Goal: Task Accomplishment & Management: Use online tool/utility

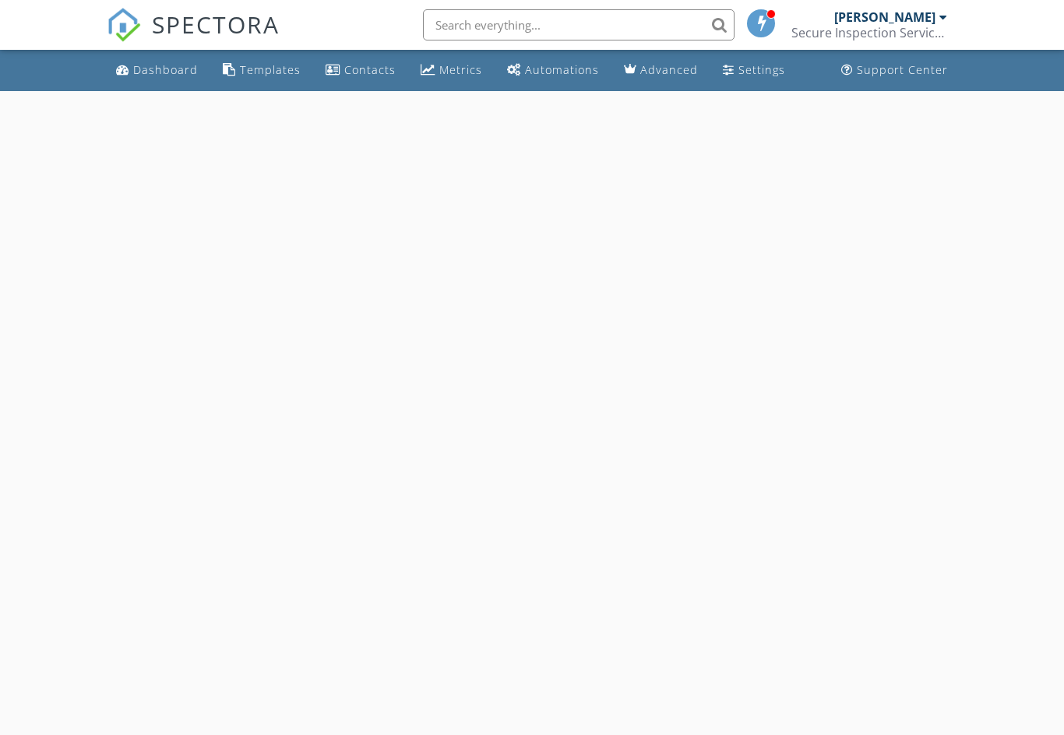
click at [150, 74] on div "Dashboard" at bounding box center [165, 69] width 65 height 15
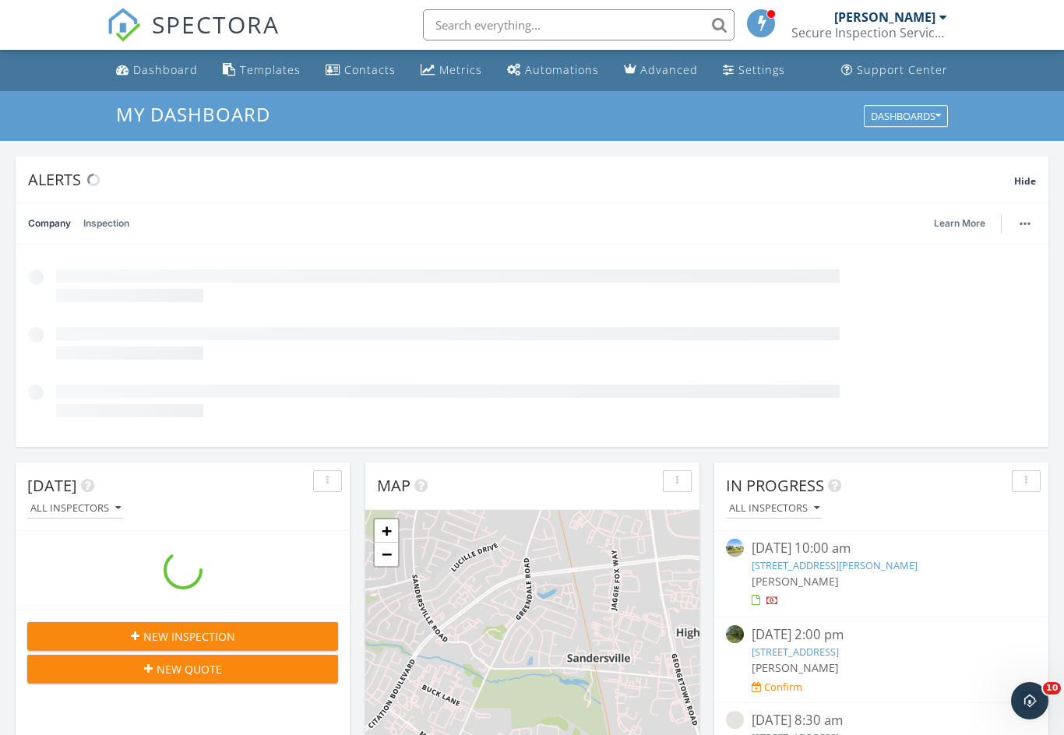
scroll to position [1418, 1065]
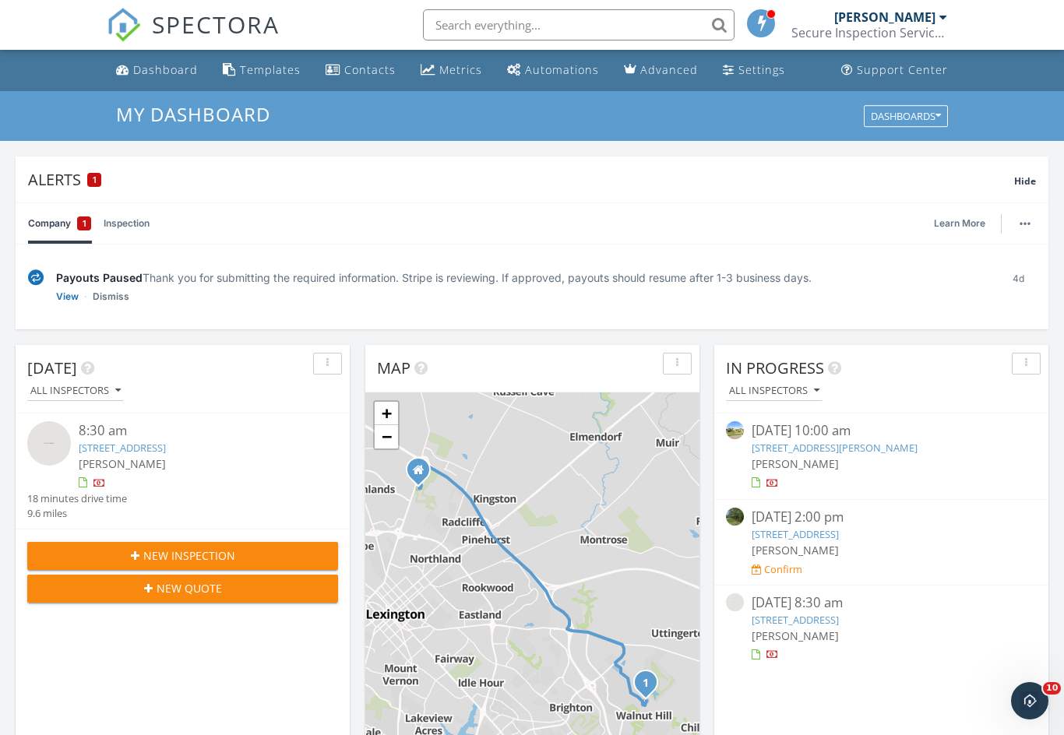
click at [135, 447] on link "1733 Hemp Hill Dr, Lexington, KY 40509" at bounding box center [122, 448] width 87 height 14
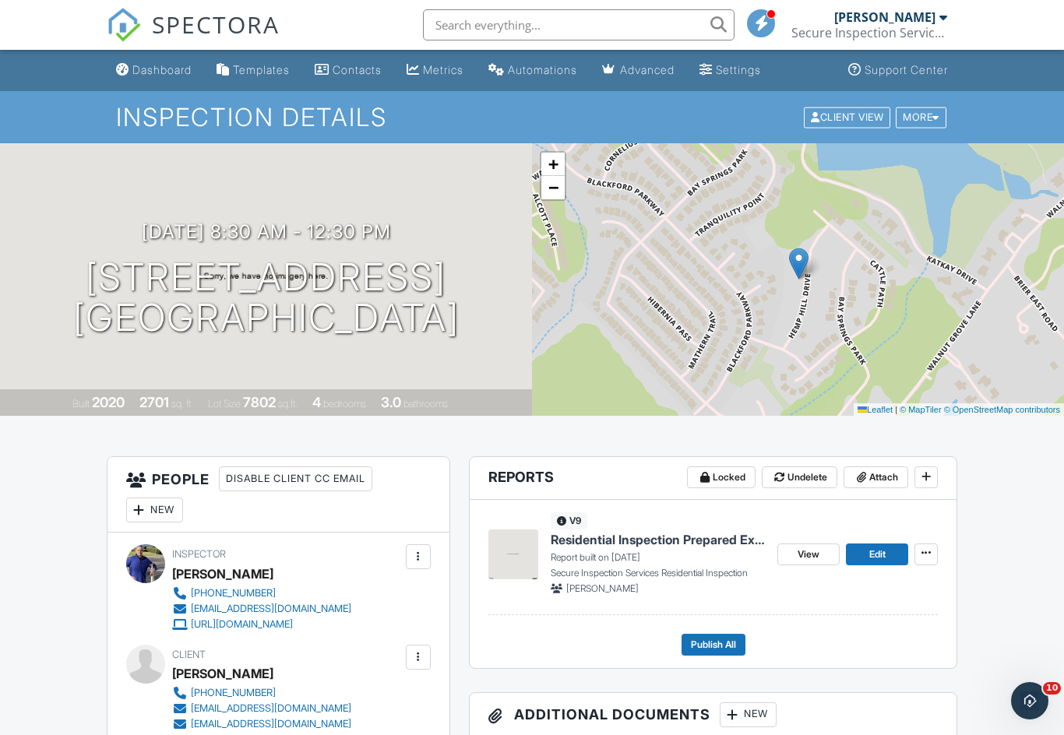
click at [883, 549] on span "Edit" at bounding box center [877, 555] width 16 height 16
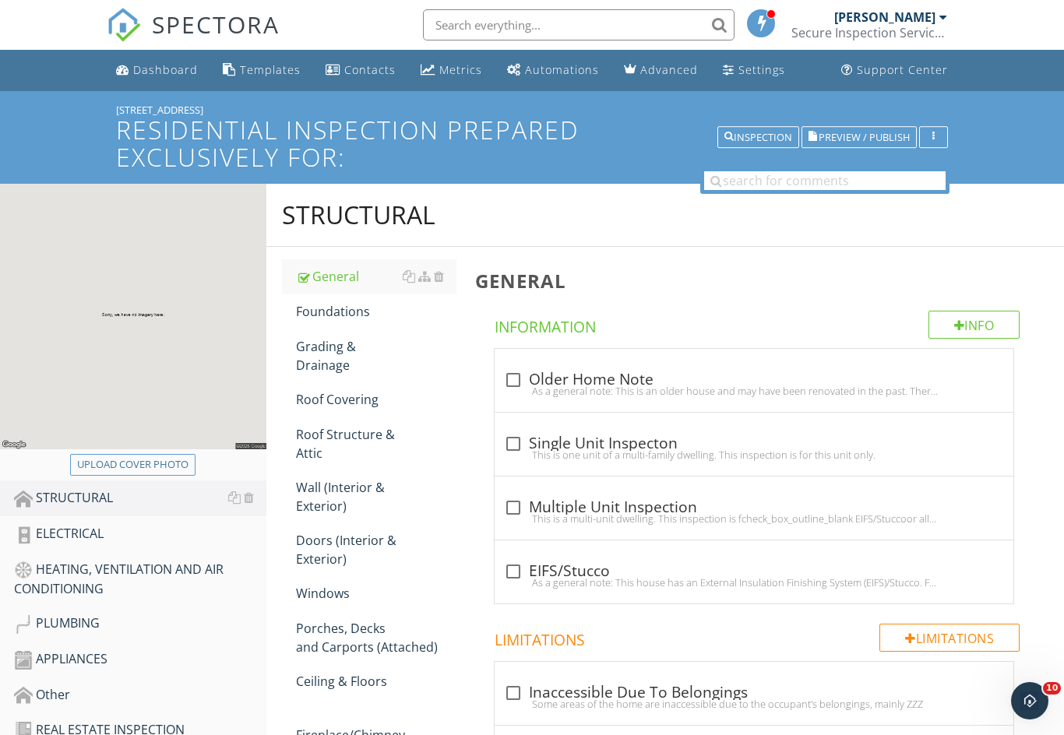
click at [334, 309] on div "Foundations" at bounding box center [376, 311] width 160 height 19
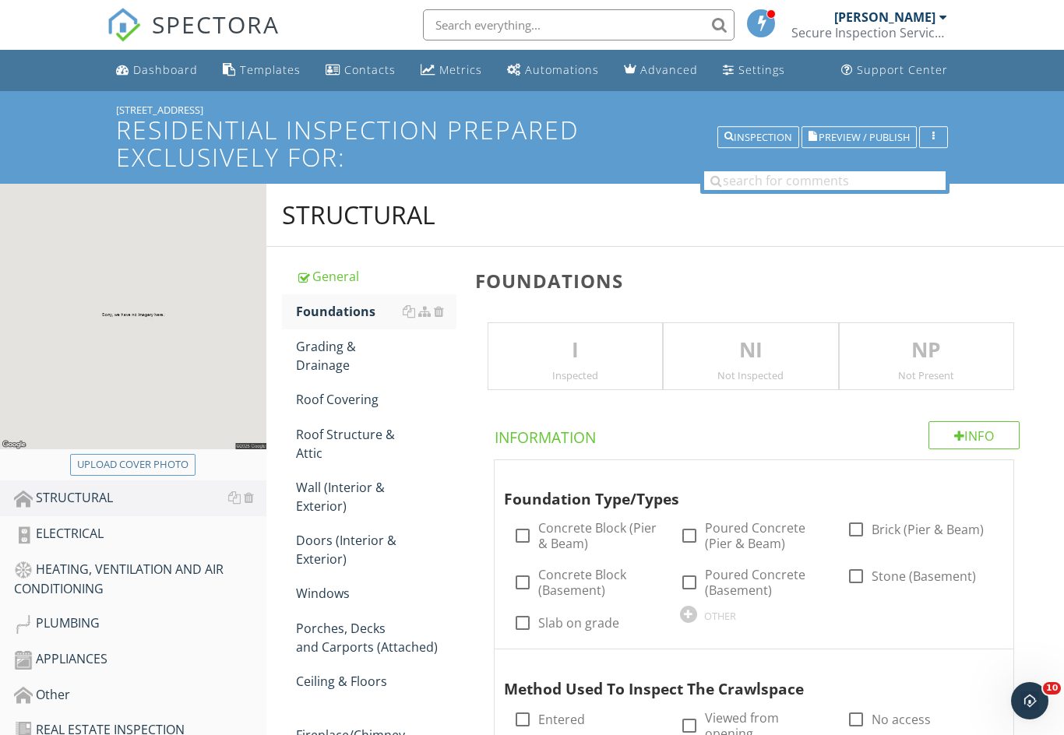
click at [538, 364] on div "I Inspected" at bounding box center [574, 356] width 175 height 69
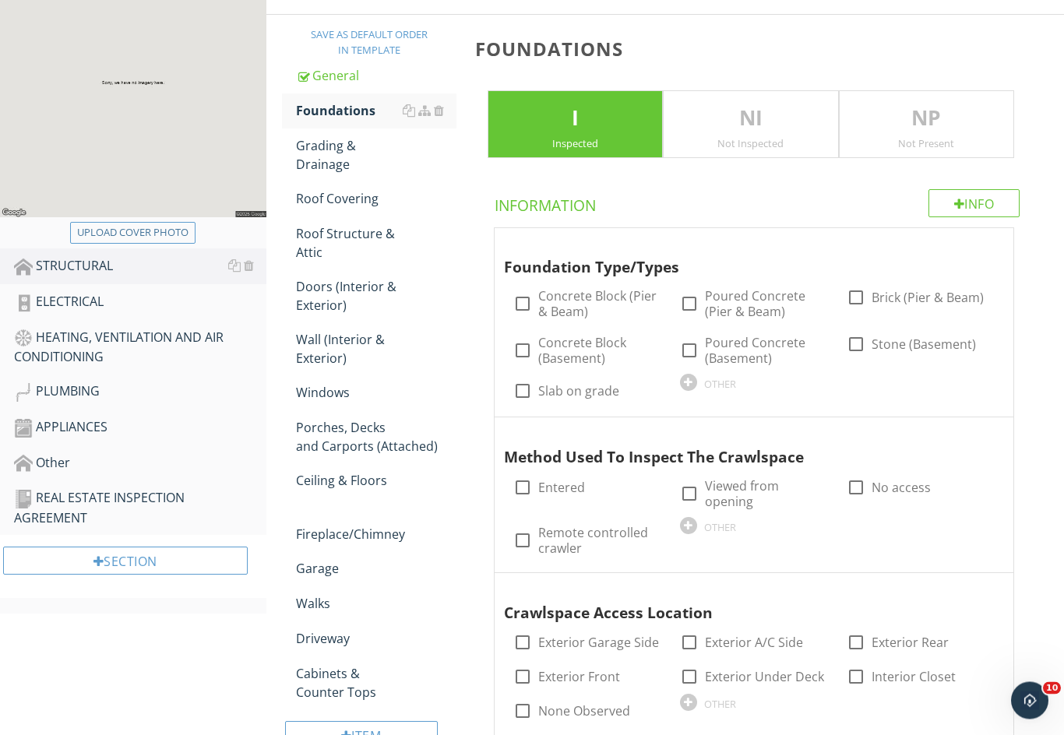
scroll to position [232, 0]
click at [518, 388] on div at bounding box center [522, 391] width 26 height 26
checkbox input "true"
click at [845, 475] on div at bounding box center [856, 487] width 26 height 26
checkbox input "true"
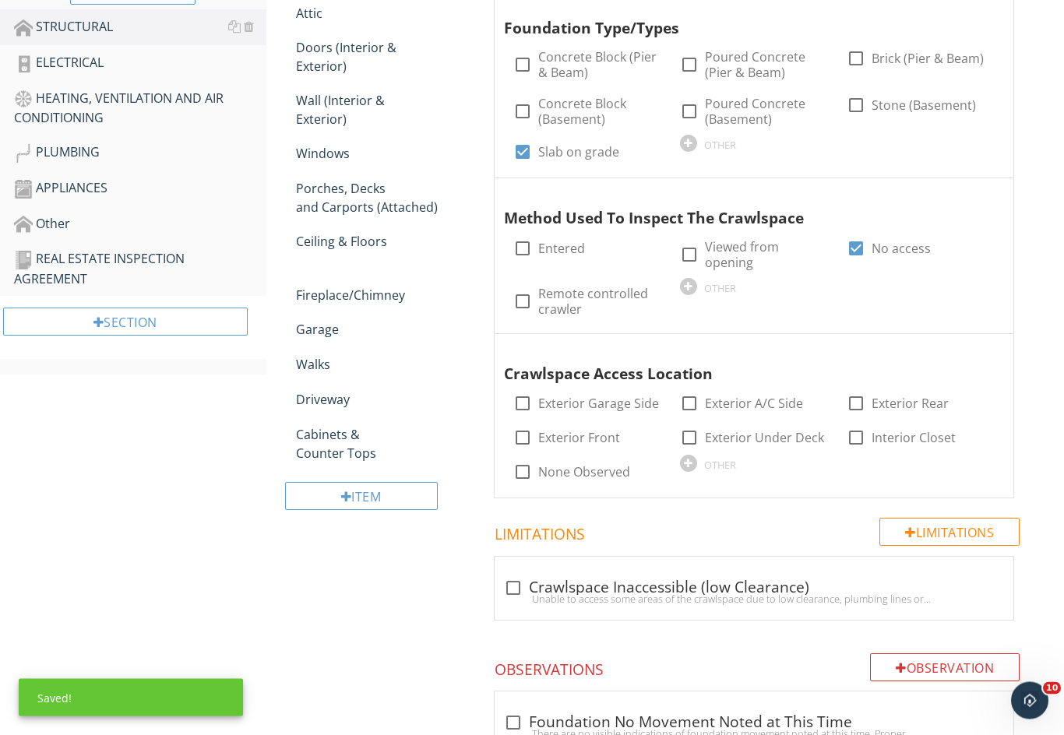
scroll to position [471, 0]
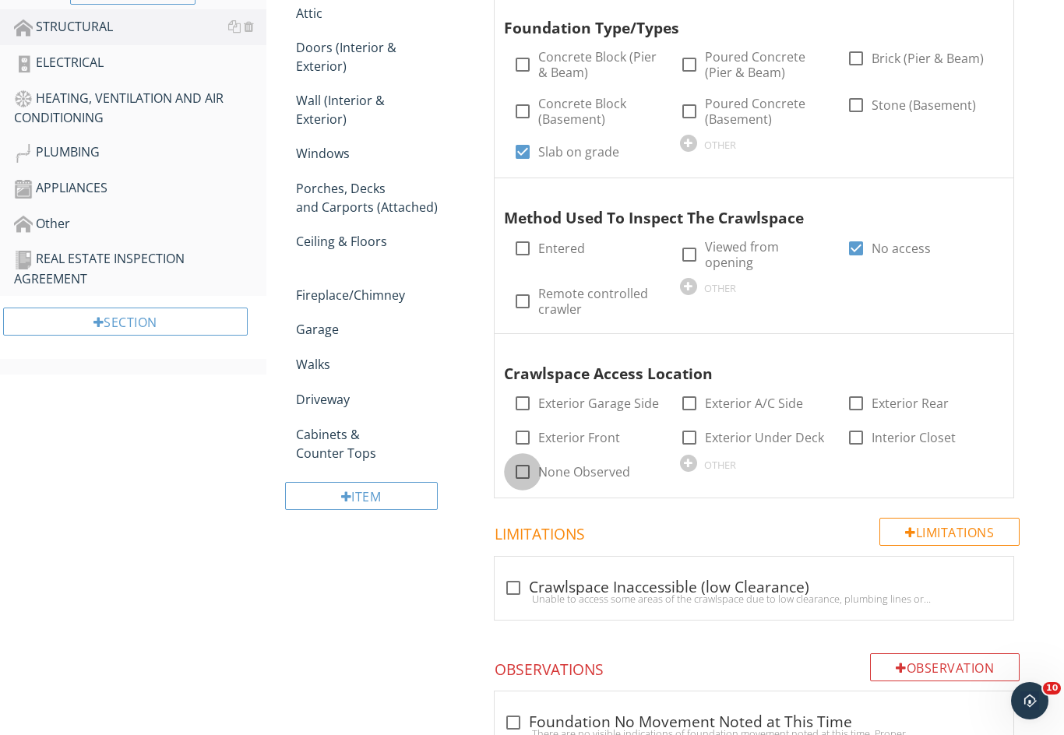
click at [521, 470] on div at bounding box center [522, 472] width 26 height 26
checkbox input "true"
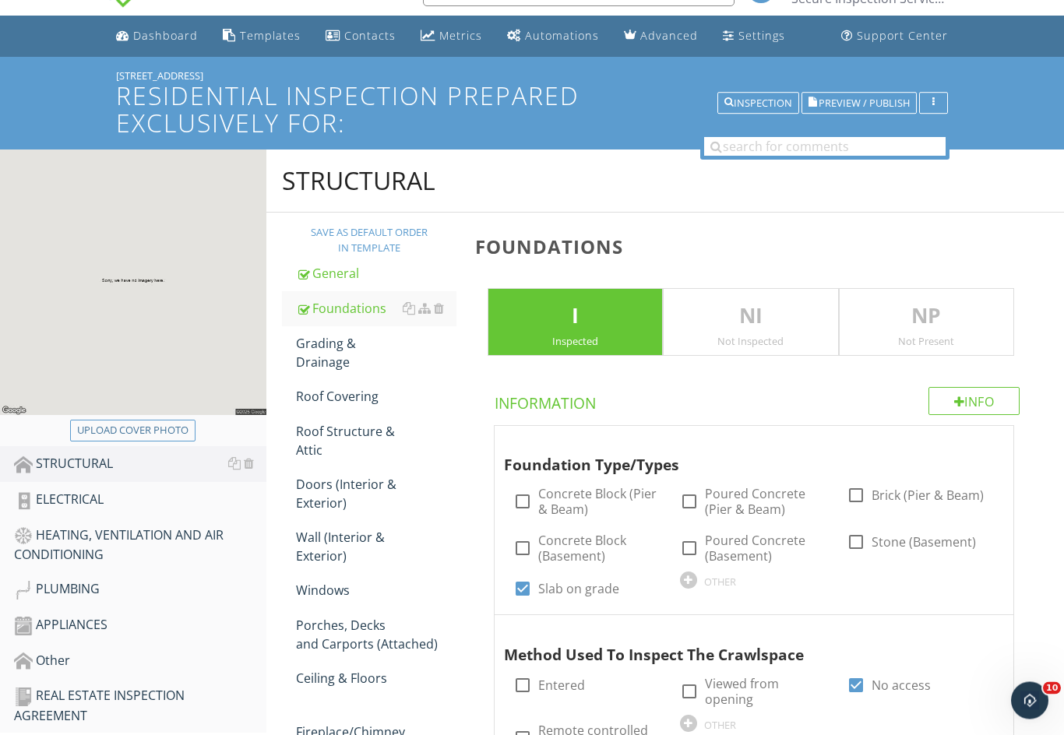
scroll to position [0, 0]
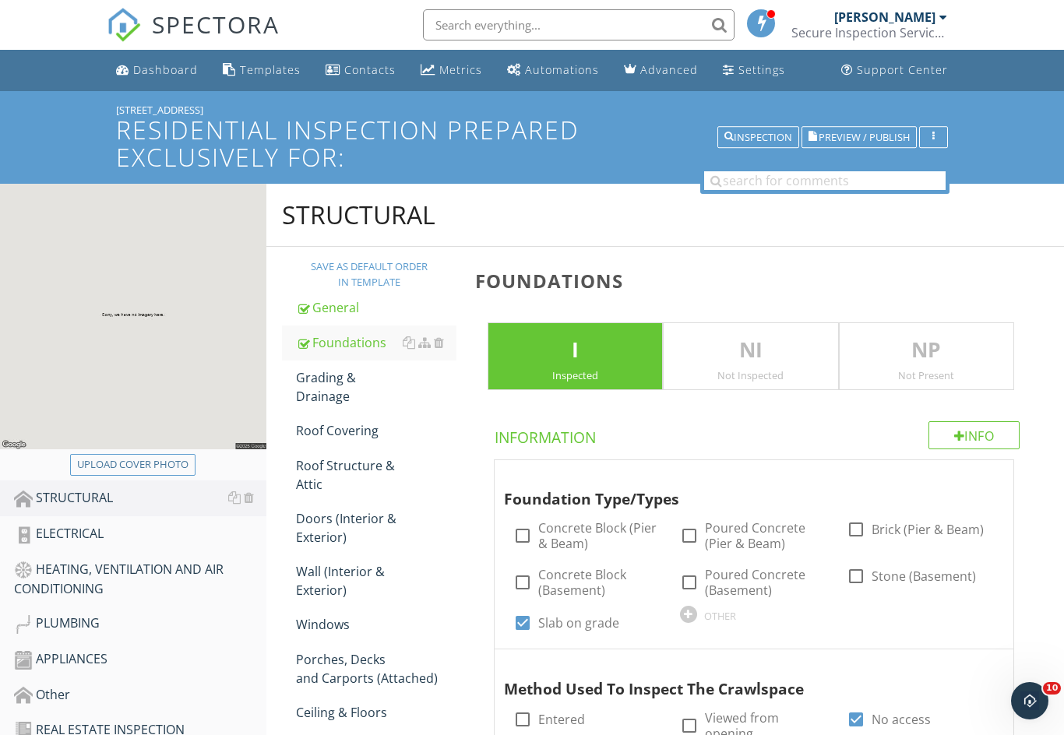
click at [324, 391] on div "Grading & Drainage" at bounding box center [376, 386] width 160 height 37
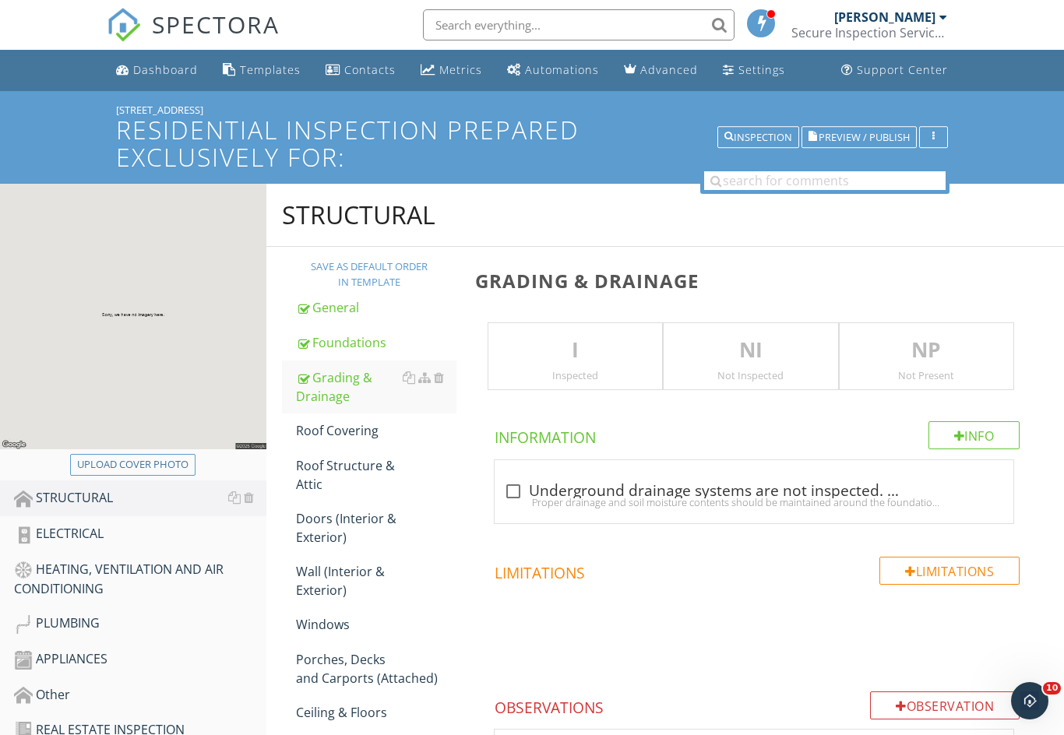
click at [537, 359] on p "I" at bounding box center [575, 350] width 174 height 31
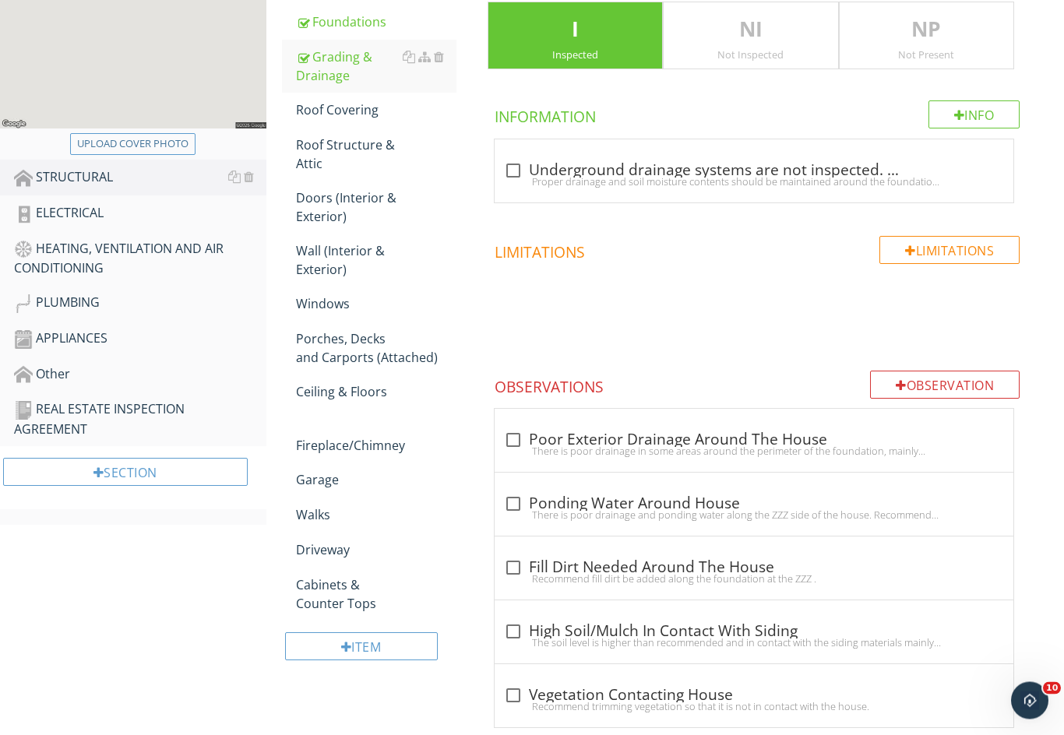
scroll to position [350, 0]
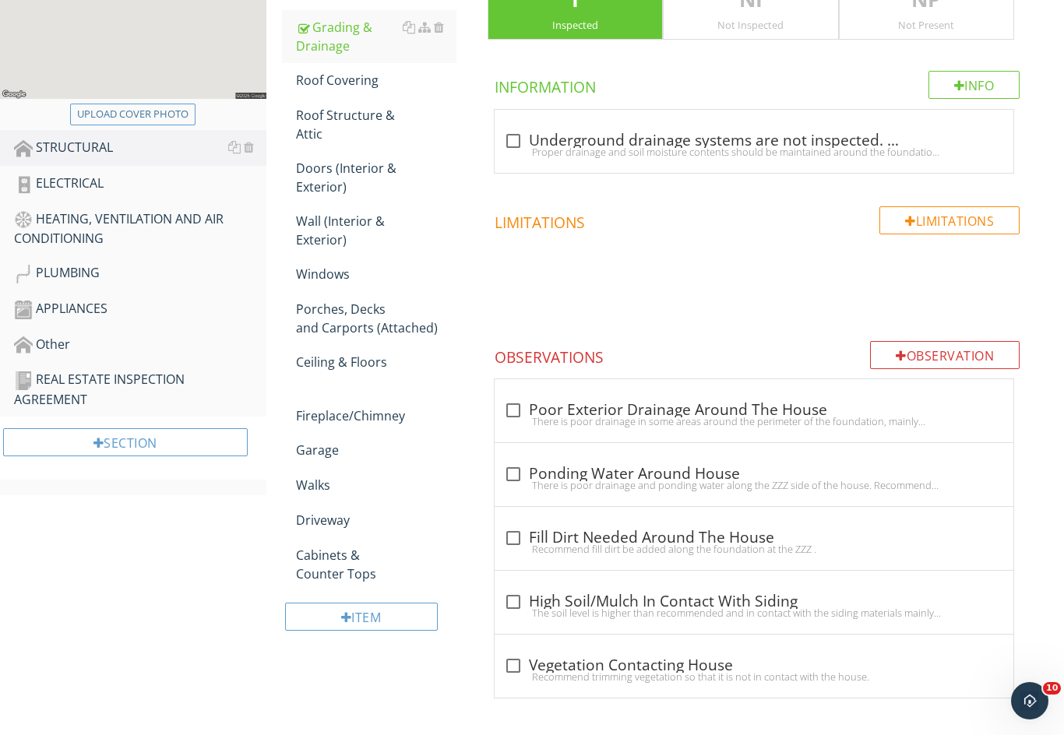
click at [344, 83] on div "Roof Covering" at bounding box center [376, 80] width 160 height 19
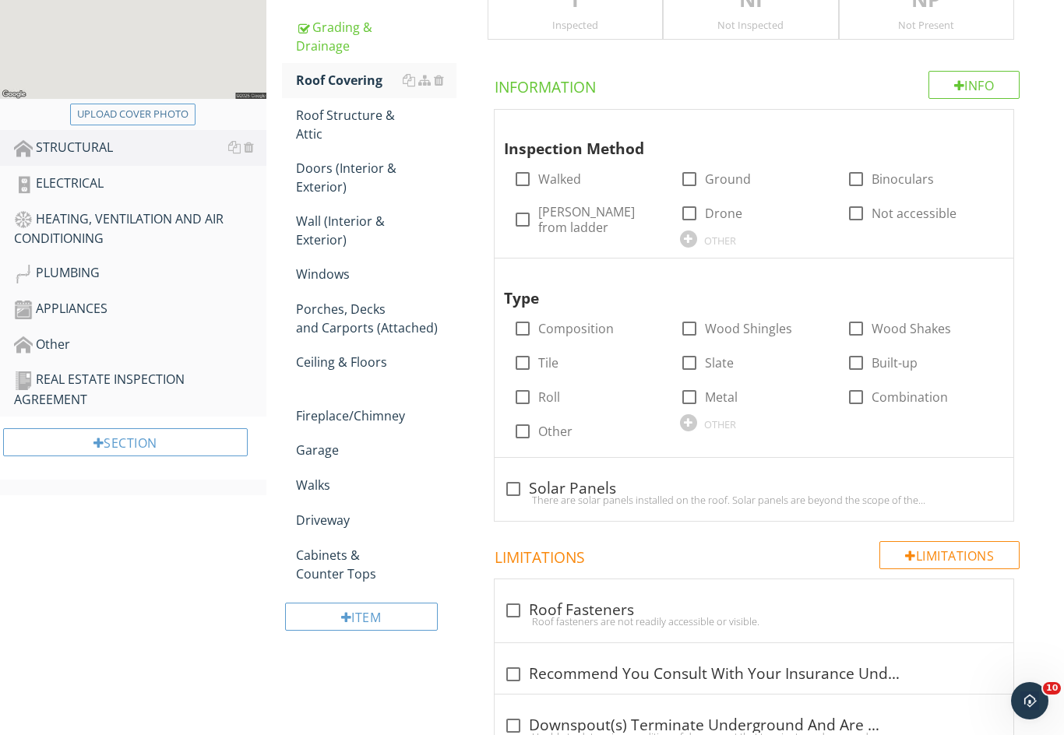
click at [537, 23] on div "Inspected" at bounding box center [575, 25] width 174 height 12
click at [522, 174] on div at bounding box center [522, 179] width 26 height 26
checkbox input "true"
click at [688, 213] on div at bounding box center [689, 213] width 26 height 26
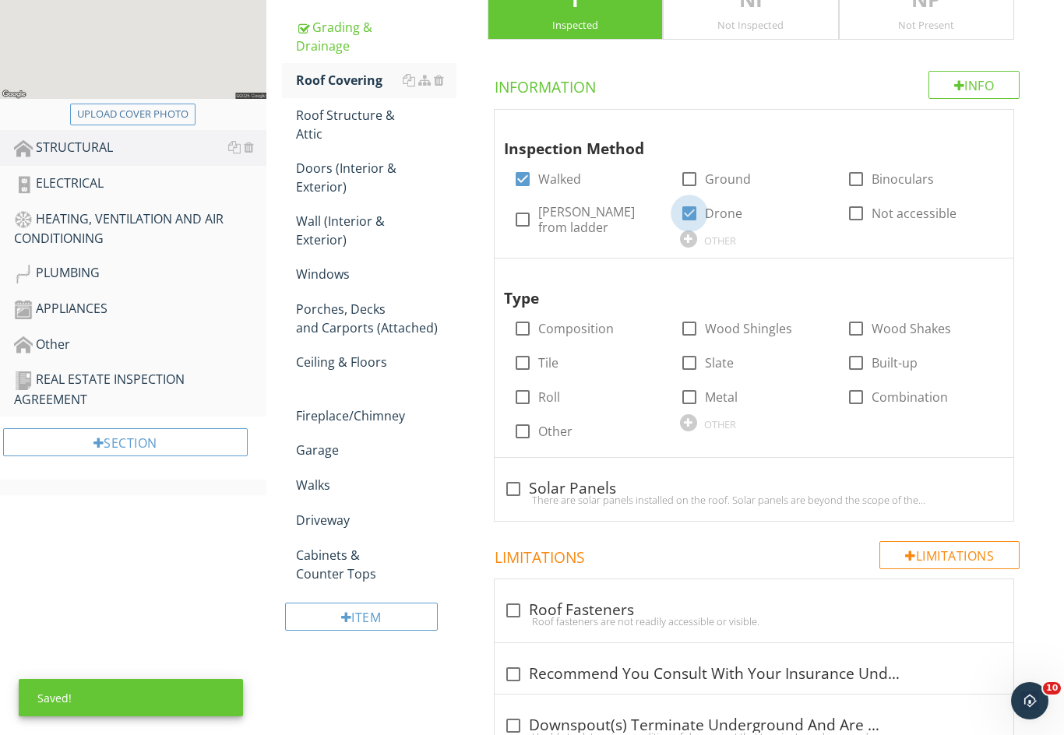
click at [688, 214] on div at bounding box center [689, 213] width 26 height 26
click at [682, 208] on div at bounding box center [689, 213] width 26 height 26
checkbox input "true"
click at [518, 326] on div at bounding box center [522, 328] width 26 height 26
checkbox input "true"
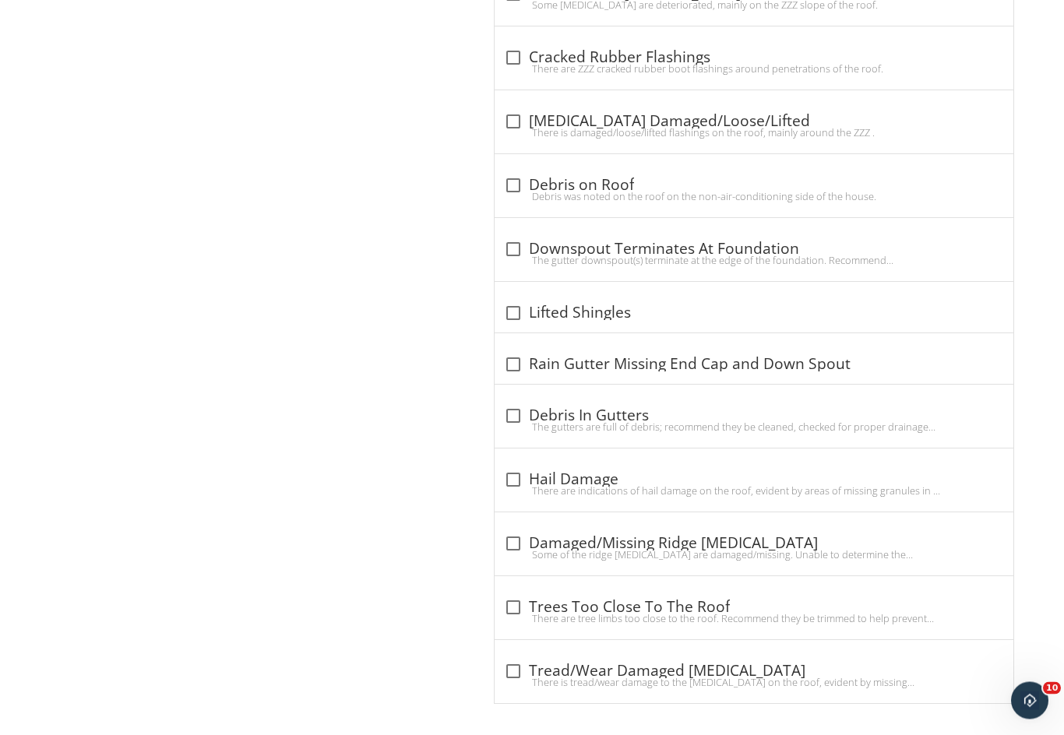
scroll to position [1335, 0]
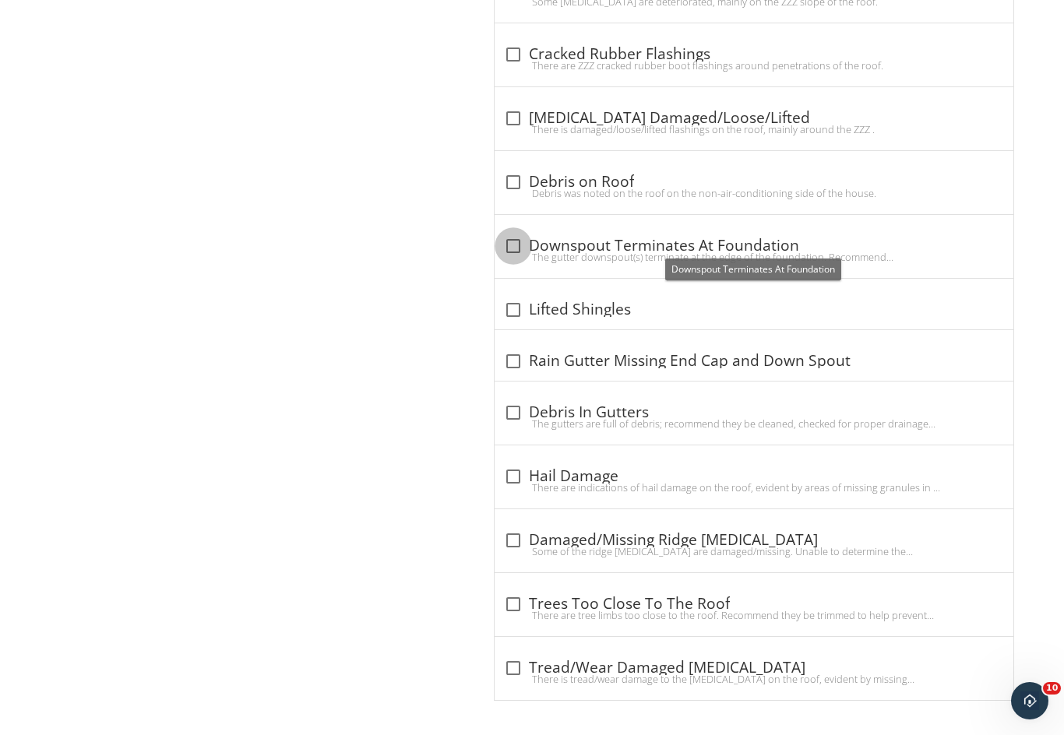
click at [506, 243] on div at bounding box center [513, 246] width 26 height 26
checkbox input "true"
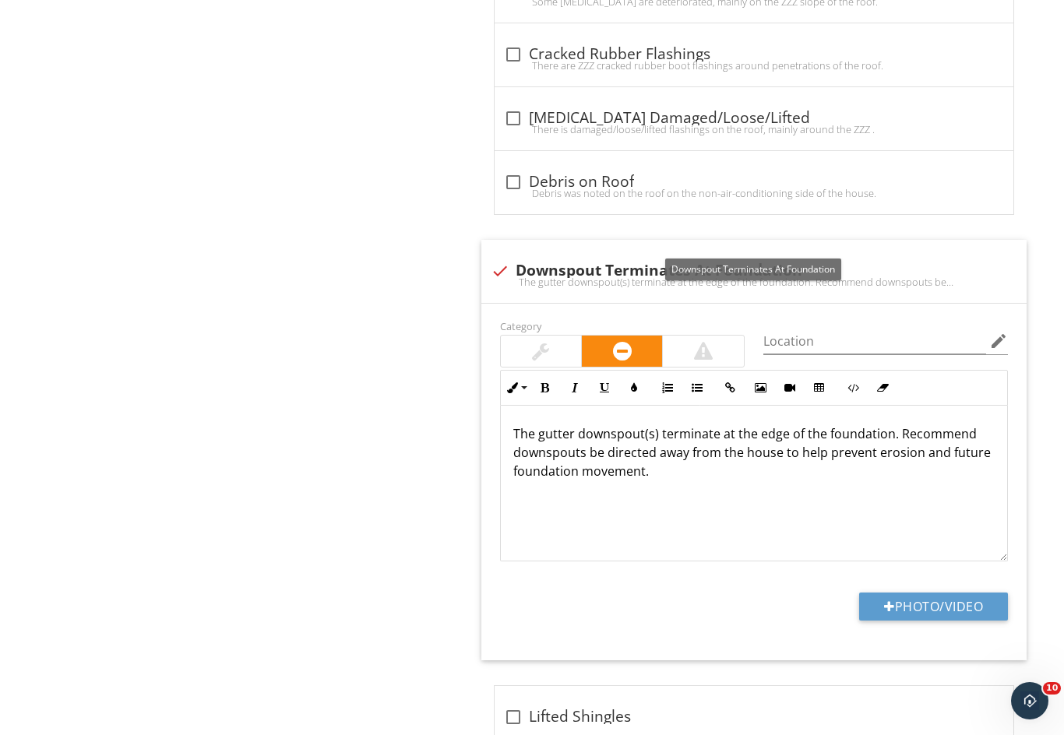
click at [927, 593] on button "Photo/Video" at bounding box center [933, 607] width 149 height 28
type input "C:\fakepath\IMG_6633.jpeg"
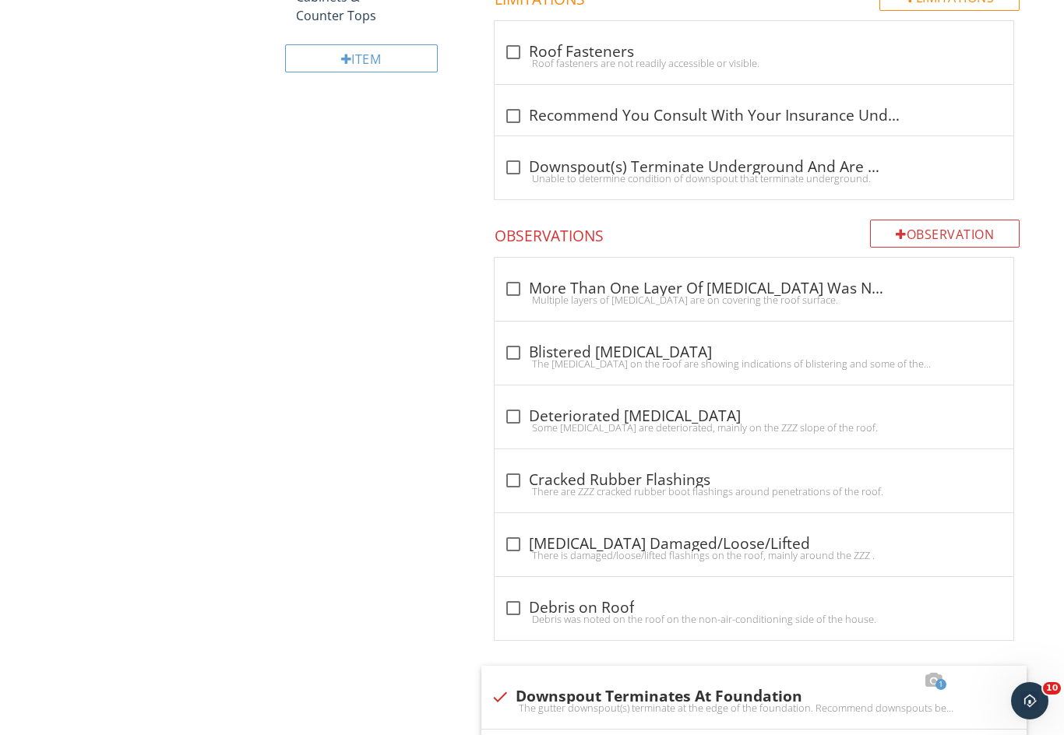
scroll to position [906, 0]
click at [917, 230] on div "Observation" at bounding box center [945, 236] width 150 height 28
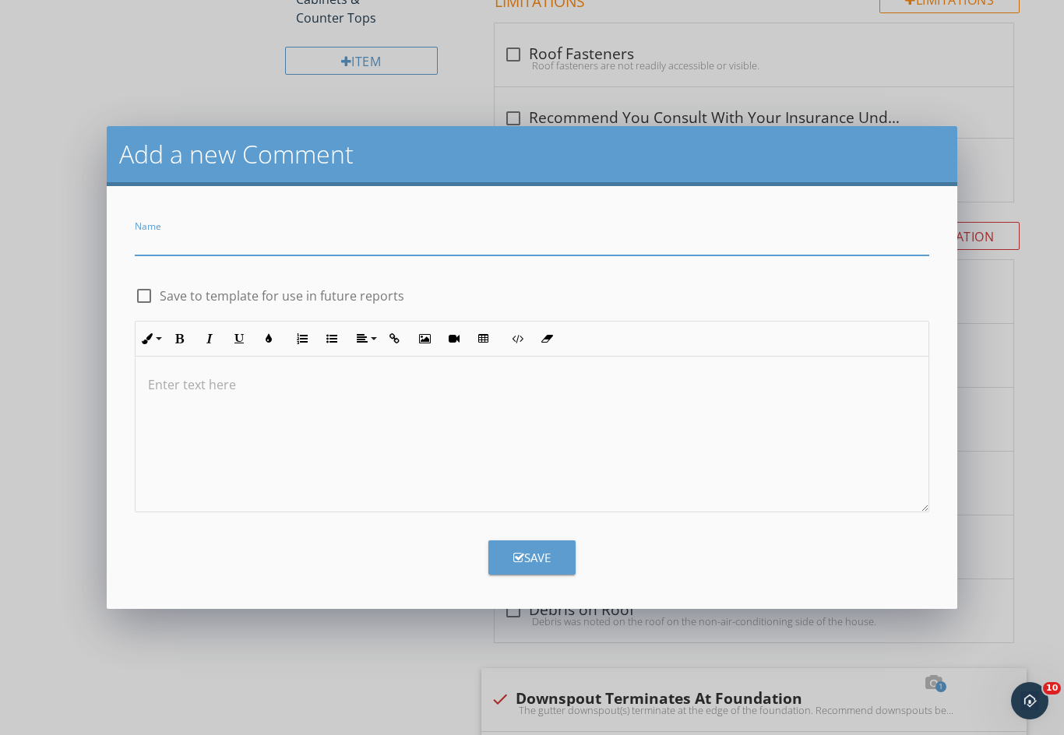
click at [178, 239] on input "Name" at bounding box center [532, 243] width 795 height 26
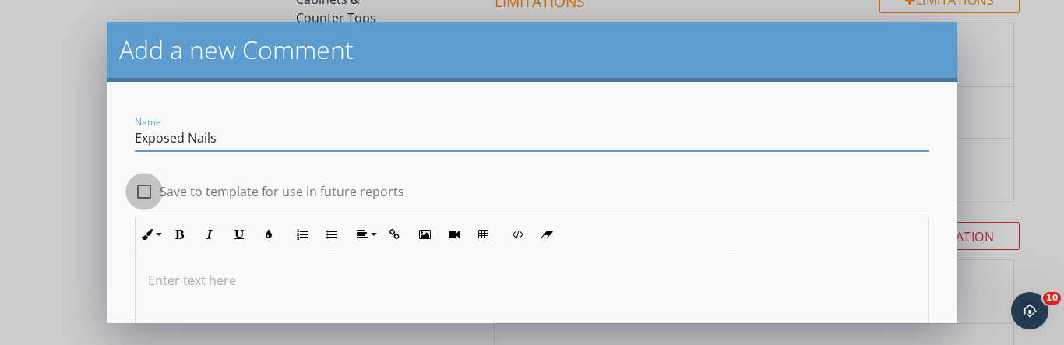
type input "Exposed Nails"
click at [142, 190] on div at bounding box center [144, 191] width 26 height 26
checkbox input "true"
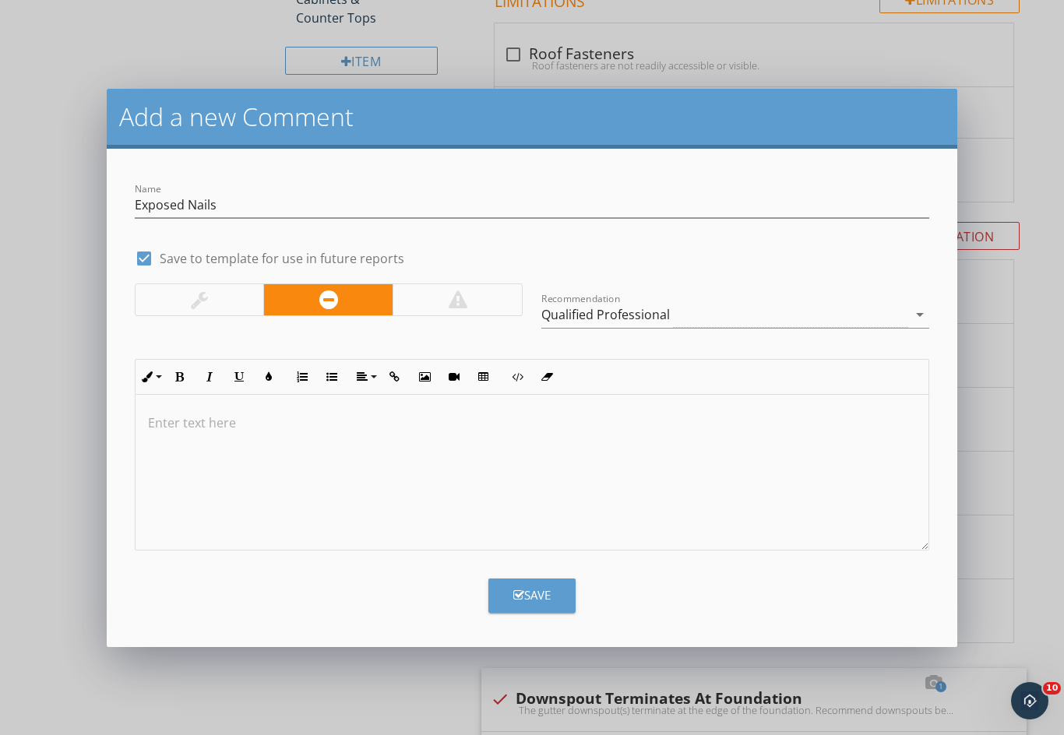
click at [171, 407] on div at bounding box center [533, 473] width 794 height 156
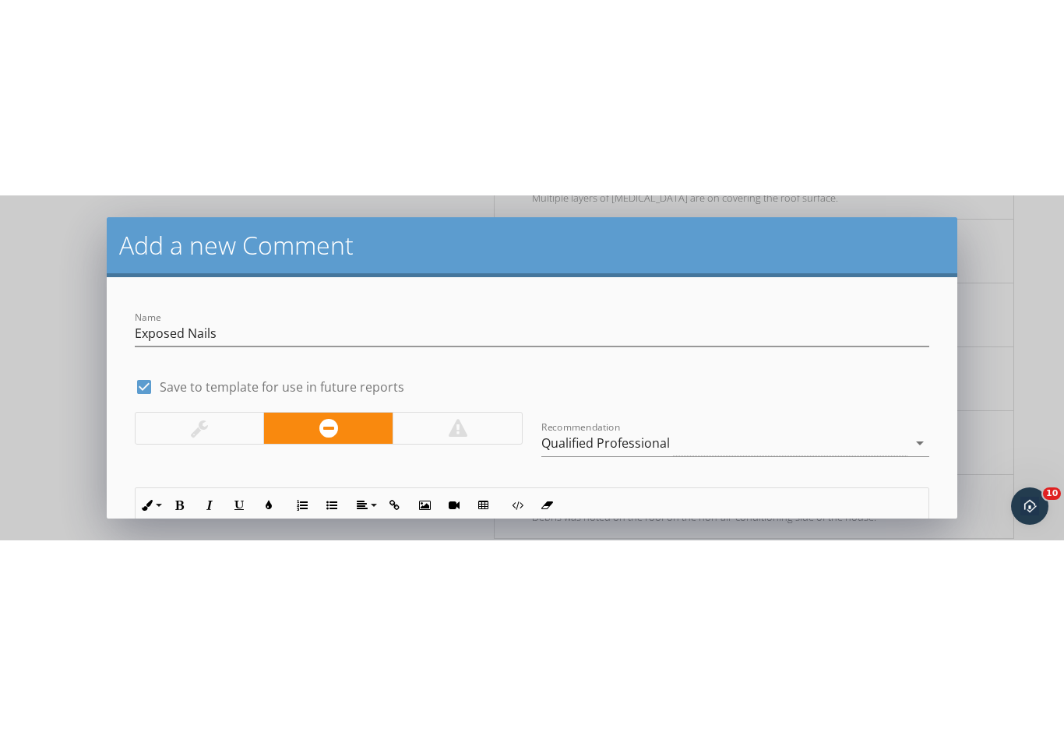
scroll to position [153, 0]
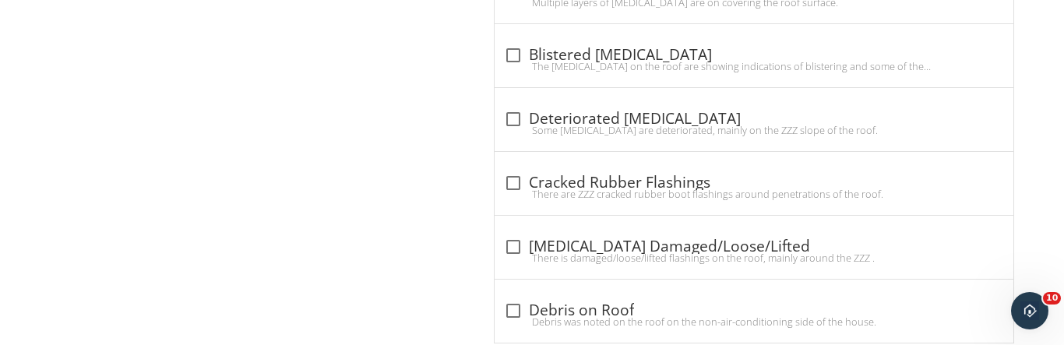
click at [76, 244] on div "Upload cover photo STRUCTURAL ELECTRICAL HEATING, VENTILATION AND AIR CONDITION…" at bounding box center [532, 187] width 1064 height 2421
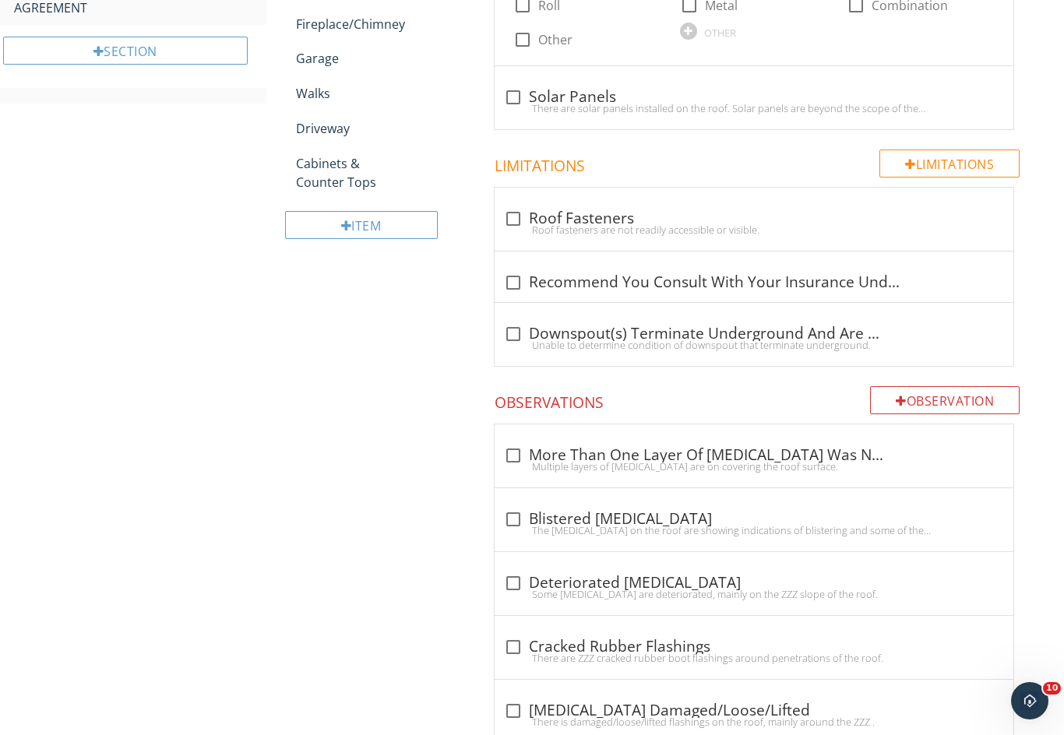
scroll to position [741, 0]
click at [935, 395] on div "Observation" at bounding box center [945, 401] width 150 height 28
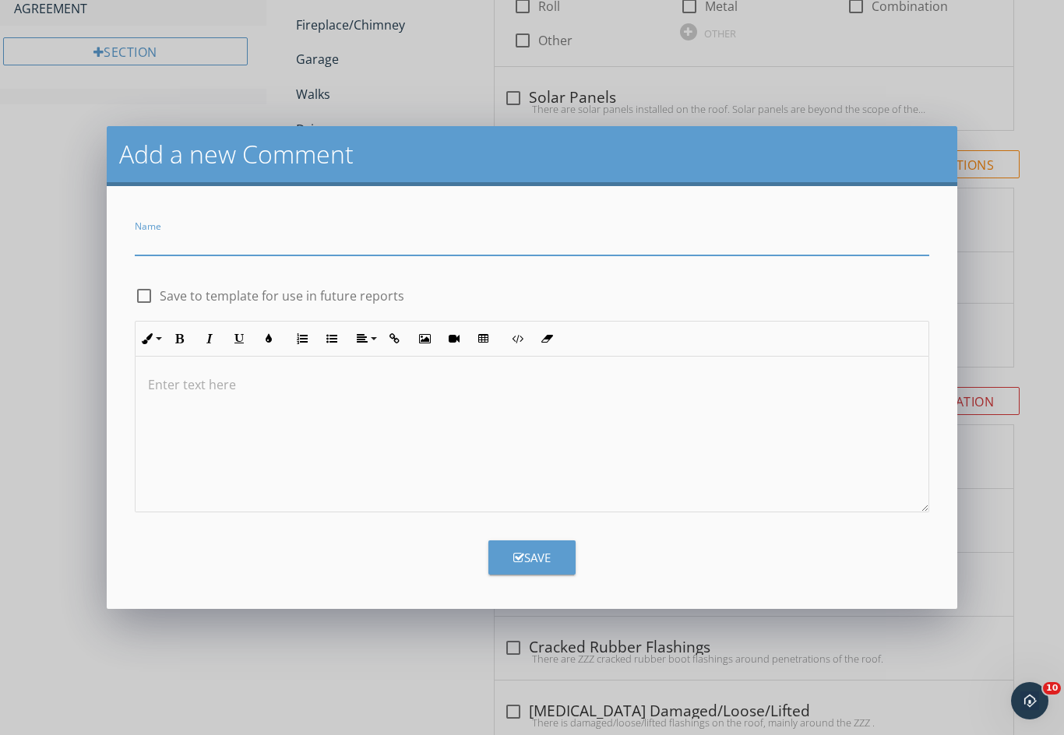
click at [176, 240] on input "Name" at bounding box center [532, 243] width 795 height 26
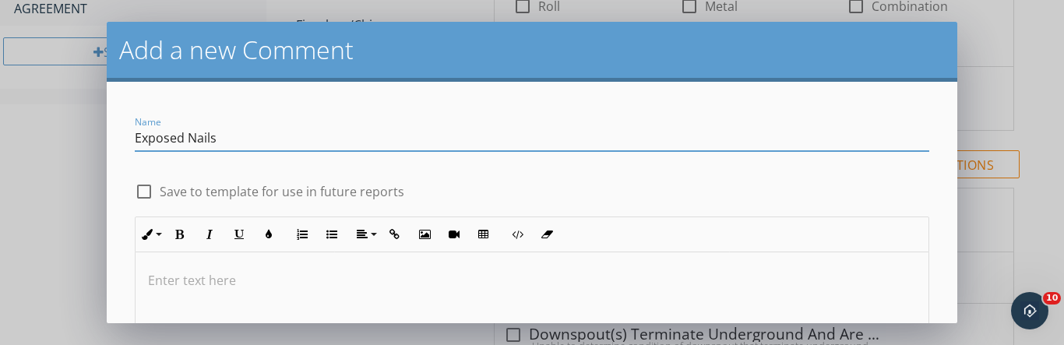
type input "Exposed Nails"
click at [143, 190] on div at bounding box center [144, 191] width 26 height 26
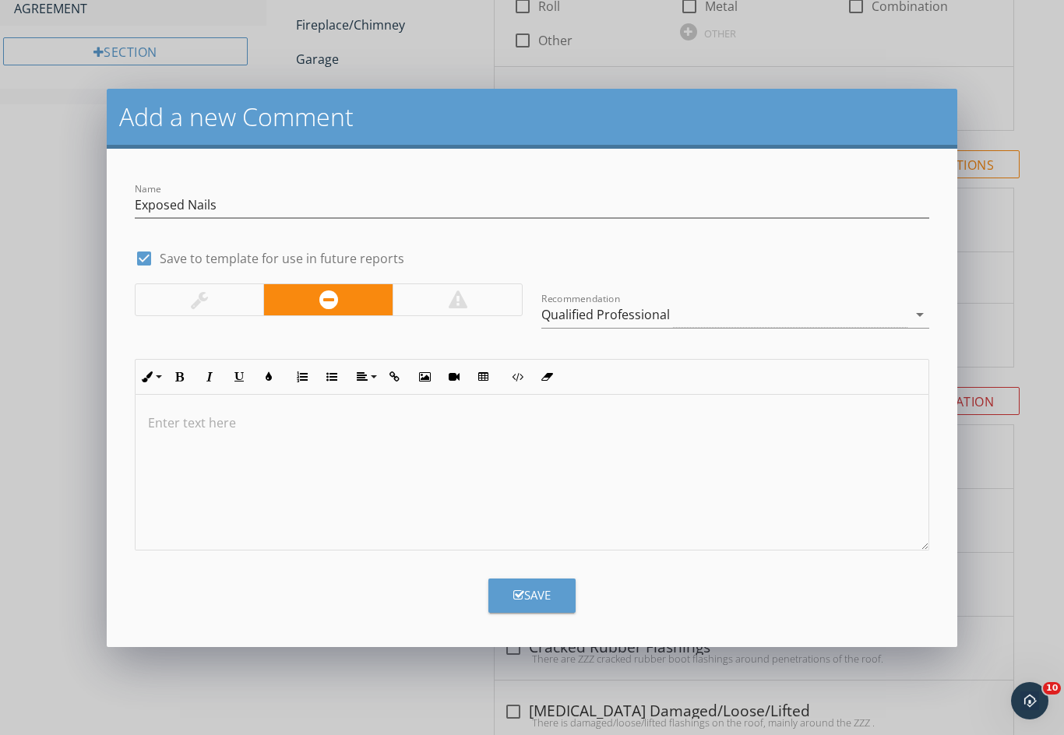
click at [525, 583] on button "Save" at bounding box center [531, 596] width 87 height 34
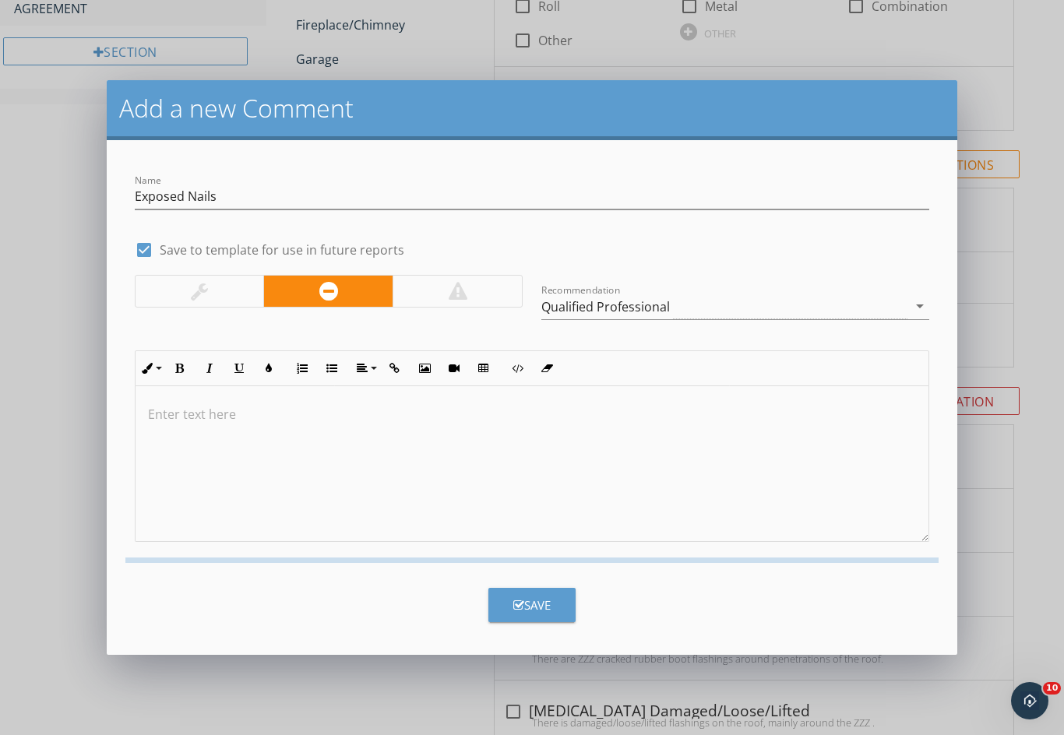
checkbox input "false"
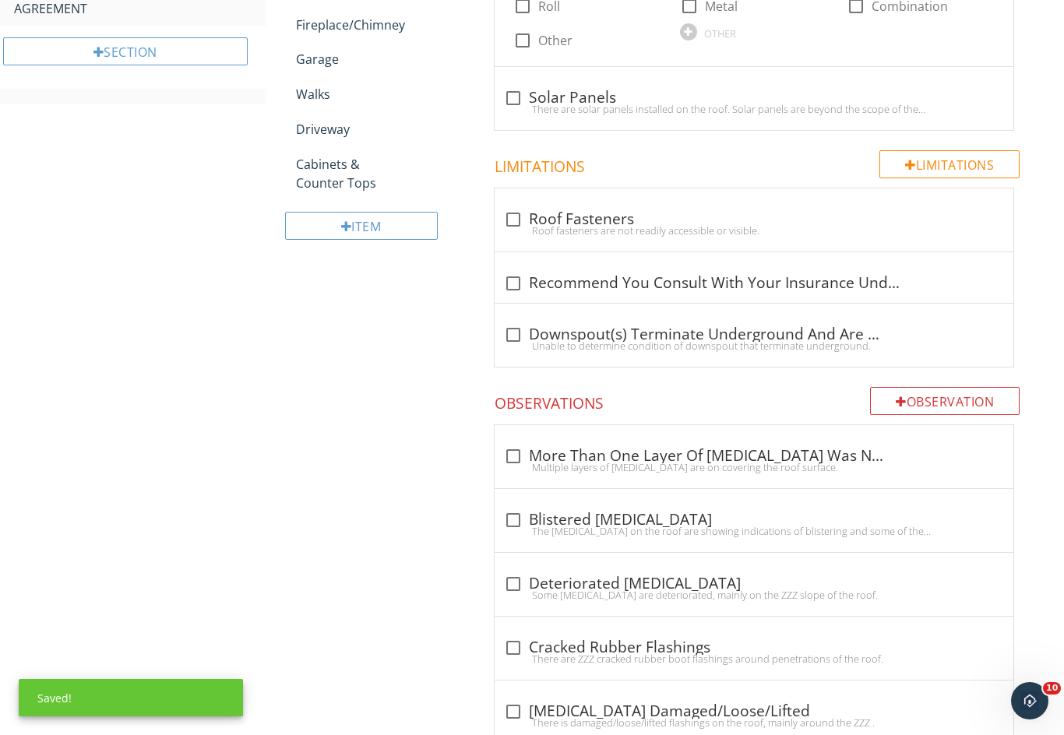
scroll to position [2323, 0]
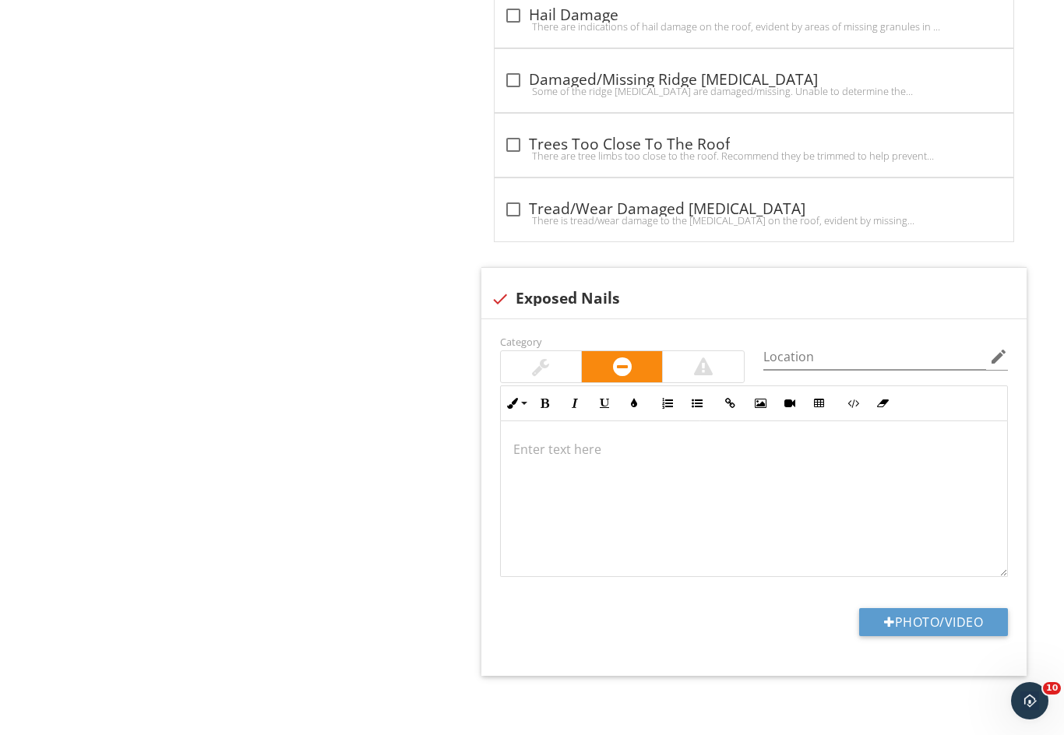
click at [529, 444] on p at bounding box center [753, 449] width 481 height 19
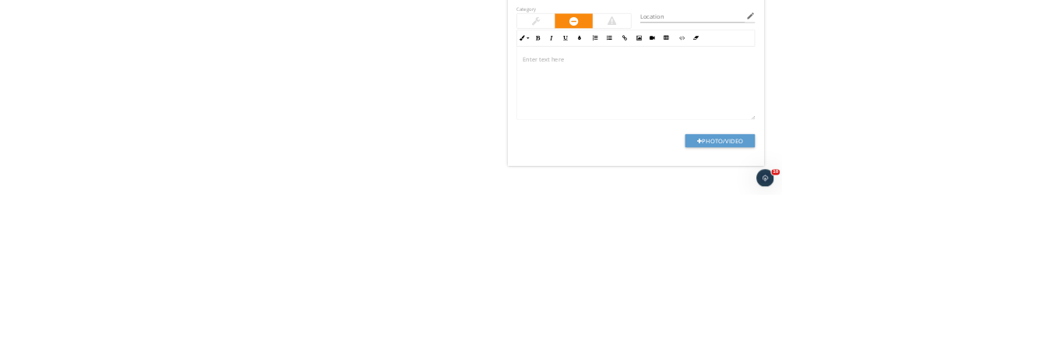
scroll to position [2454, 0]
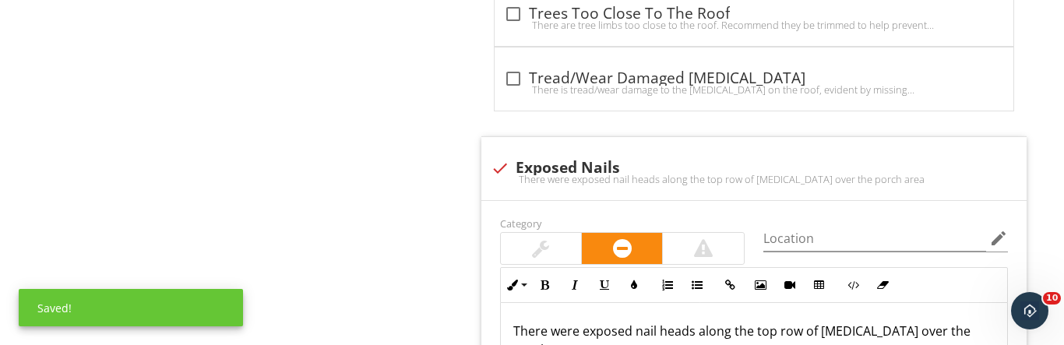
click at [911, 325] on p "There were exposed nail heads along the top row of shingles over the porch area" at bounding box center [753, 340] width 481 height 37
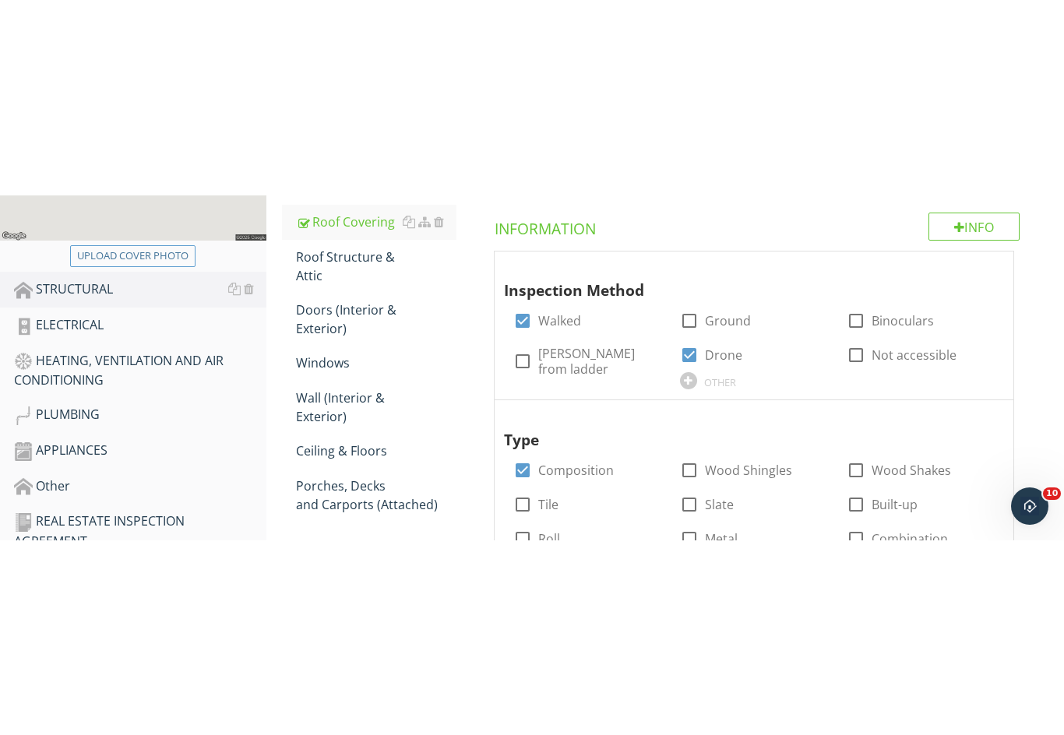
scroll to position [403, 0]
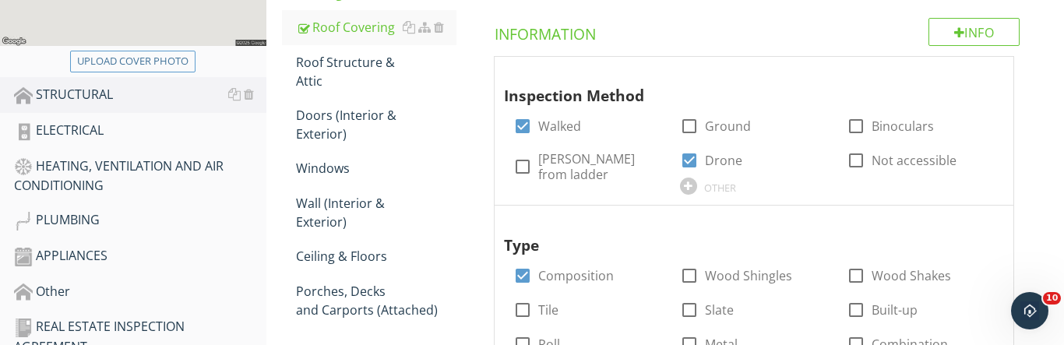
click at [347, 210] on div "Wall (Interior & Exterior)" at bounding box center [376, 212] width 160 height 37
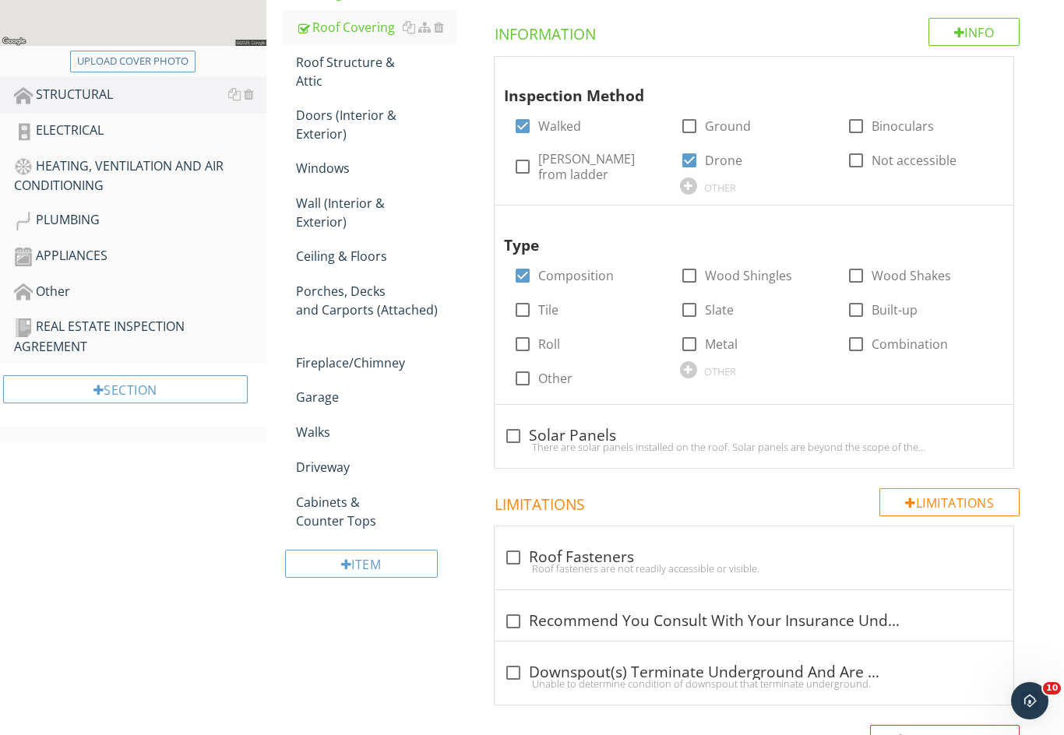
click at [361, 215] on div "Wall (Interior & Exterior)" at bounding box center [376, 212] width 160 height 37
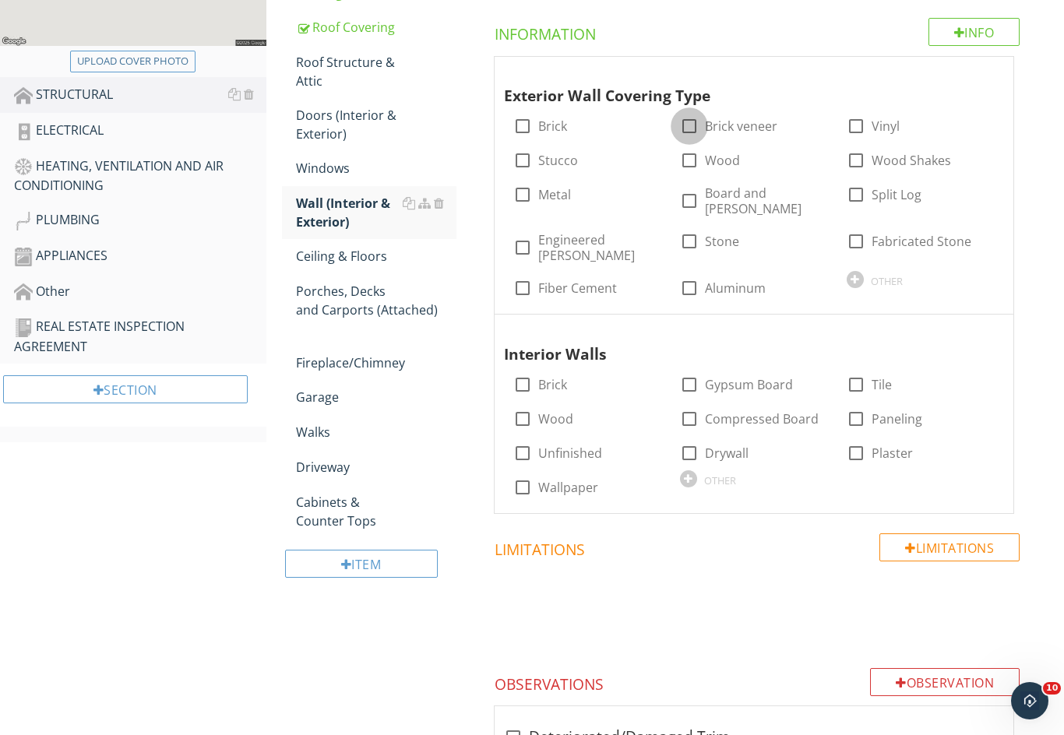
click at [688, 122] on div at bounding box center [689, 126] width 26 height 26
checkbox input "true"
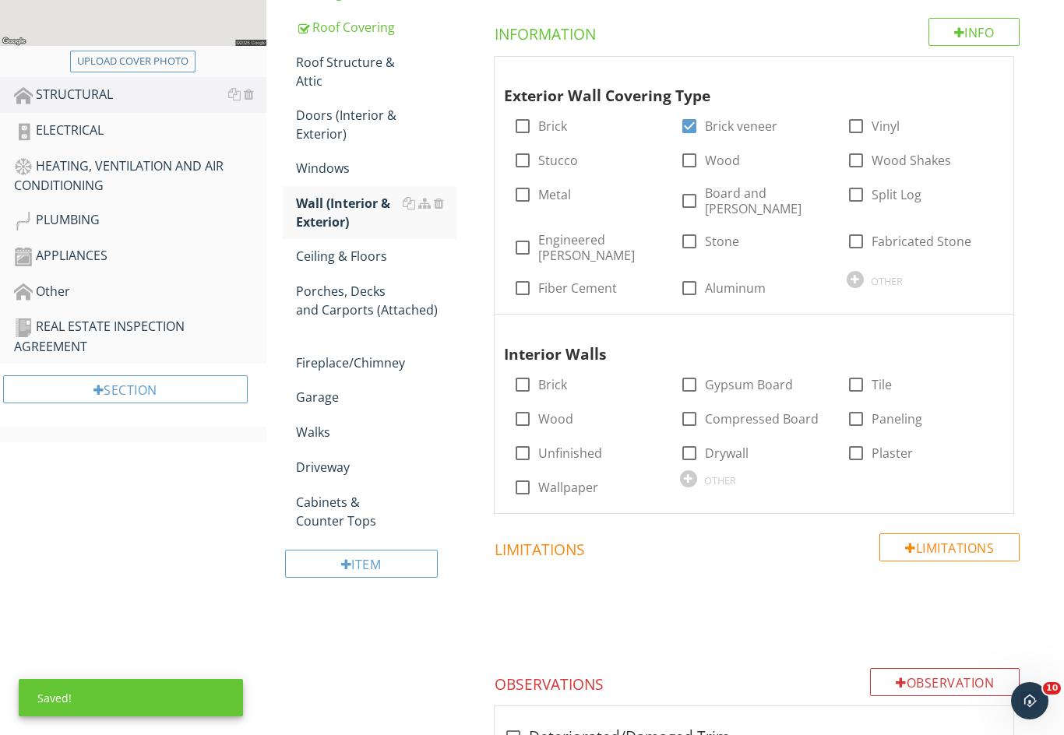
click at [860, 127] on div at bounding box center [856, 126] width 26 height 26
checkbox input "true"
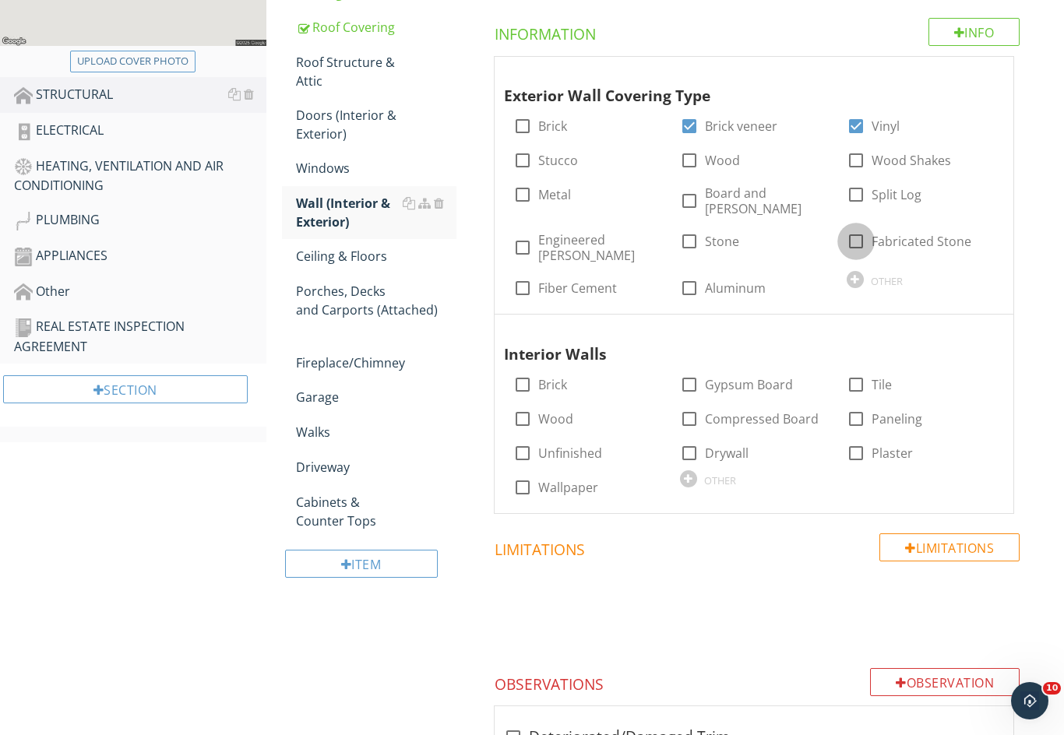
click at [850, 231] on div at bounding box center [856, 241] width 26 height 26
checkbox input "true"
click at [691, 440] on div at bounding box center [689, 453] width 26 height 26
checkbox input "true"
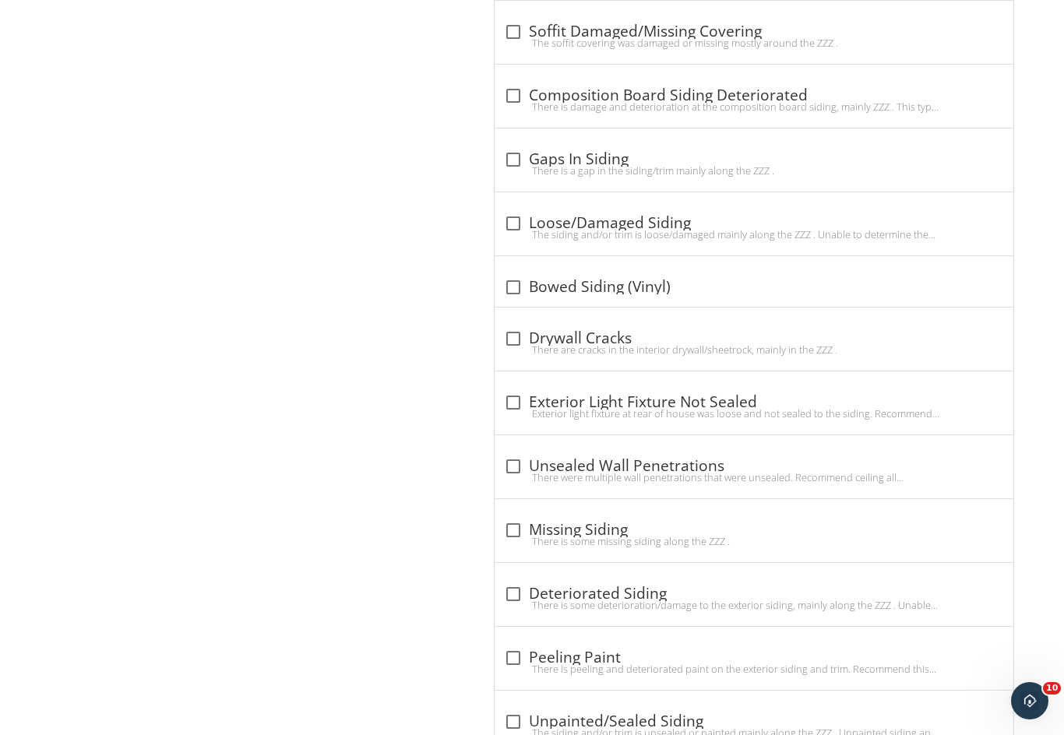
scroll to position [1247, 0]
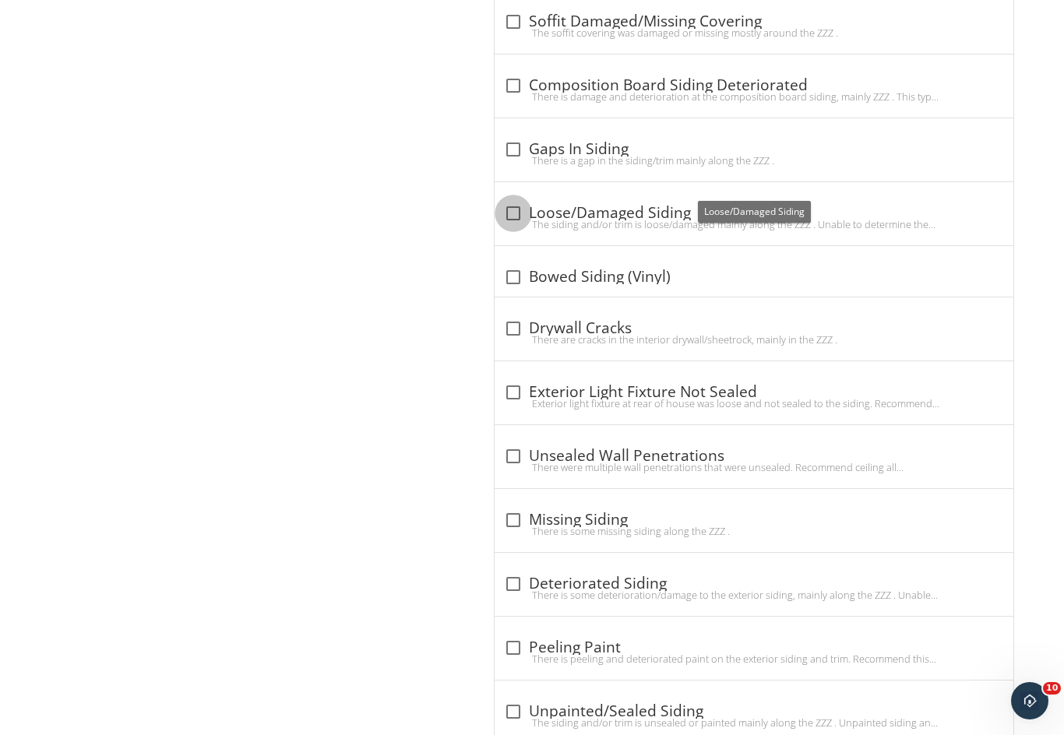
click at [512, 200] on div at bounding box center [513, 213] width 26 height 26
checkbox input "true"
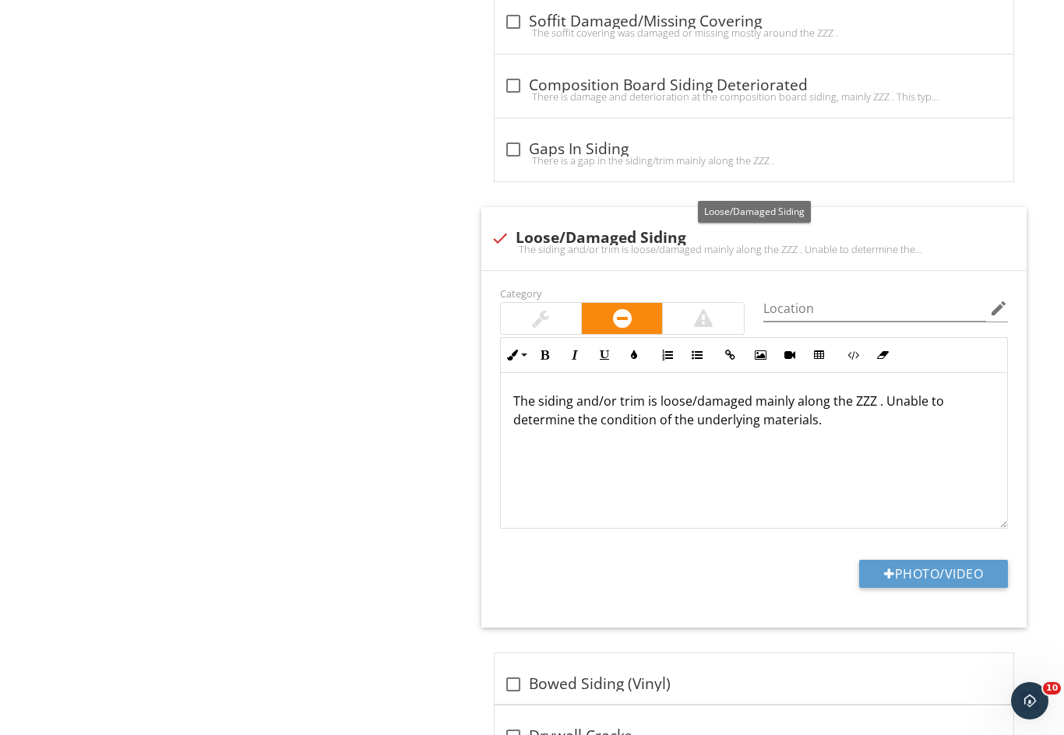
click at [635, 392] on p "The siding and/or trim is loose/damaged mainly along the ZZZ . Unable to determ…" at bounding box center [753, 410] width 481 height 37
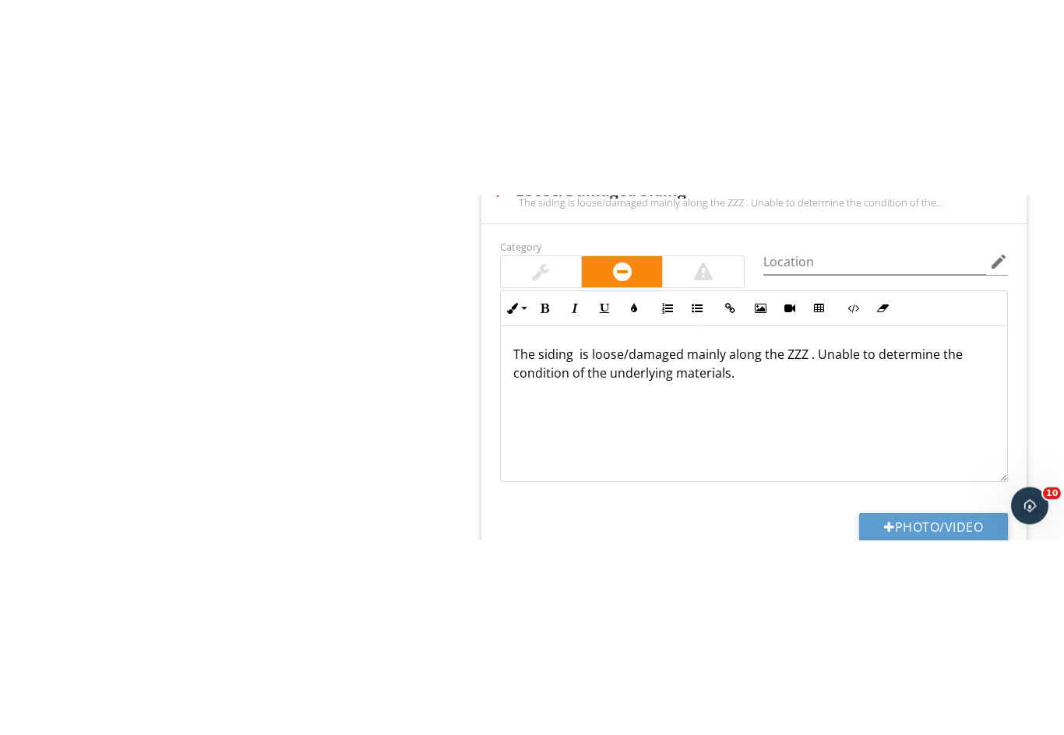
scroll to position [1489, 0]
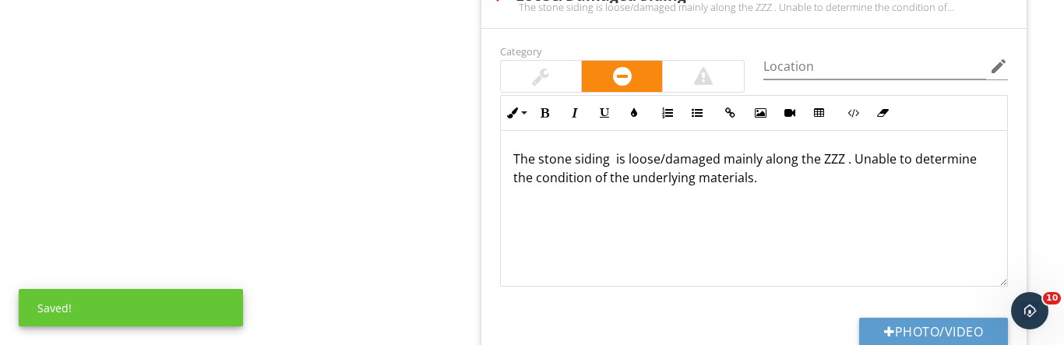
click at [613, 150] on p "The stone siding is loose/damaged mainly along the ZZZ . Unable to determine th…" at bounding box center [753, 168] width 481 height 37
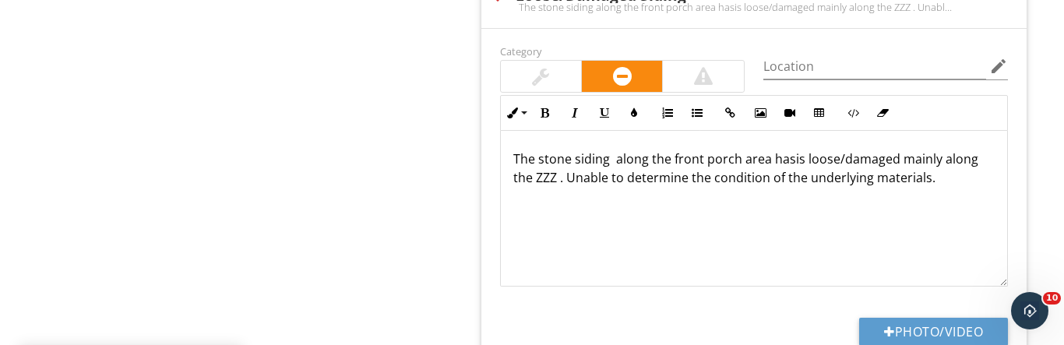
click at [796, 150] on p "The stone siding along the front porch area hasis loose/damaged mainly along th…" at bounding box center [753, 168] width 481 height 37
click at [881, 150] on p "The stone siding along the front porch area has loose/damaged mainly along the …" at bounding box center [753, 168] width 481 height 37
click at [977, 150] on p "The stone siding along the front porch area has loose stonesmainly along the ZZ…" at bounding box center [753, 168] width 481 height 37
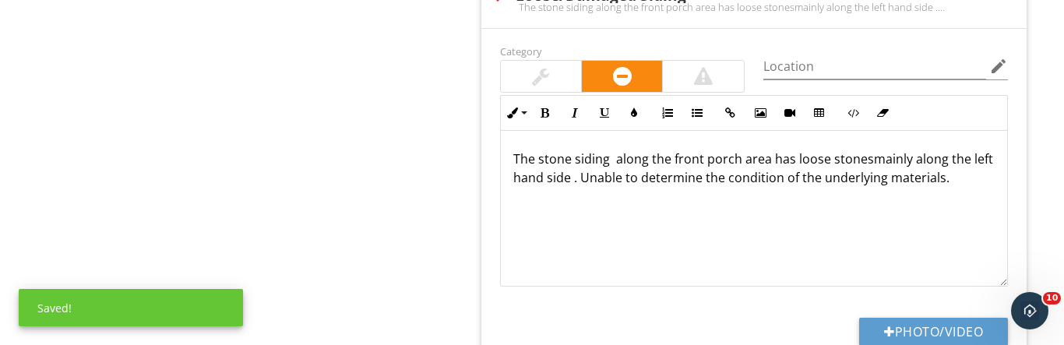
click at [857, 150] on p "The stone siding along the front porch area has loose stonesmainly along the le…" at bounding box center [753, 168] width 481 height 37
click at [564, 150] on p "The stone siding along the front porch area has loose stones mainly along the l…" at bounding box center [753, 168] width 481 height 37
click at [710, 157] on p "The stone siding along the front porch area has loose stones mainly along the l…" at bounding box center [753, 178] width 481 height 56
click at [710, 155] on p "The stone siding along the front porch area has loose stones mainly along the l…" at bounding box center [753, 178] width 481 height 56
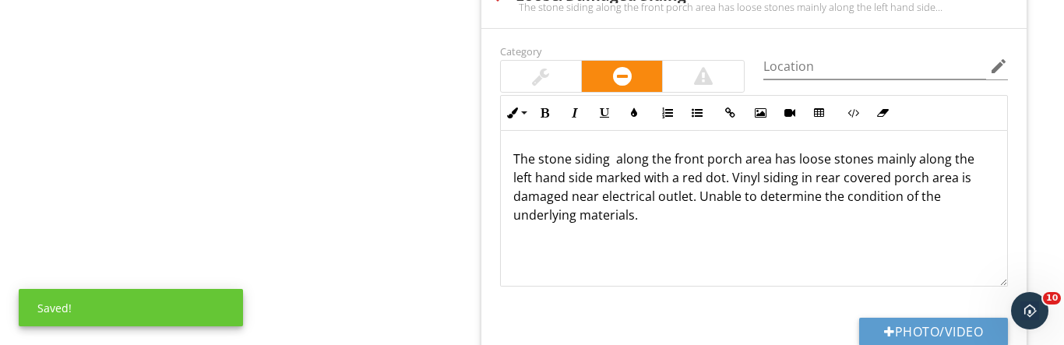
click at [905, 318] on button "Photo/Video" at bounding box center [933, 332] width 149 height 28
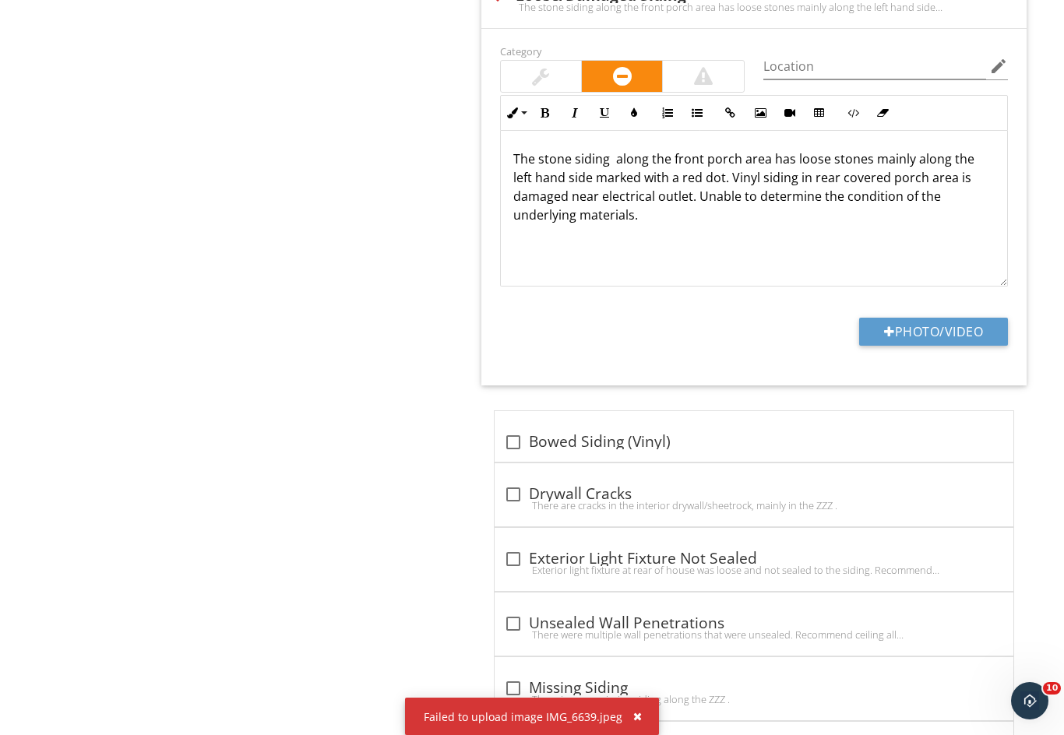
click at [922, 318] on button "Photo/Video" at bounding box center [933, 332] width 149 height 28
type input "C:\fakepath\IMG_6654.jpeg"
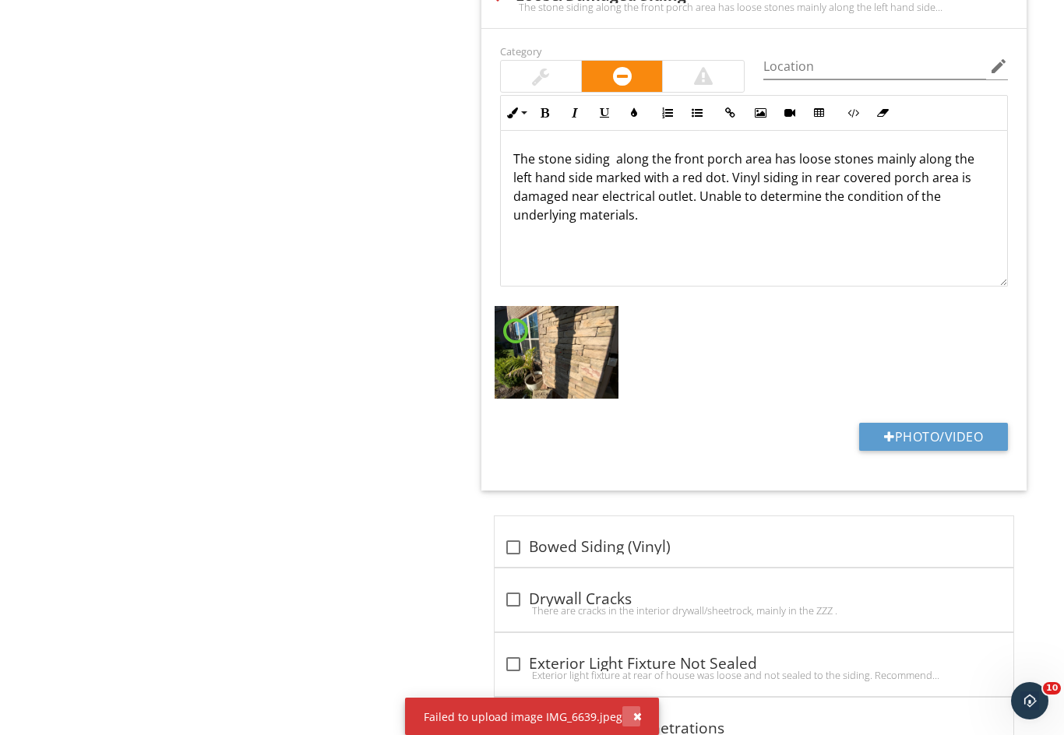
click at [633, 713] on div "button" at bounding box center [637, 716] width 9 height 11
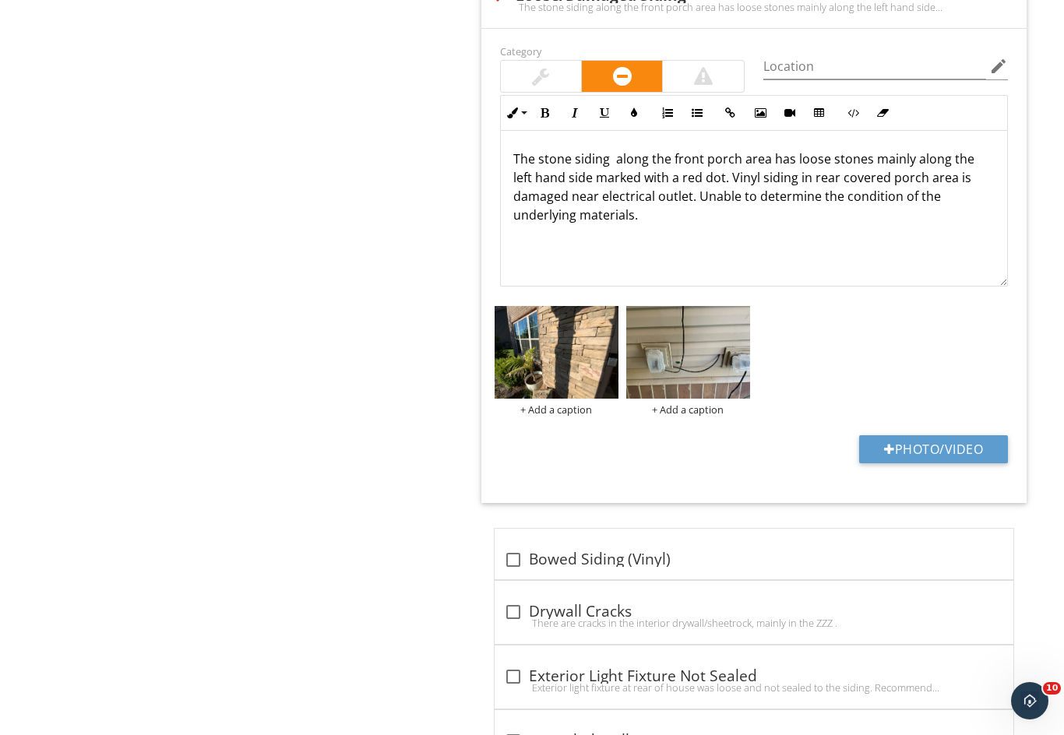
click at [557, 330] on img at bounding box center [557, 352] width 124 height 93
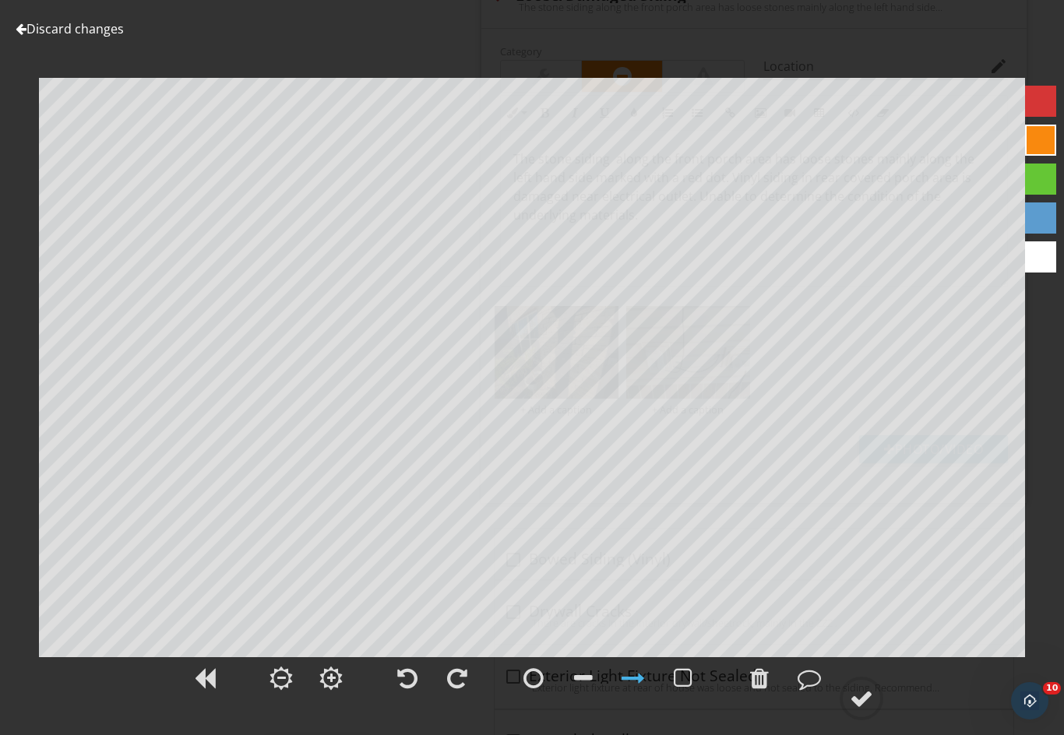
click at [855, 693] on div at bounding box center [861, 698] width 23 height 23
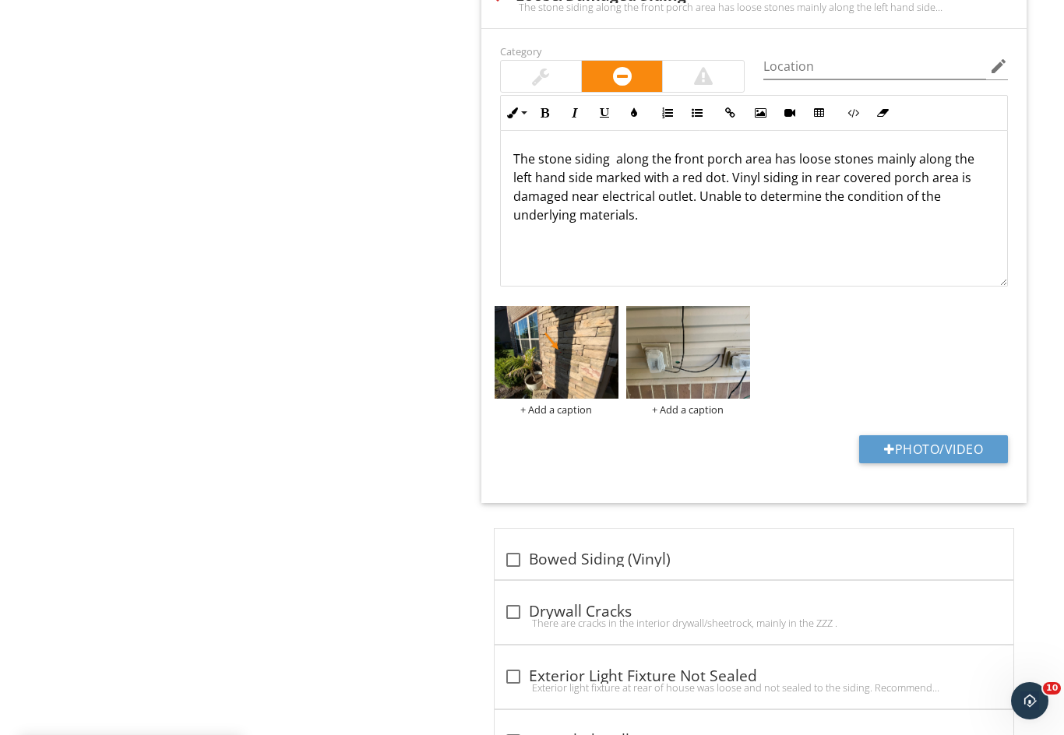
click at [686, 334] on img at bounding box center [688, 352] width 124 height 93
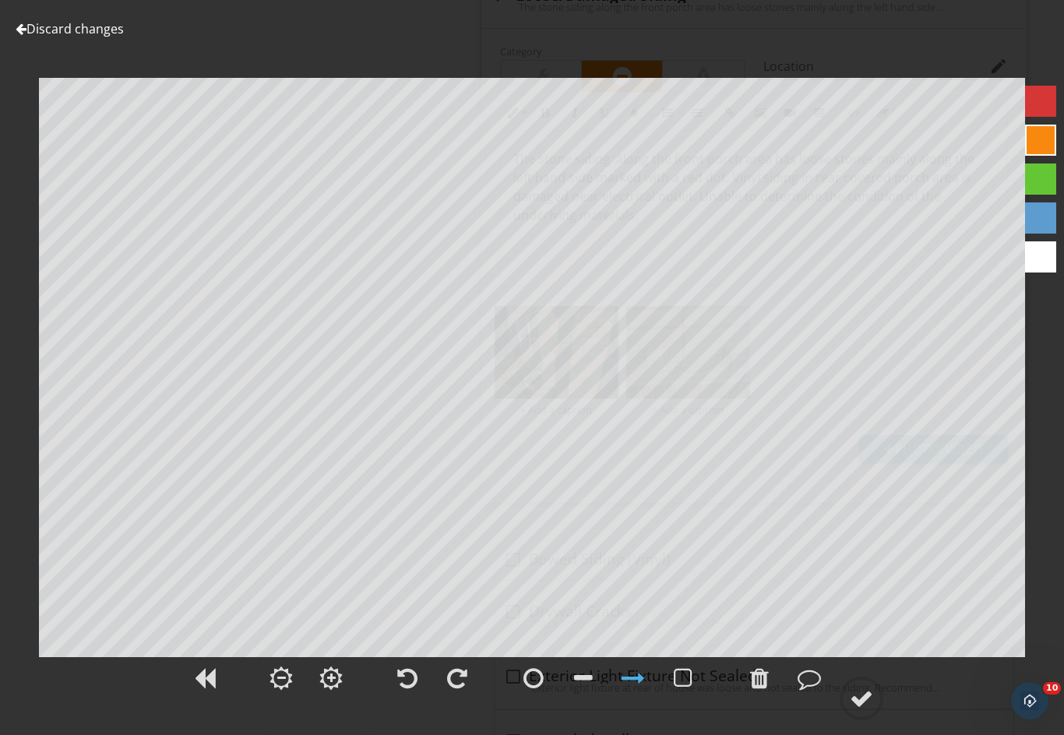
click at [859, 695] on div at bounding box center [861, 698] width 23 height 23
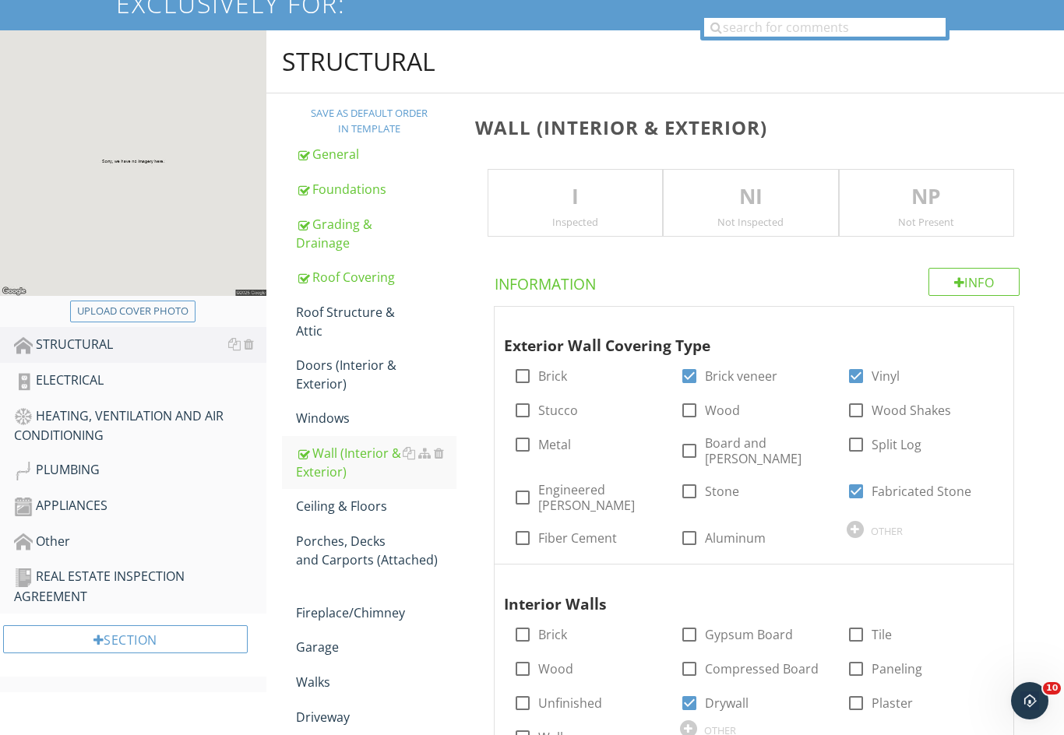
scroll to position [151, 0]
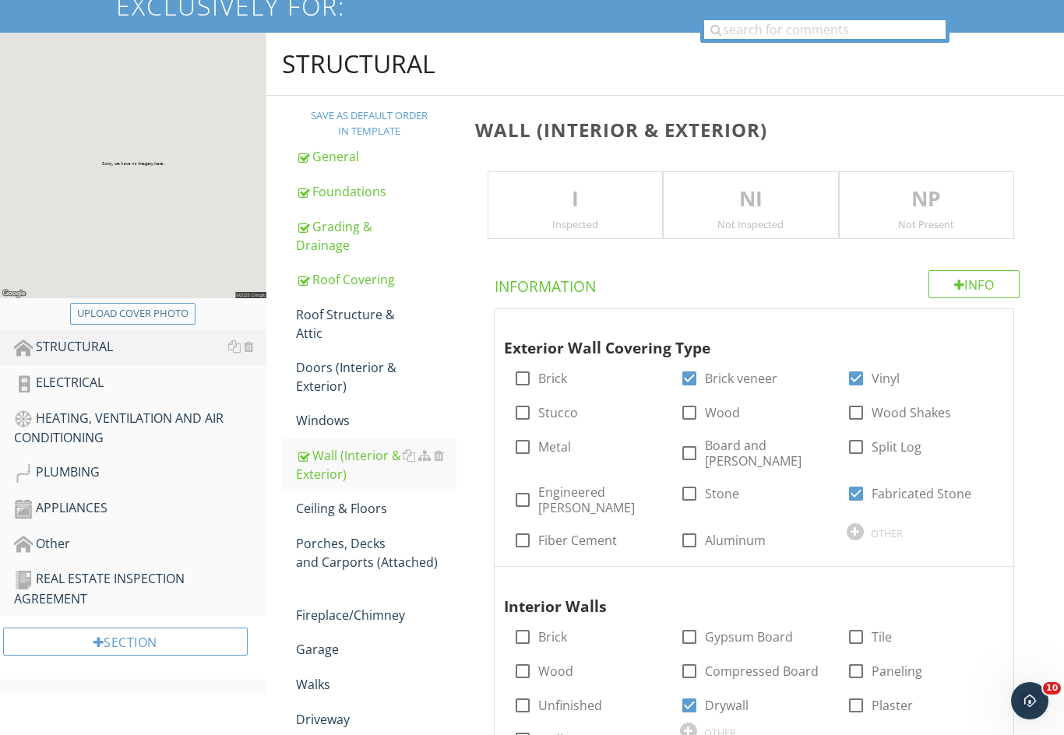
click at [79, 382] on div "ELECTRICAL" at bounding box center [140, 383] width 252 height 20
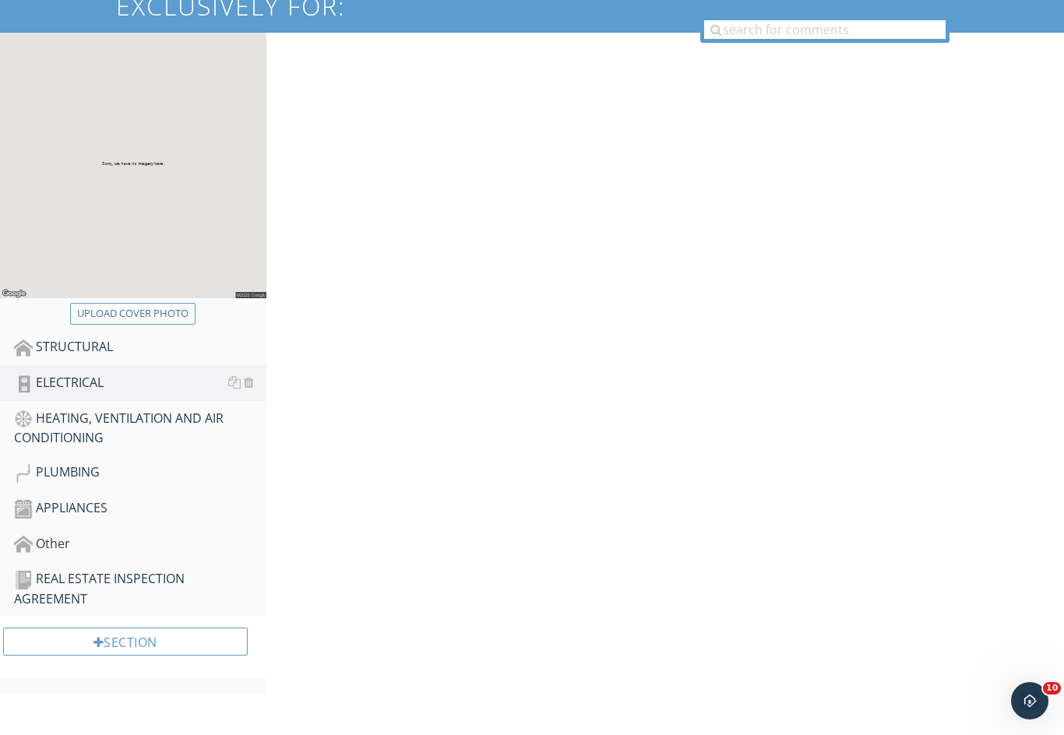
scroll to position [111, 0]
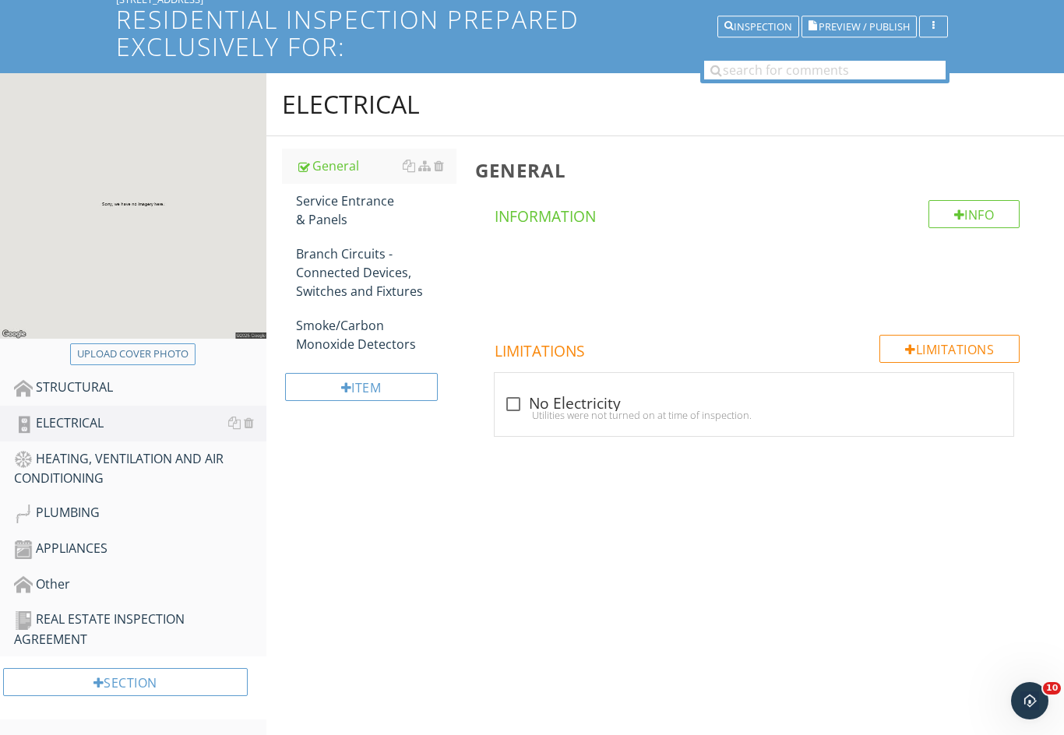
click at [338, 262] on div "Branch Circuits - Connected Devices, Switches and Fixtures" at bounding box center [376, 273] width 160 height 56
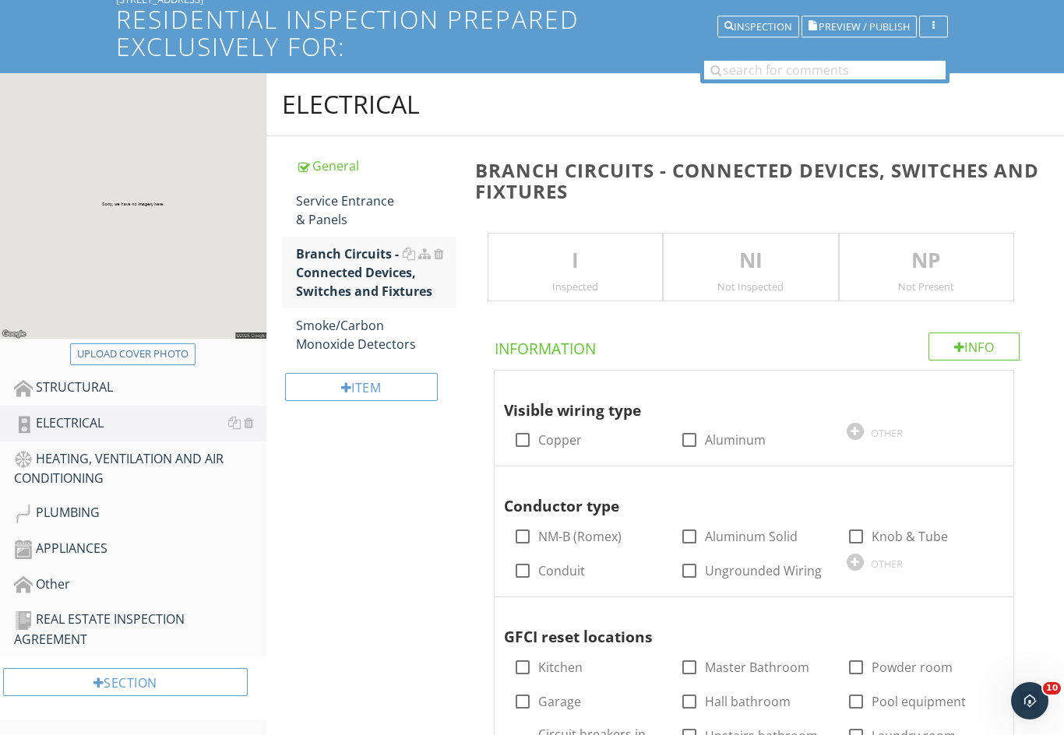
click at [547, 263] on p "I" at bounding box center [575, 260] width 174 height 31
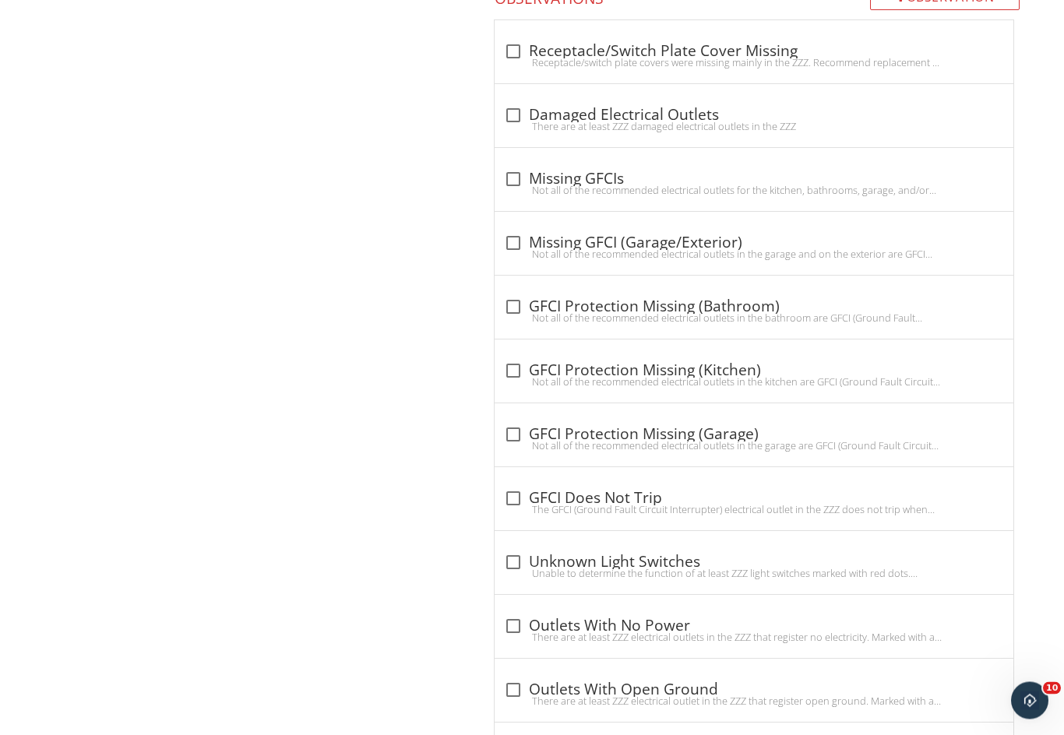
scroll to position [1142, 0]
click at [509, 237] on div at bounding box center [513, 243] width 26 height 26
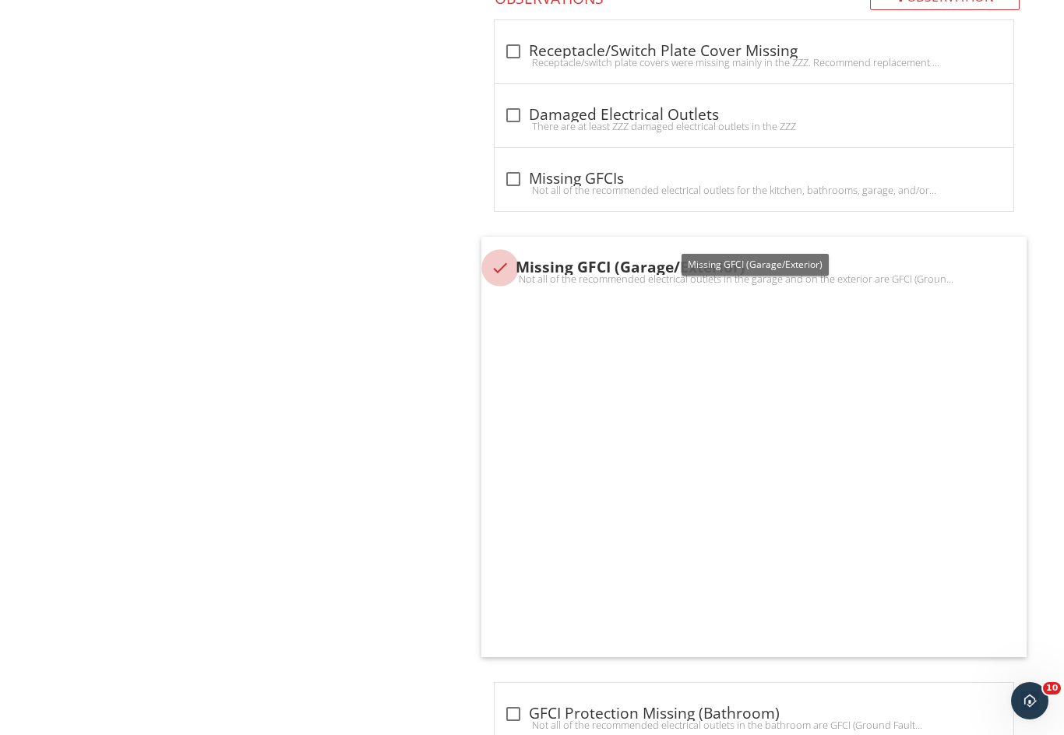
checkbox input "true"
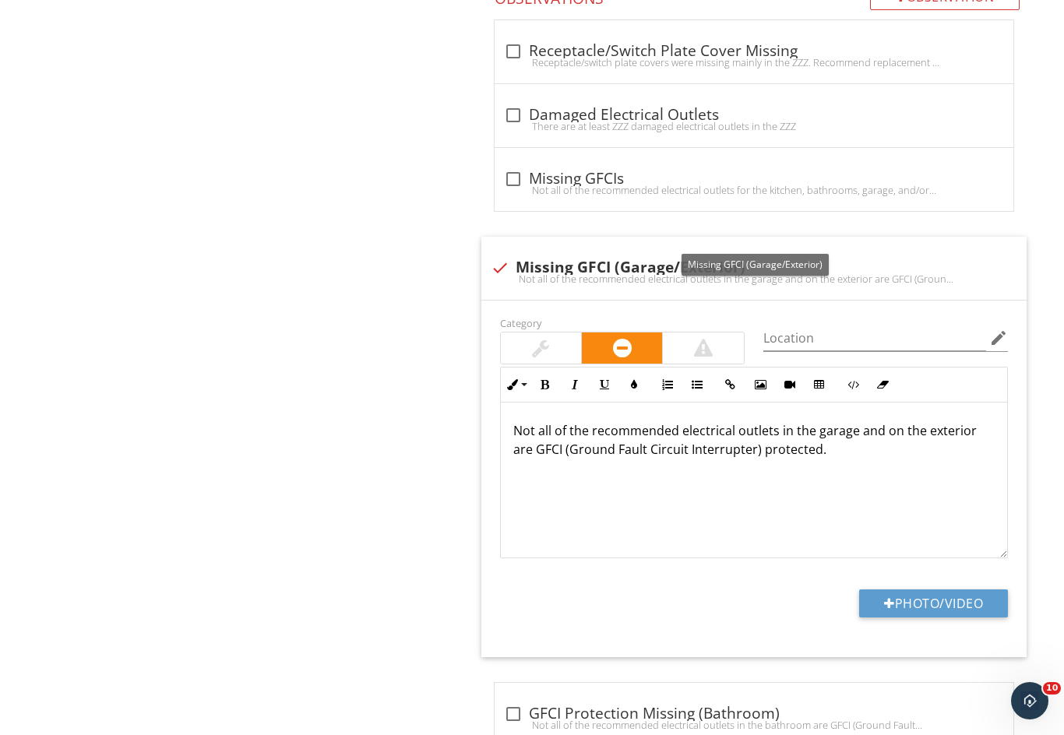
click at [873, 424] on p "Not all of the recommended electrical outlets in the garage and on the exterior…" at bounding box center [753, 439] width 481 height 37
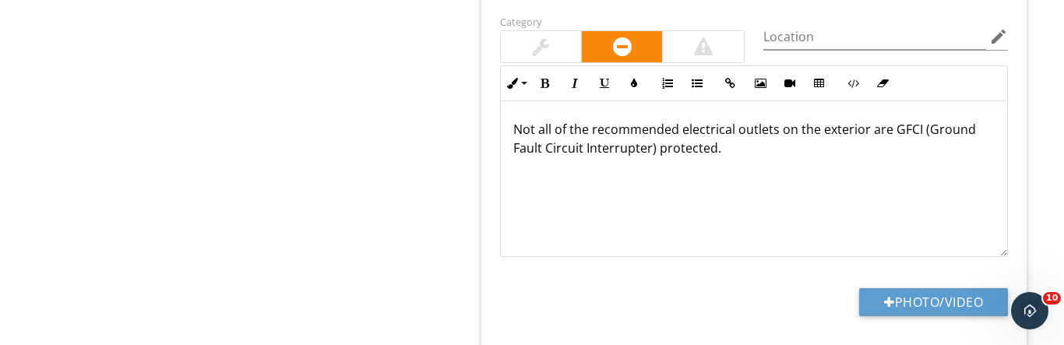
click at [425, 222] on div "ELECTRICAL General Service Entrance & Panels Branch Circuits - Connected Device…" at bounding box center [665, 129] width 798 height 2779
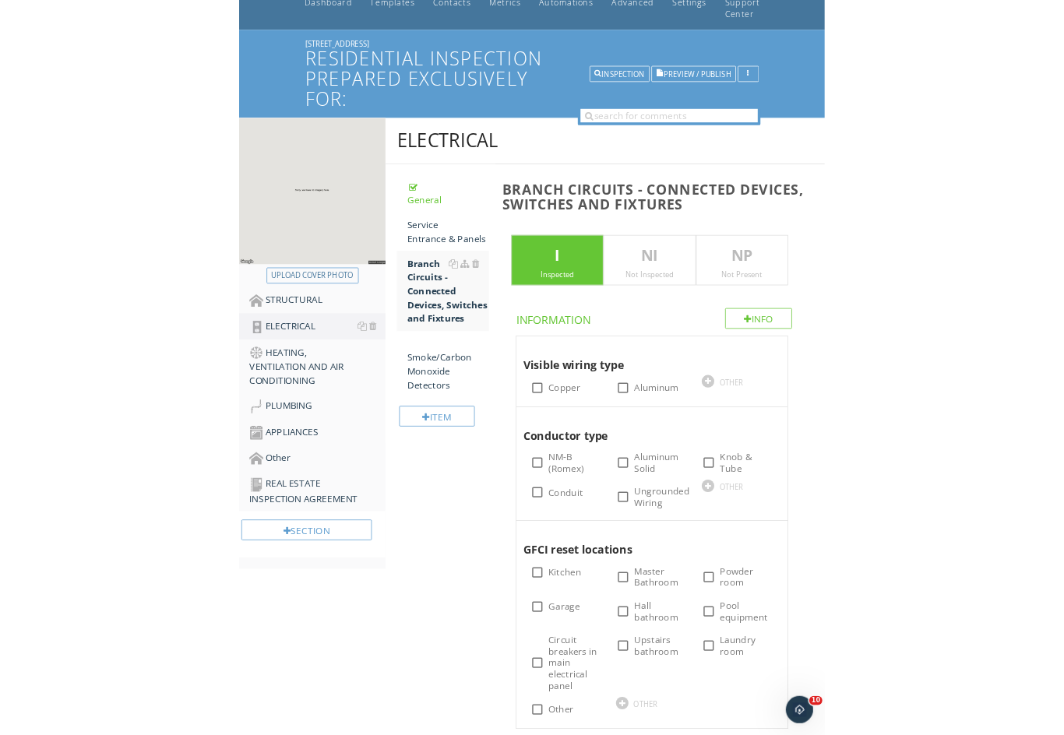
scroll to position [83, 0]
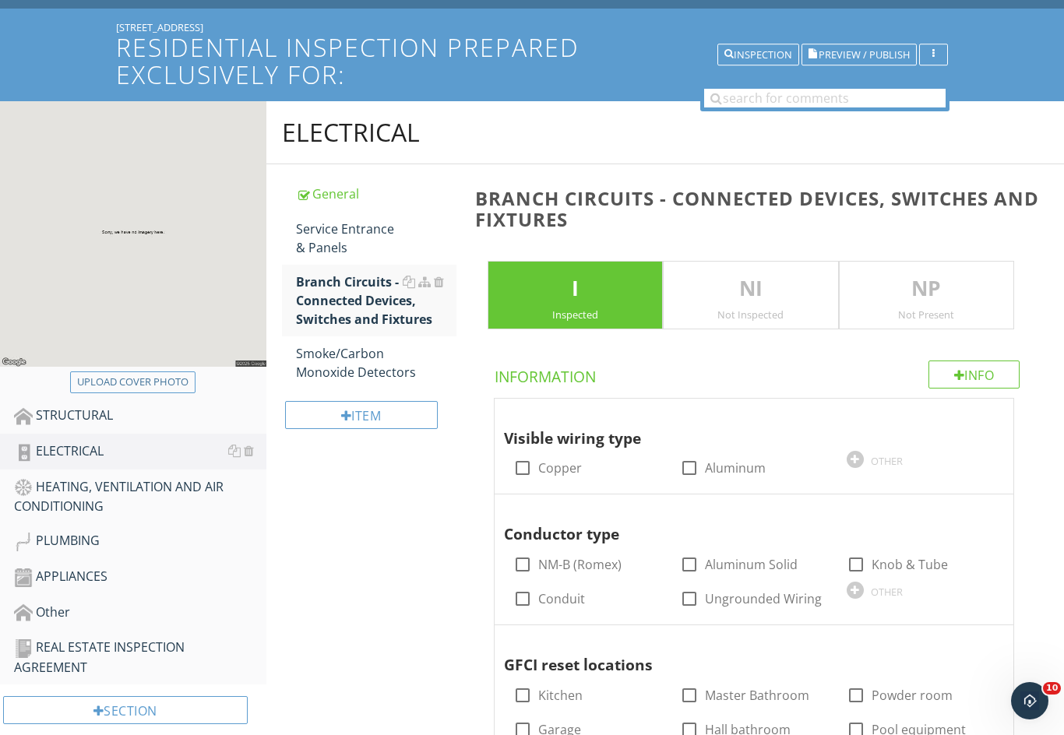
click at [79, 544] on div "PLUMBING" at bounding box center [140, 541] width 252 height 20
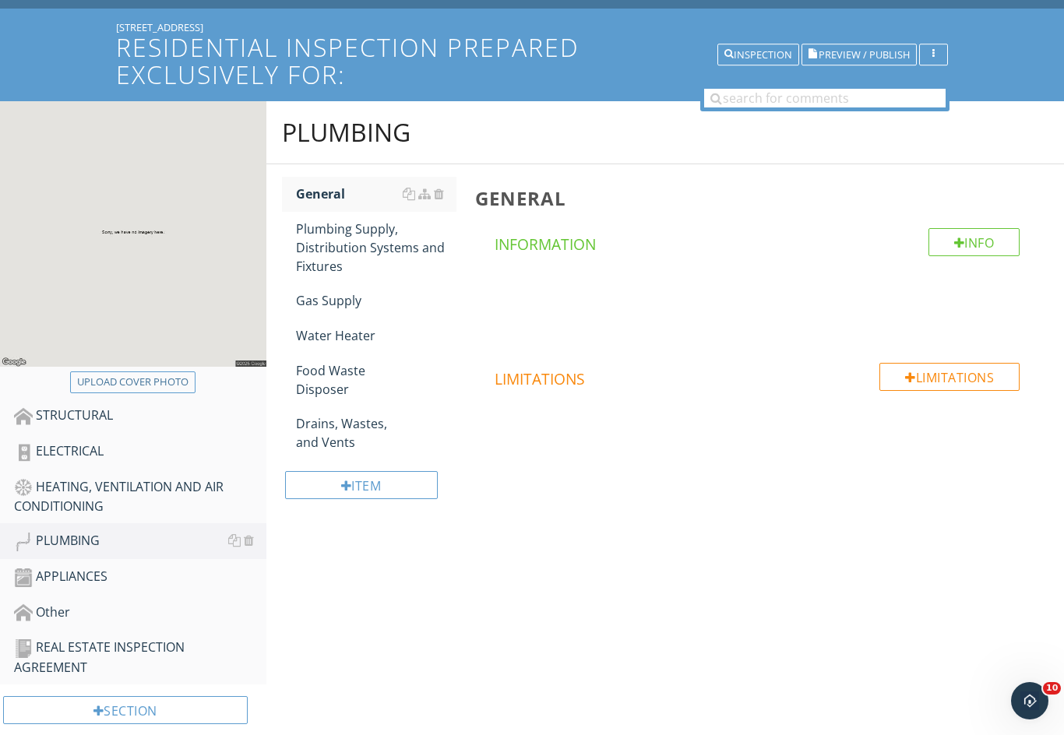
click at [322, 432] on div "Drains, Wastes, and Vents" at bounding box center [376, 432] width 160 height 37
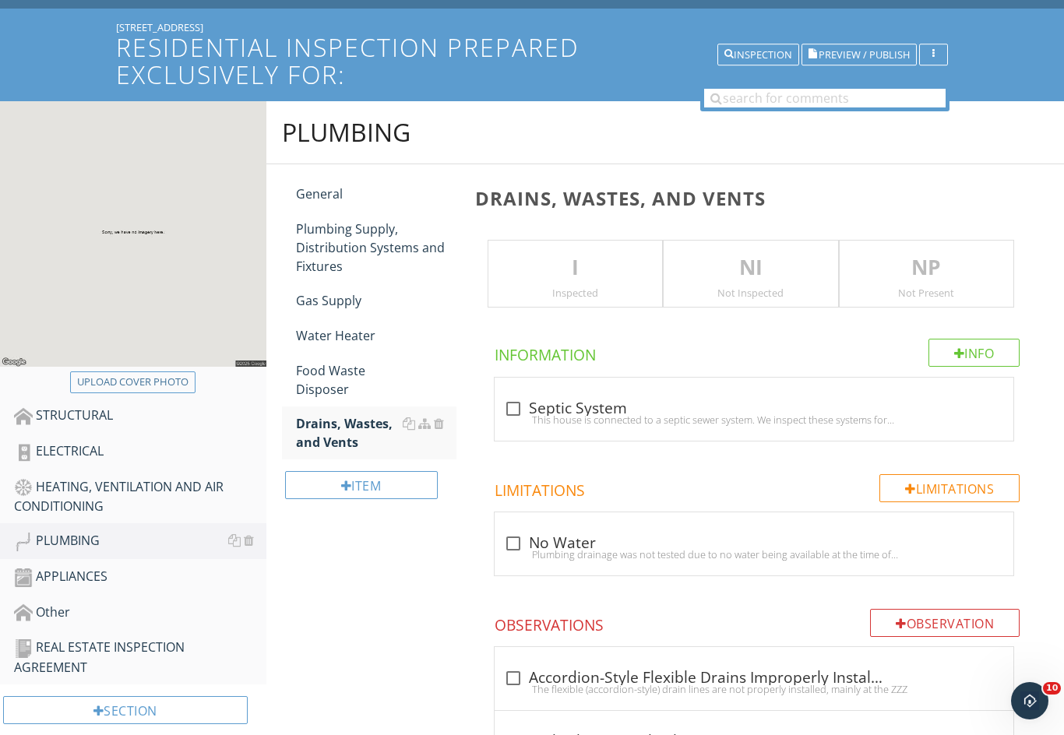
click at [554, 276] on p "I" at bounding box center [575, 267] width 174 height 31
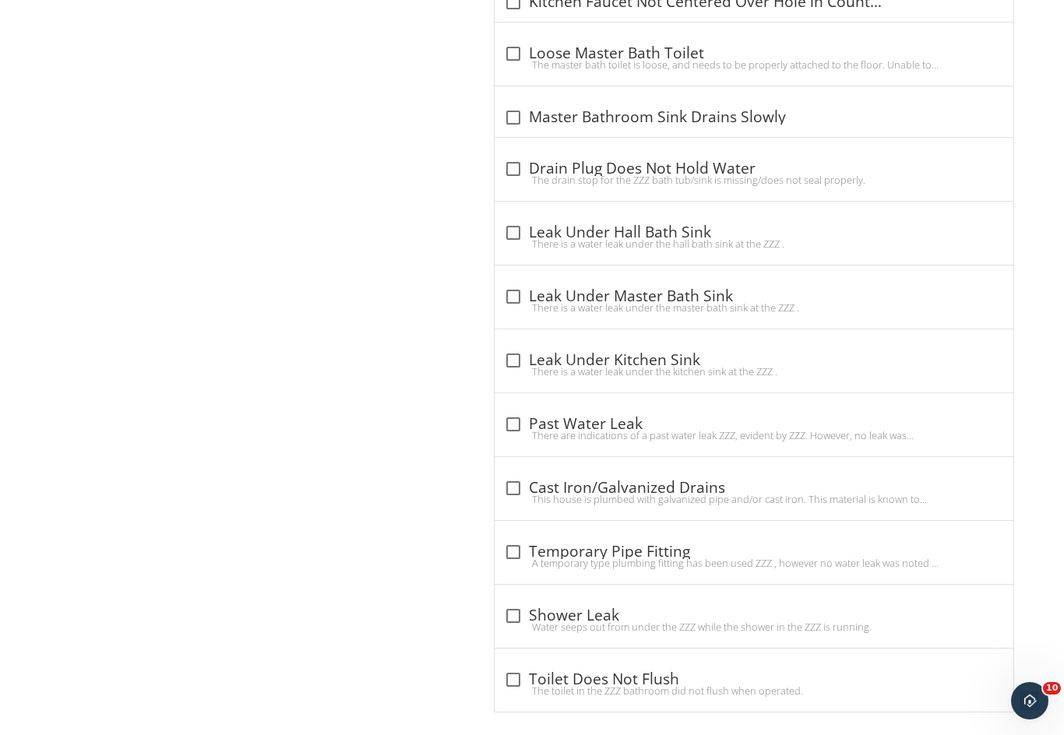
scroll to position [1143, 0]
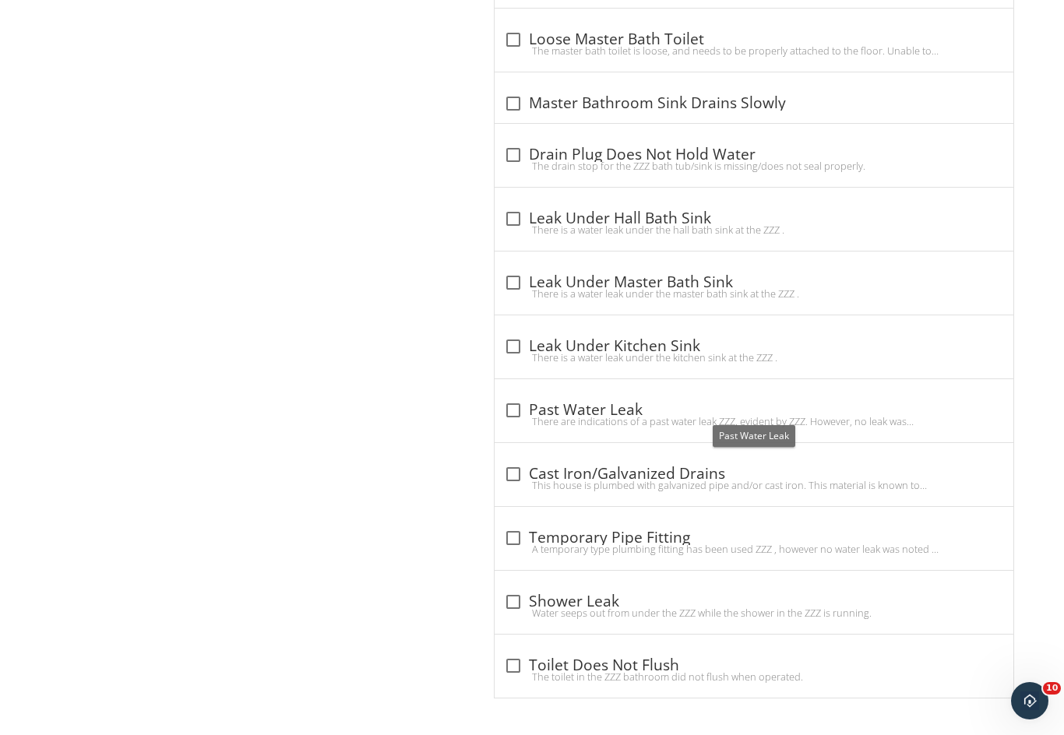
click at [512, 410] on div at bounding box center [513, 410] width 26 height 26
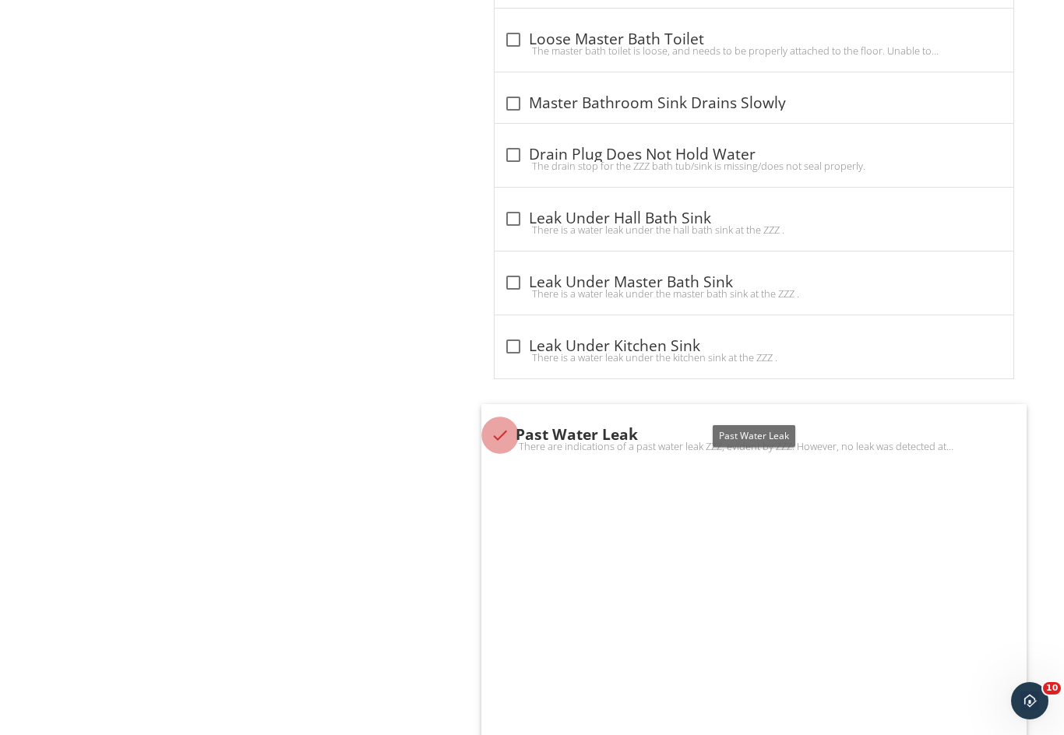
checkbox input "true"
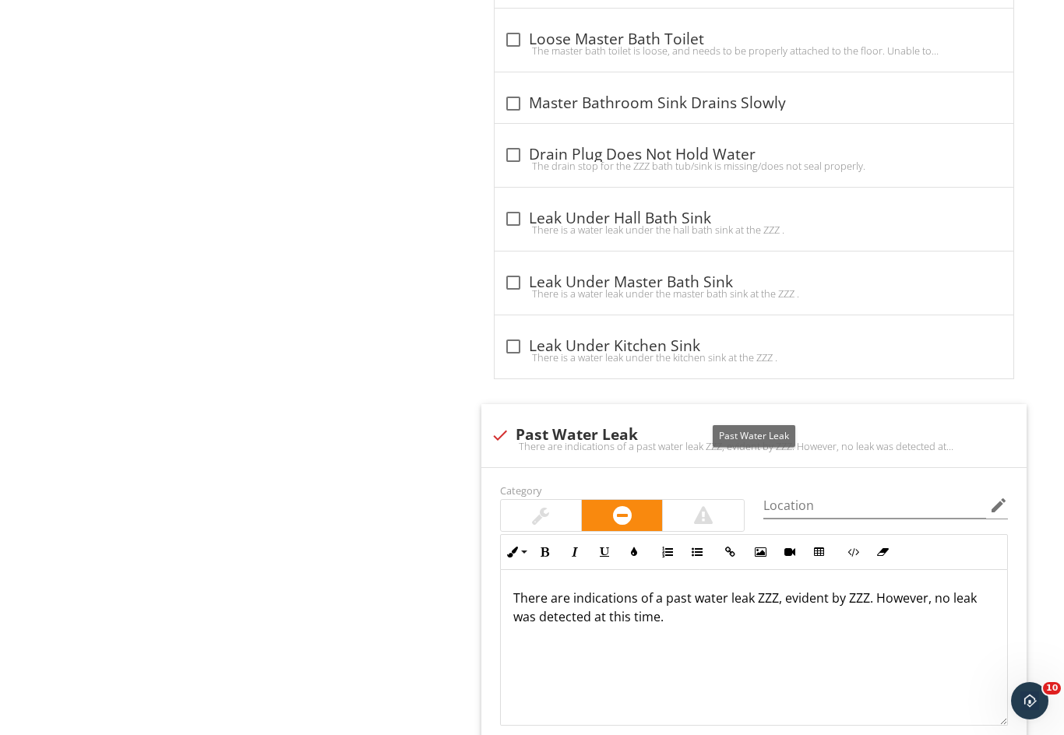
click at [771, 602] on p "There are indications of a past water leak ZZZ, evident by ZZZ. However, no lea…" at bounding box center [753, 607] width 481 height 37
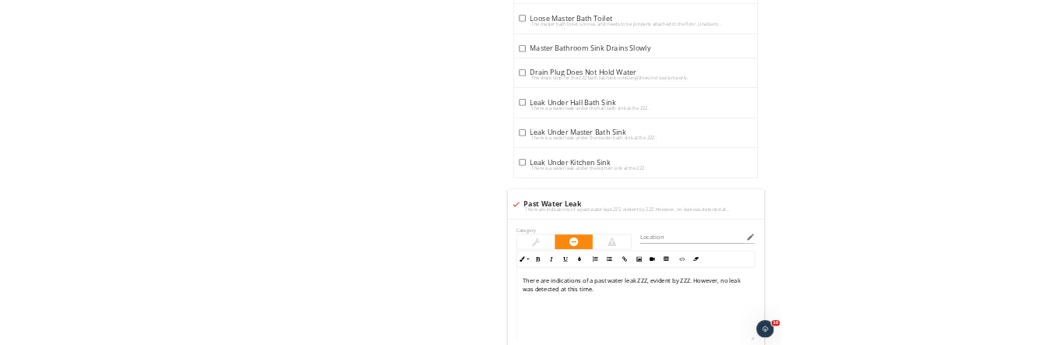
scroll to position [1616, 0]
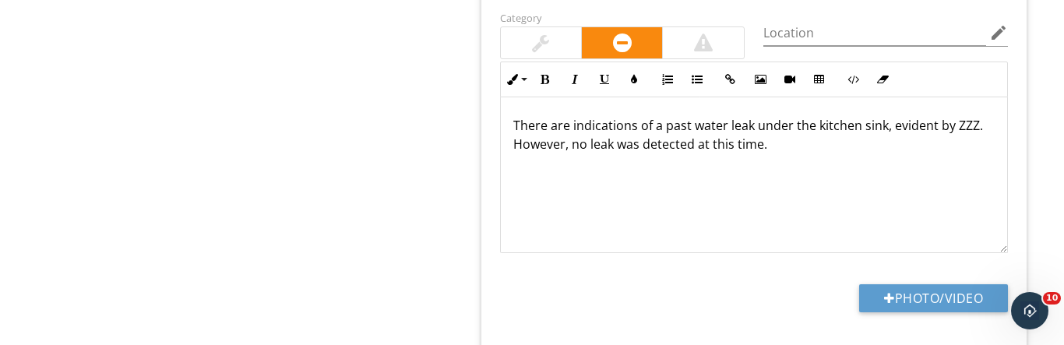
click at [972, 122] on p "There are indications of a past water leak under the kitchen sink, evident by Z…" at bounding box center [753, 134] width 481 height 37
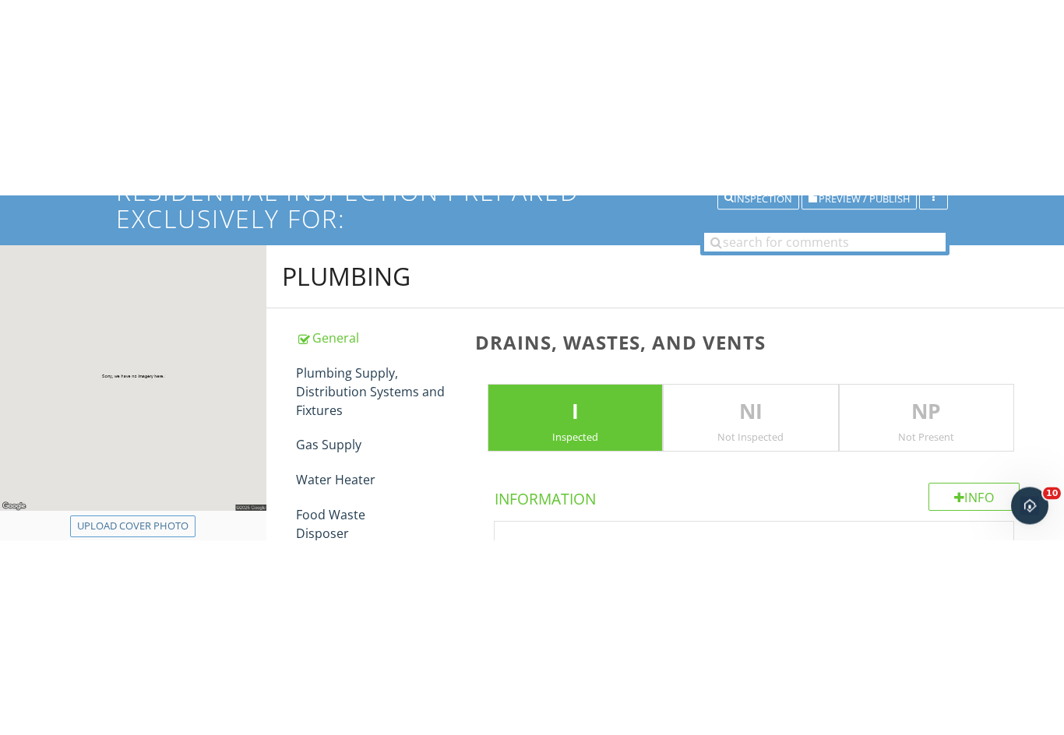
scroll to position [0, 0]
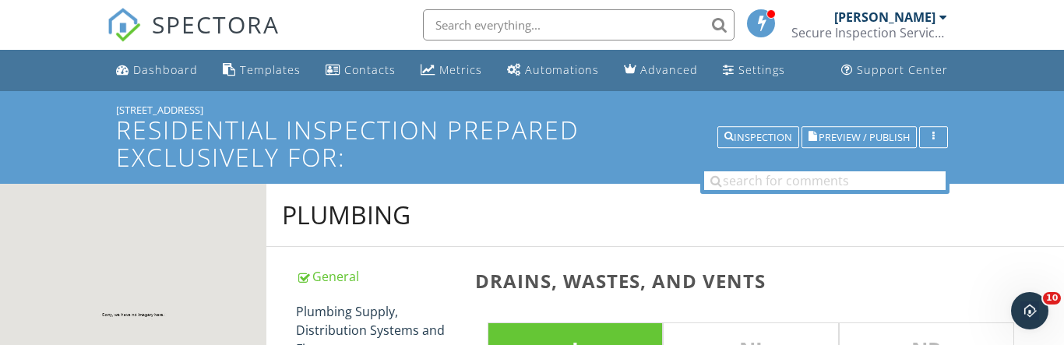
click at [329, 313] on div "Plumbing Supply, Distribution Systems and Fixtures" at bounding box center [376, 330] width 160 height 56
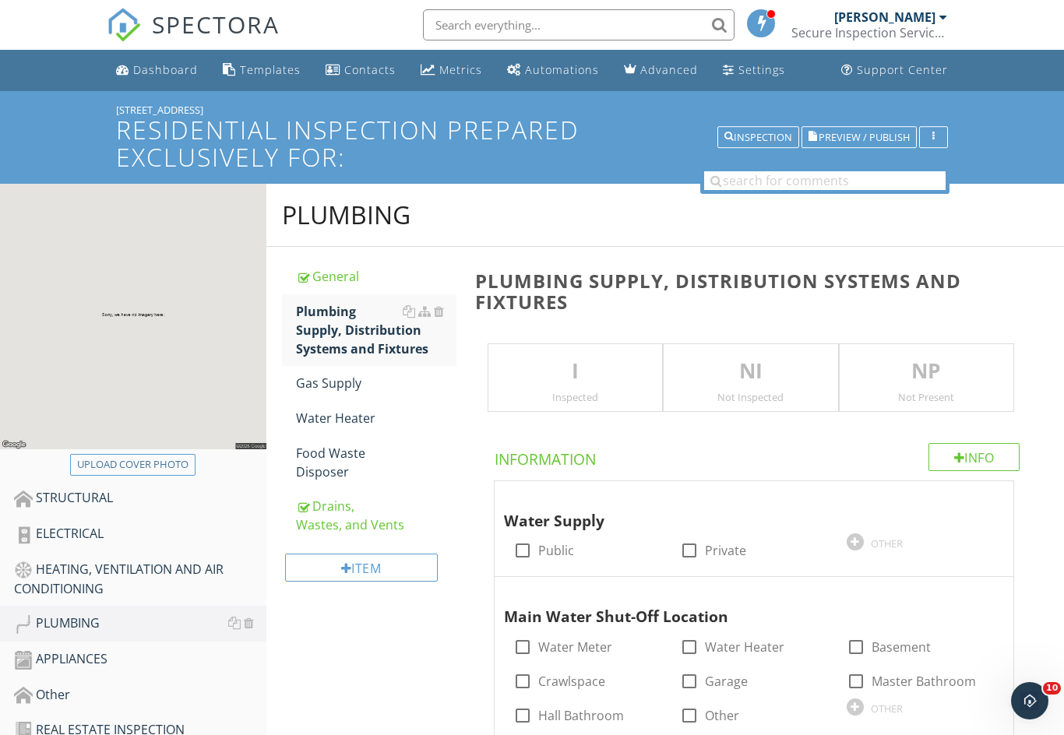
click at [544, 363] on p "I" at bounding box center [575, 371] width 174 height 31
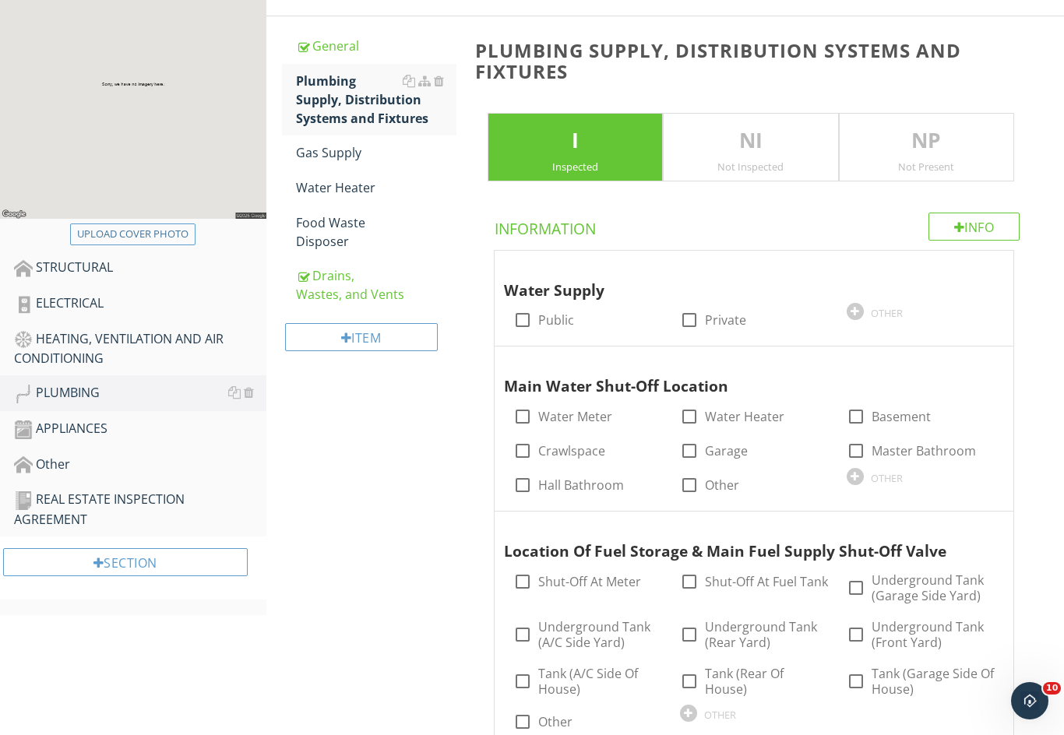
scroll to position [235, 0]
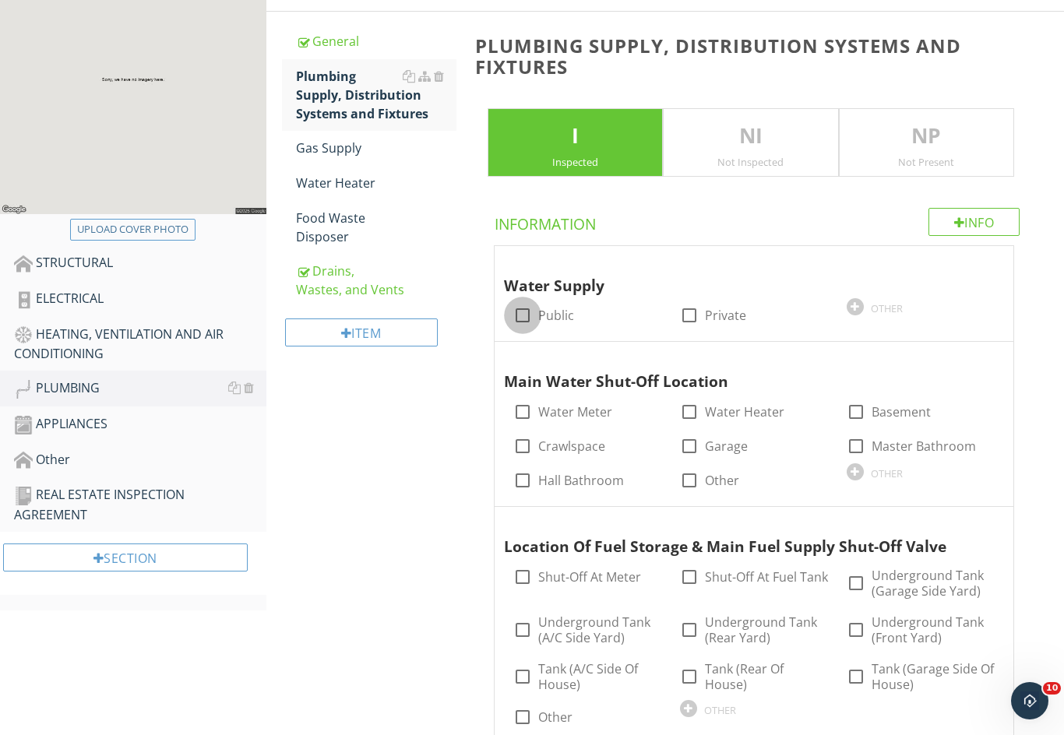
click at [523, 315] on div at bounding box center [522, 315] width 26 height 26
checkbox input "true"
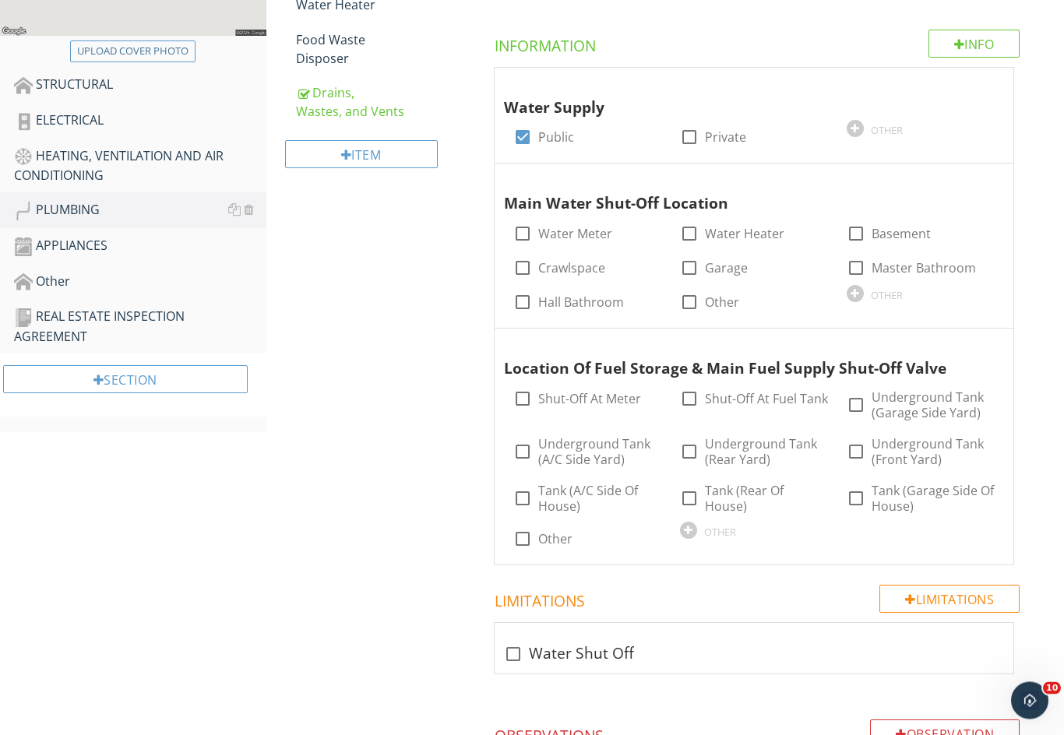
scroll to position [414, 0]
click at [684, 232] on div at bounding box center [689, 233] width 26 height 26
checkbox input "true"
click at [529, 395] on div at bounding box center [522, 398] width 26 height 26
checkbox input "true"
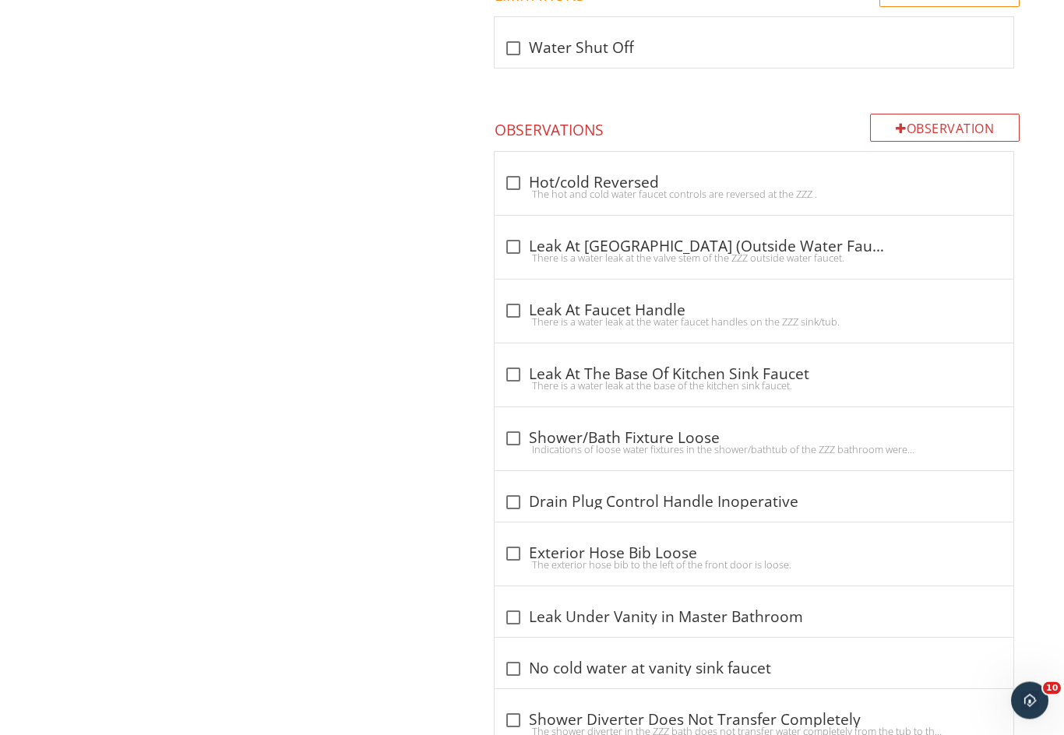
scroll to position [1019, 0]
click at [517, 173] on div at bounding box center [513, 183] width 26 height 26
checkbox input "true"
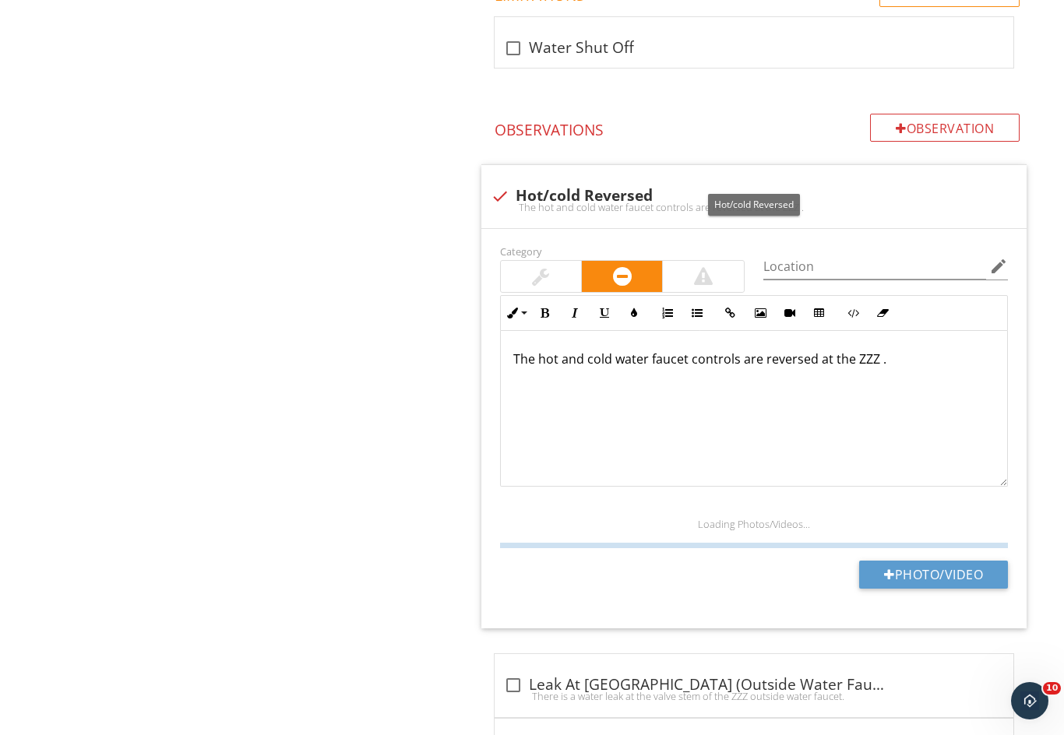
click at [867, 350] on p "The hot and cold water faucet controls are reversed at the ZZZ ." at bounding box center [753, 359] width 481 height 19
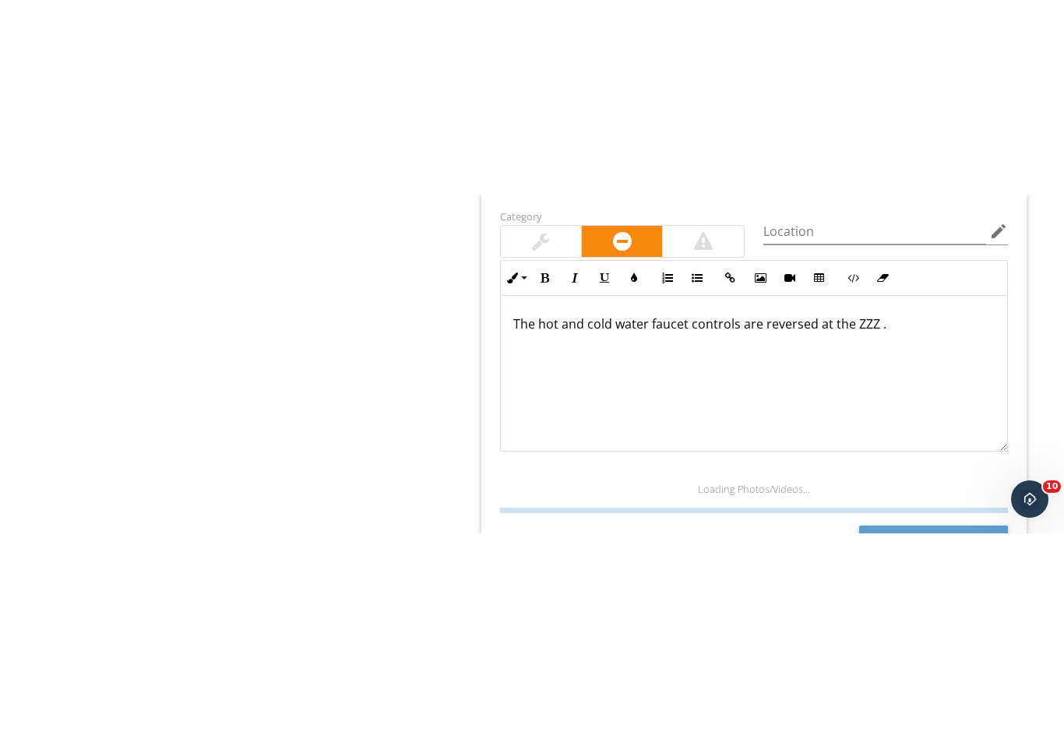
scroll to position [1250, 0]
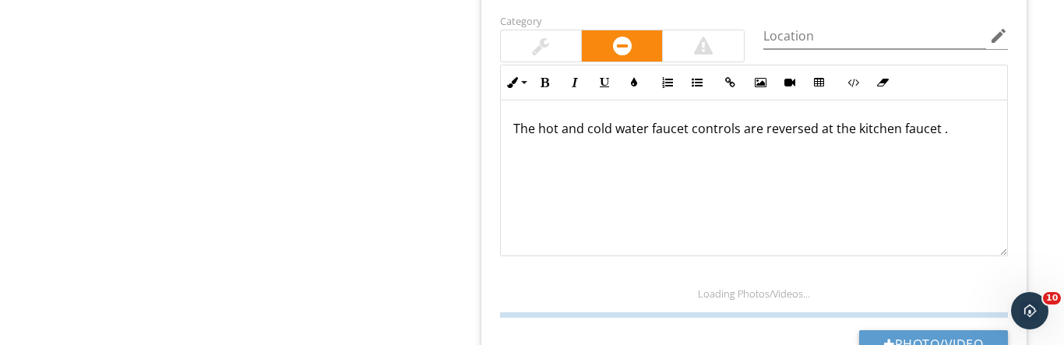
click at [950, 109] on div "The hot and cold water faucet controls are reversed at the kitchen faucet ." at bounding box center [754, 178] width 506 height 156
click at [952, 128] on p "The hot and cold water faucet controls are reversed at the kitchen faucet ." at bounding box center [753, 128] width 481 height 19
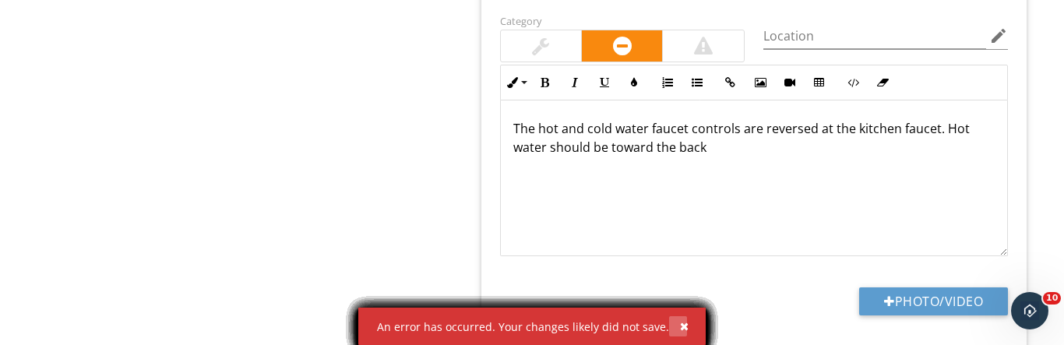
click at [681, 320] on button "button" at bounding box center [678, 326] width 18 height 20
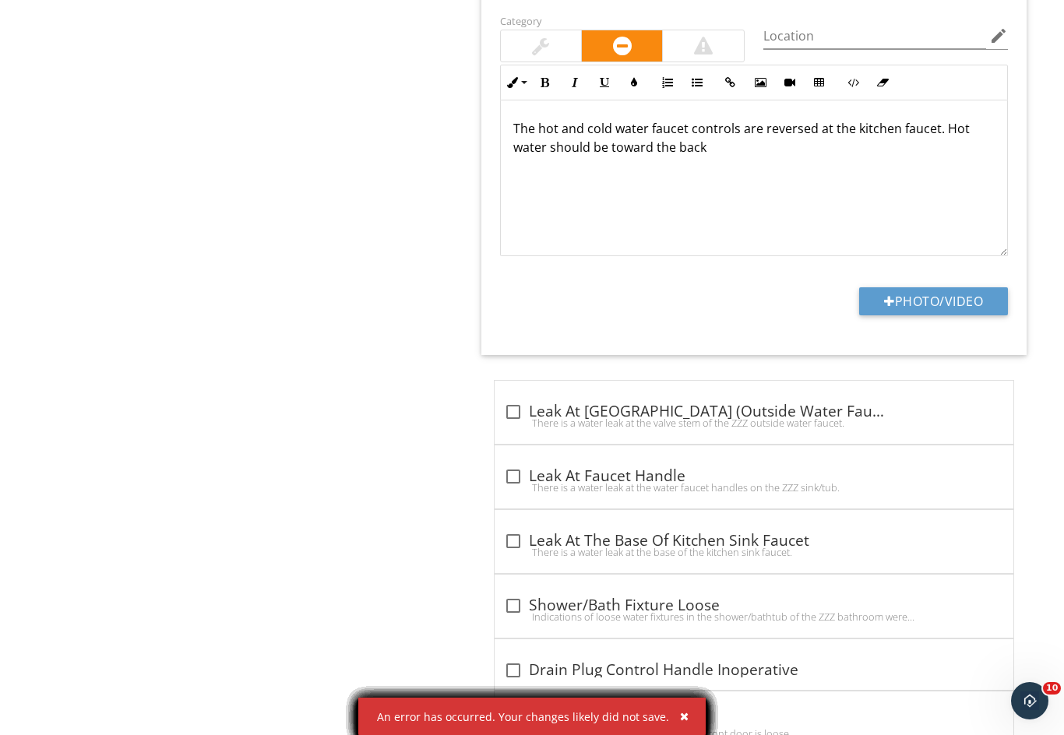
click at [720, 137] on p "The hot and cold water faucet controls are reversed at the kitchen faucet. Hot …" at bounding box center [753, 137] width 481 height 37
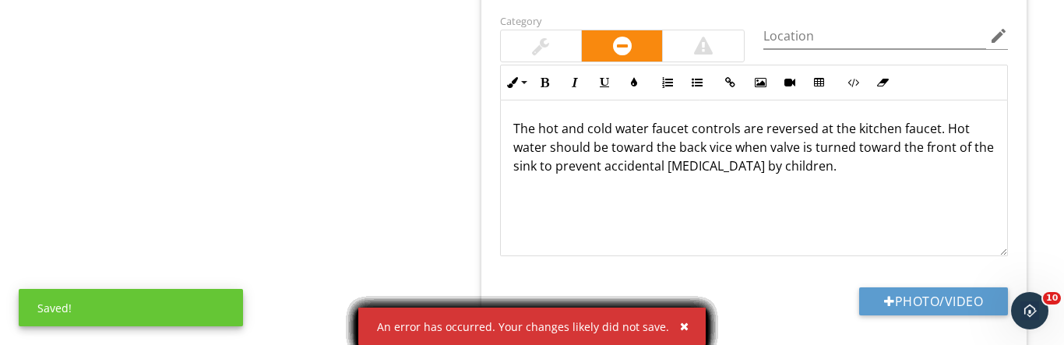
click at [671, 325] on button "button" at bounding box center [678, 326] width 18 height 20
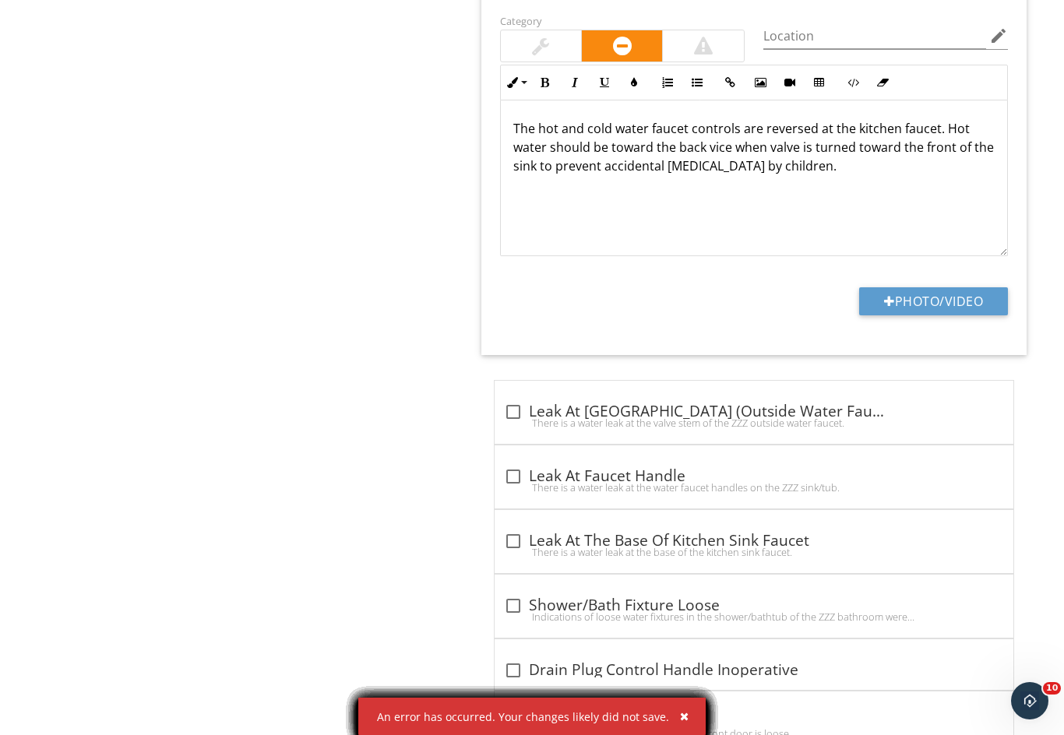
click at [407, 224] on div "PLUMBING General Plumbing Supply, Distribution Systems and Fixtures Gas Supply …" at bounding box center [665, 175] width 798 height 2483
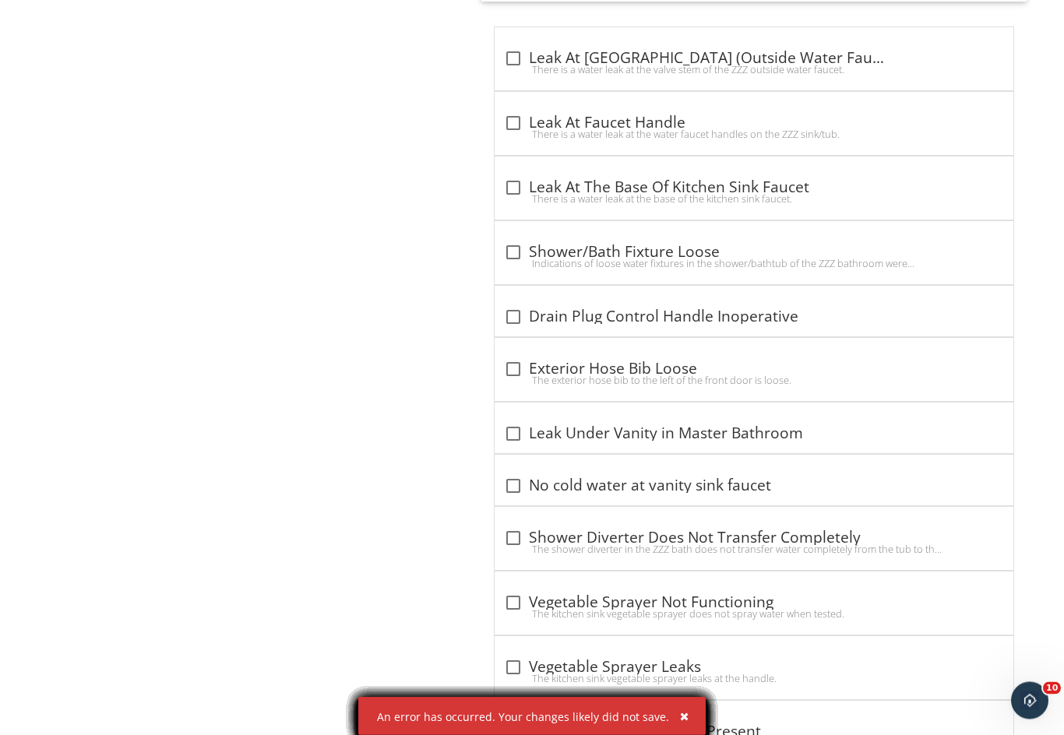
scroll to position [1603, 0]
click at [516, 246] on div at bounding box center [513, 252] width 26 height 26
checkbox input "true"
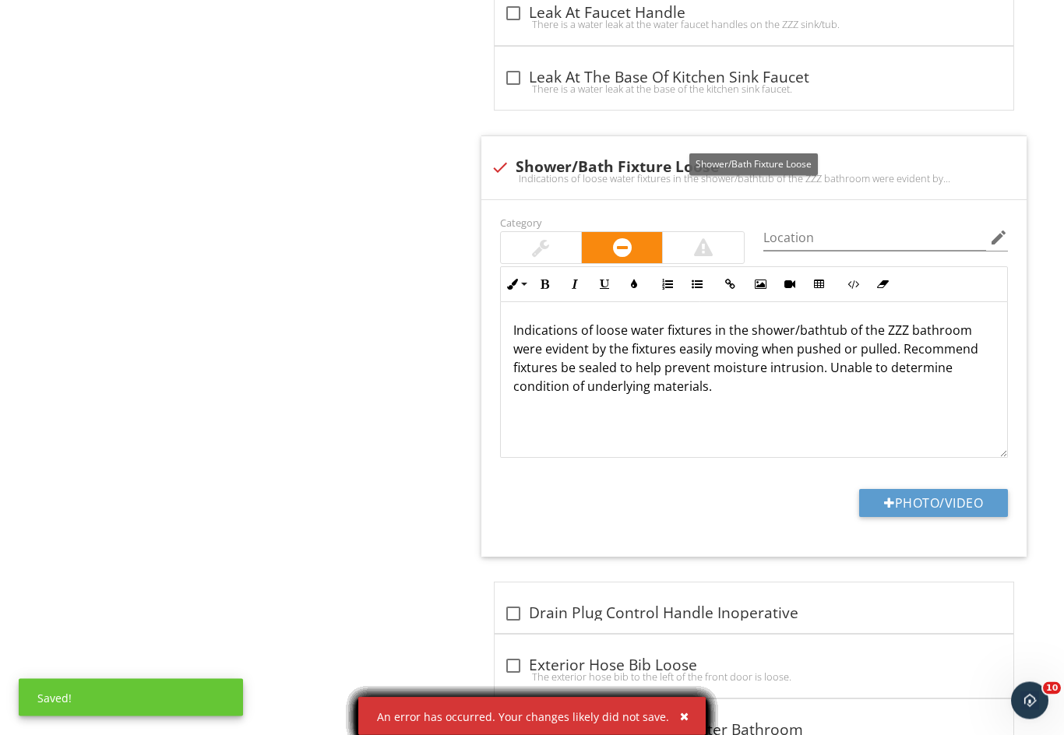
scroll to position [1713, 0]
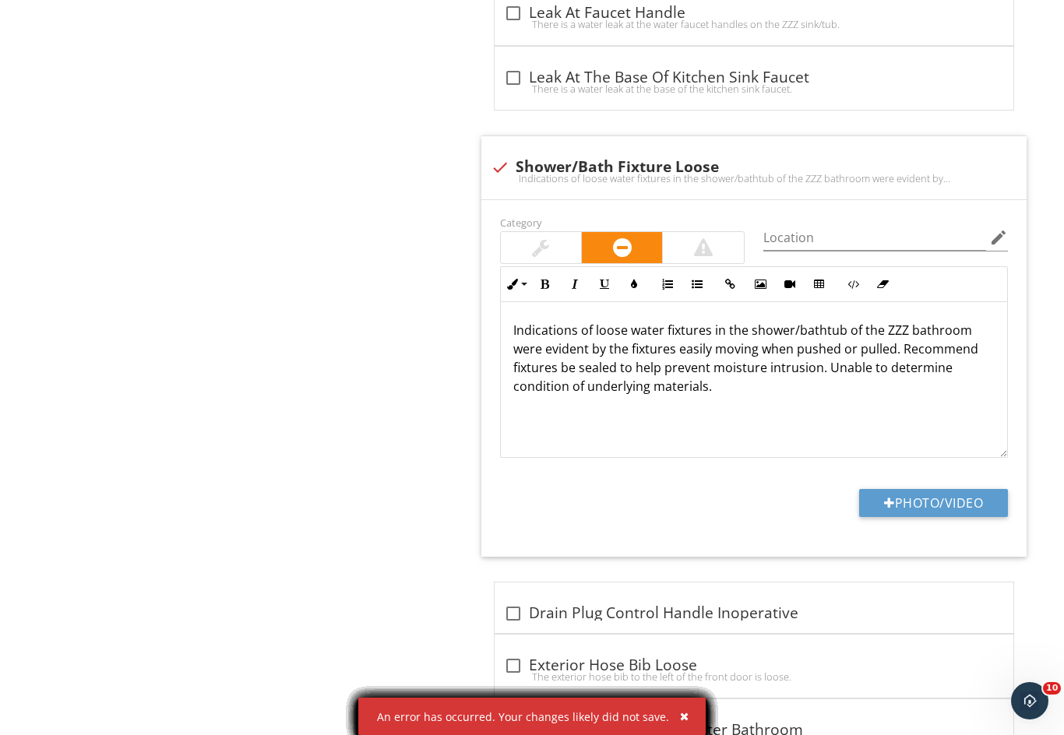
click at [793, 322] on p "Indications of loose water fixtures in the shower/bathtub of the ZZZ bathroom w…" at bounding box center [753, 358] width 481 height 75
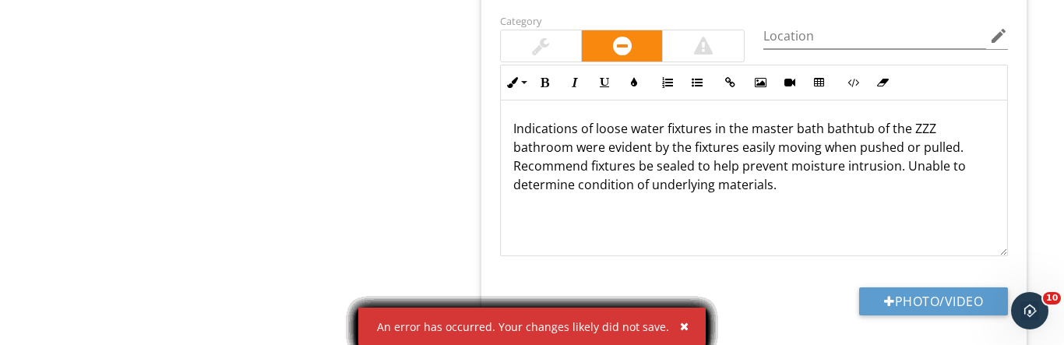
click at [676, 142] on p "Indications of loose water fixtures in the master bath bathtub of the ZZZ bathr…" at bounding box center [753, 156] width 481 height 75
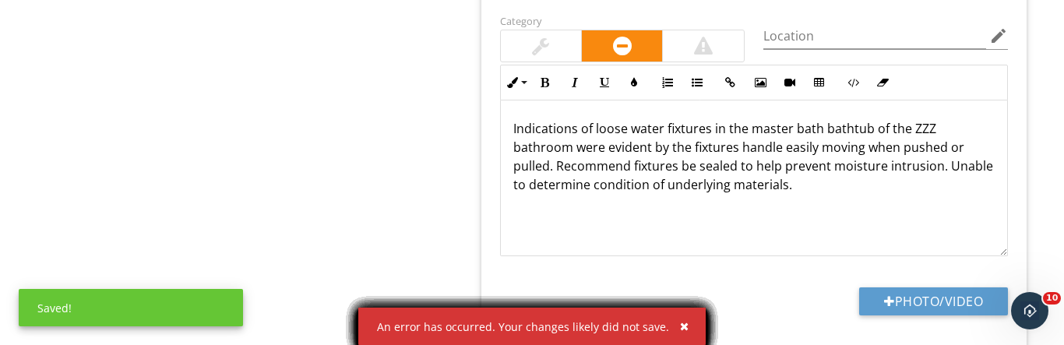
click at [755, 146] on p "Indications of loose water fixtures in the master bath bathtub of the ZZZ bathr…" at bounding box center [753, 156] width 481 height 75
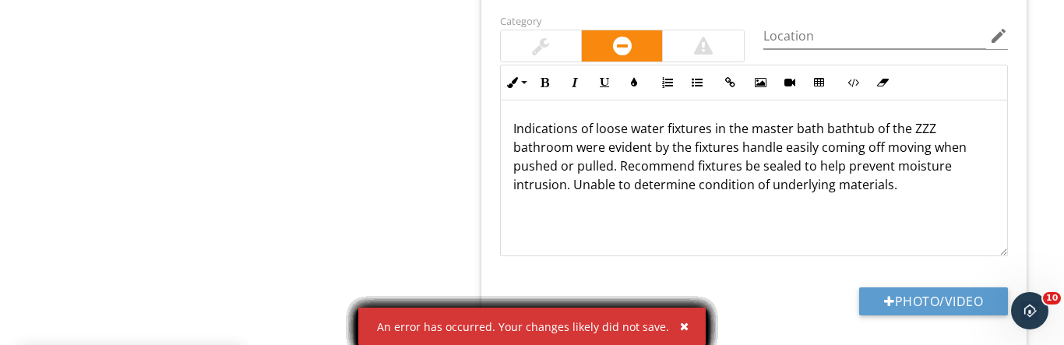
click at [859, 143] on p "Indications of loose water fixtures in the master bath bathtub of the ZZZ bathr…" at bounding box center [753, 156] width 481 height 75
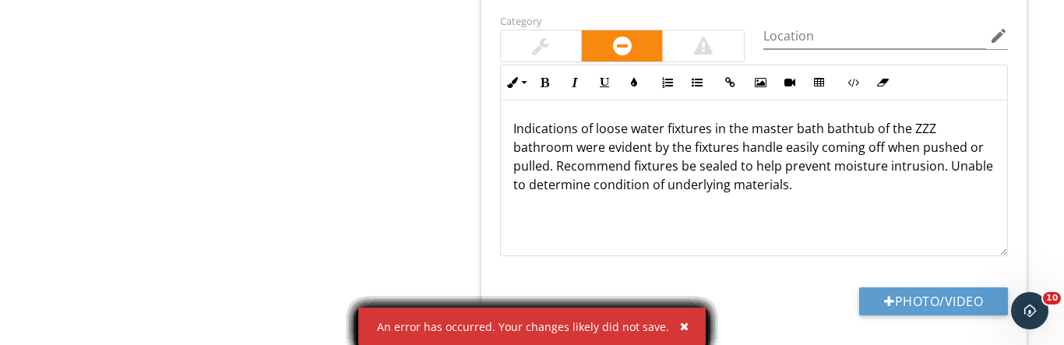
click at [910, 135] on p "Indications of loose water fixtures in the master bath bathtub of the ZZZ bathr…" at bounding box center [753, 156] width 481 height 75
click at [927, 135] on p "Indications of loose water fixtures in the master bath bathtub of the ZZZ bathr…" at bounding box center [753, 156] width 481 height 75
click at [801, 146] on p "Indications of loose water fixtures in the master bath bathtub of the ZZZ bathr…" at bounding box center [753, 156] width 481 height 75
click at [816, 119] on p "Indications of loose water fixtures in the master bath bathtub of the ZZZ bathr…" at bounding box center [753, 156] width 481 height 75
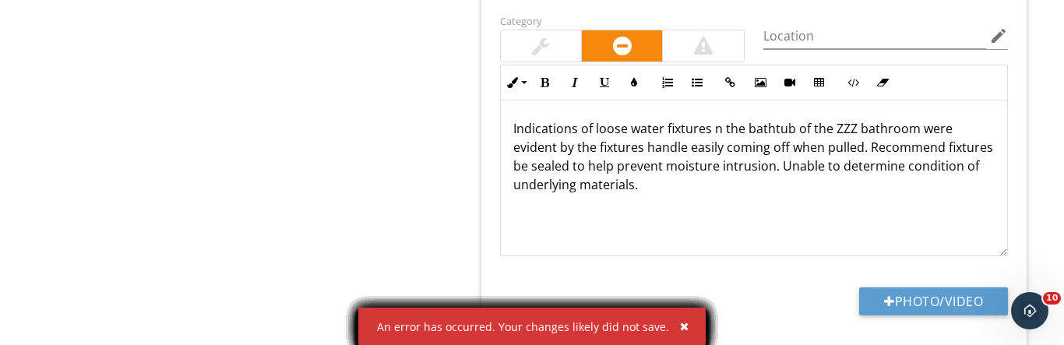
click at [850, 124] on p "Indications of loose water fixtures n the bathtub of the ZZZ bathroom were evid…" at bounding box center [753, 156] width 481 height 75
click at [648, 185] on p "Indications of loose water fixtures n the bathtub of the master bathroom were e…" at bounding box center [753, 156] width 481 height 75
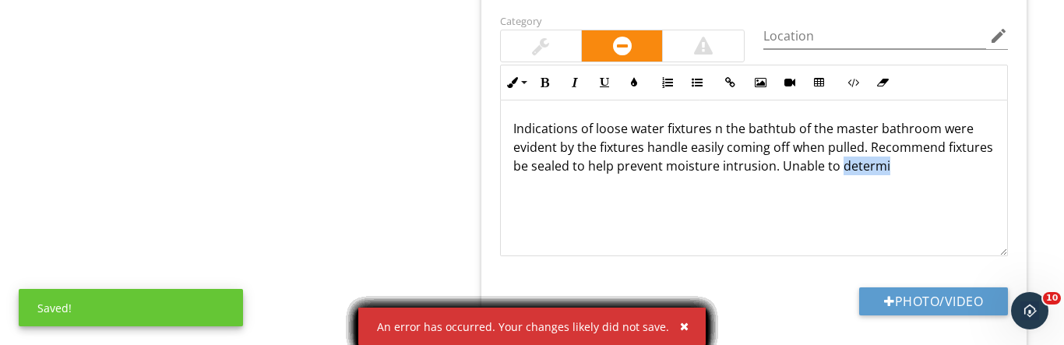
click at [882, 162] on p "Indications of loose water fixtures n the bathtub of the master bathroom were e…" at bounding box center [753, 147] width 481 height 56
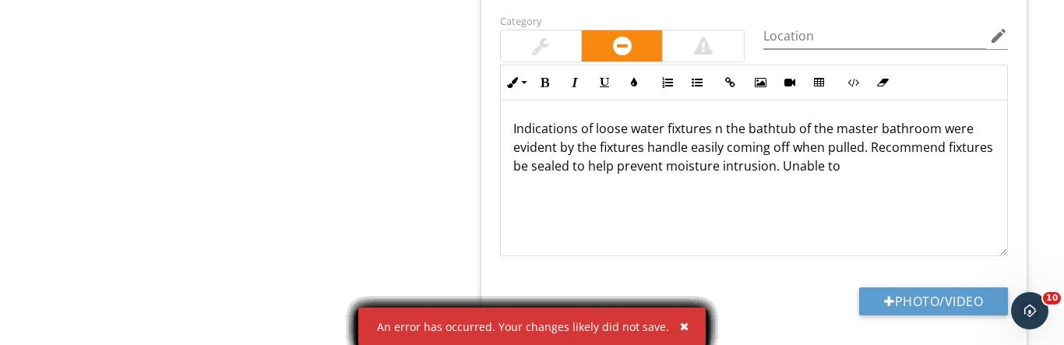
click at [828, 160] on p "Indications of loose water fixtures n the bathtub of the master bathroom were e…" at bounding box center [753, 147] width 481 height 56
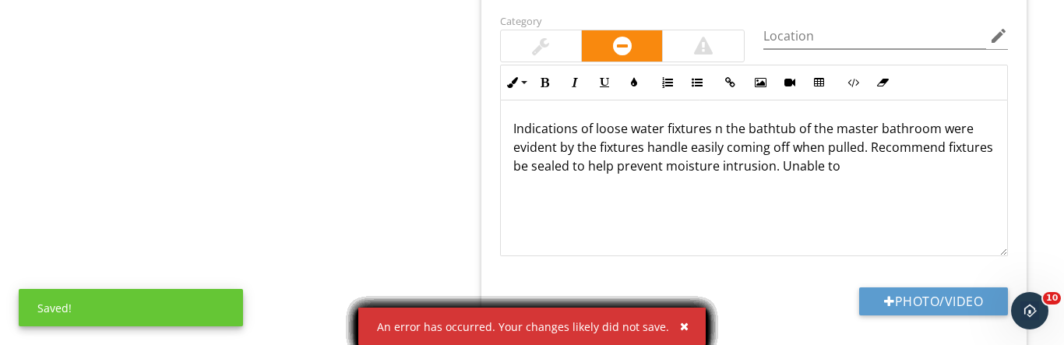
click at [874, 146] on p "Indications of loose water fixtures n the bathtub of the master bathroom were e…" at bounding box center [753, 147] width 481 height 56
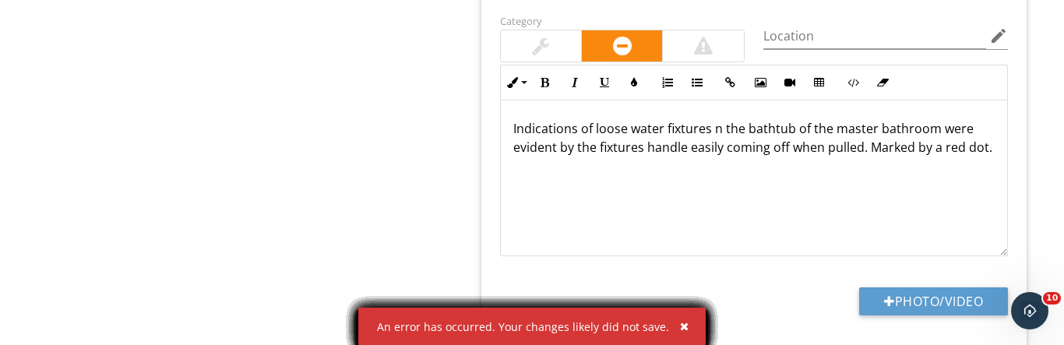
click at [921, 289] on button "Photo/Video" at bounding box center [933, 301] width 149 height 28
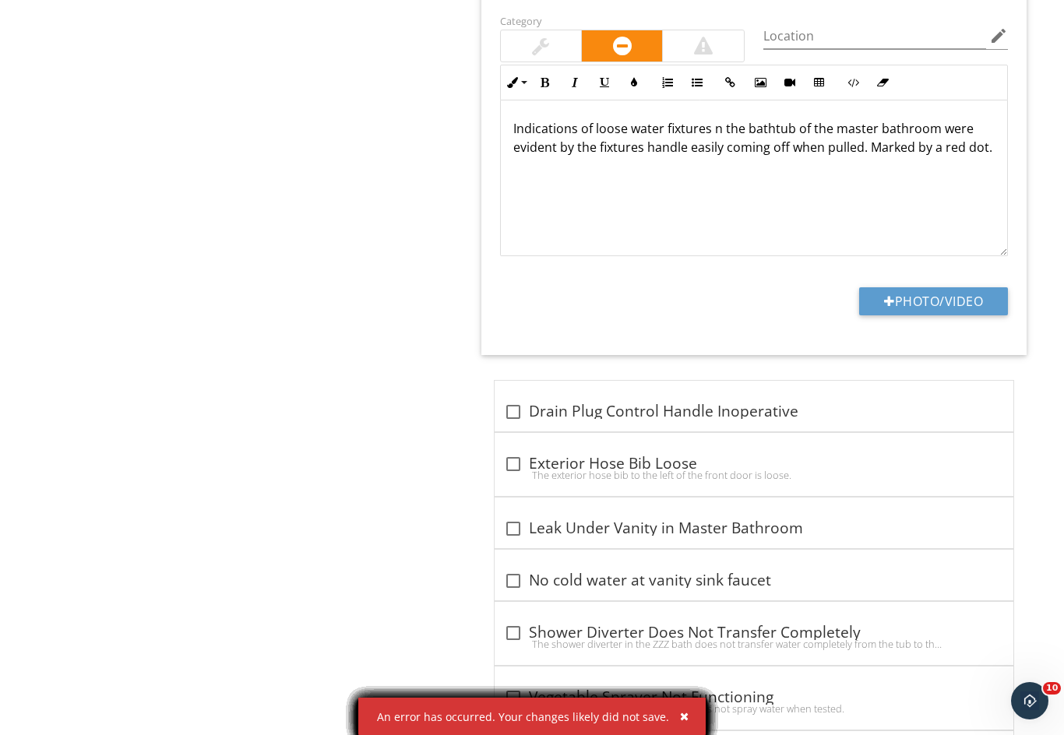
type input "C:\fakepath\IMG_6655.jpeg"
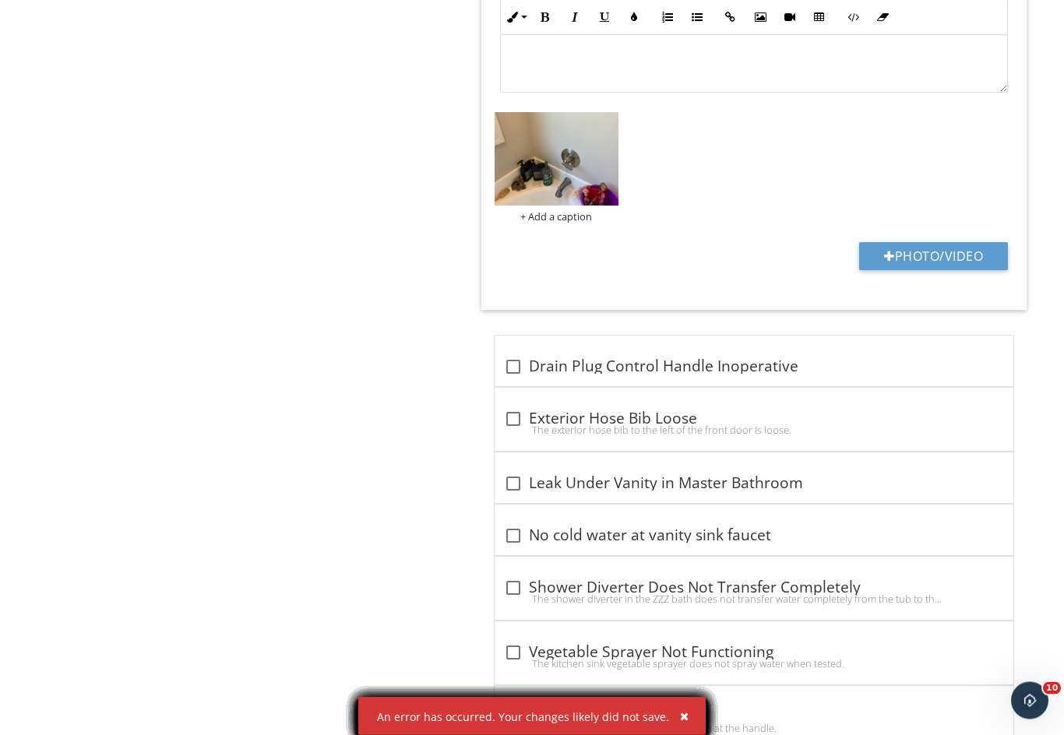
scroll to position [2081, 0]
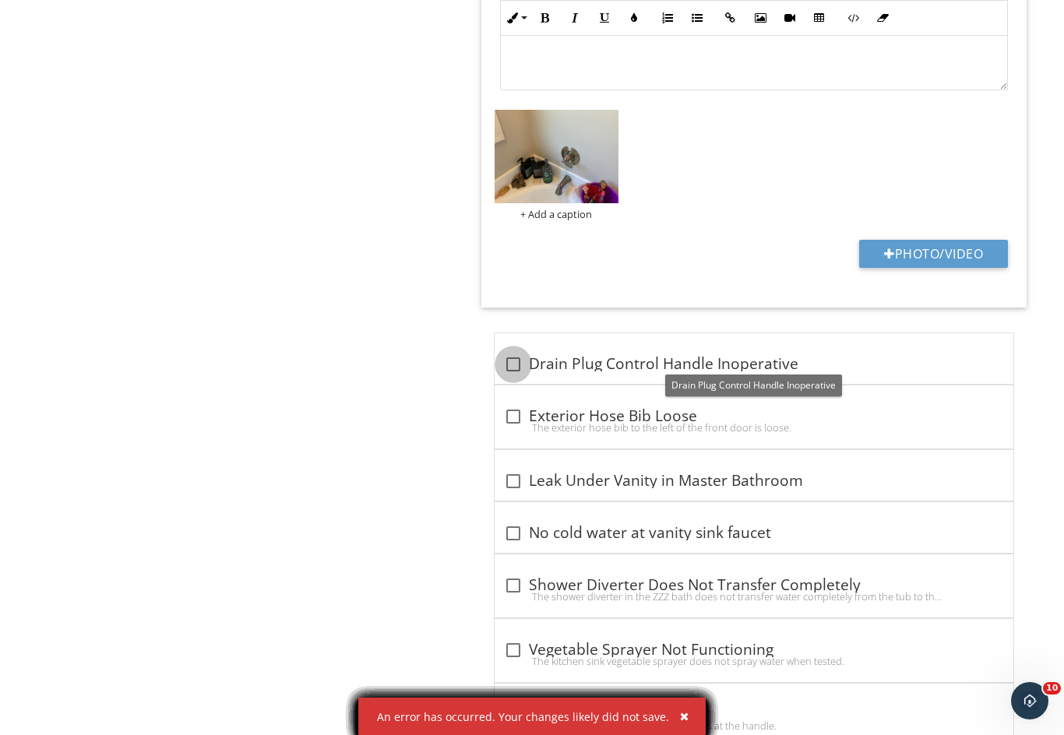
click at [519, 359] on div at bounding box center [513, 364] width 26 height 26
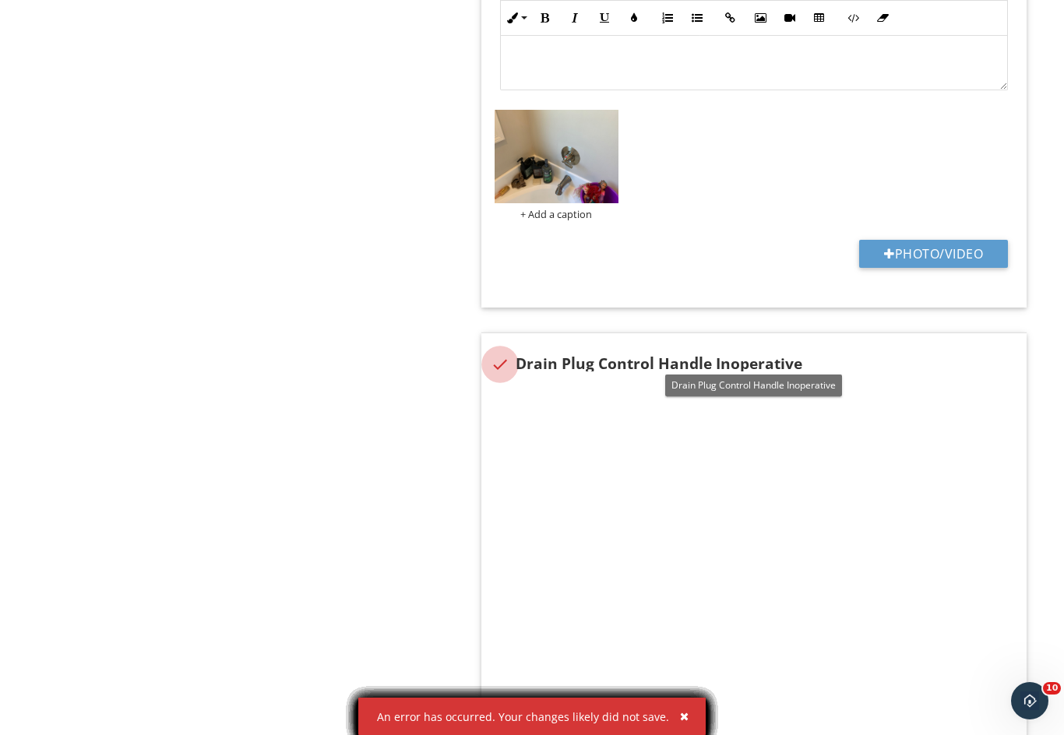
checkbox input "true"
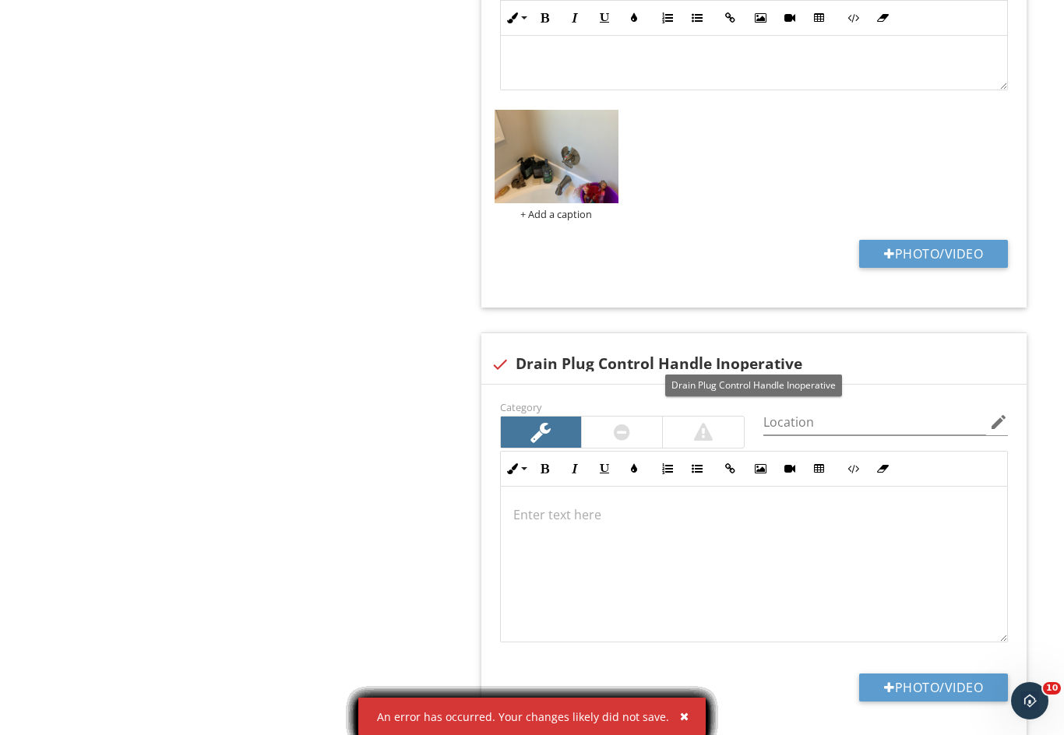
click at [680, 724] on button "button" at bounding box center [678, 716] width 18 height 20
click at [680, 713] on div "button" at bounding box center [684, 716] width 9 height 11
click at [680, 720] on div "button" at bounding box center [684, 716] width 9 height 11
click at [680, 715] on div "button" at bounding box center [684, 716] width 9 height 11
click at [680, 722] on button "button" at bounding box center [678, 716] width 18 height 20
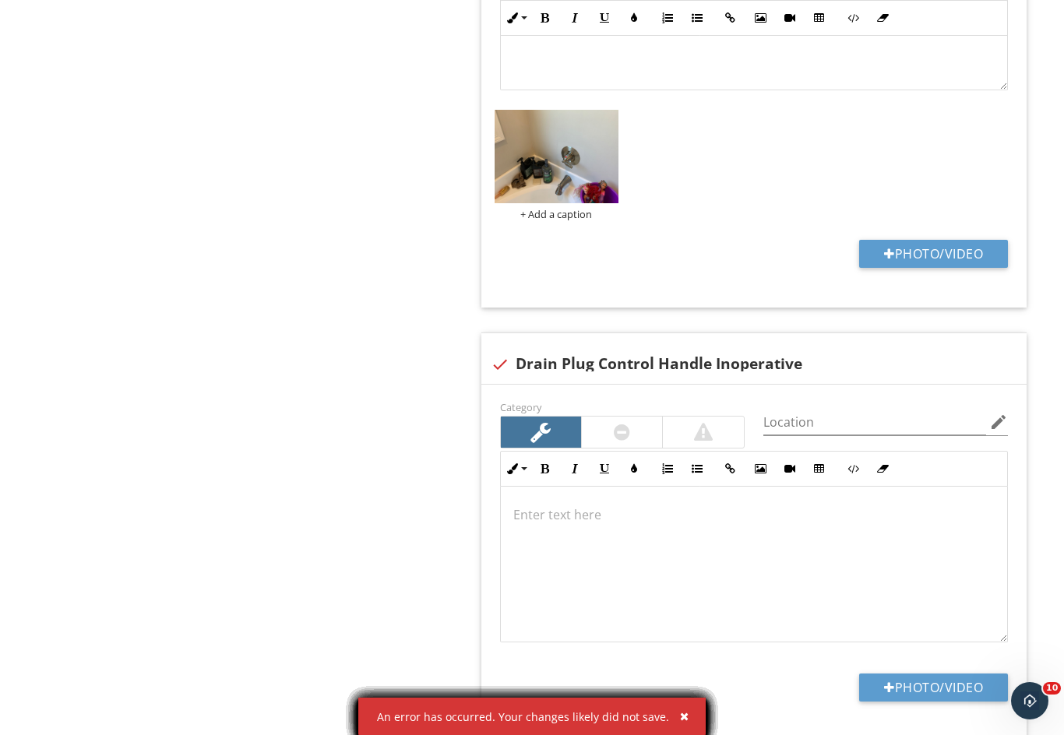
click at [683, 717] on div "button" at bounding box center [684, 716] width 9 height 11
click at [669, 709] on button "button" at bounding box center [678, 716] width 18 height 20
click at [680, 712] on div "button" at bounding box center [684, 716] width 9 height 11
click at [683, 718] on div "button" at bounding box center [684, 716] width 9 height 11
click at [678, 709] on button "button" at bounding box center [678, 716] width 18 height 20
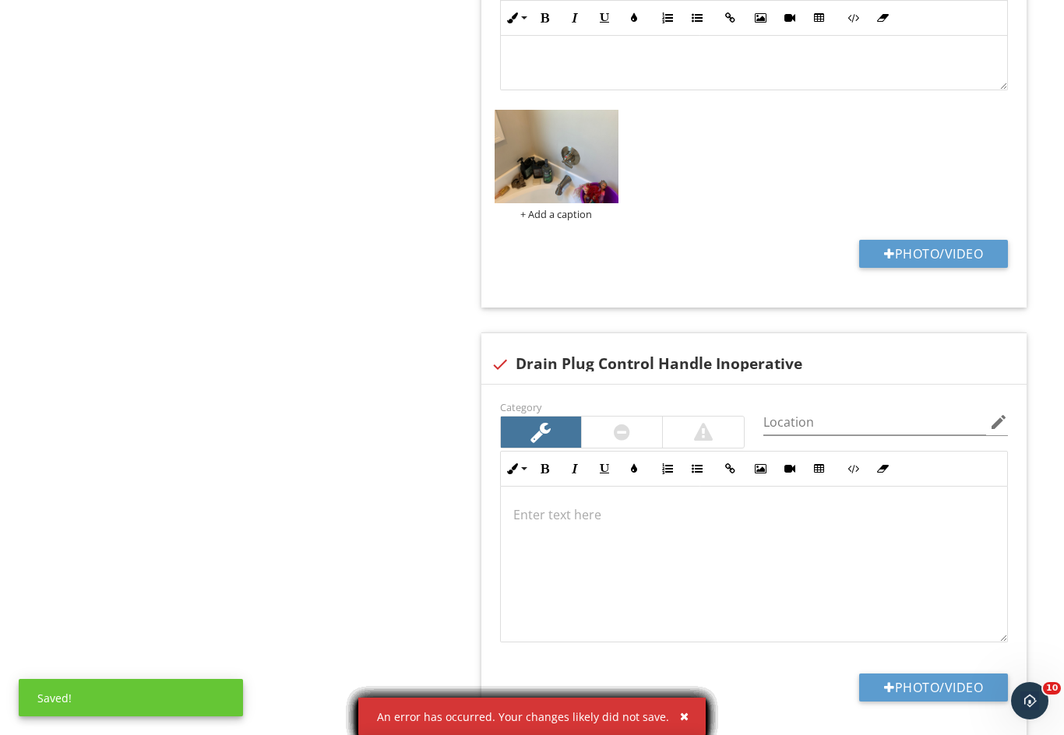
click at [676, 723] on button "button" at bounding box center [678, 716] width 18 height 20
click at [674, 723] on button "button" at bounding box center [678, 716] width 18 height 20
click at [680, 713] on div "button" at bounding box center [684, 716] width 9 height 11
click at [682, 716] on div "button" at bounding box center [684, 716] width 9 height 11
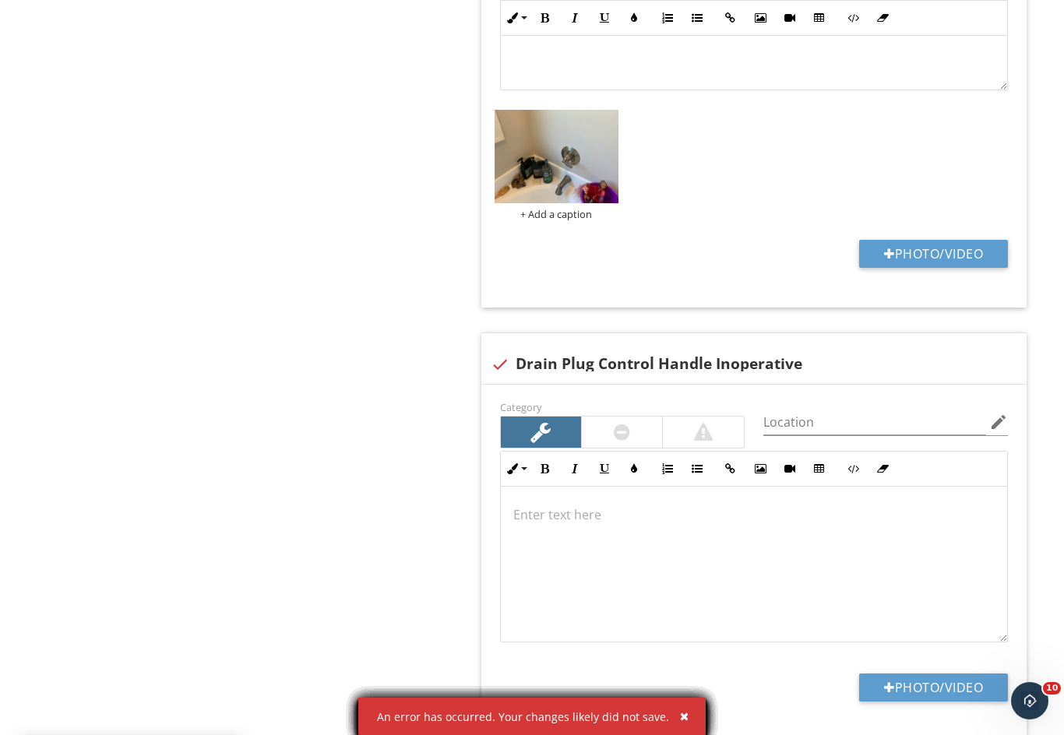
click at [682, 712] on div "button" at bounding box center [684, 716] width 9 height 11
click at [682, 718] on div "button" at bounding box center [684, 716] width 9 height 11
click at [680, 712] on div "button" at bounding box center [684, 716] width 9 height 11
click at [681, 716] on div "button" at bounding box center [684, 716] width 9 height 11
click at [680, 714] on div "button" at bounding box center [684, 716] width 9 height 11
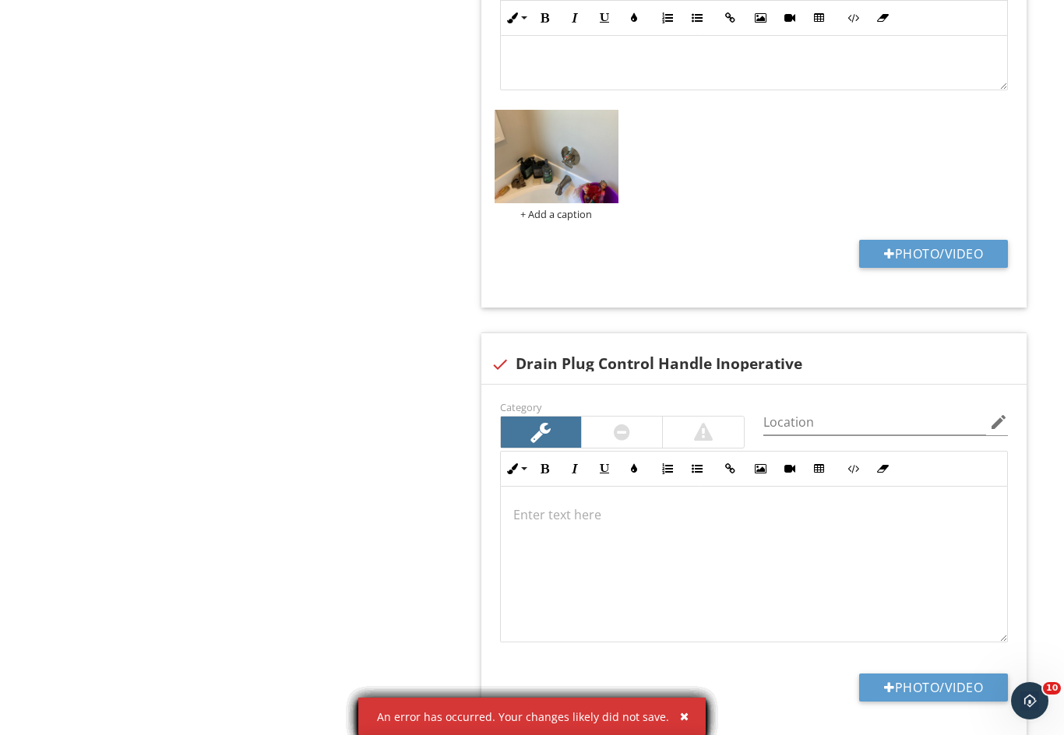
click at [681, 721] on div "button" at bounding box center [684, 716] width 9 height 11
click at [681, 707] on button "button" at bounding box center [678, 716] width 18 height 20
click at [691, 717] on div "An error has occurred. Your changes likely did not save." at bounding box center [531, 716] width 347 height 37
click at [689, 712] on div "An error has occurred. Your changes likely did not save." at bounding box center [531, 716] width 347 height 37
click at [681, 710] on button "button" at bounding box center [678, 716] width 18 height 20
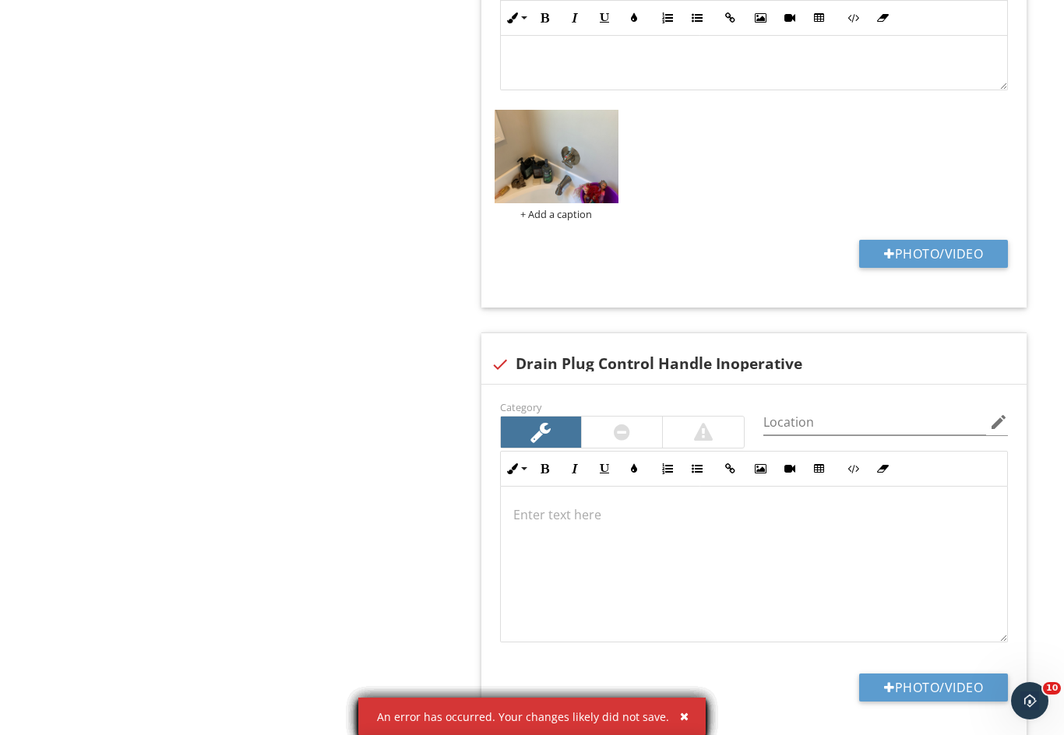
click at [682, 720] on div "button" at bounding box center [684, 716] width 9 height 11
click at [680, 711] on div "button" at bounding box center [684, 716] width 9 height 11
click at [680, 712] on div "button" at bounding box center [684, 716] width 9 height 11
click at [673, 719] on button "button" at bounding box center [678, 716] width 18 height 20
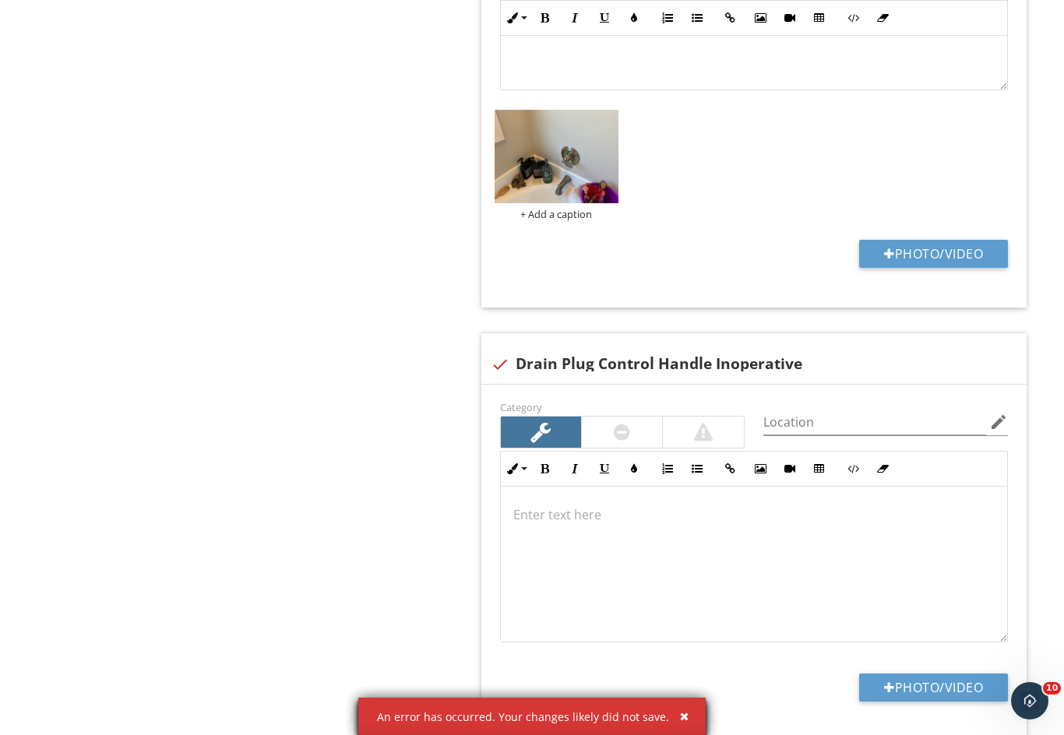
click at [673, 721] on button "button" at bounding box center [678, 716] width 18 height 20
click at [680, 716] on div "button" at bounding box center [684, 716] width 9 height 11
click at [672, 711] on button "button" at bounding box center [678, 716] width 18 height 20
click at [673, 711] on button "button" at bounding box center [678, 716] width 18 height 20
click at [671, 718] on button "button" at bounding box center [678, 716] width 18 height 20
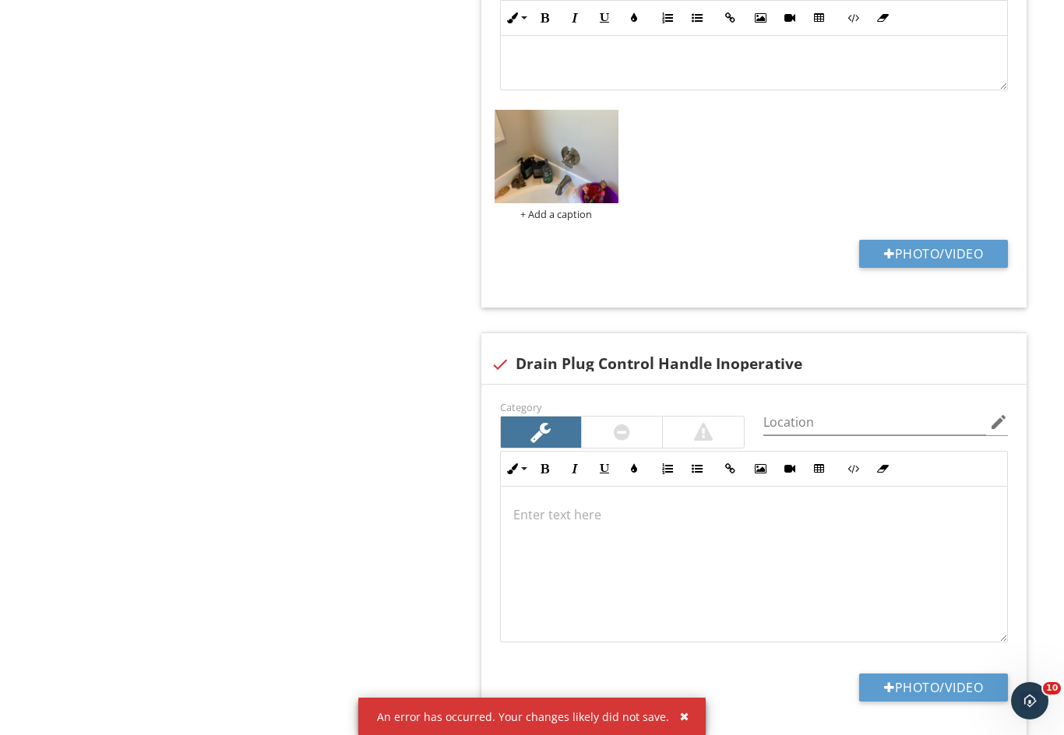
click at [680, 713] on div "button" at bounding box center [684, 716] width 9 height 11
click at [673, 713] on button "button" at bounding box center [678, 716] width 18 height 20
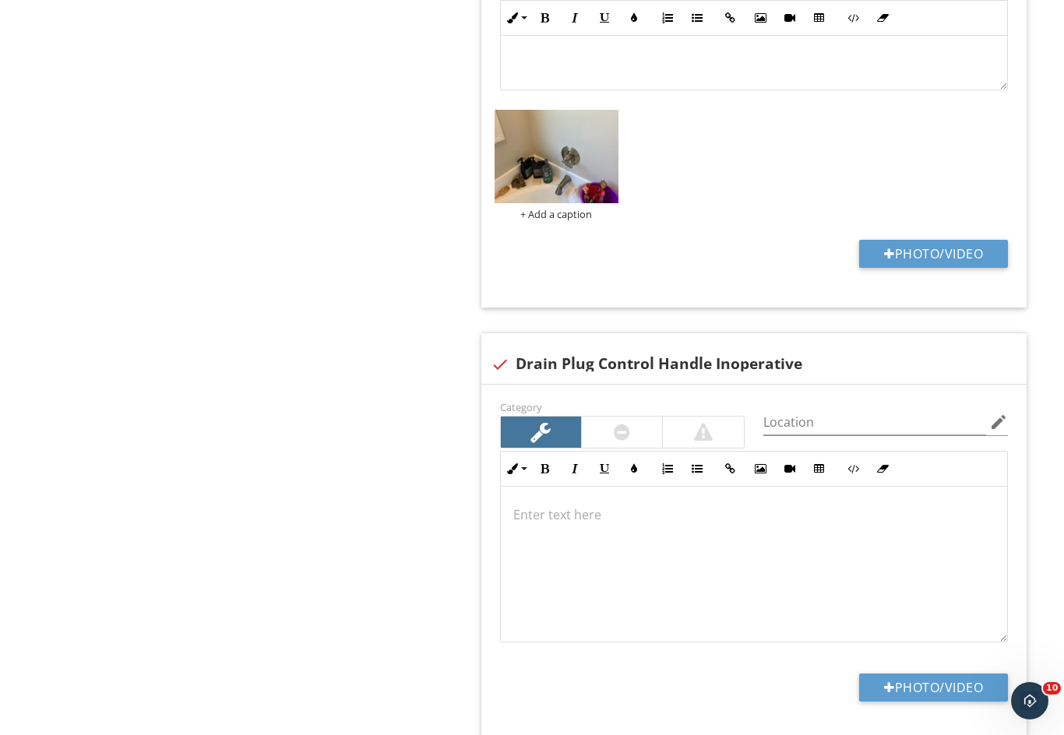
click at [553, 507] on p at bounding box center [753, 514] width 481 height 19
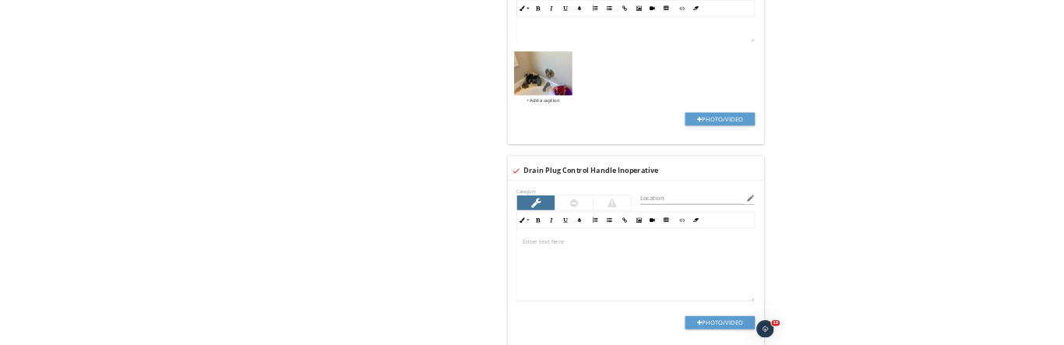
scroll to position [2466, 0]
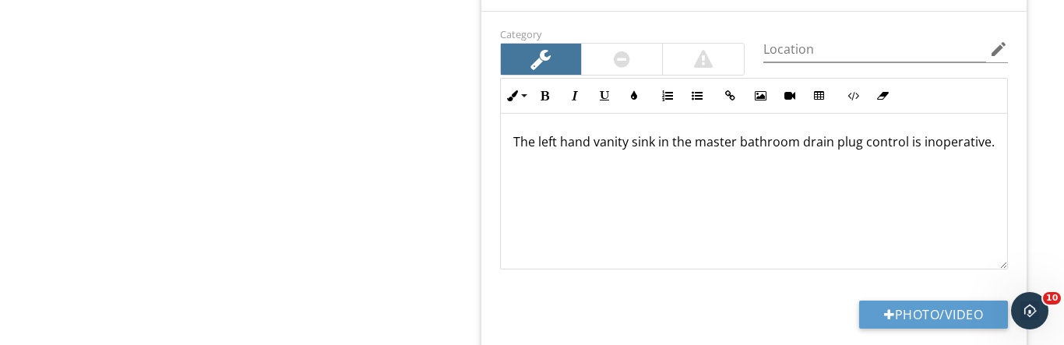
click at [789, 138] on p "The left hand vanity sink in the master bathroom drain plug control is inoperat…" at bounding box center [753, 141] width 481 height 19
click at [782, 139] on p "The left hand vanity sink in the master bathroom drain plug control is inoperat…" at bounding box center [753, 141] width 481 height 19
click at [753, 136] on p "The left hand vanity sink drain plug control is inoperative." at bounding box center [753, 141] width 481 height 19
click at [763, 133] on p "The left hand vanity sink drain plug control is inoperative." at bounding box center [753, 141] width 481 height 19
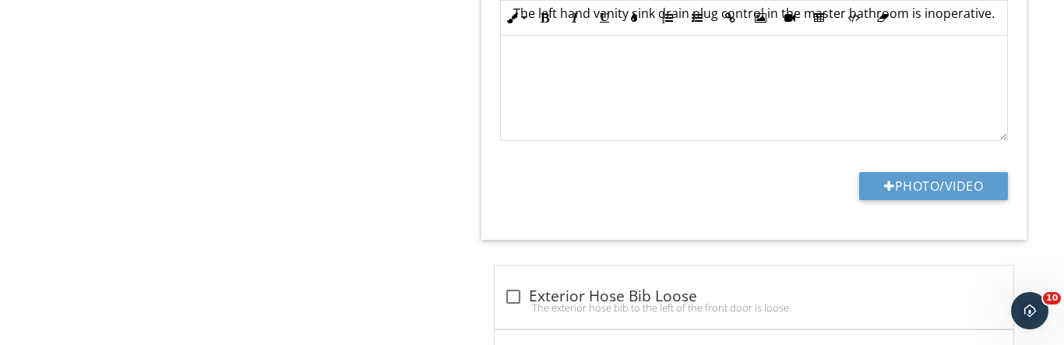
scroll to position [2596, 0]
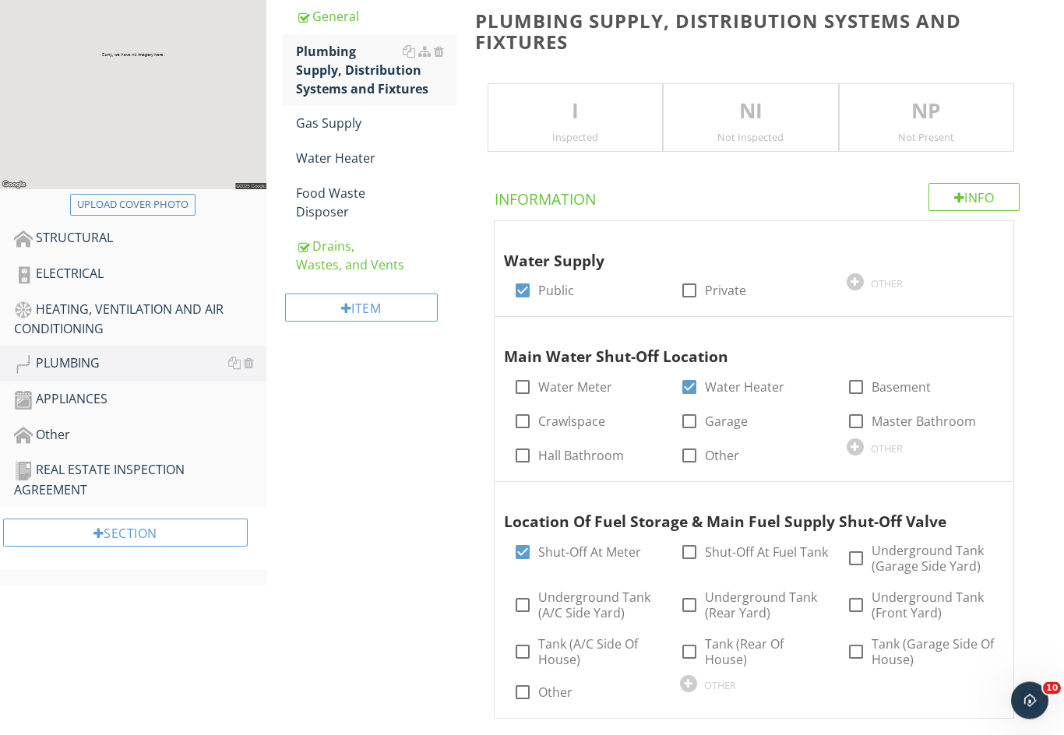
scroll to position [260, 0]
click at [69, 270] on div "ELECTRICAL" at bounding box center [140, 274] width 252 height 20
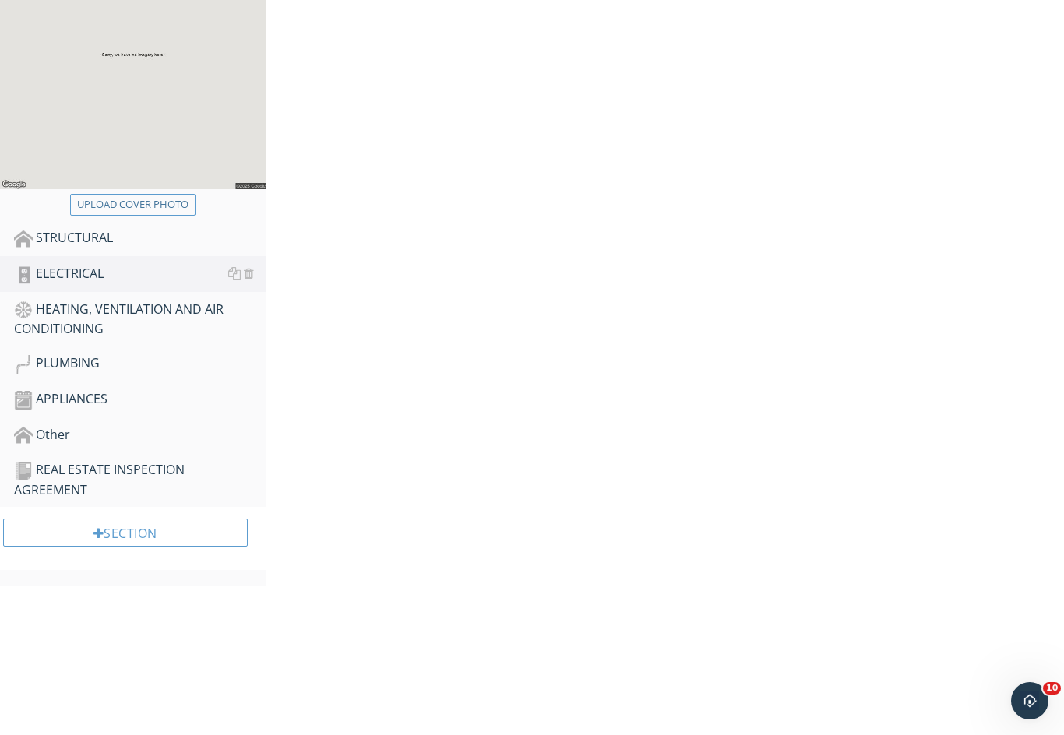
scroll to position [111, 0]
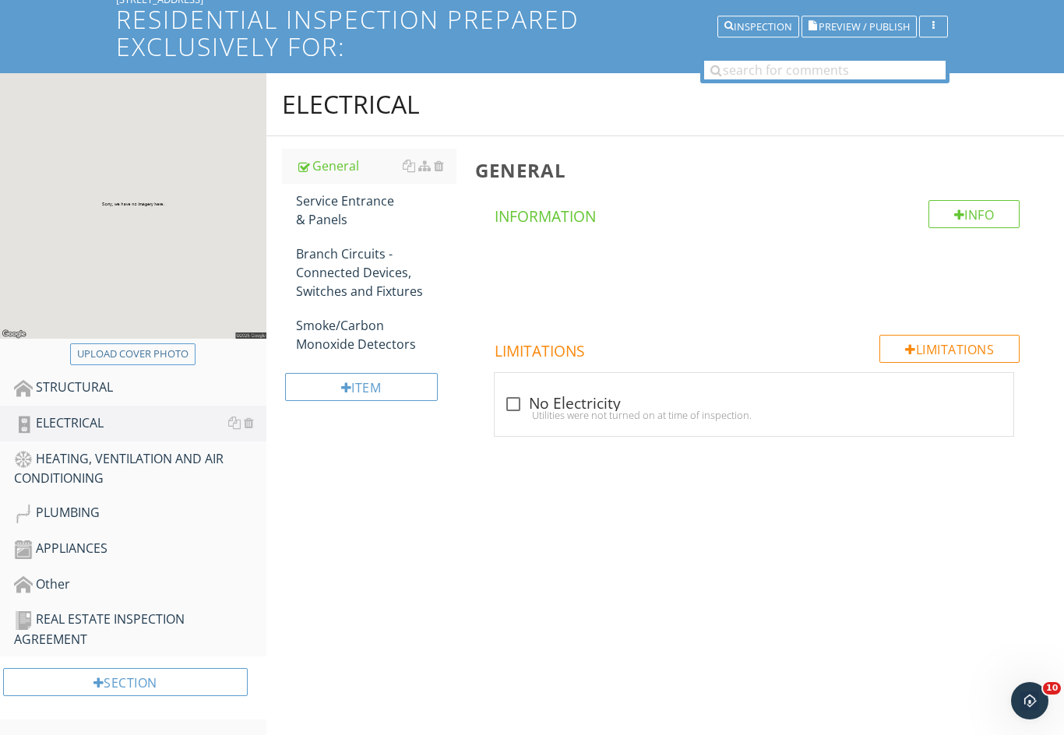
click at [333, 270] on div "Branch Circuits - Connected Devices, Switches and Fixtures" at bounding box center [376, 273] width 160 height 56
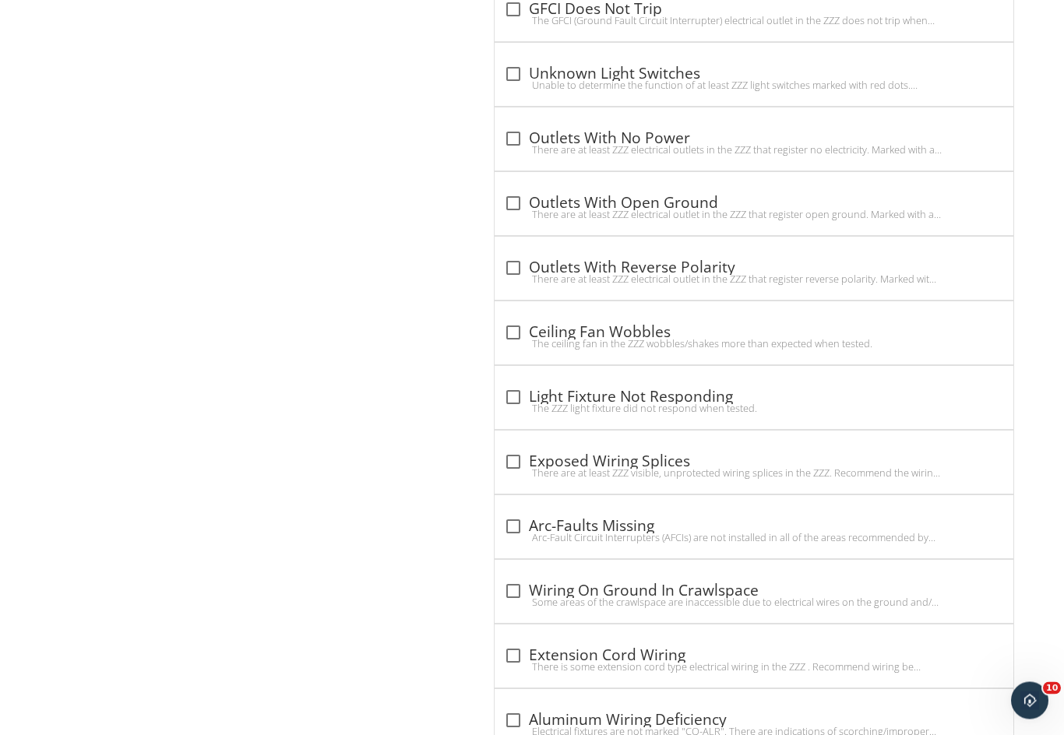
scroll to position [2043, 0]
click at [509, 322] on div at bounding box center [513, 330] width 26 height 26
checkbox input "true"
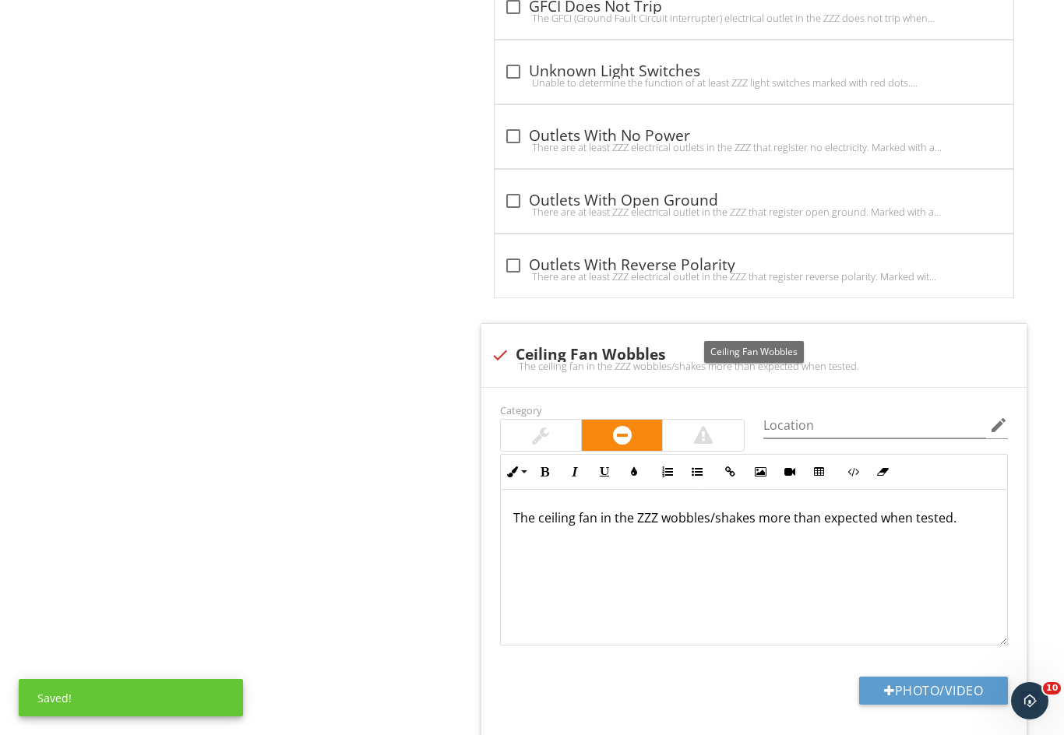
click at [651, 512] on p "The ceiling fan in the ZZZ wobbles/shakes more than expected when tested." at bounding box center [753, 518] width 481 height 19
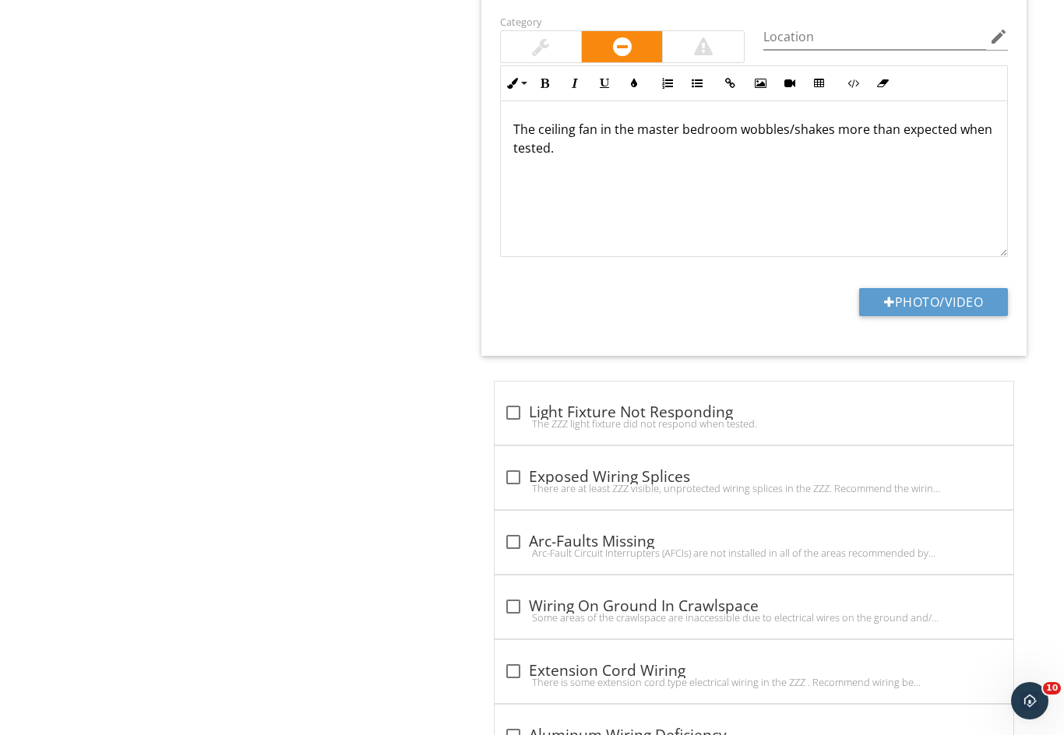
click at [575, 143] on p "The ceiling fan in the master bedroom wobbles/shakes more than expected when te…" at bounding box center [753, 138] width 481 height 37
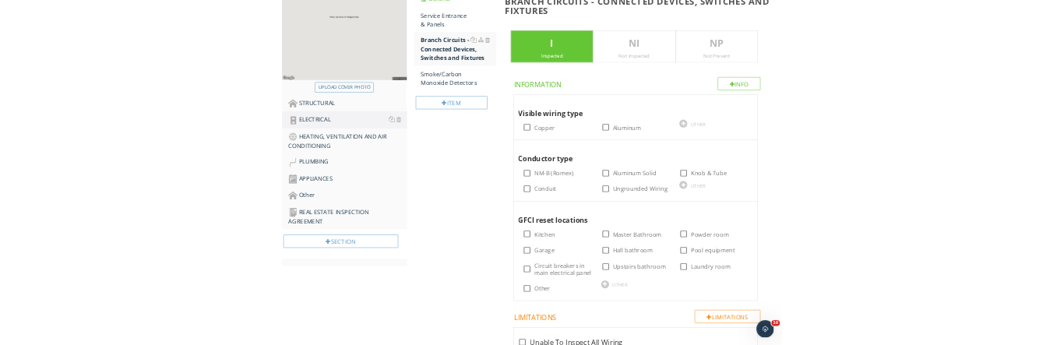
scroll to position [276, 0]
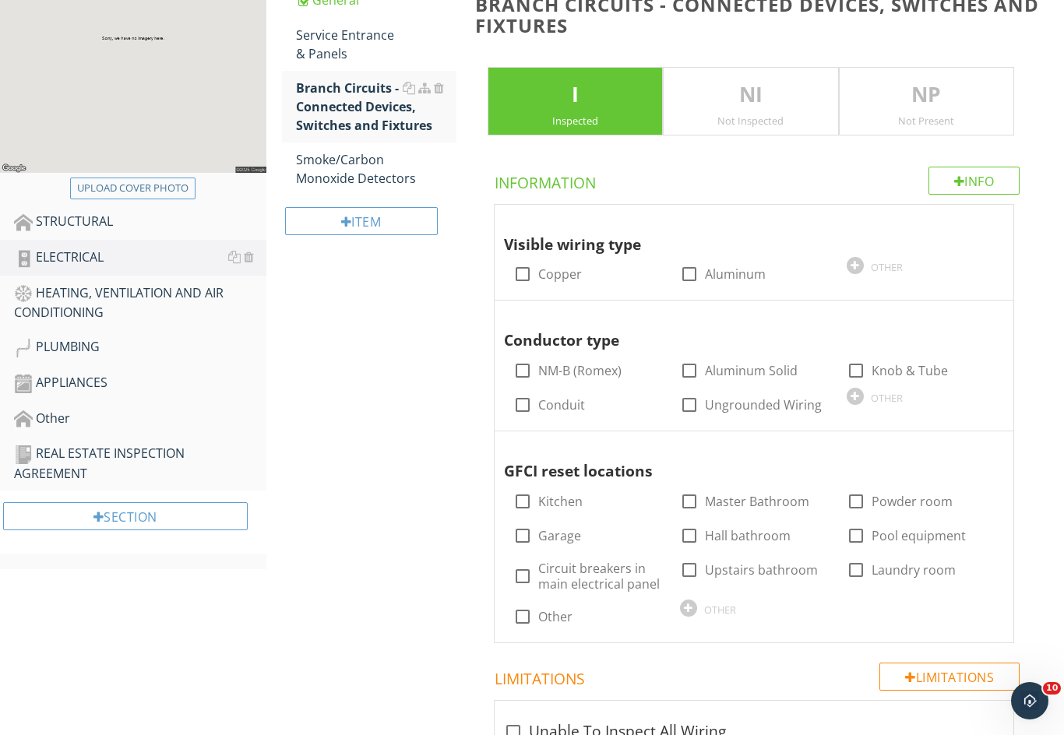
click at [79, 223] on div "STRUCTURAL" at bounding box center [140, 222] width 252 height 20
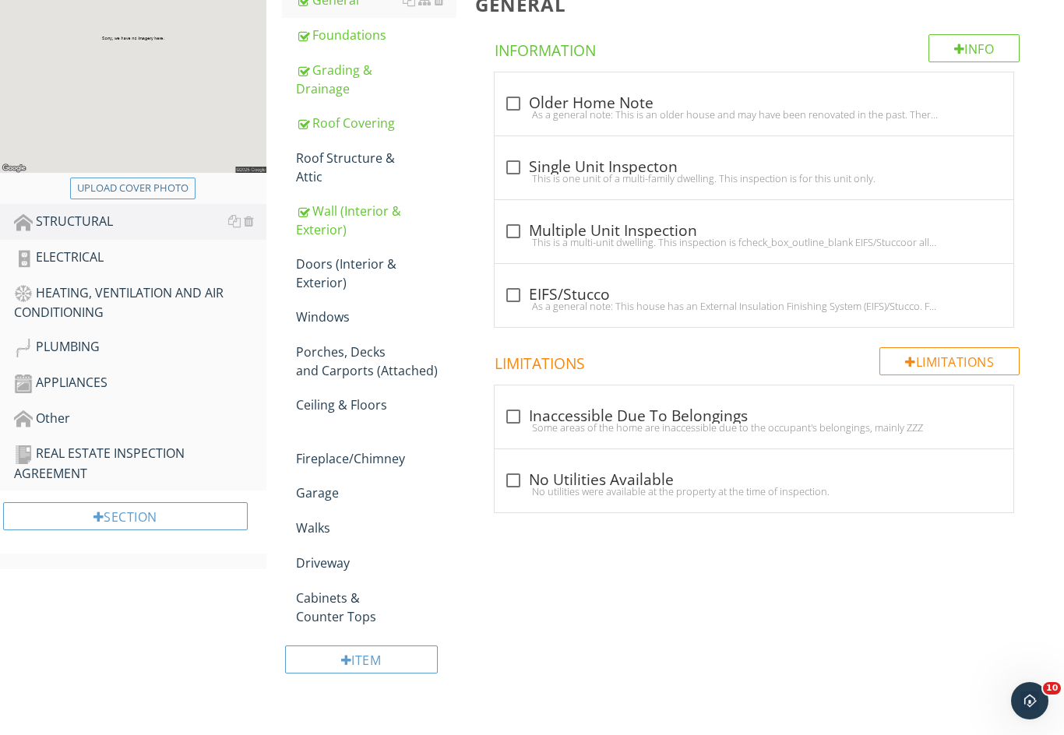
click at [318, 604] on div "Cabinets & Counter Tops" at bounding box center [376, 607] width 160 height 37
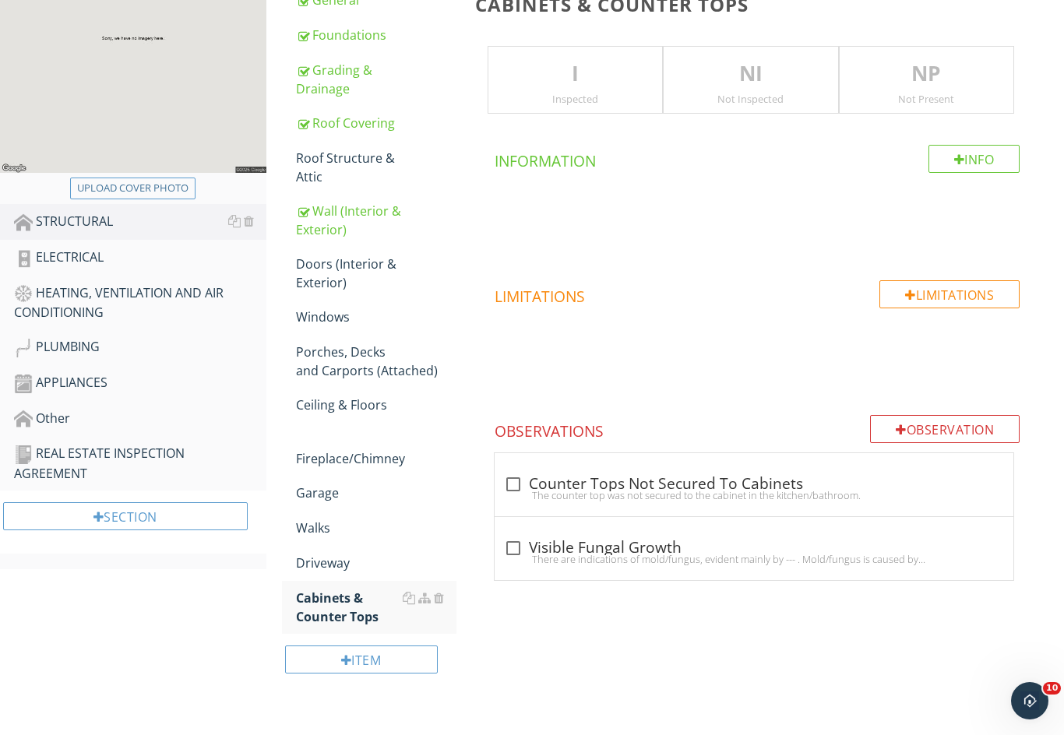
click at [542, 72] on p "I" at bounding box center [575, 73] width 174 height 31
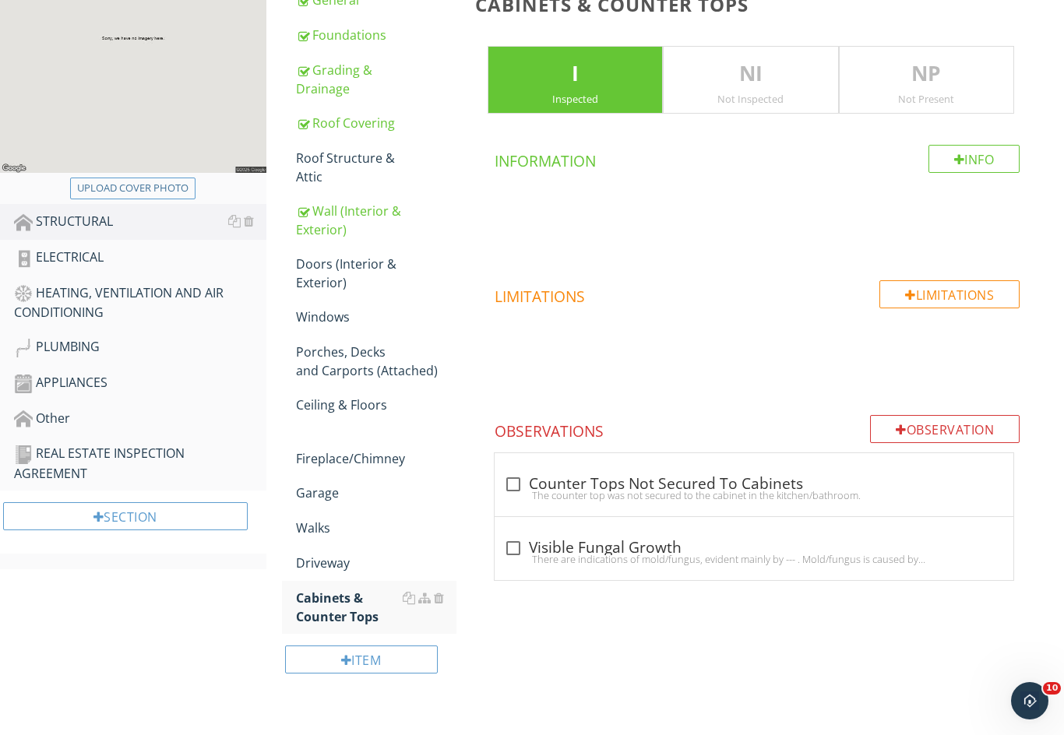
click at [930, 419] on div "Observation" at bounding box center [945, 429] width 150 height 28
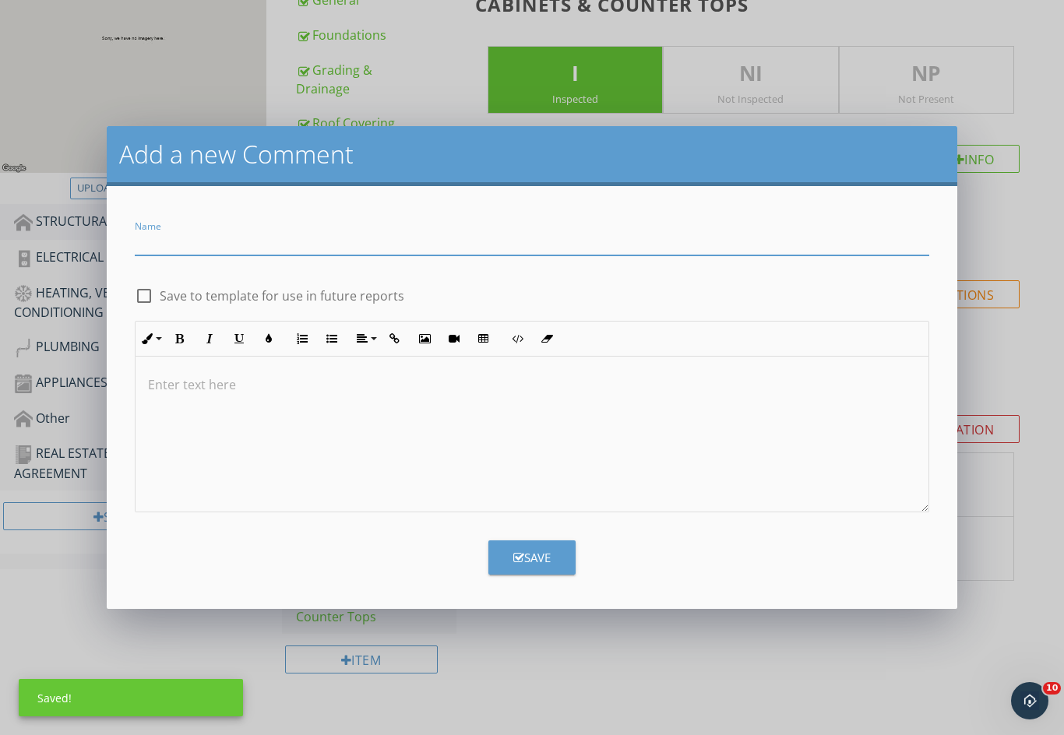
click at [186, 232] on input "Name" at bounding box center [532, 243] width 795 height 26
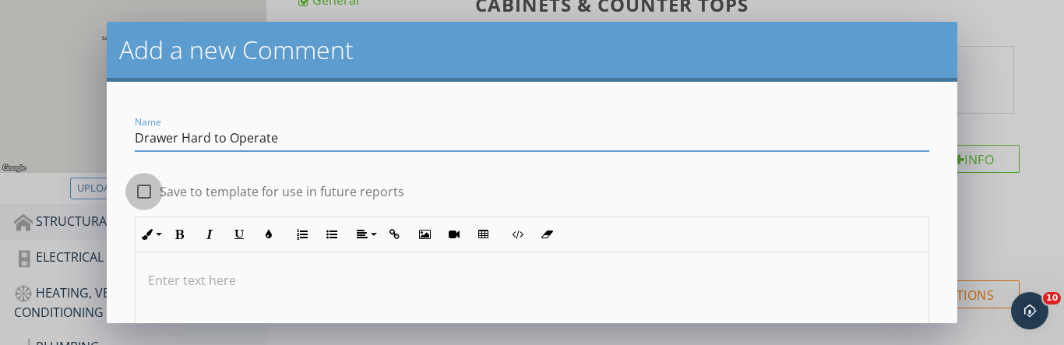
type input "Drawer Hard to Operate"
click at [142, 189] on div at bounding box center [144, 191] width 26 height 26
checkbox input "true"
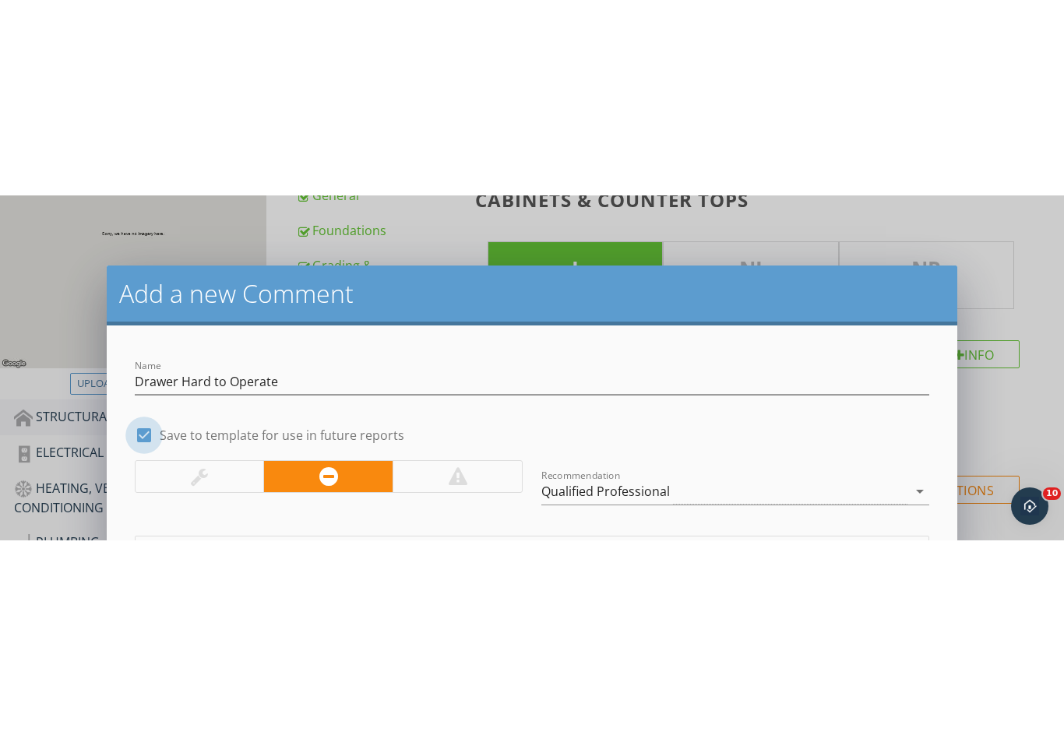
scroll to position [251, 0]
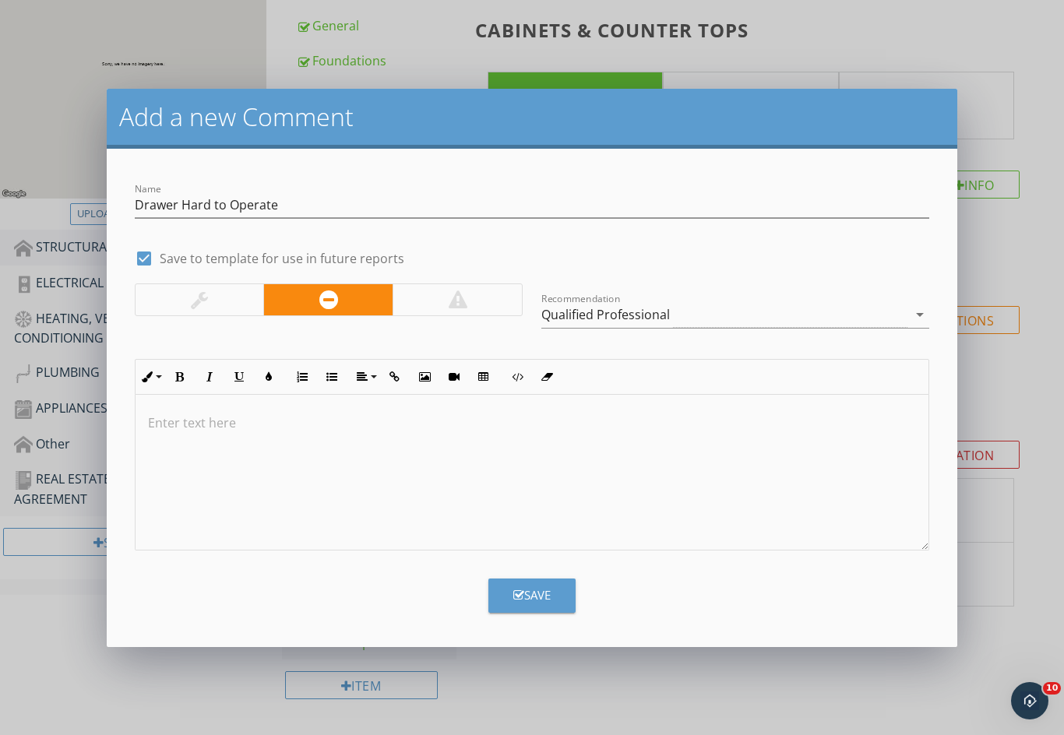
click at [153, 417] on p at bounding box center [532, 423] width 769 height 19
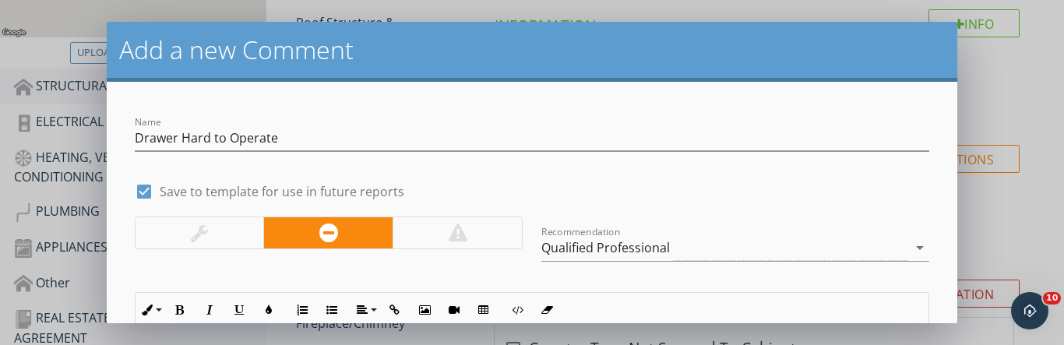
scroll to position [153, 0]
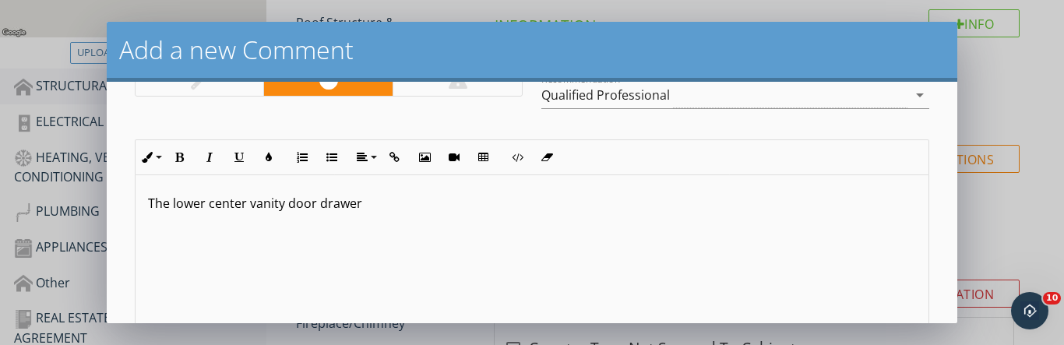
click at [314, 204] on p "The lower center vanity door drawer" at bounding box center [532, 203] width 769 height 19
click at [311, 200] on p "The lower center vanity door drawer" at bounding box center [532, 203] width 769 height 19
click at [373, 206] on p "The lower center vanity drawer" at bounding box center [532, 203] width 769 height 19
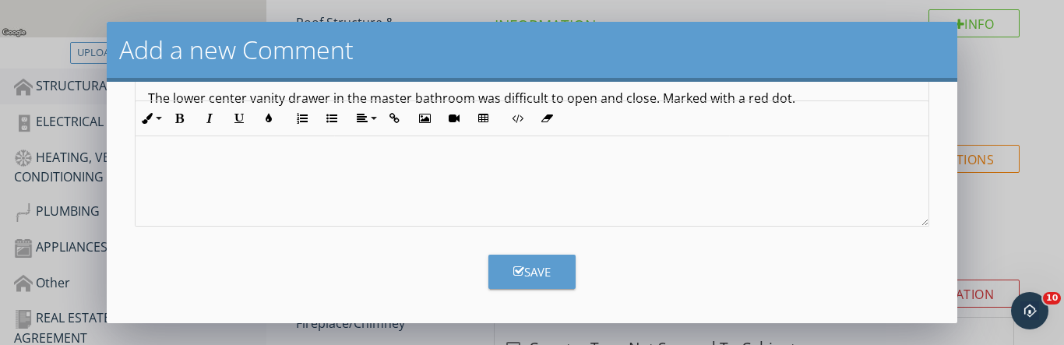
scroll to position [257, 0]
click at [525, 276] on div "Save" at bounding box center [531, 272] width 37 height 18
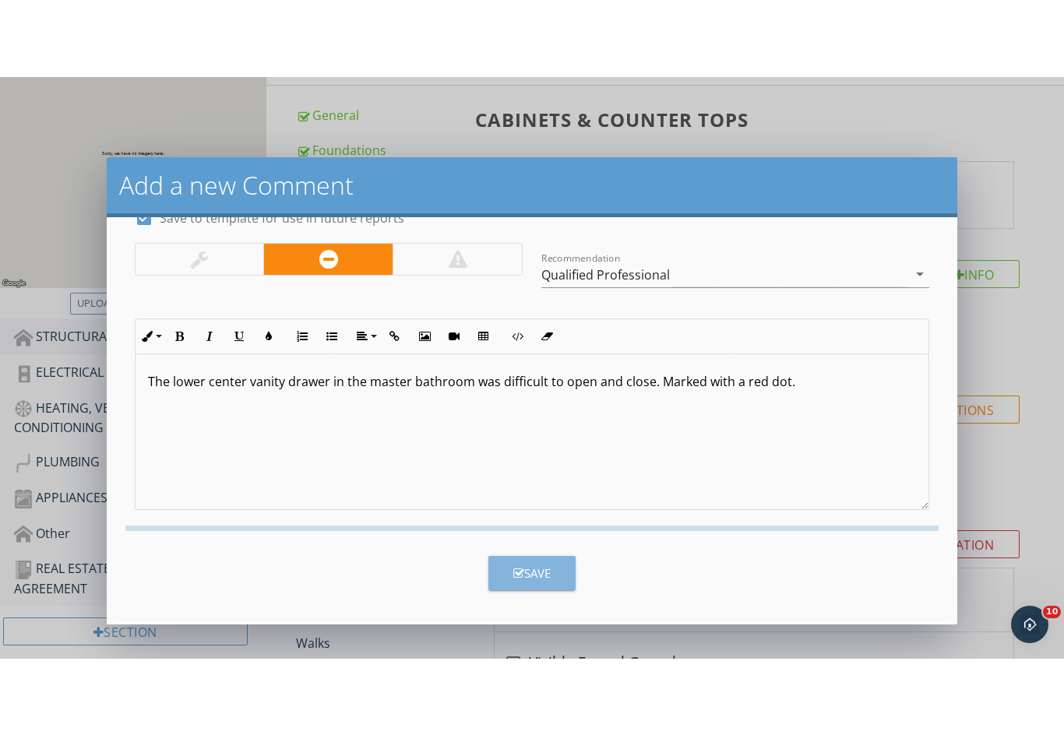
scroll to position [2, 0]
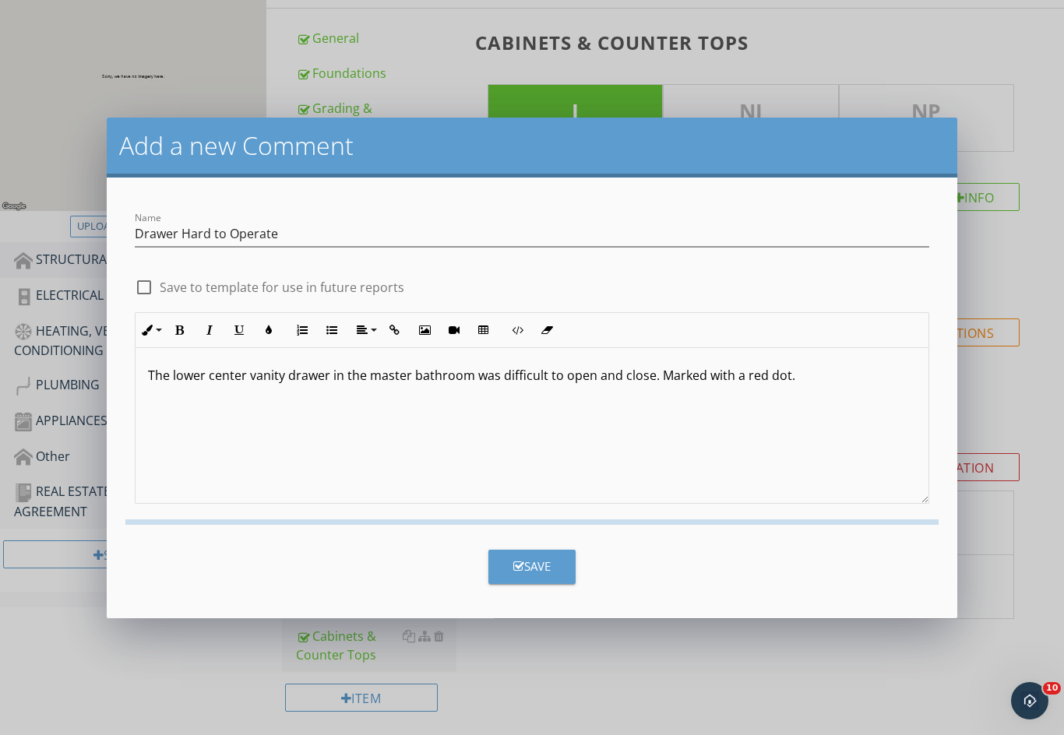
checkbox input "false"
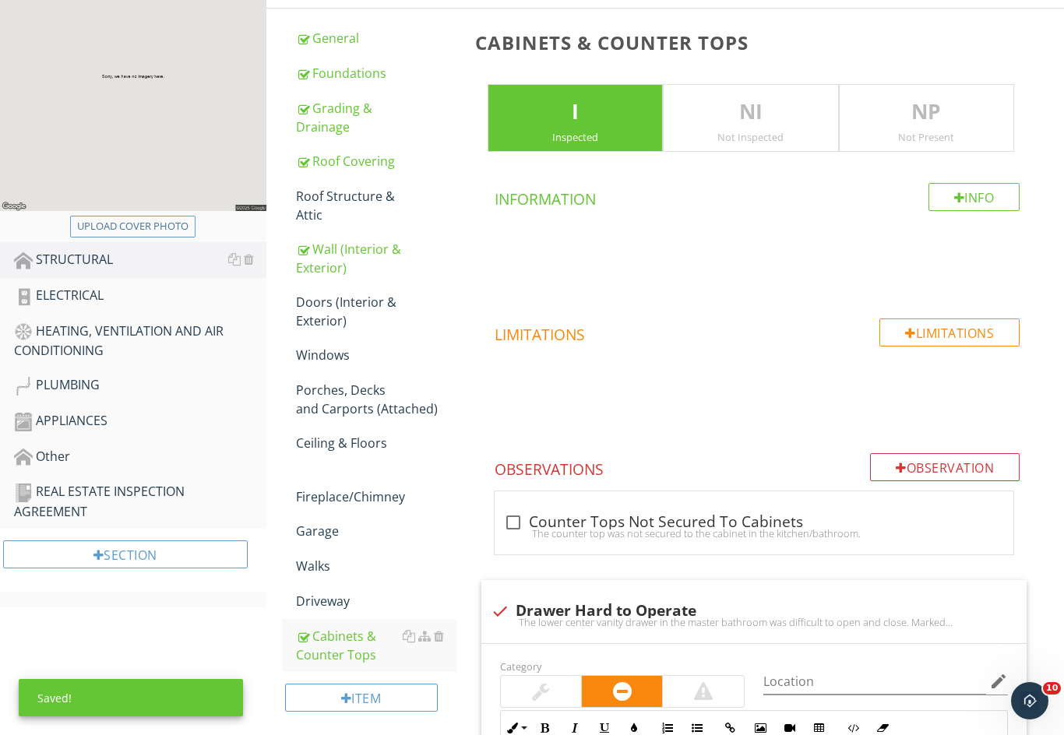
scroll to position [630, 0]
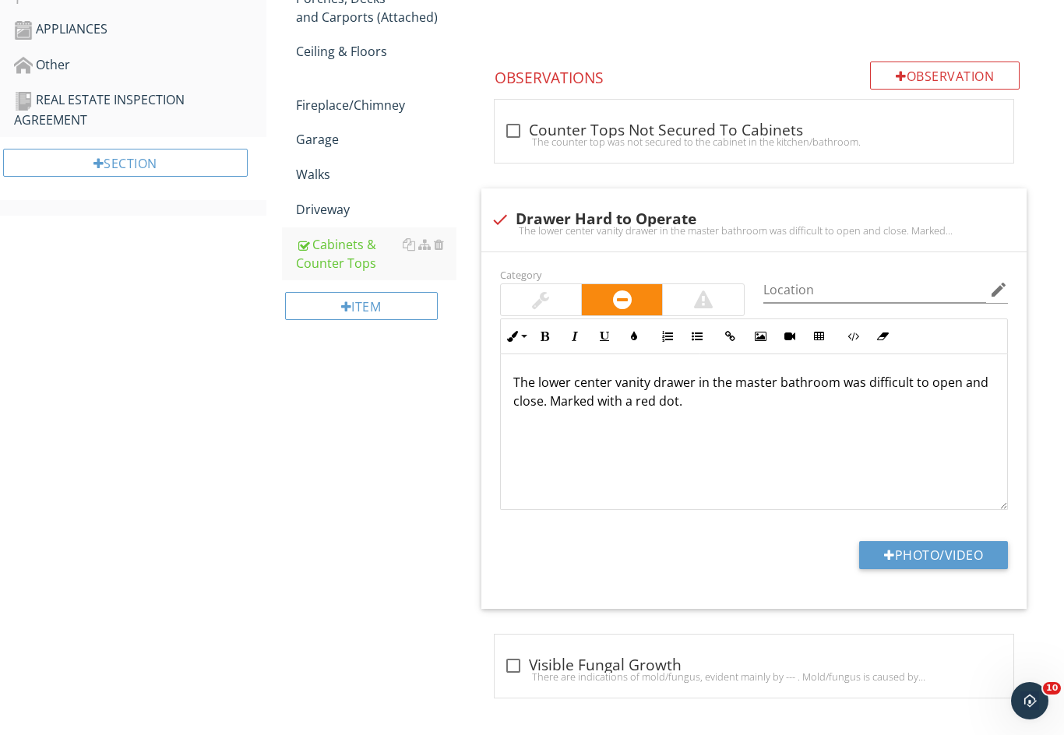
click at [413, 435] on div "STRUCTURAL General Foundations Grading & Drainage Roof Covering Roof Structure …" at bounding box center [665, 146] width 798 height 1184
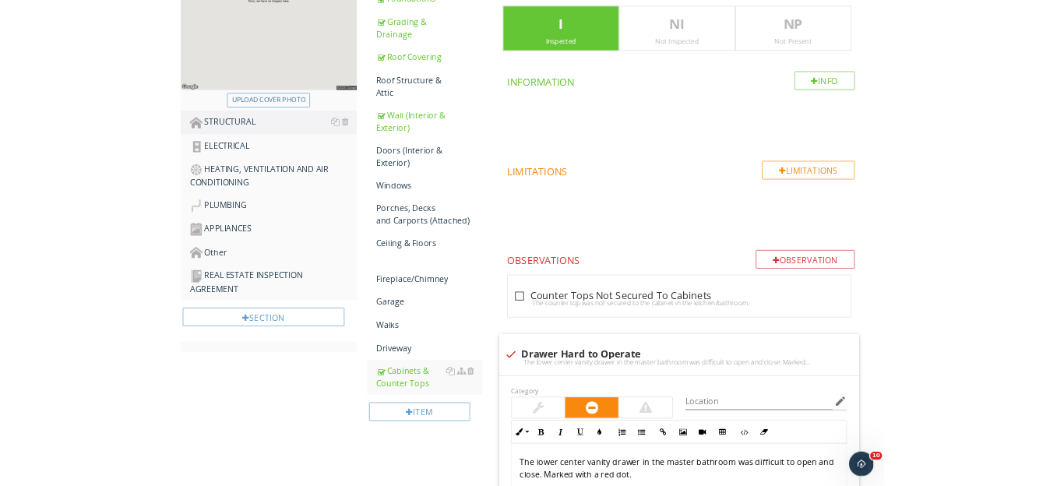
scroll to position [314, 0]
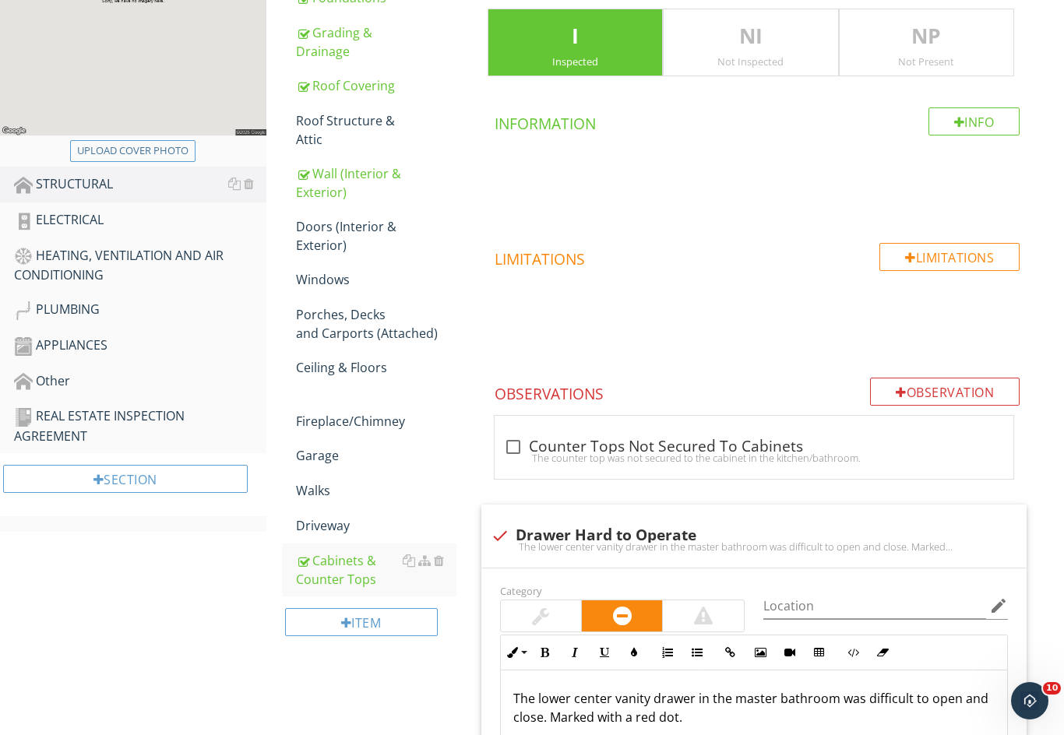
click at [921, 392] on div "Observation" at bounding box center [945, 392] width 150 height 28
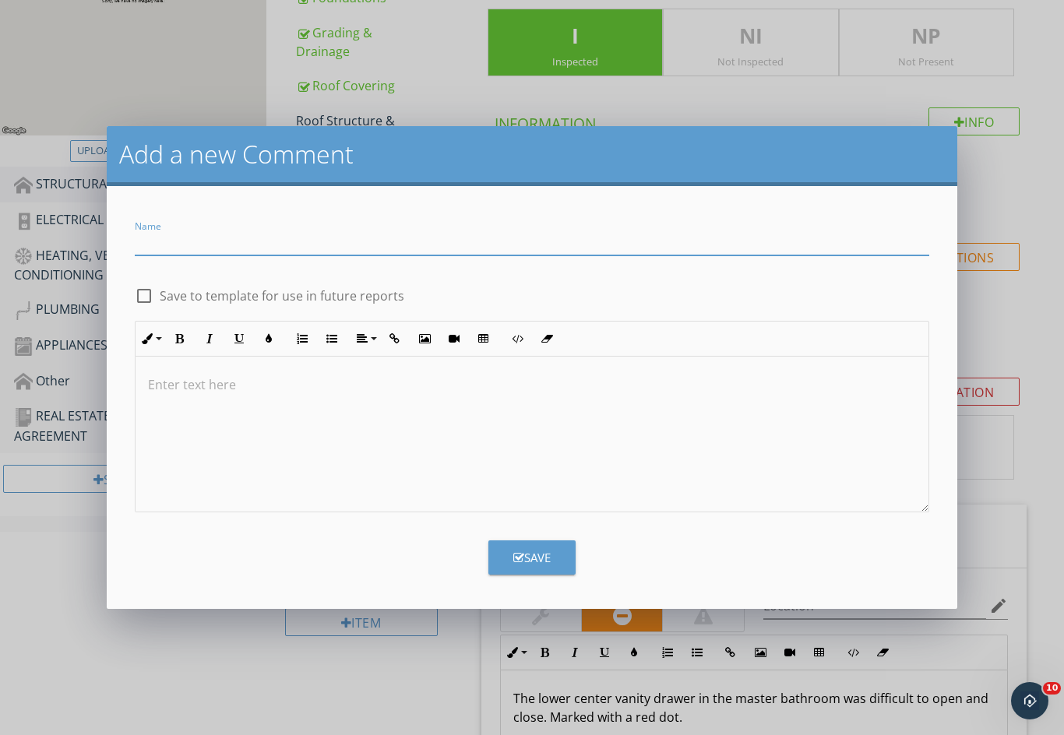
click at [193, 241] on input "Name" at bounding box center [532, 243] width 795 height 26
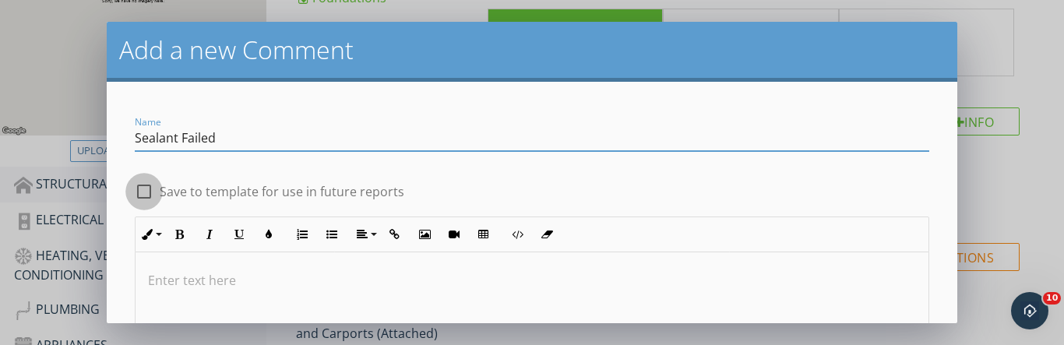
type input "Sealant Failed"
click at [149, 189] on div at bounding box center [144, 191] width 26 height 26
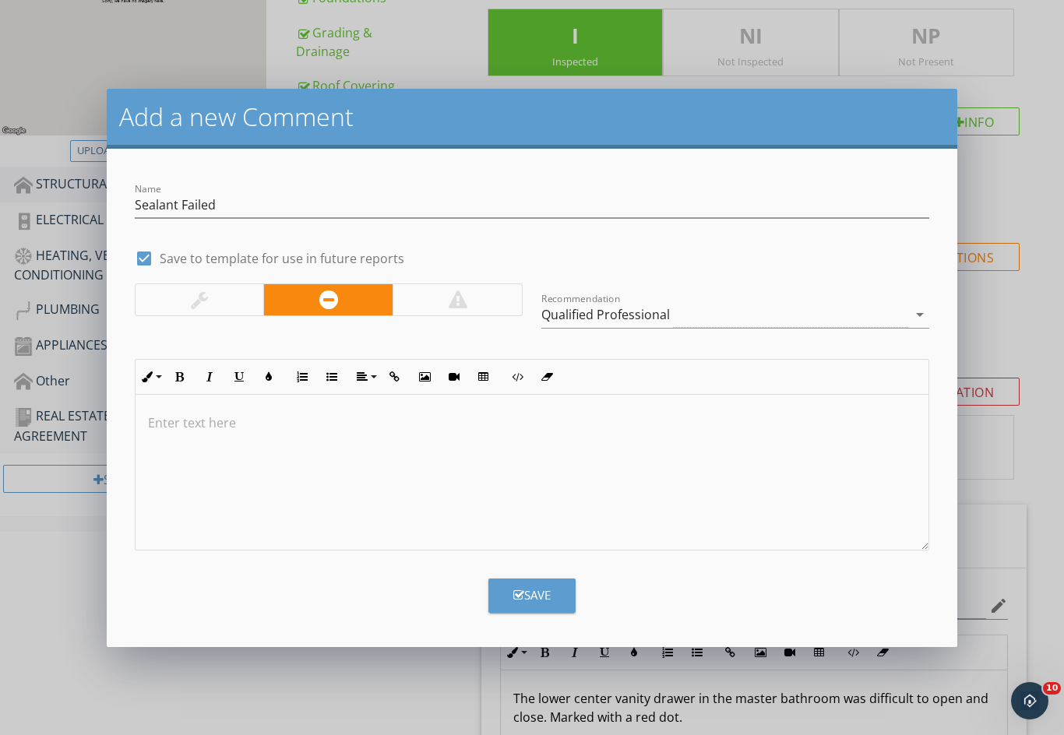
click at [159, 420] on p at bounding box center [532, 423] width 769 height 19
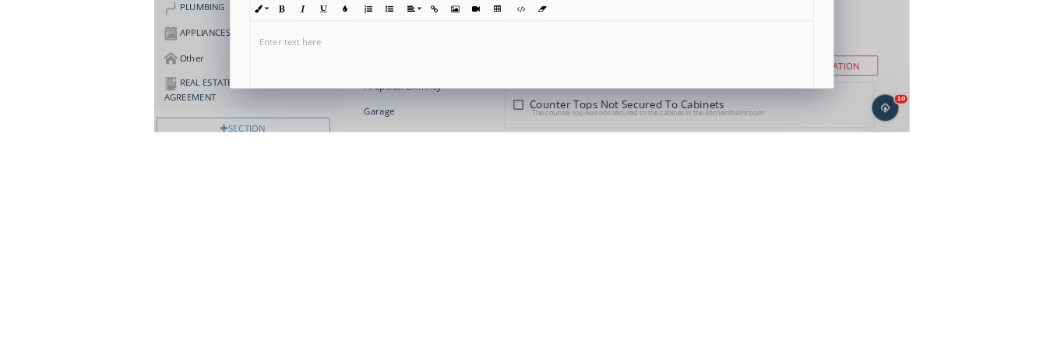
scroll to position [614, 0]
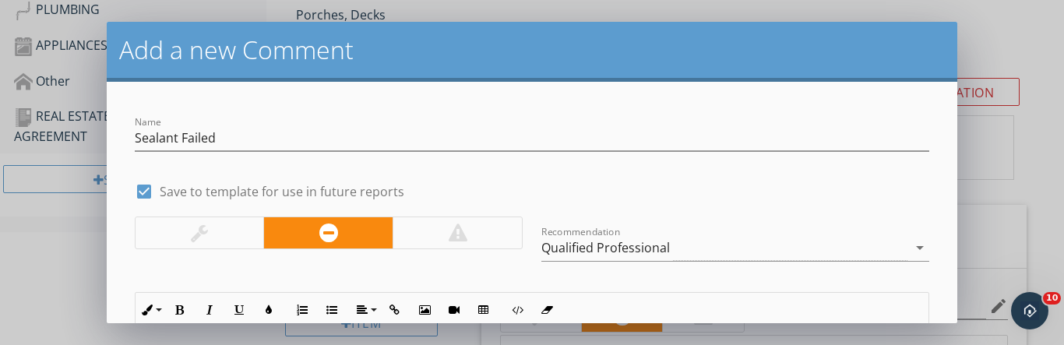
click at [188, 233] on div at bounding box center [200, 232] width 128 height 31
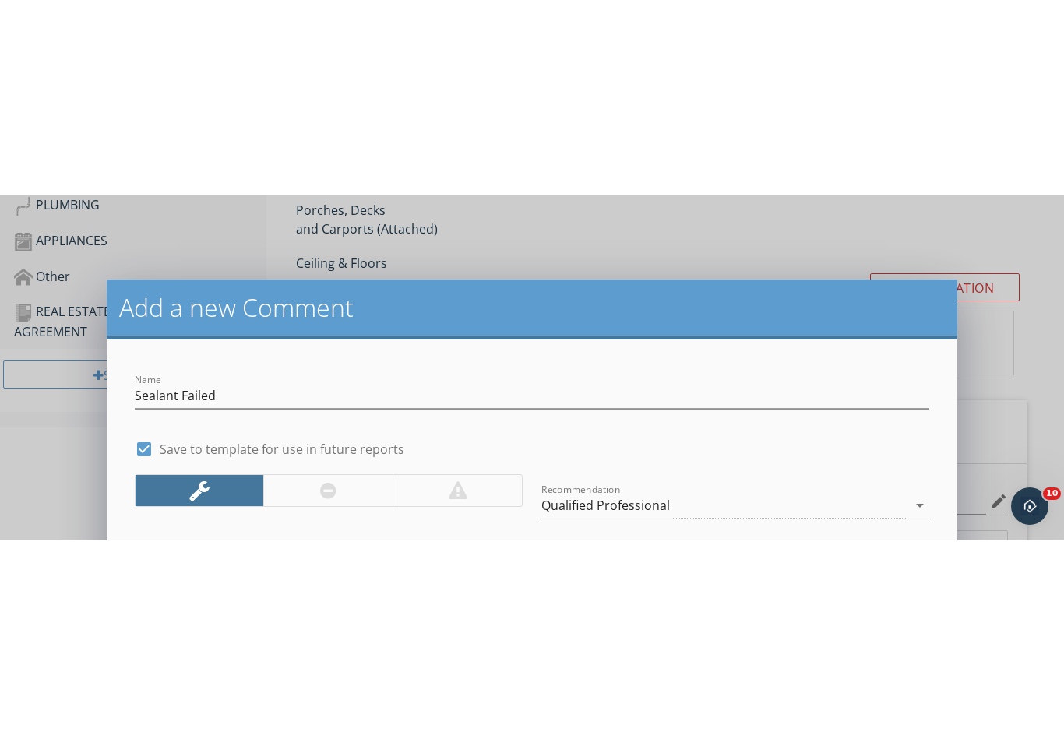
scroll to position [588, 0]
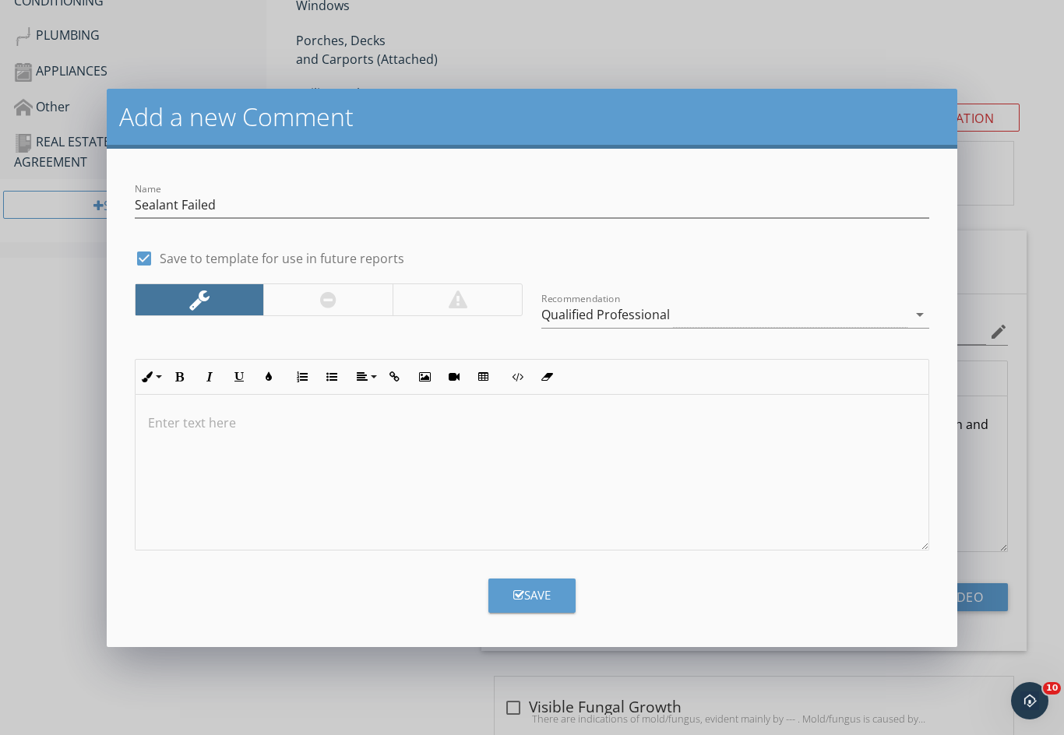
click at [161, 415] on p at bounding box center [532, 423] width 769 height 19
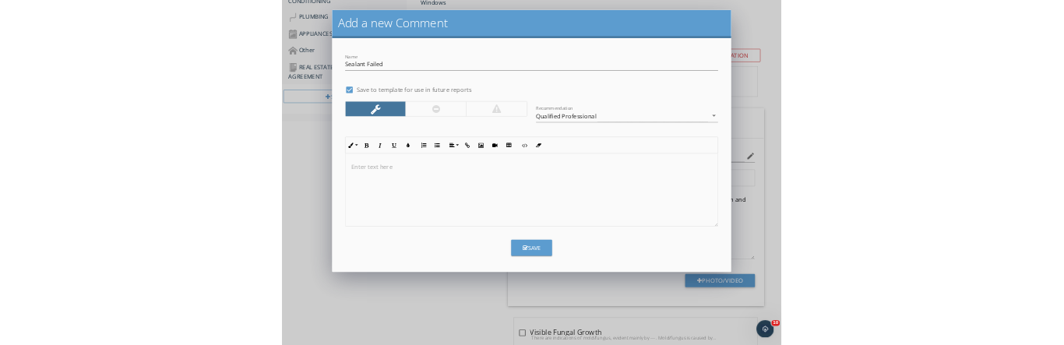
scroll to position [769, 0]
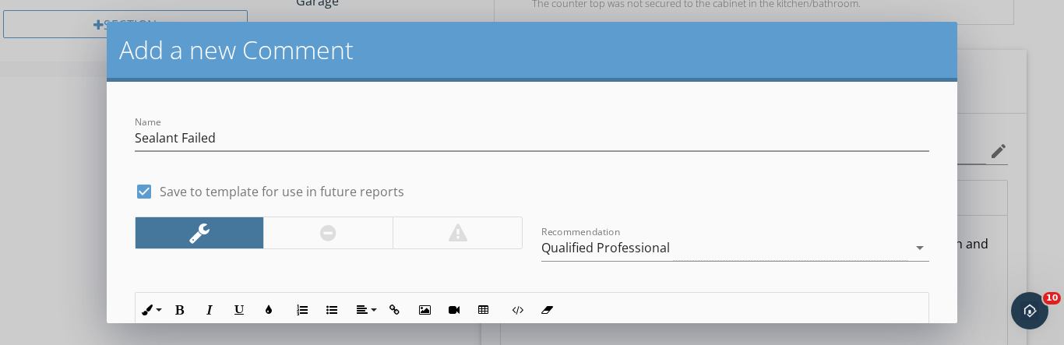
click at [736, 195] on div "check_box Save to template for use in future reports" at bounding box center [532, 190] width 795 height 22
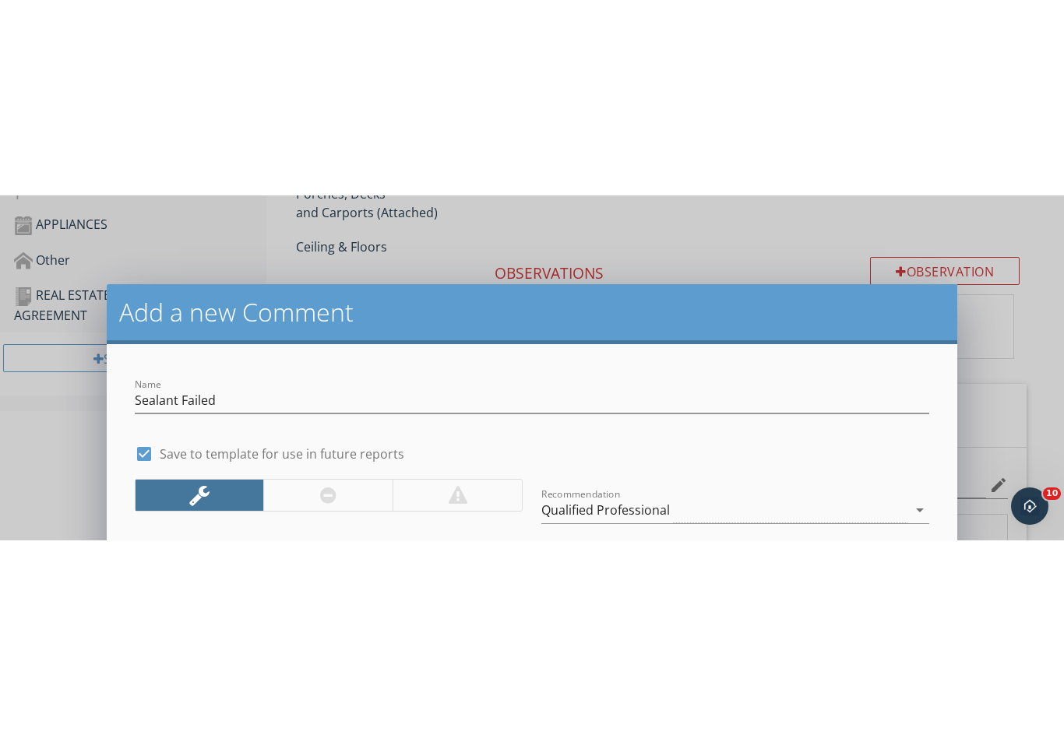
scroll to position [588, 0]
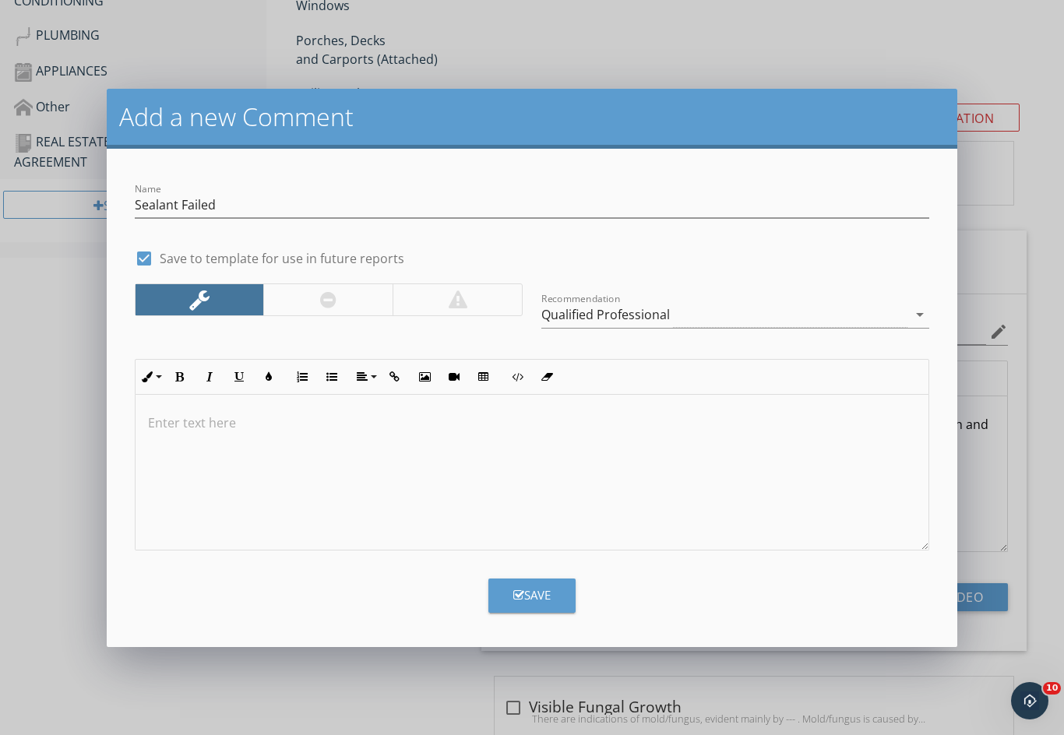
click at [519, 593] on icon "button" at bounding box center [518, 596] width 11 height 12
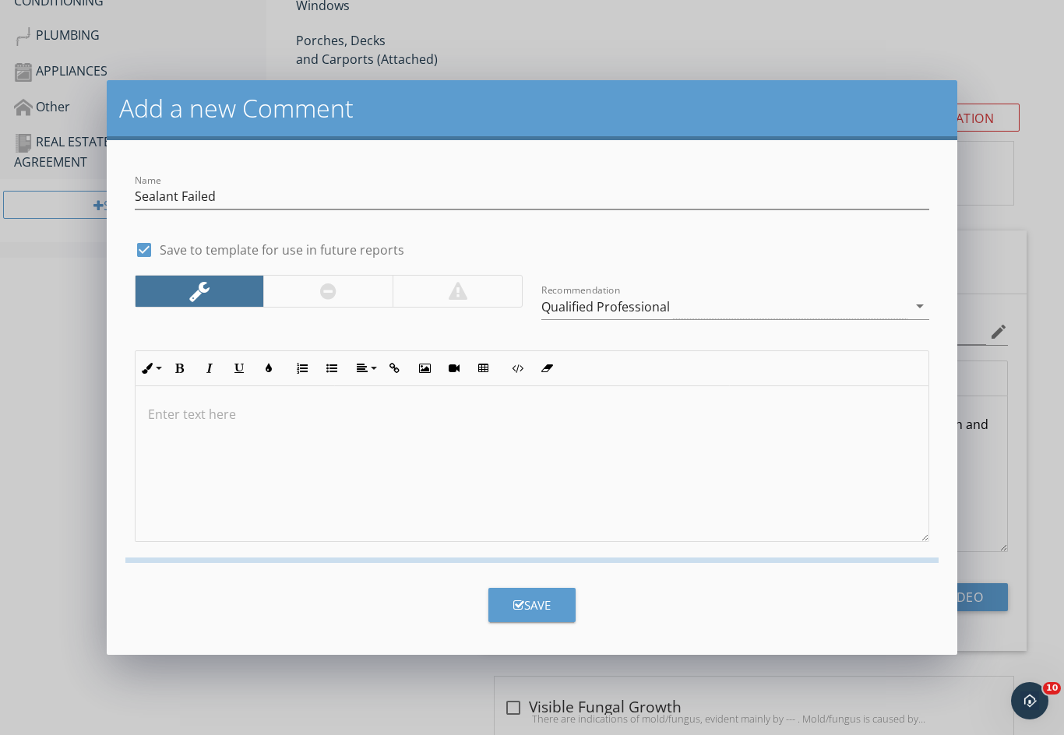
checkbox input "false"
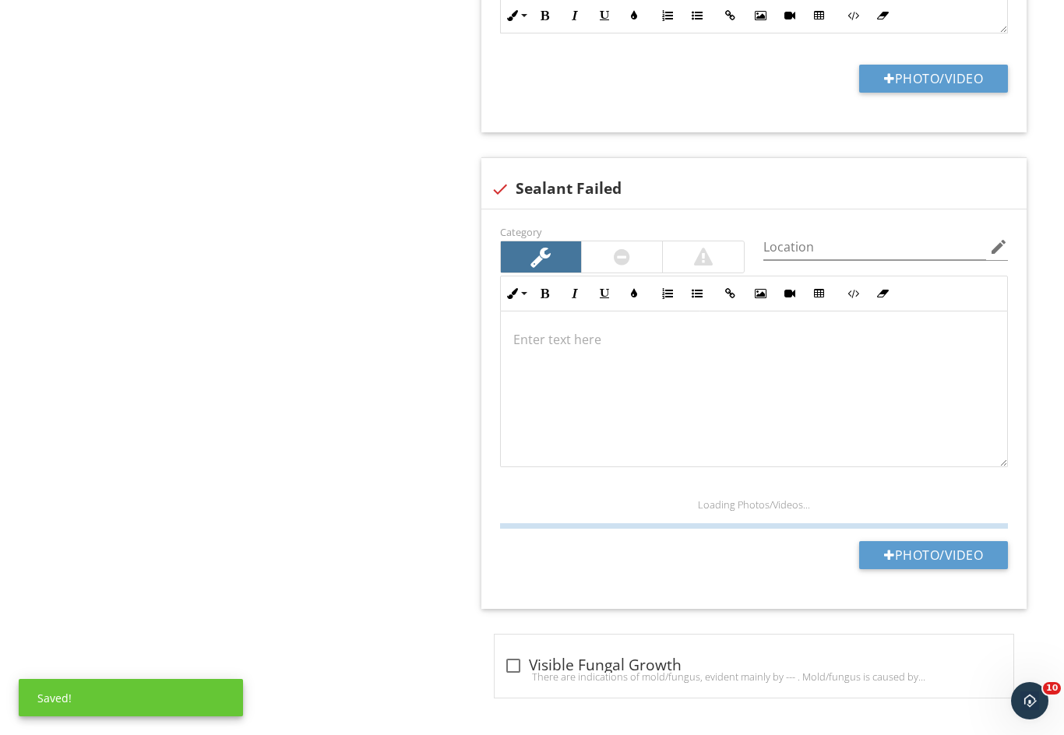
scroll to position [1064, 0]
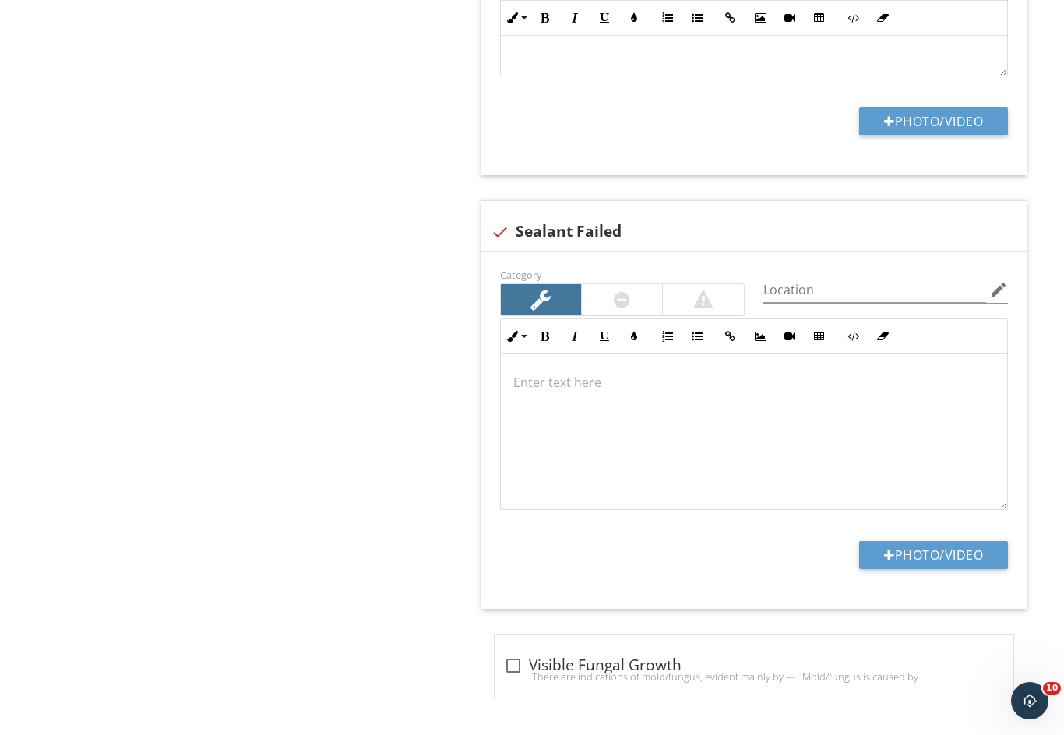
click at [524, 375] on p at bounding box center [753, 382] width 481 height 19
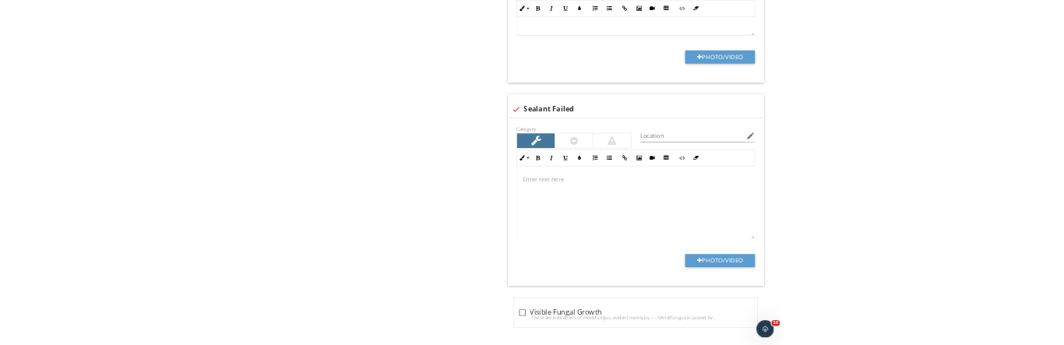
scroll to position [1227, 0]
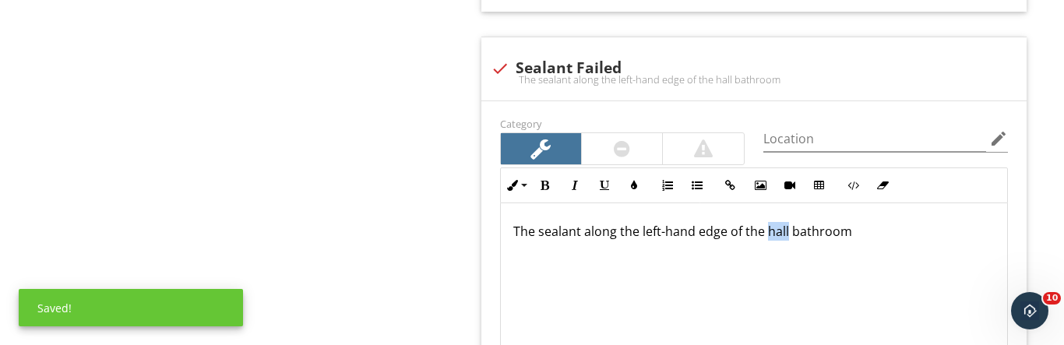
click at [764, 232] on p "The sealant along the left-hand edge of the hall bathroom" at bounding box center [753, 231] width 481 height 19
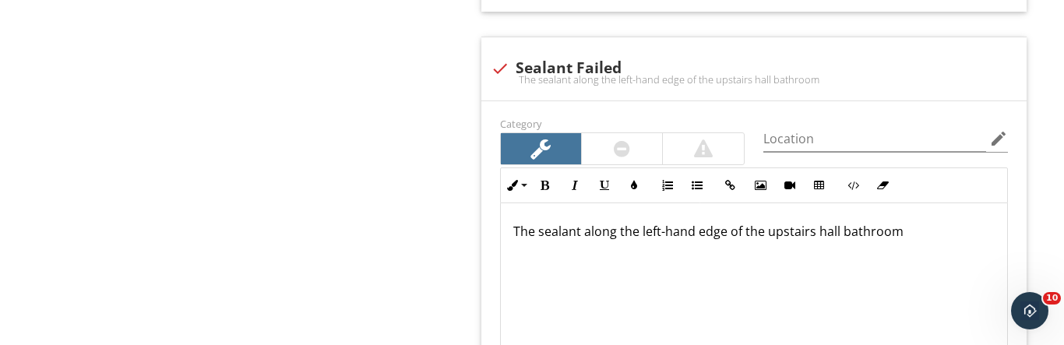
click at [913, 233] on p "The sealant along the left-hand edge of the upstairs hall bathroom" at bounding box center [753, 231] width 481 height 19
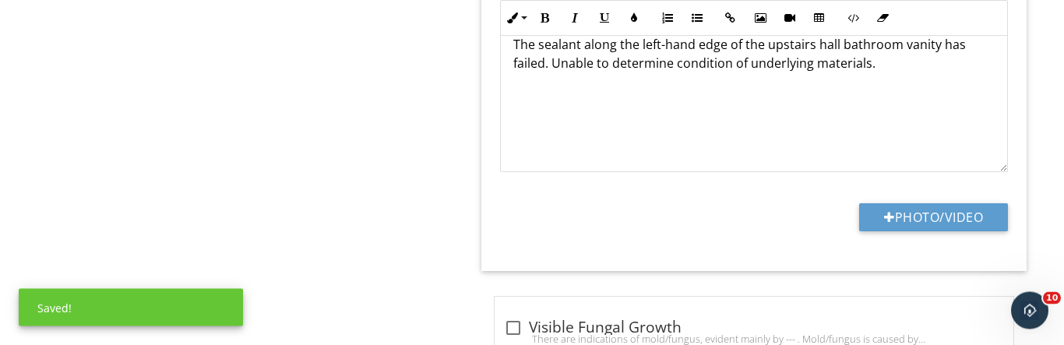
scroll to position [1414, 0]
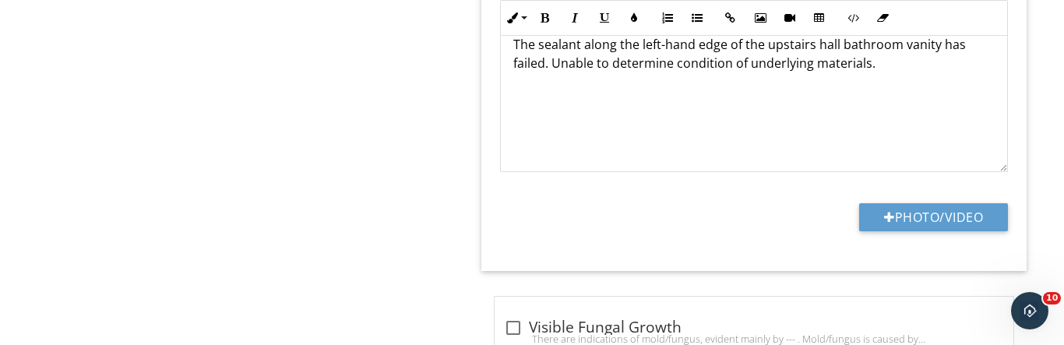
click at [913, 209] on button "Photo/Video" at bounding box center [933, 217] width 149 height 28
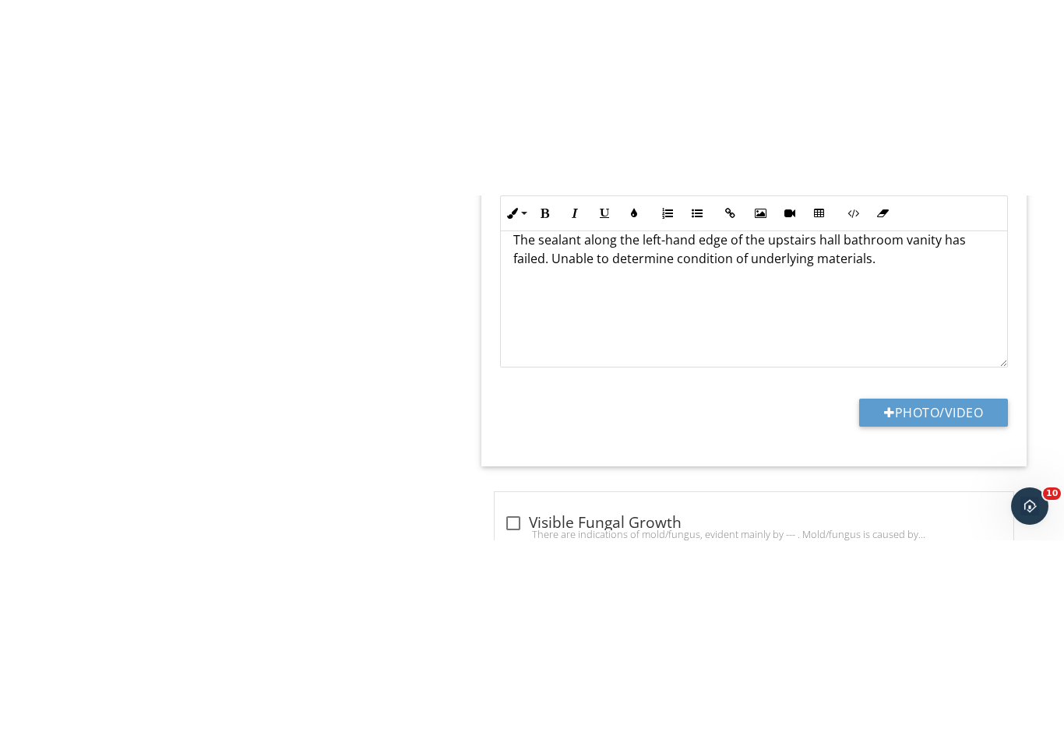
scroll to position [1031, 0]
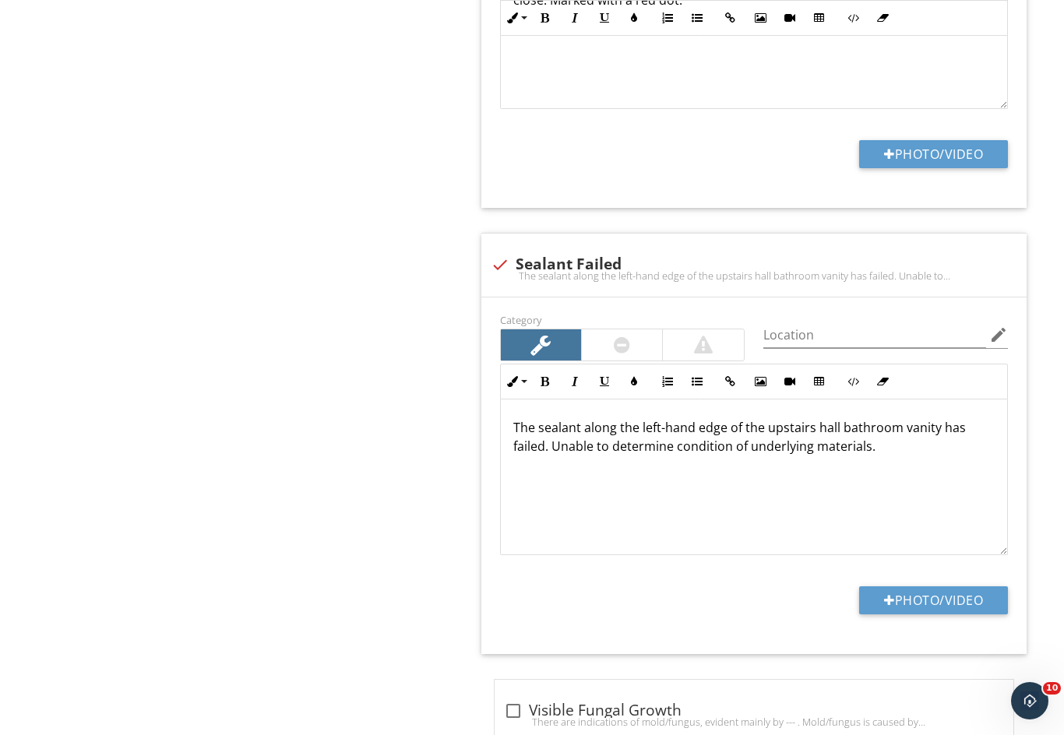
type input "C:\fakepath\IMG_6663.jpeg"
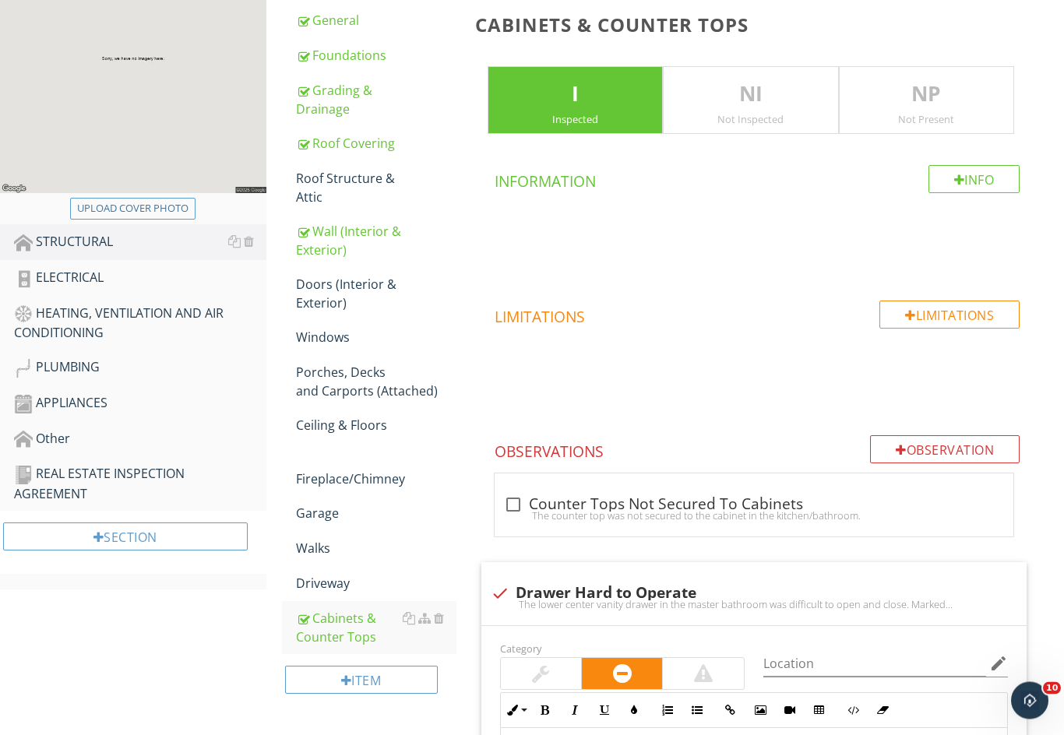
scroll to position [0, 0]
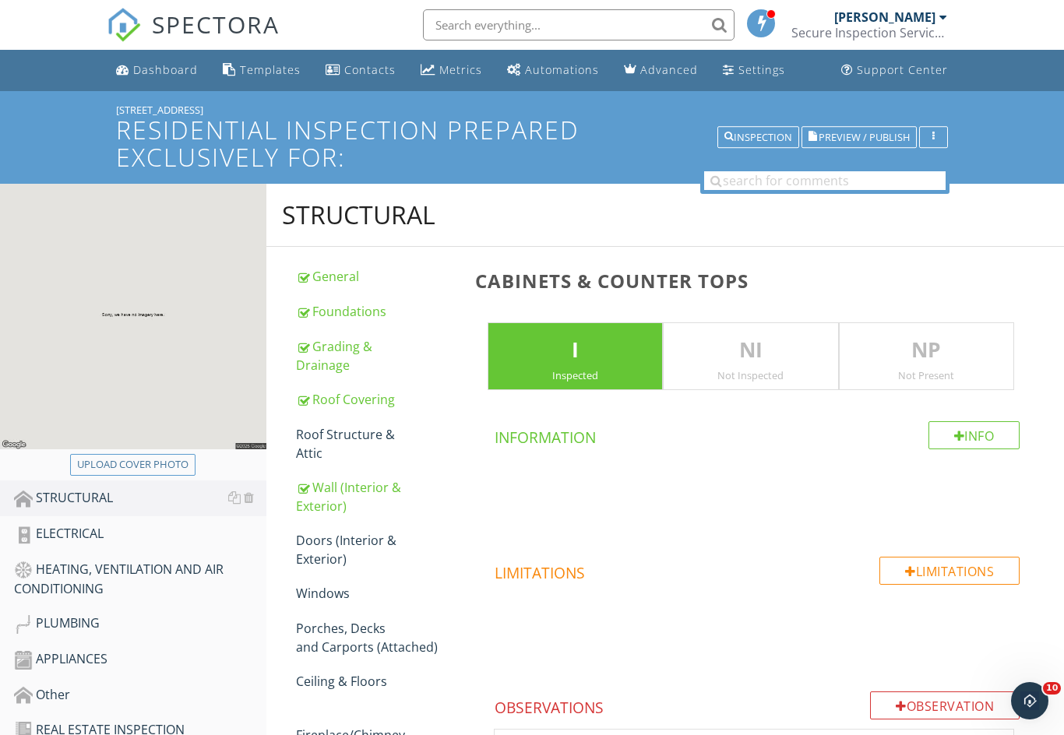
click at [63, 535] on div "ELECTRICAL" at bounding box center [140, 534] width 252 height 20
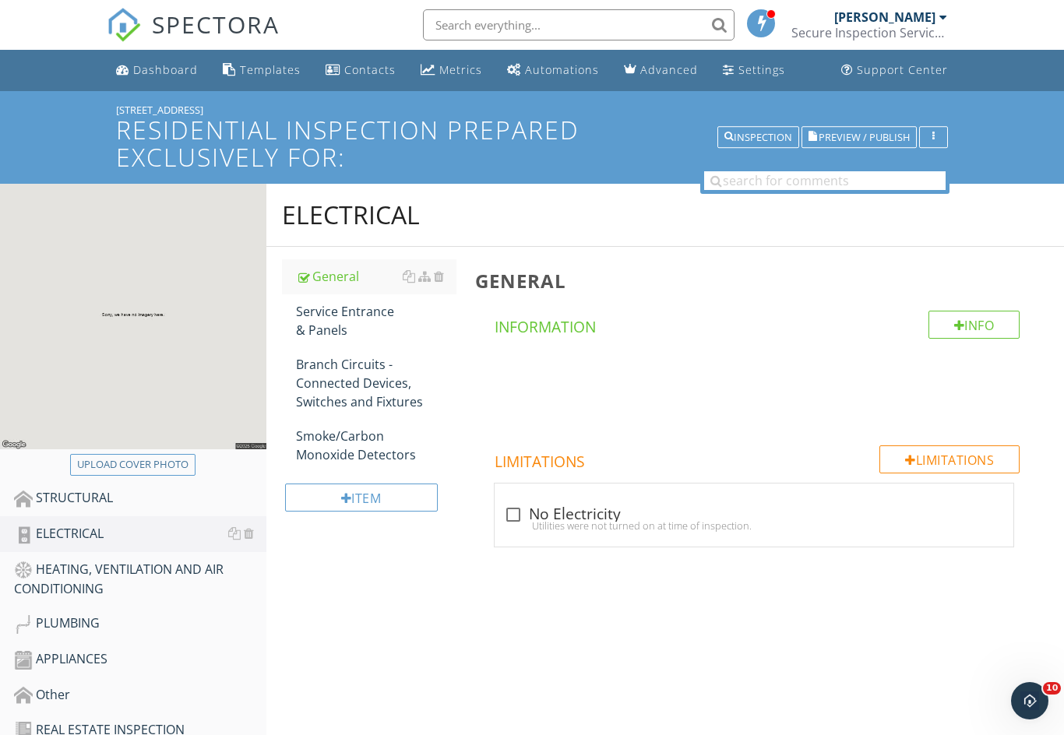
click at [330, 376] on div "Branch Circuits - Connected Devices, Switches and Fixtures" at bounding box center [376, 383] width 160 height 56
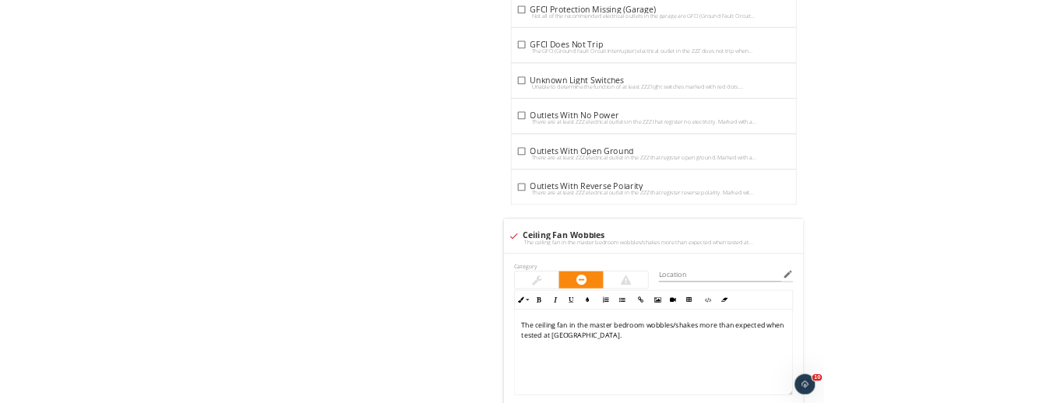
scroll to position [1990, 0]
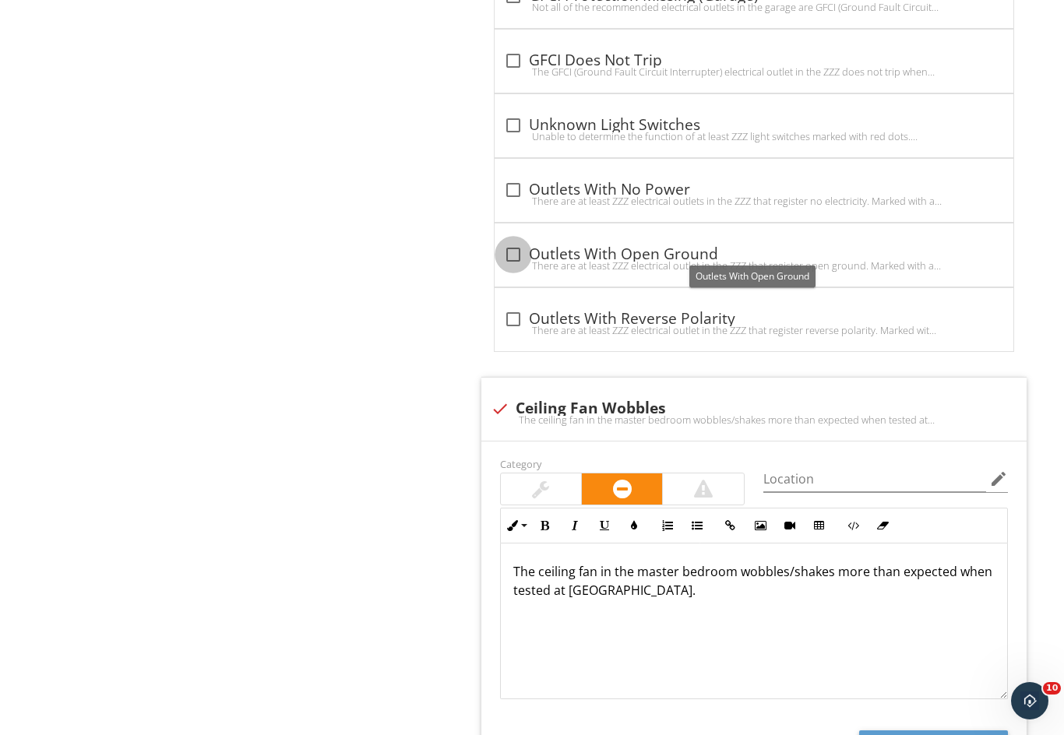
click at [508, 250] on div at bounding box center [513, 254] width 26 height 26
checkbox input "true"
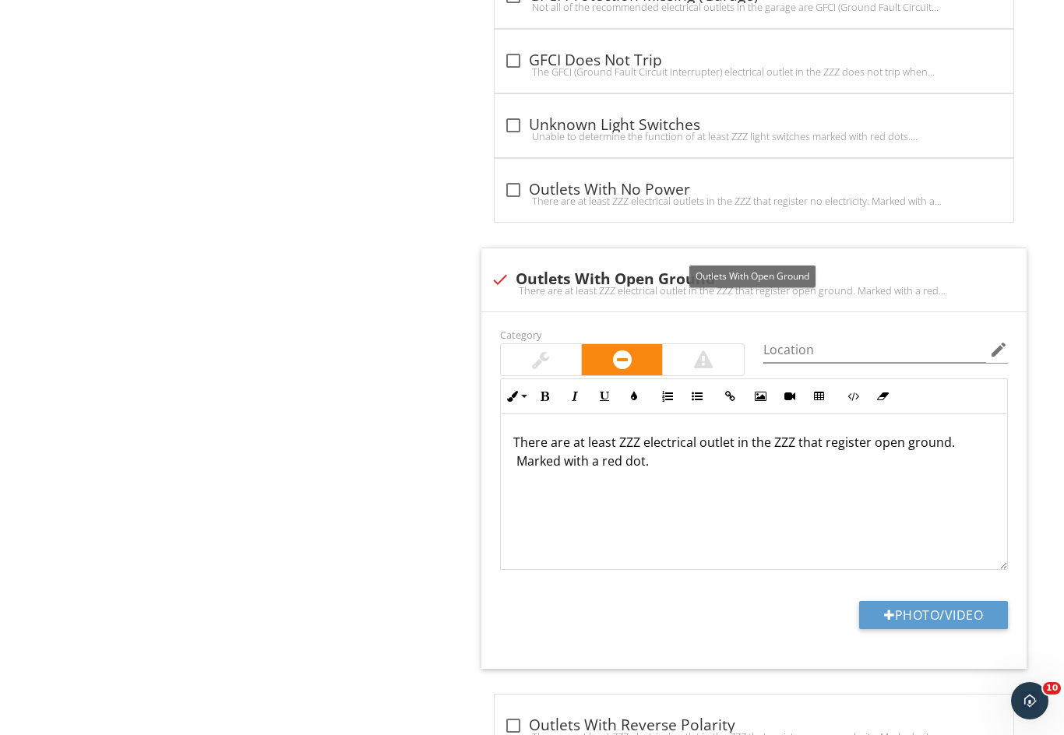
click at [635, 433] on p "There are at least ZZZ electrical outlet in the ZZZ that register open ground. …" at bounding box center [753, 451] width 481 height 37
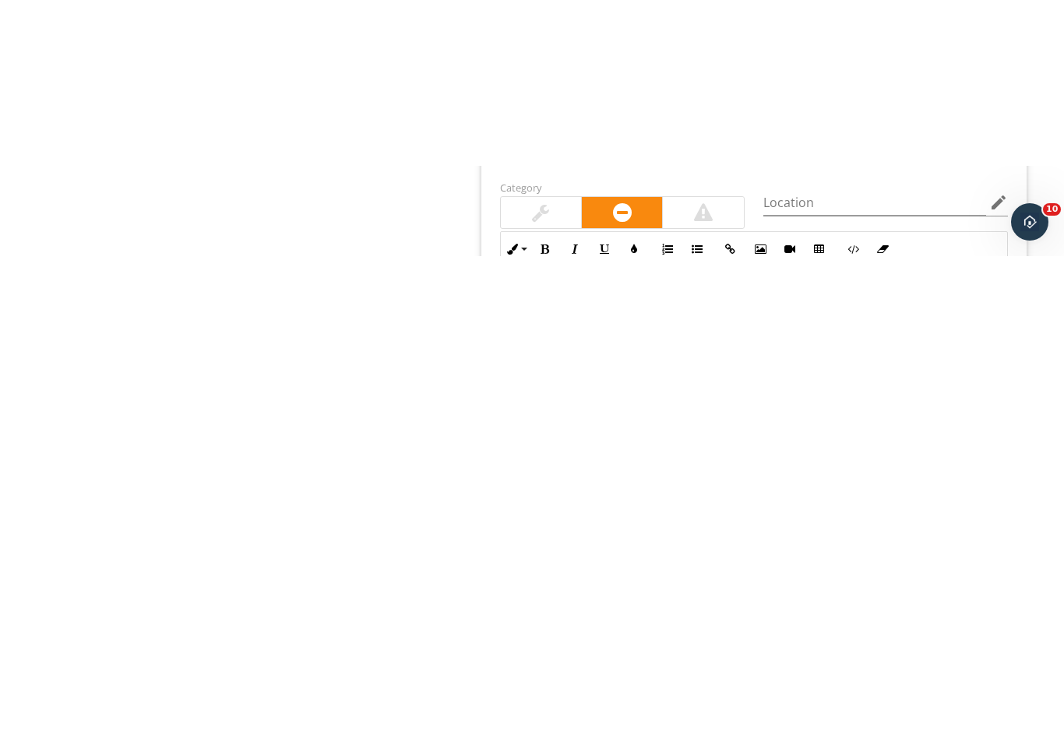
scroll to position [2303, 0]
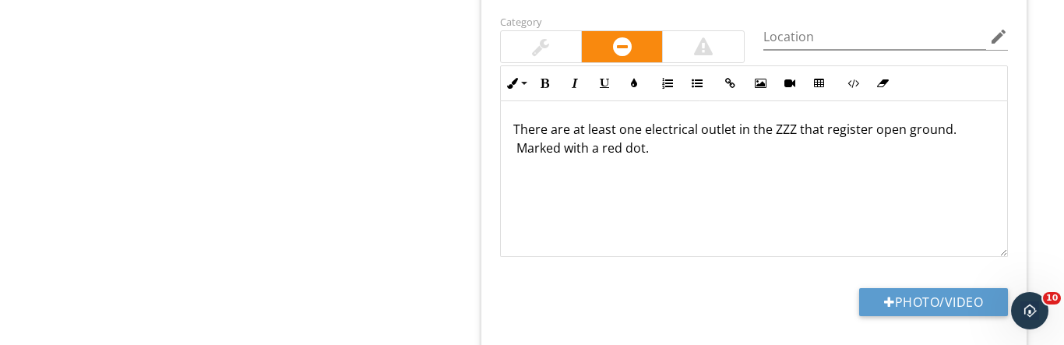
click at [783, 122] on p "There are at least one electrical outlet in the ZZZ that register open ground. …" at bounding box center [753, 138] width 481 height 37
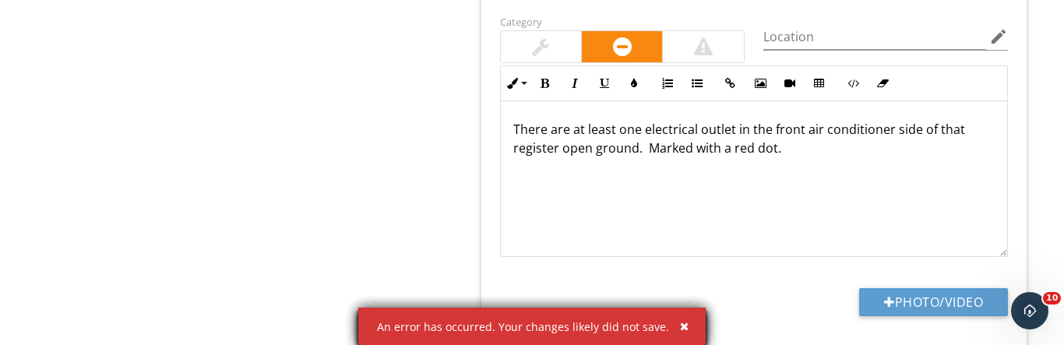
click at [794, 120] on p "There are at least one electrical outlet in the front air conditioner side of t…" at bounding box center [753, 138] width 481 height 37
click at [547, 138] on p "There are at least one electrical outlet in the front bedroom on the air condit…" at bounding box center [753, 138] width 481 height 37
click at [558, 134] on p "There are at least one electrical outlet in the front bedroom on the air condit…" at bounding box center [753, 138] width 481 height 37
click at [676, 317] on button "button" at bounding box center [678, 326] width 18 height 20
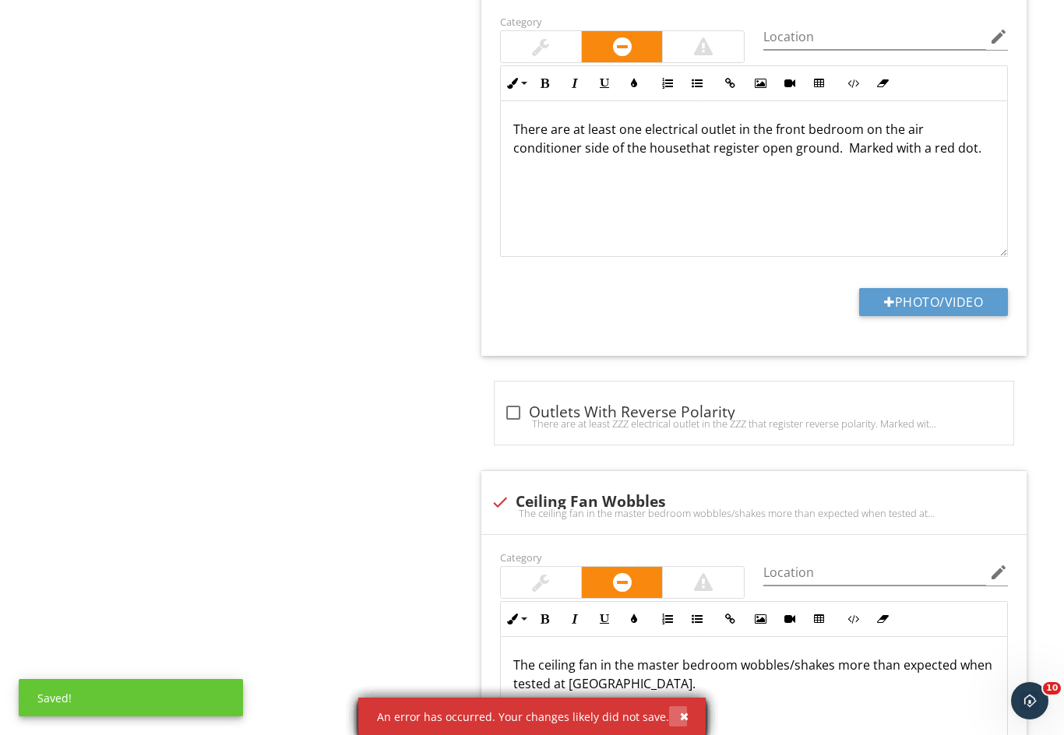
click at [675, 708] on button "button" at bounding box center [678, 716] width 18 height 20
click at [682, 712] on div "button" at bounding box center [684, 716] width 9 height 11
click at [681, 709] on button "button" at bounding box center [678, 716] width 18 height 20
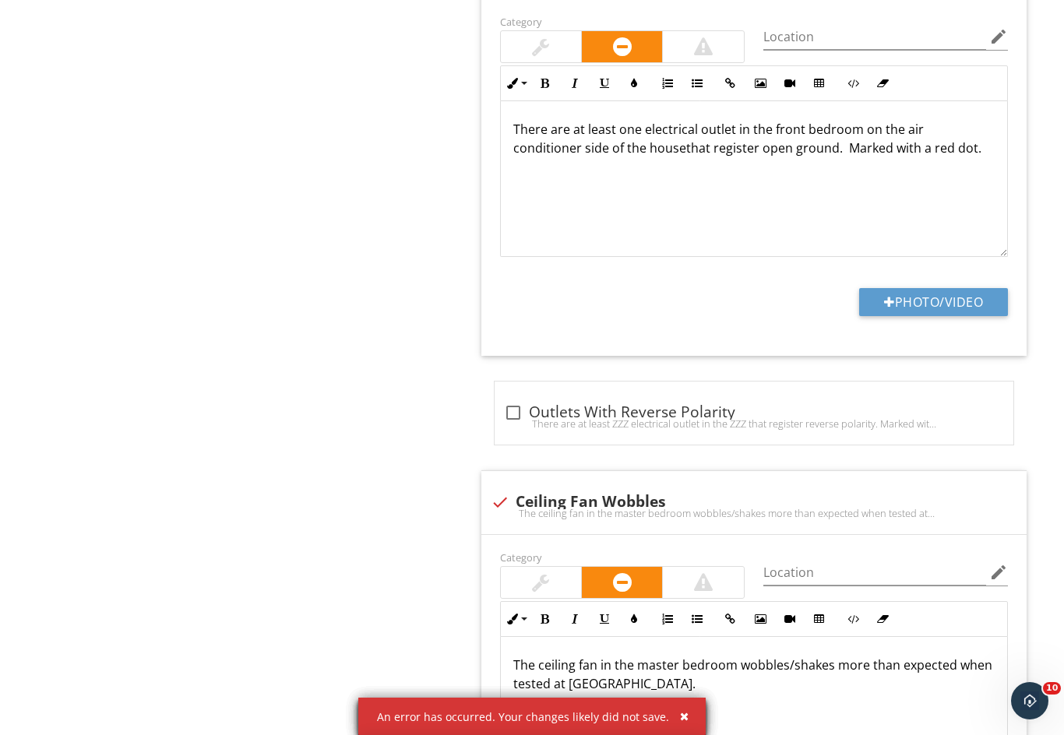
click at [682, 712] on div "button" at bounding box center [684, 716] width 9 height 11
click at [681, 710] on button "button" at bounding box center [678, 716] width 18 height 20
click at [679, 709] on button "button" at bounding box center [678, 716] width 18 height 20
click at [681, 713] on div "button" at bounding box center [684, 716] width 9 height 11
click at [681, 707] on button "button" at bounding box center [678, 716] width 18 height 20
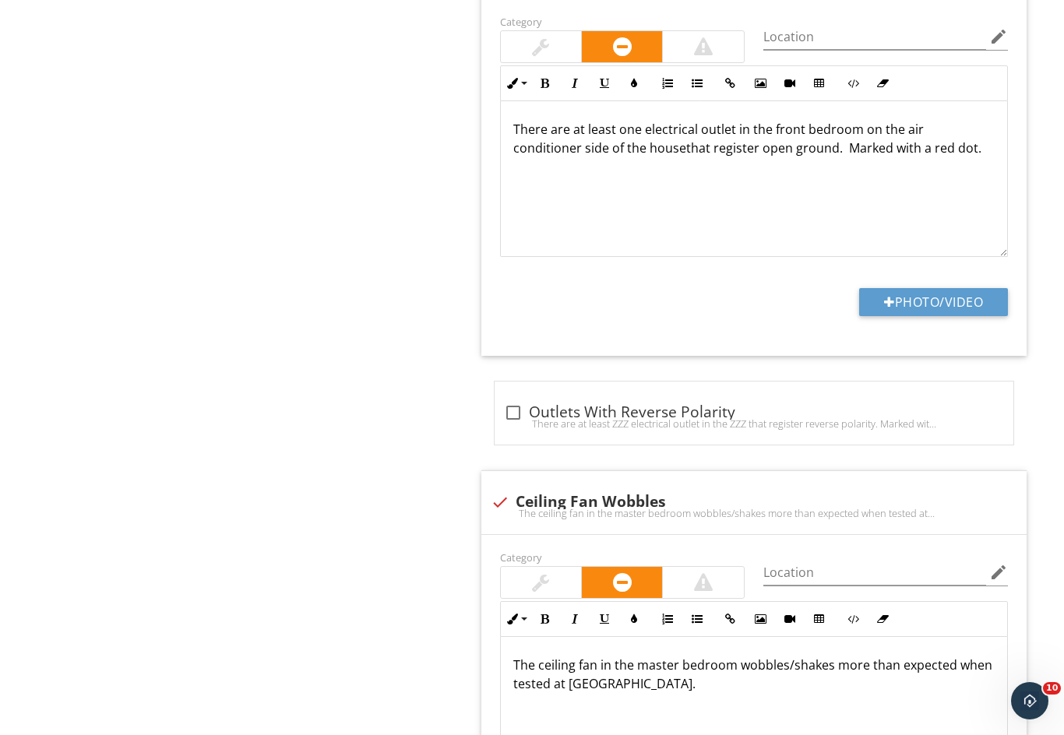
click at [612, 142] on p "There are at least one electrical outlet in the front bedroom on the air condit…" at bounding box center [753, 138] width 481 height 37
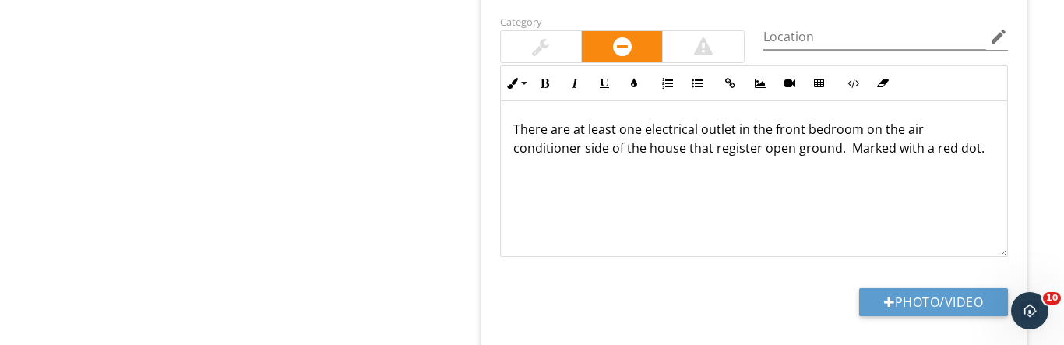
click at [852, 121] on p "There are at least one electrical outlet in the front bedroom on the air condit…" at bounding box center [753, 138] width 481 height 37
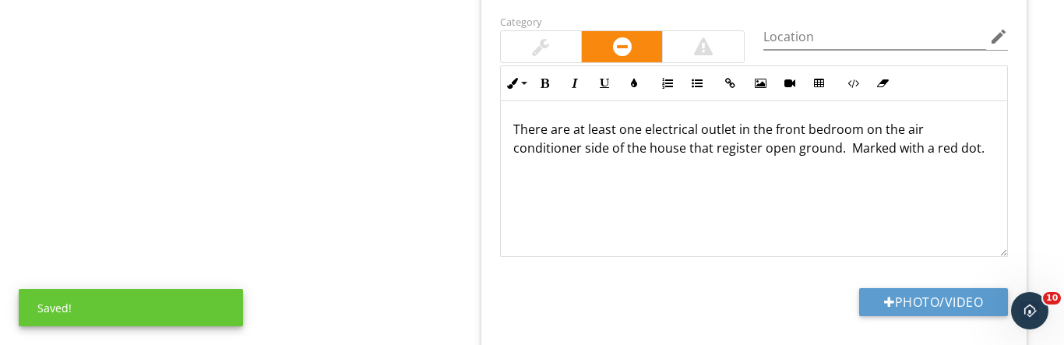
click at [612, 146] on p "There are at least one electrical outlet in the front bedroom on the air condit…" at bounding box center [753, 138] width 481 height 37
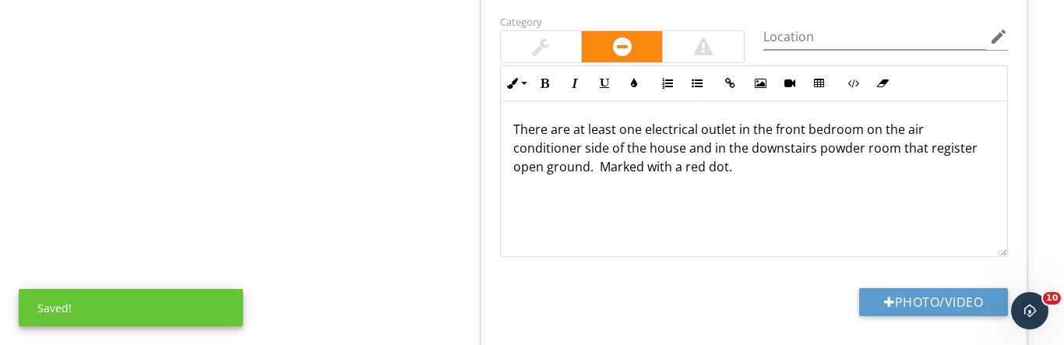
click at [927, 298] on button "Photo/Video" at bounding box center [933, 302] width 149 height 28
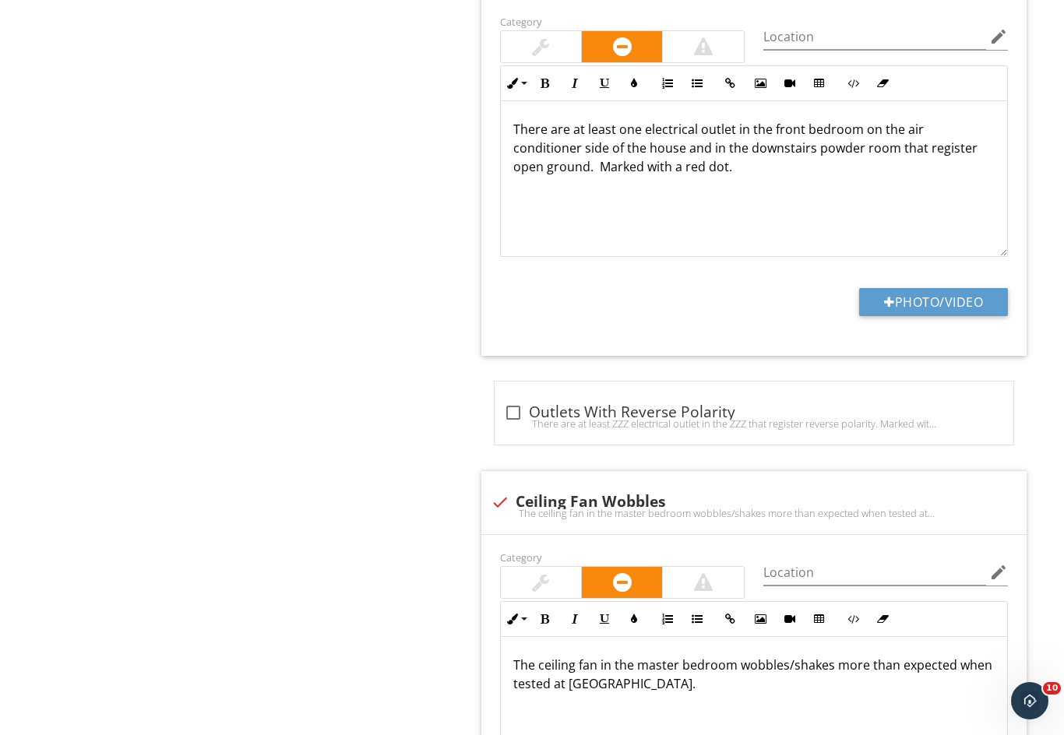
type input "C:\fakepath\IMG_6670.jpeg"
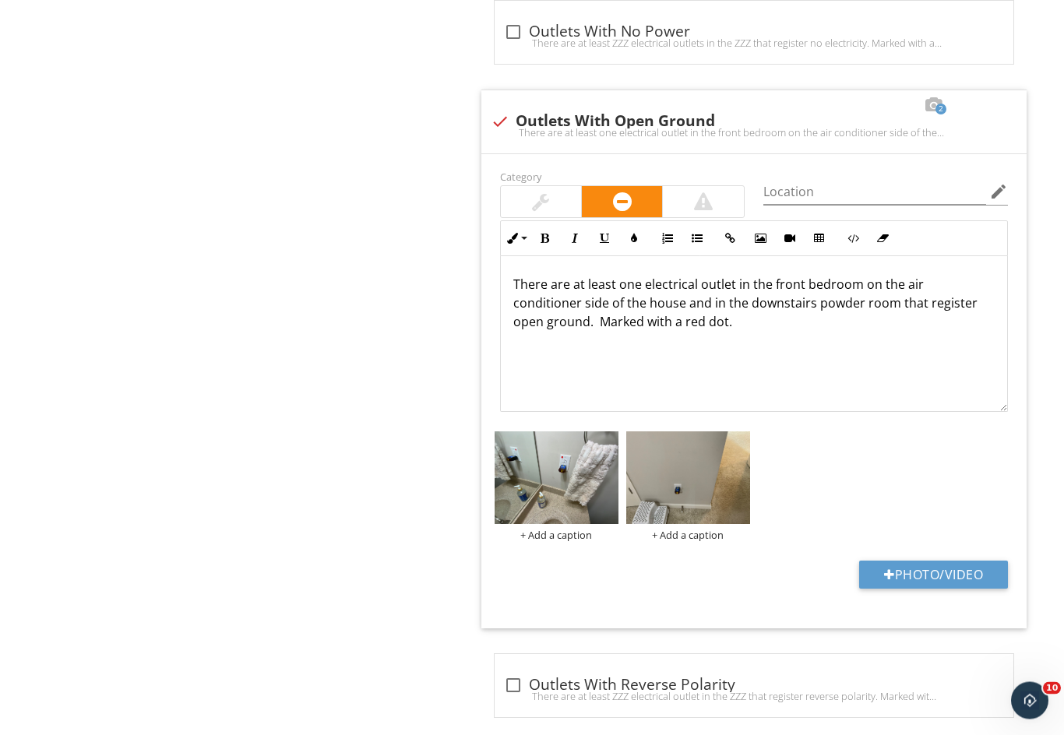
scroll to position [2148, 0]
click at [496, 118] on div at bounding box center [500, 121] width 26 height 26
checkbox input "true"
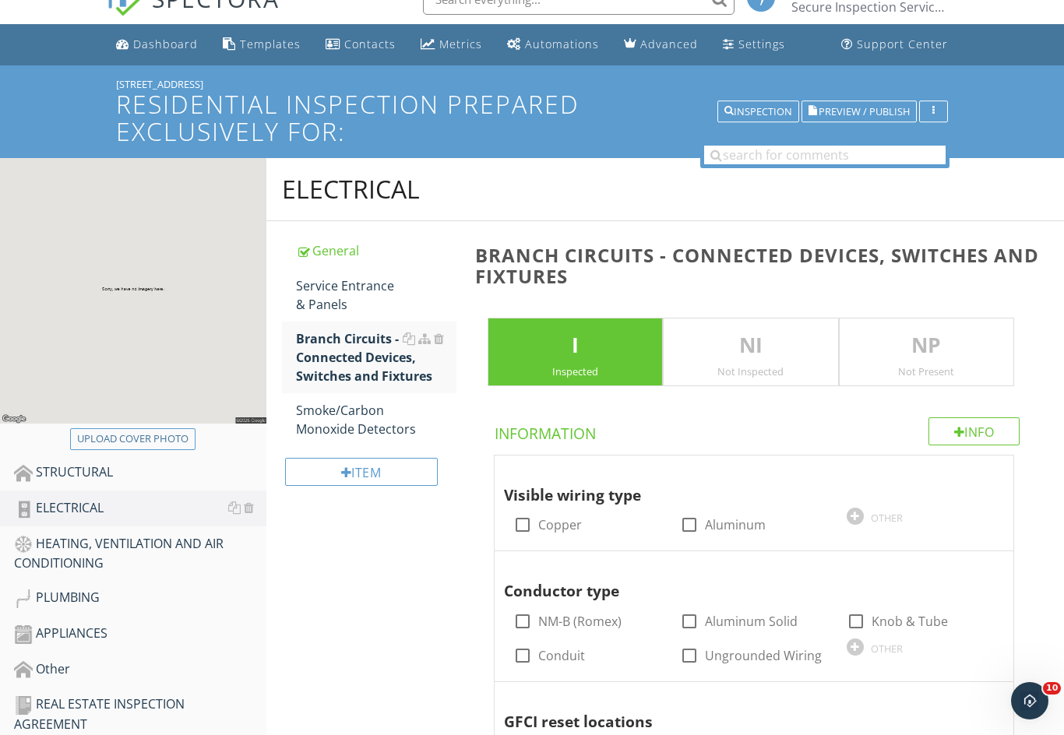
scroll to position [24, 0]
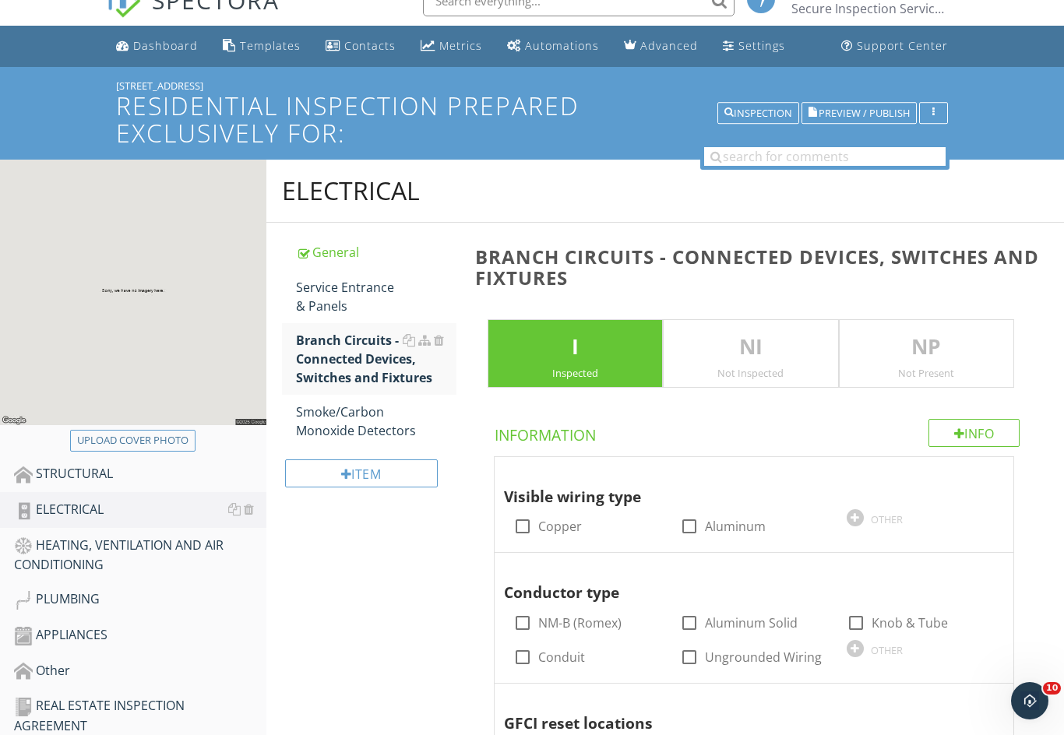
click at [139, 445] on div "Upload cover photo" at bounding box center [132, 441] width 111 height 16
type input "C:\fakepath\IMG_6631.jpeg"
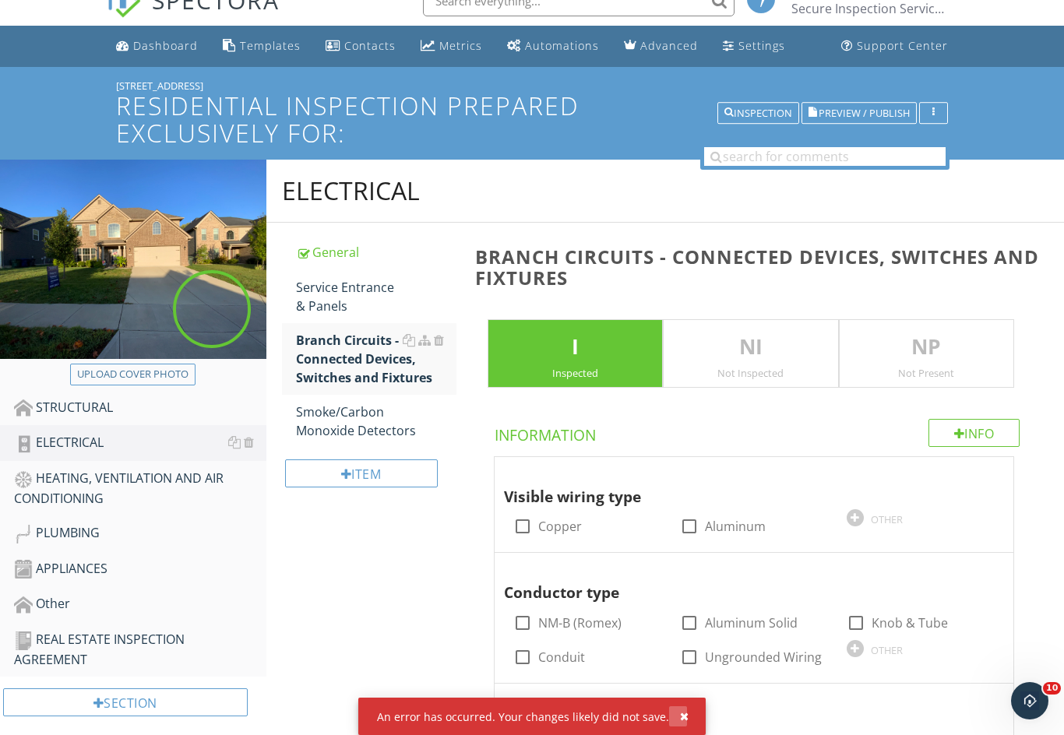
click at [673, 712] on button "button" at bounding box center [678, 716] width 18 height 20
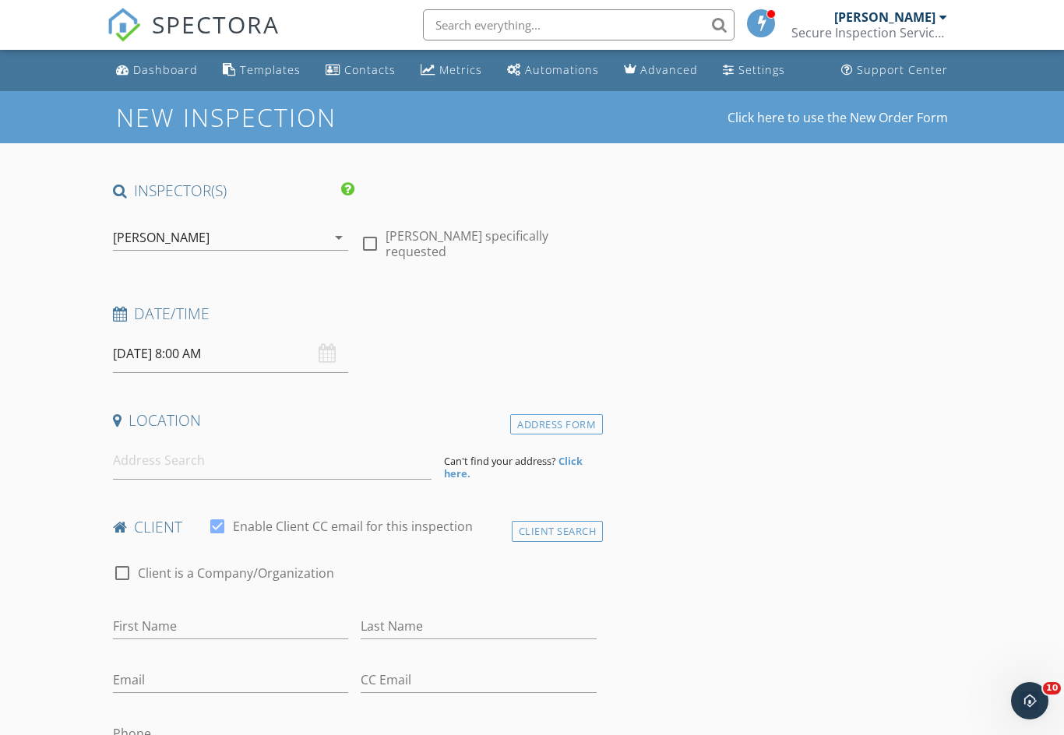
click at [164, 70] on div "Dashboard" at bounding box center [165, 69] width 65 height 15
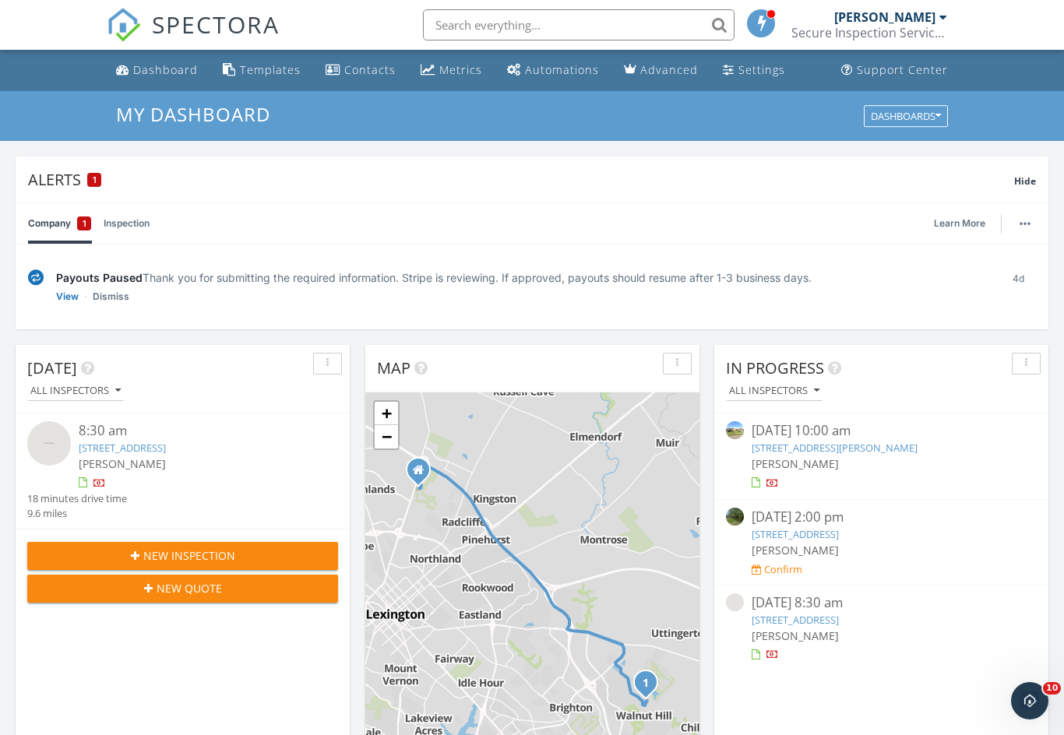
click at [145, 445] on link "[STREET_ADDRESS]" at bounding box center [122, 448] width 87 height 14
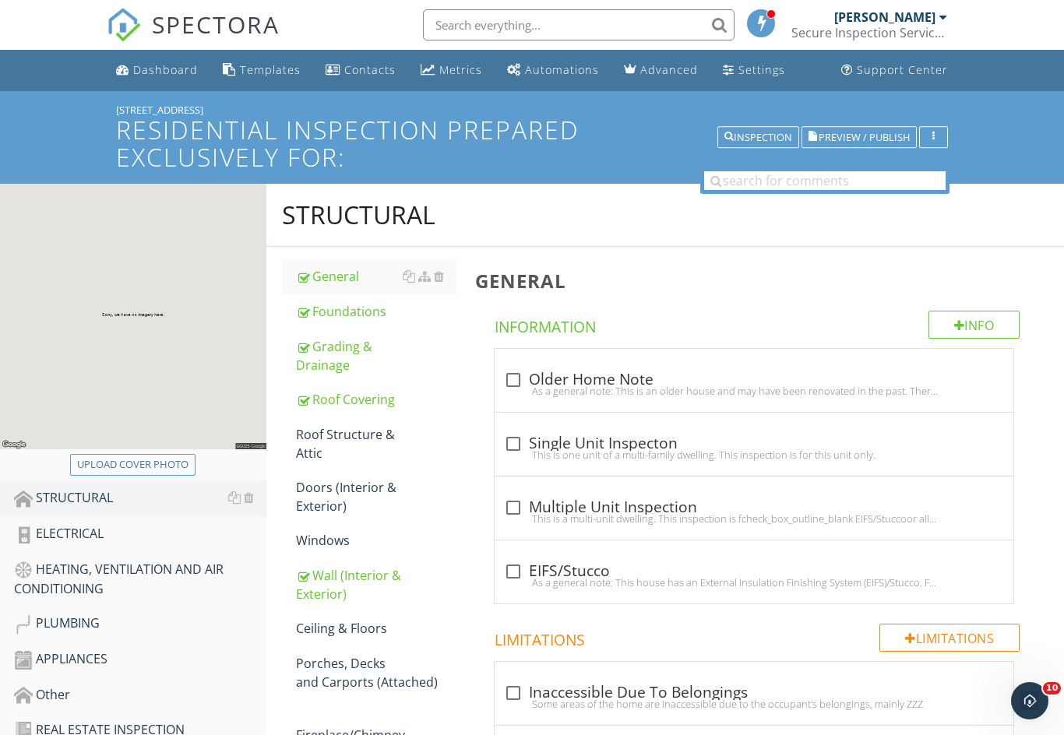
click at [63, 534] on div "ELECTRICAL" at bounding box center [140, 534] width 252 height 20
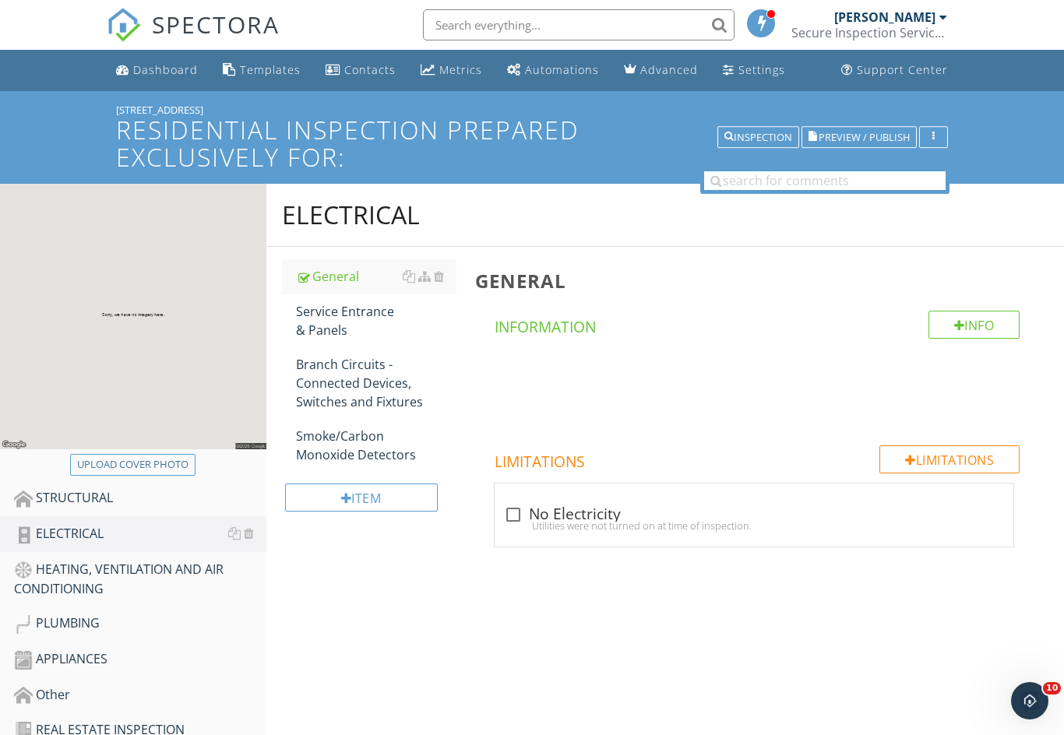
click at [326, 320] on div "Service Entrance & Panels" at bounding box center [376, 320] width 160 height 37
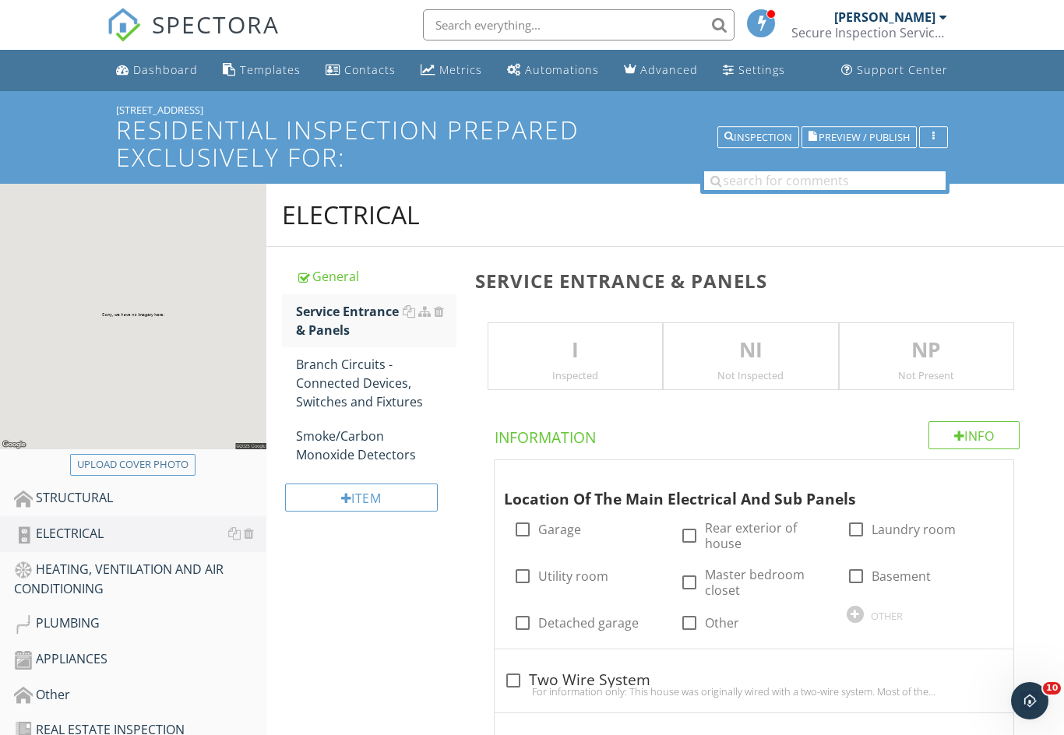
click at [542, 342] on p "I" at bounding box center [575, 350] width 174 height 31
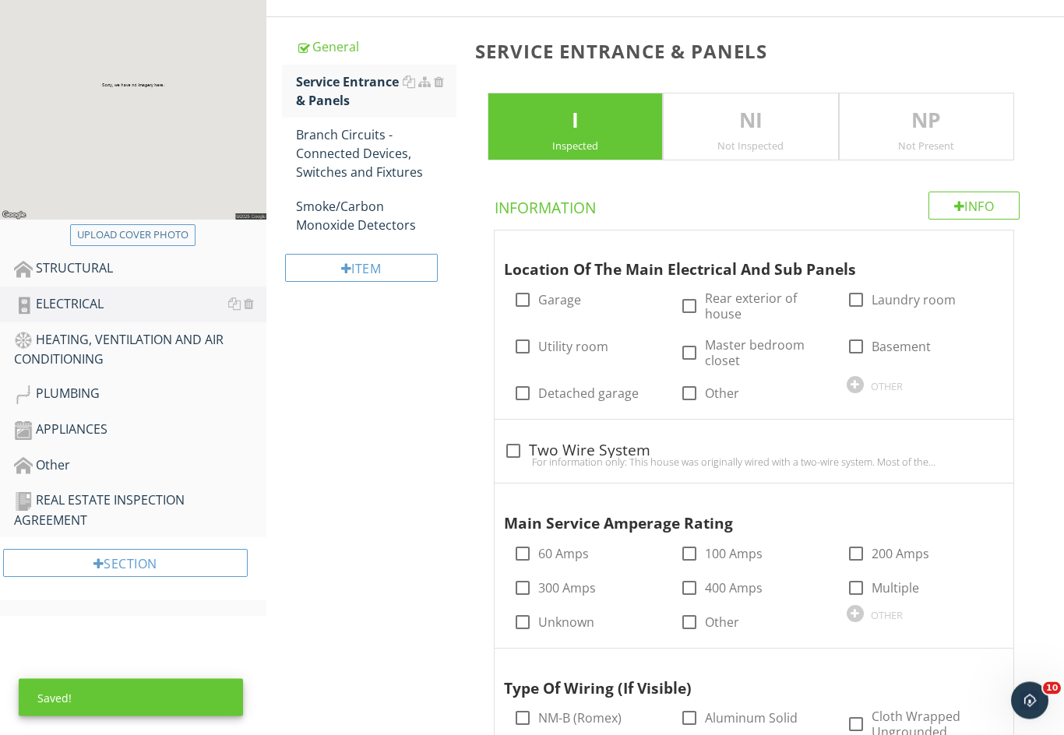
scroll to position [230, 0]
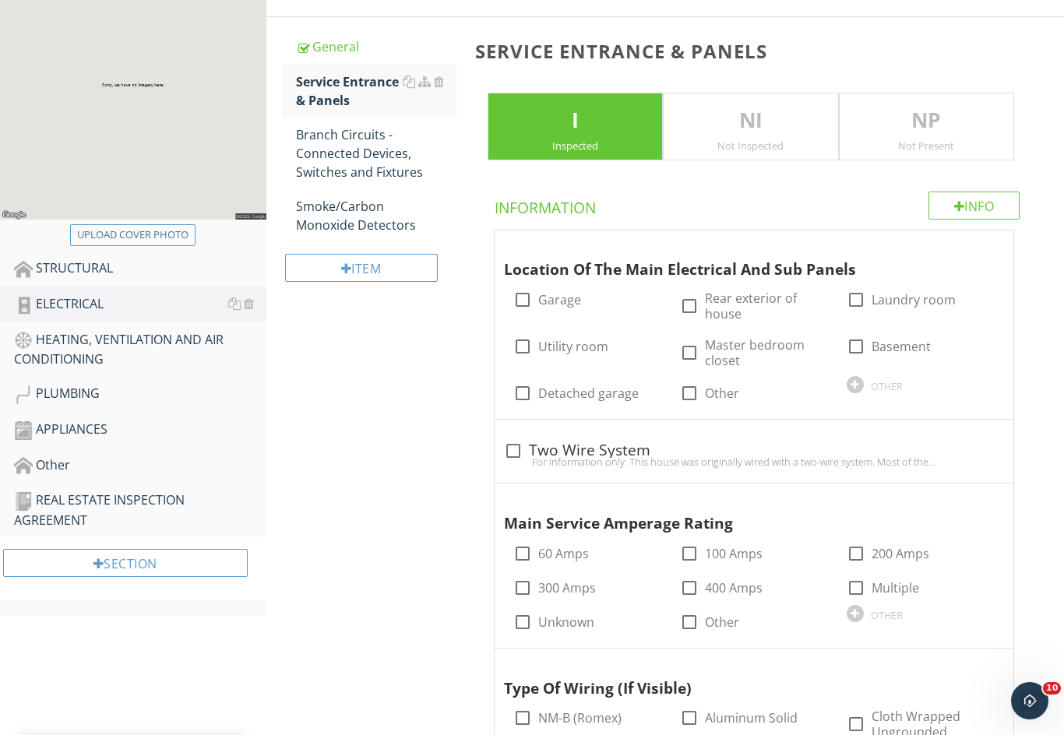
click at [526, 301] on div at bounding box center [522, 300] width 26 height 26
checkbox input "true"
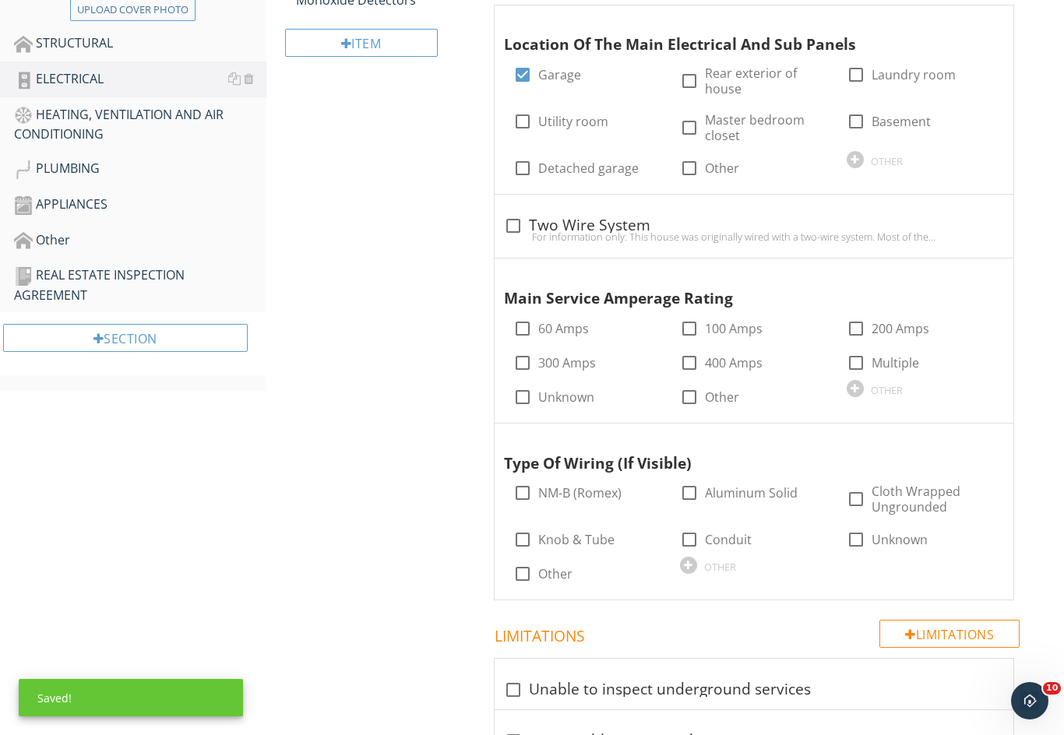
scroll to position [467, 0]
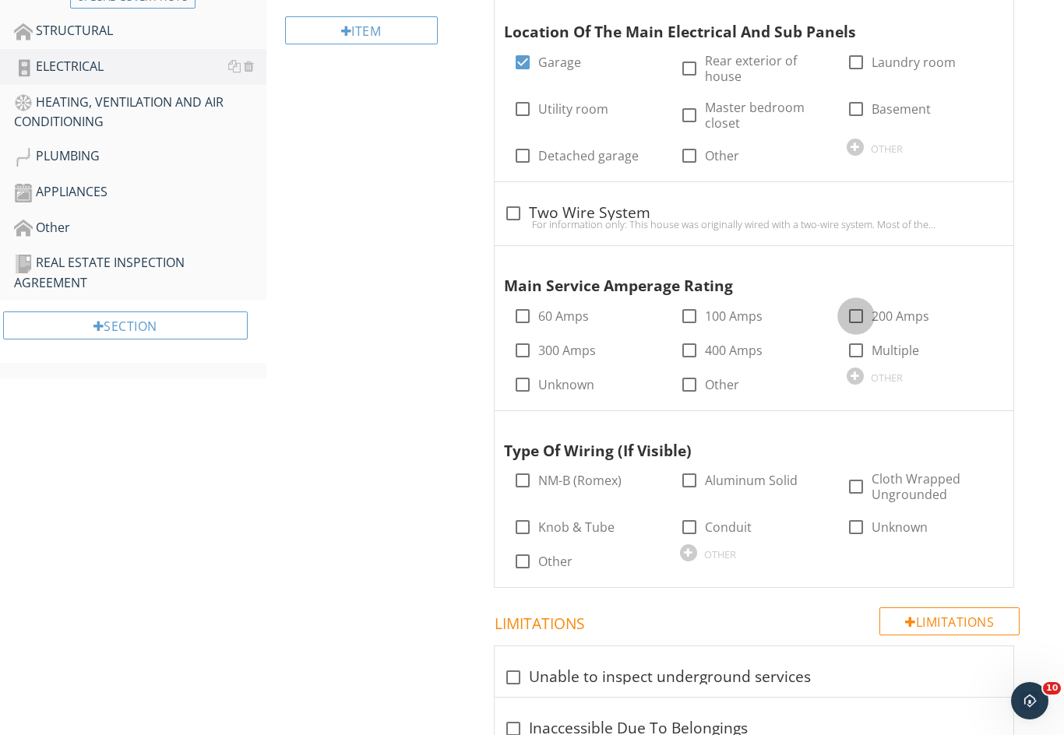
click at [860, 318] on div at bounding box center [856, 316] width 26 height 26
checkbox input "true"
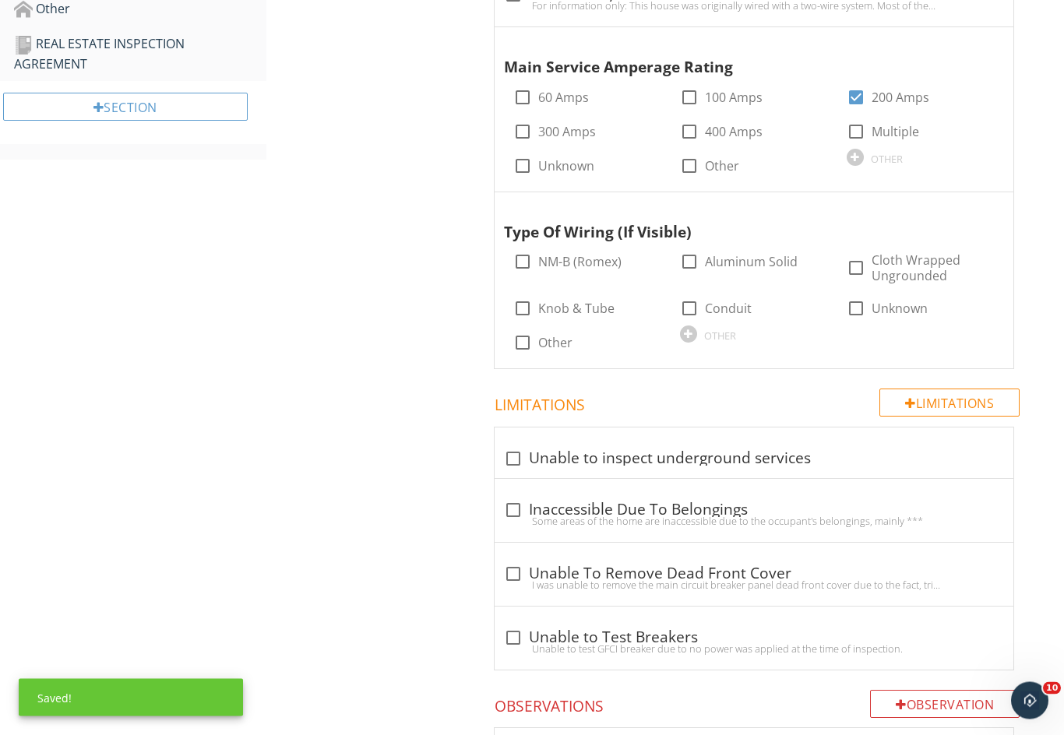
scroll to position [686, 0]
click at [519, 257] on div at bounding box center [522, 261] width 26 height 26
checkbox input "true"
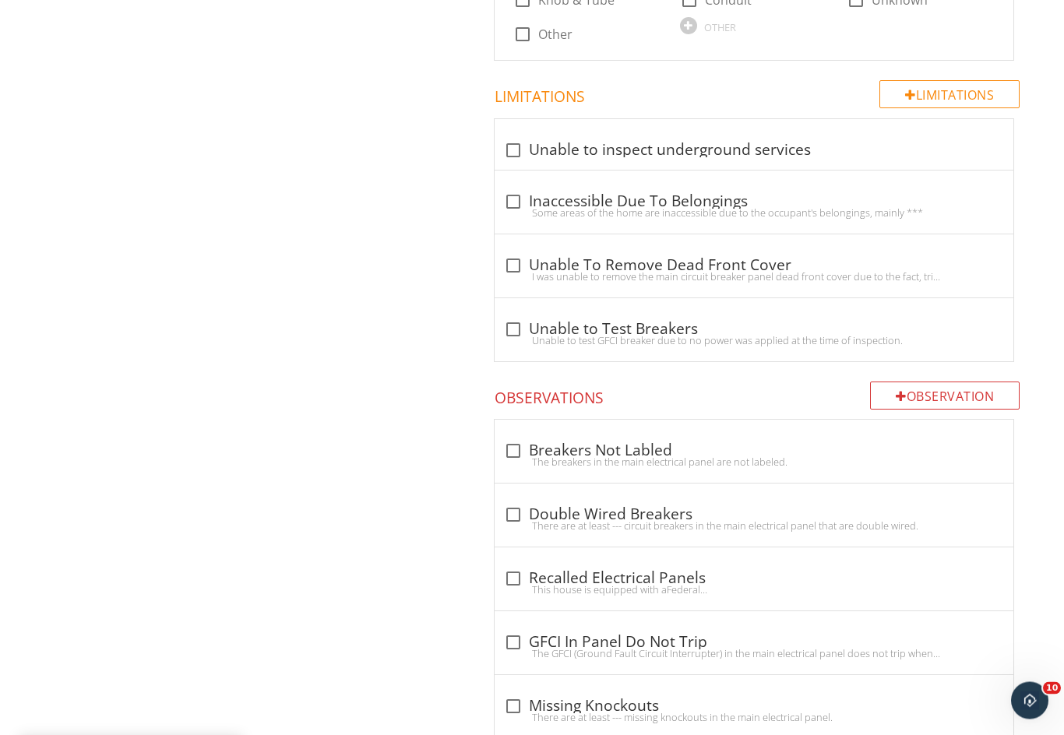
scroll to position [994, 0]
click at [512, 140] on div at bounding box center [513, 150] width 26 height 26
checkbox input "true"
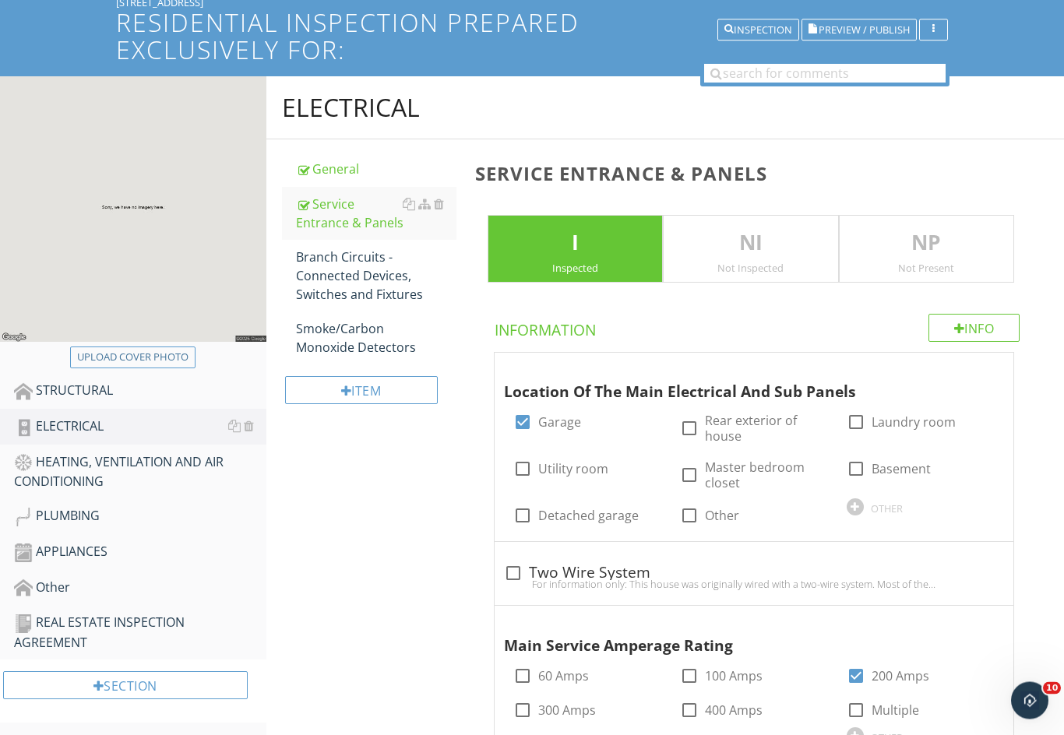
scroll to position [107, 0]
click at [340, 273] on div "Branch Circuits - Connected Devices, Switches and Fixtures" at bounding box center [376, 276] width 160 height 56
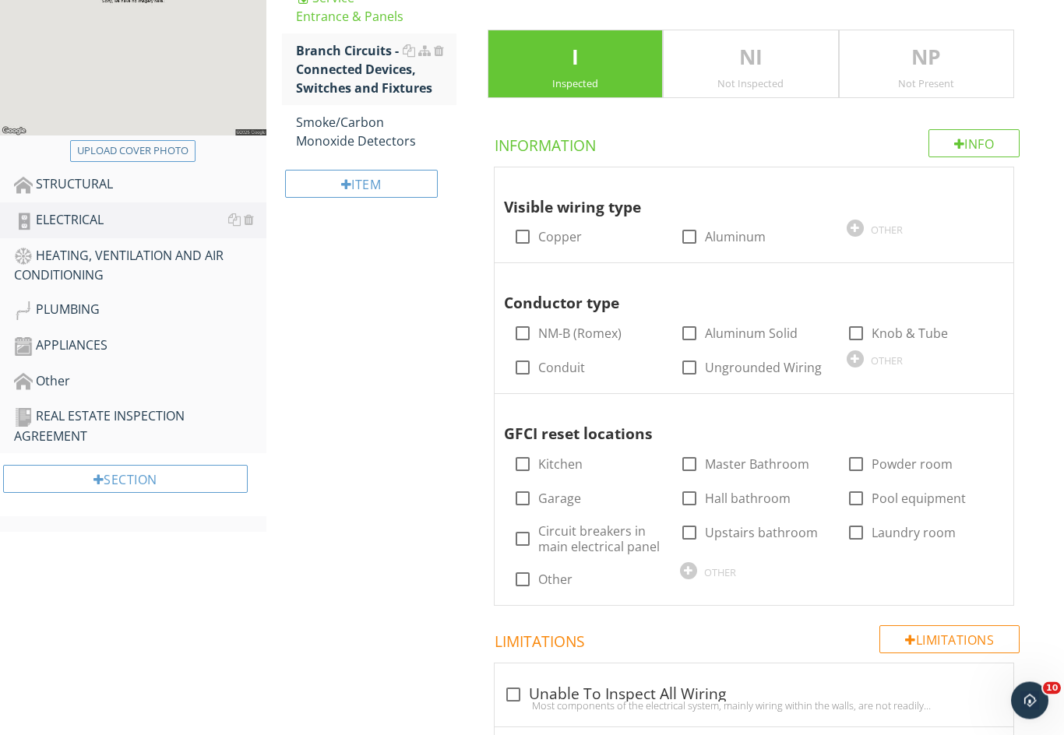
scroll to position [314, 0]
click at [519, 231] on div at bounding box center [522, 237] width 26 height 26
checkbox input "true"
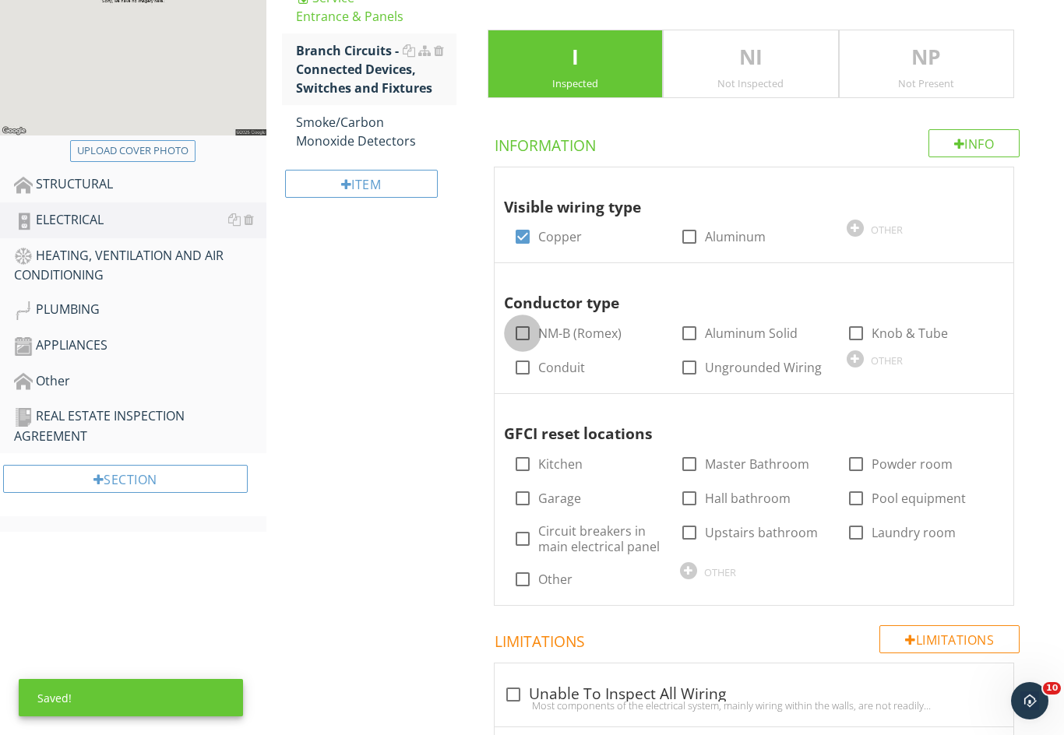
click at [518, 326] on div at bounding box center [522, 333] width 26 height 26
checkbox input "true"
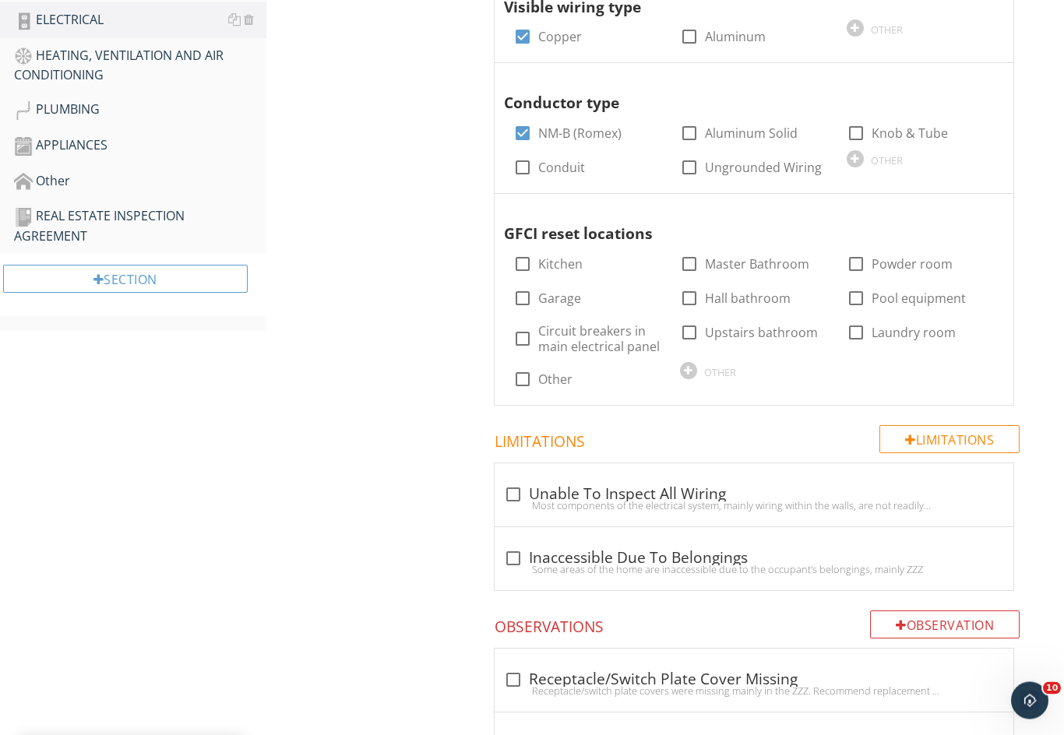
scroll to position [514, 0]
click at [525, 261] on div at bounding box center [522, 264] width 26 height 26
checkbox input "true"
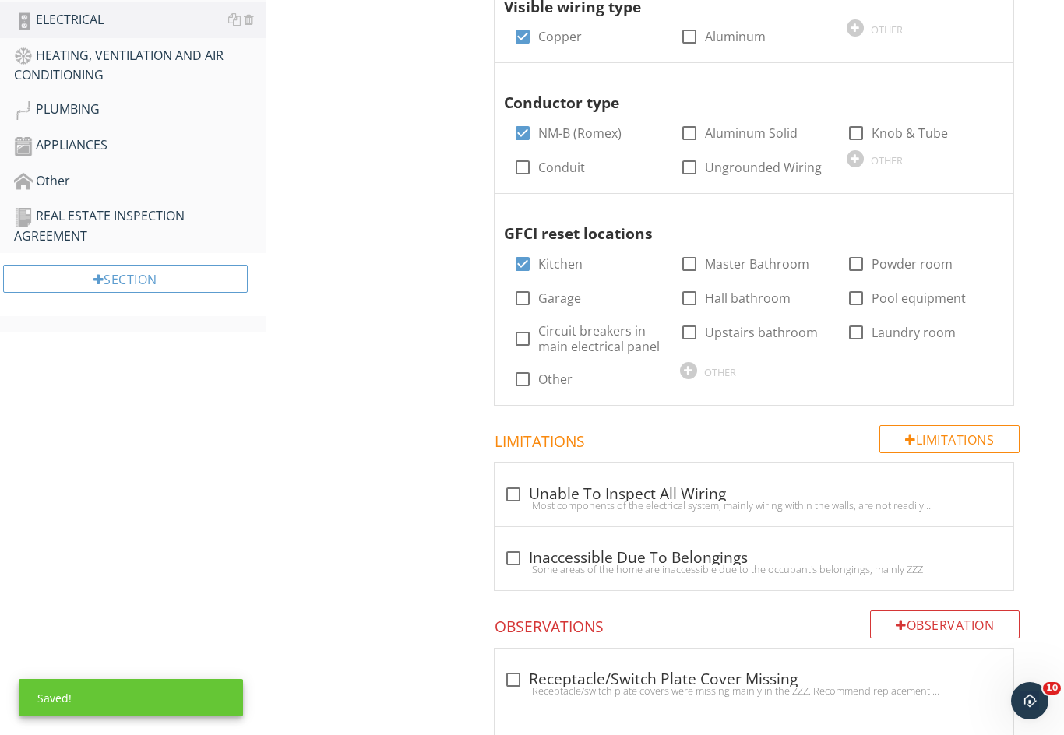
click at [689, 255] on div at bounding box center [689, 264] width 26 height 26
click at [686, 260] on div at bounding box center [689, 264] width 26 height 26
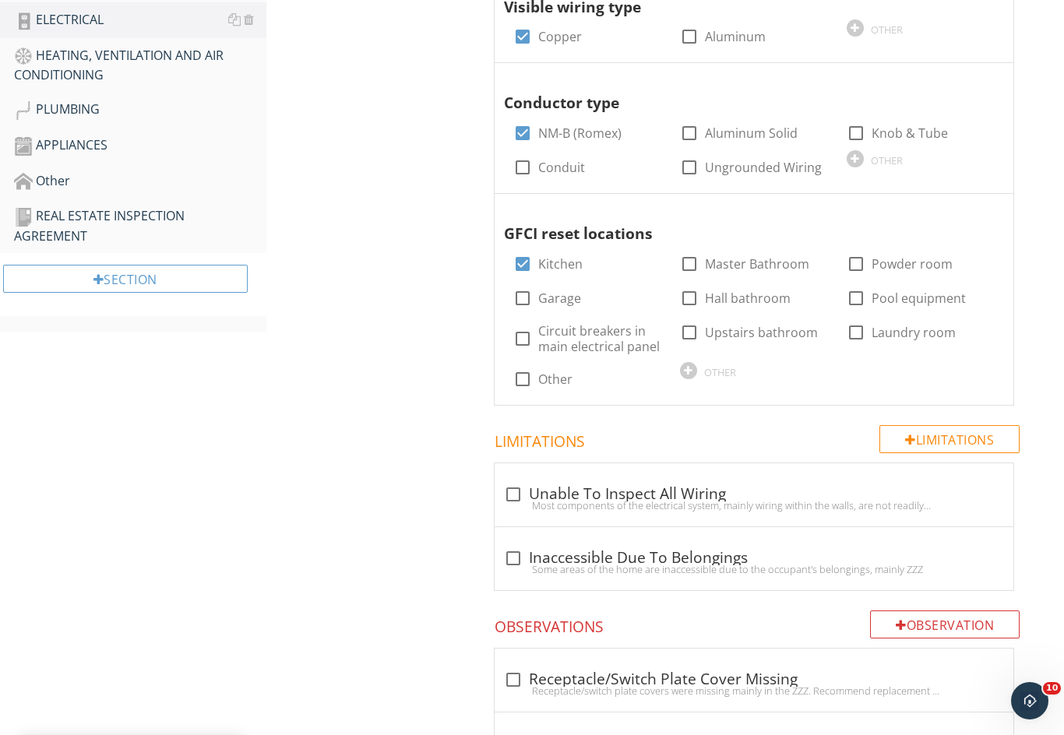
click at [692, 258] on div at bounding box center [689, 264] width 26 height 26
checkbox input "true"
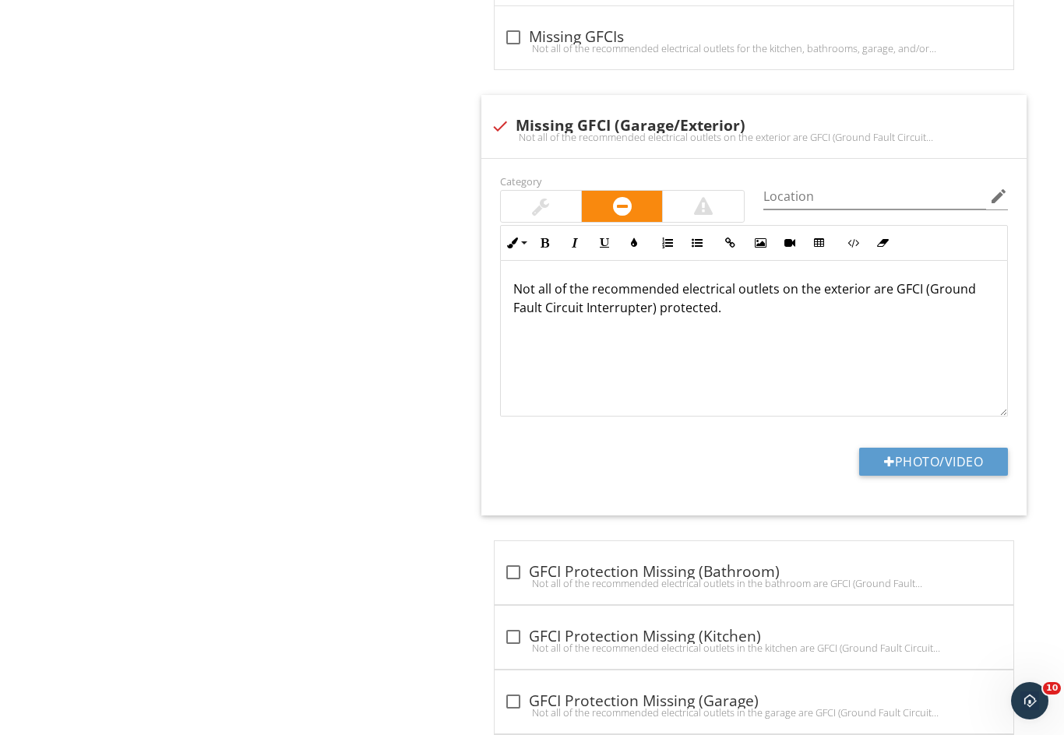
scroll to position [1283, 0]
click at [867, 284] on p "Not all of the recommended electrical outlets on the exterior are GFCI (Ground …" at bounding box center [753, 299] width 481 height 37
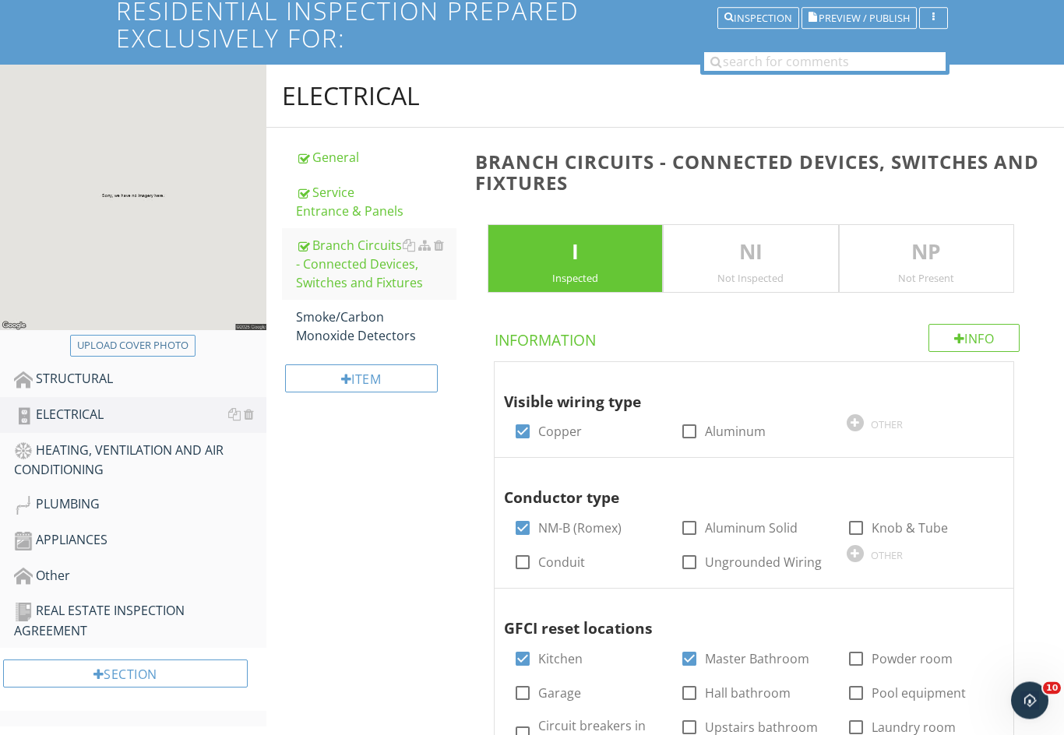
scroll to position [120, 0]
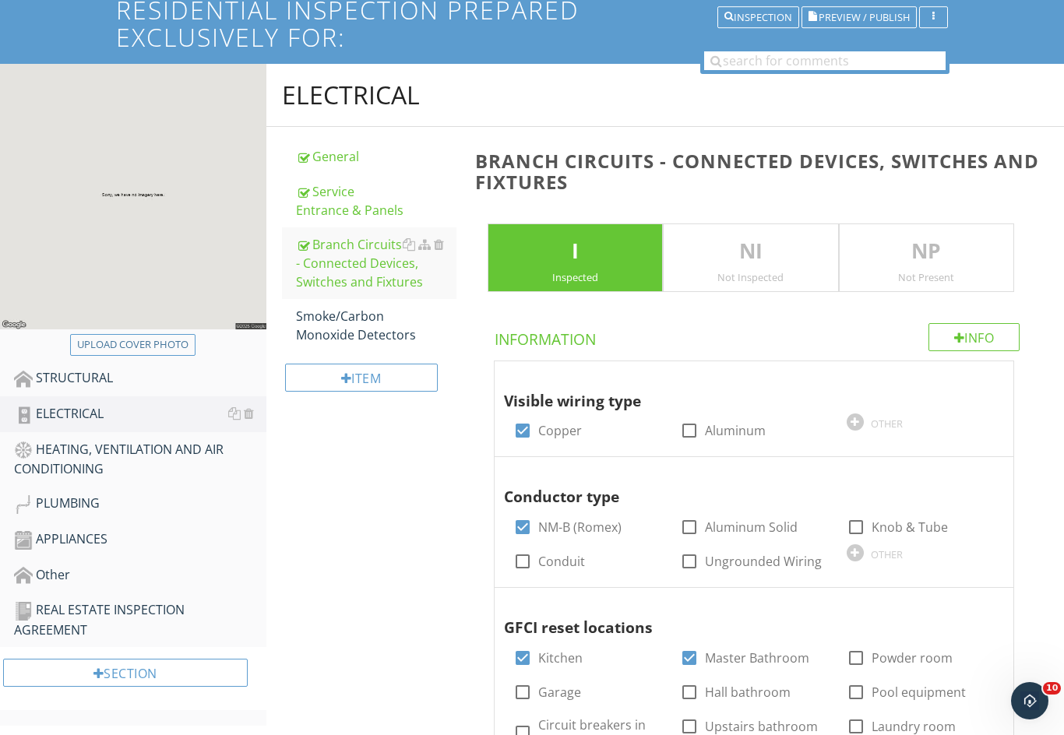
click at [142, 340] on div "Upload cover photo" at bounding box center [132, 345] width 111 height 16
type input "C:\fakepath\IMG_6631.jpeg"
